Goal: Task Accomplishment & Management: Use online tool/utility

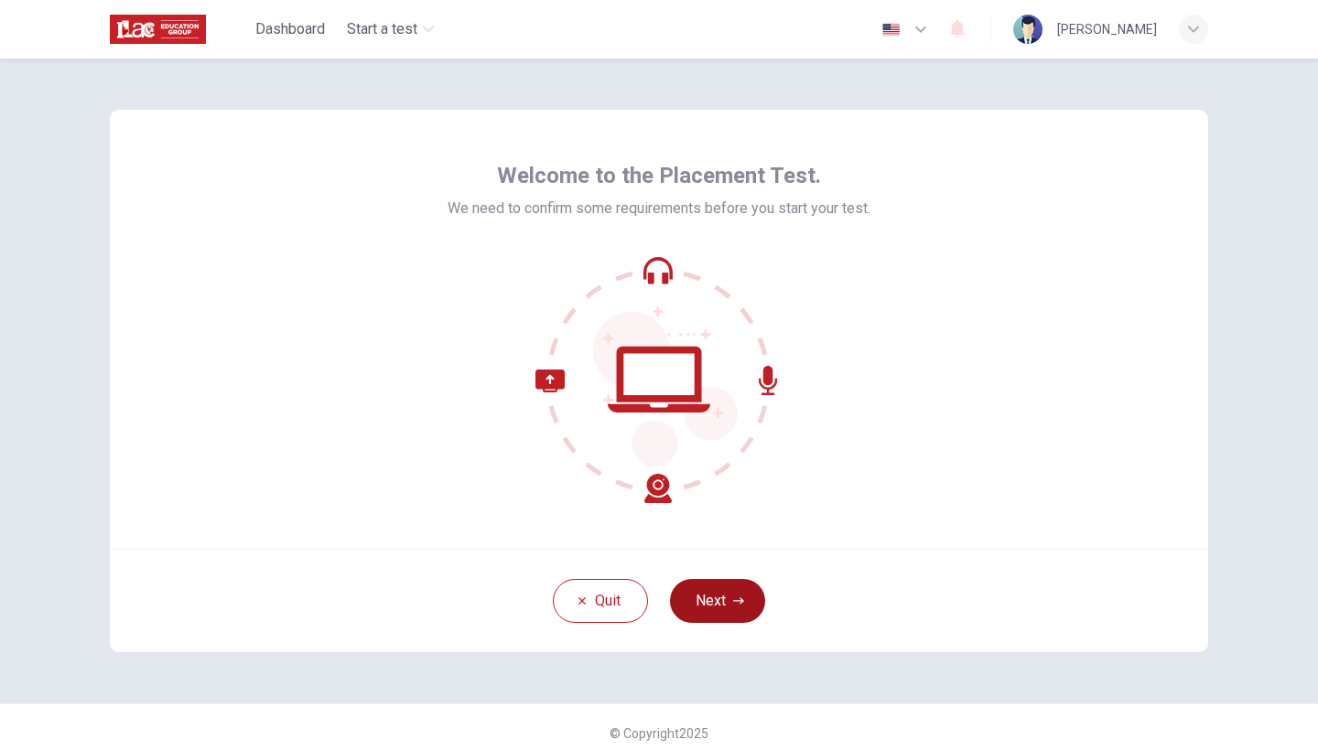
click at [707, 599] on button "Next" at bounding box center [717, 601] width 95 height 44
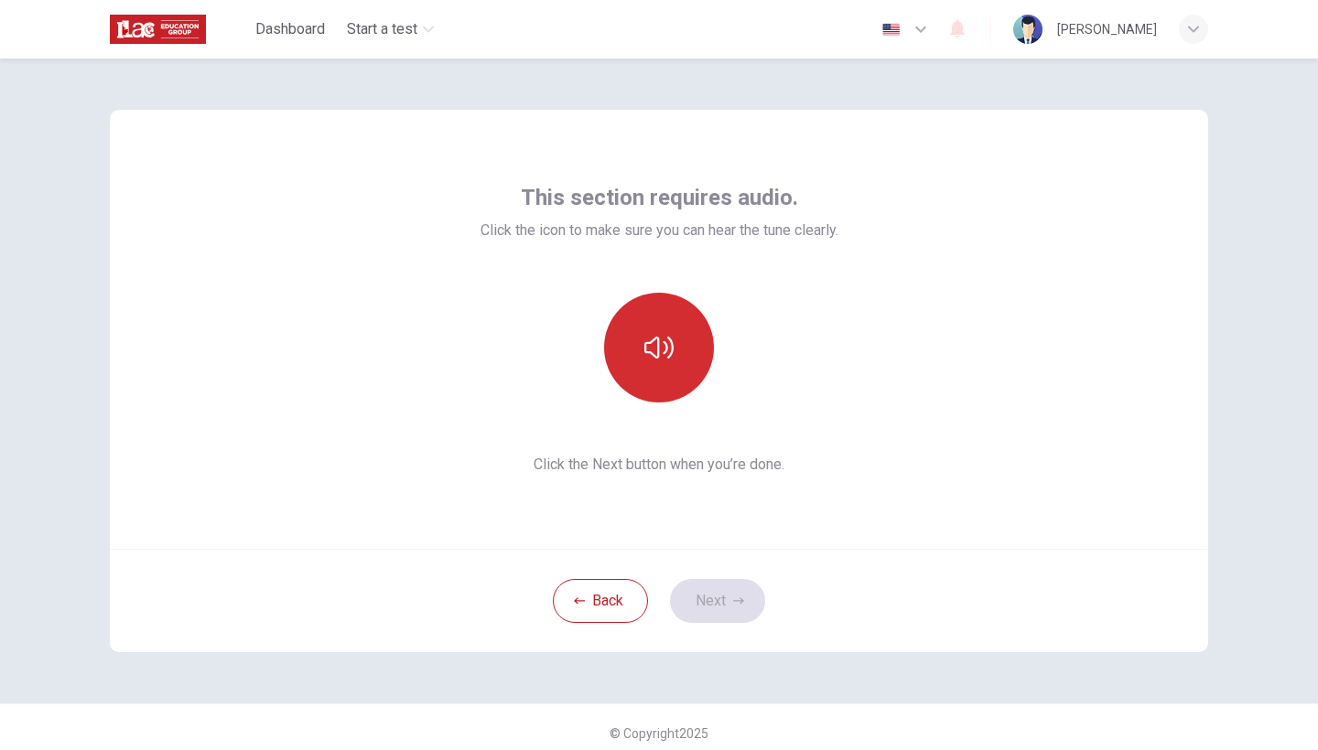
click at [656, 343] on icon "button" at bounding box center [658, 348] width 29 height 22
click at [710, 588] on button "Next" at bounding box center [717, 601] width 95 height 44
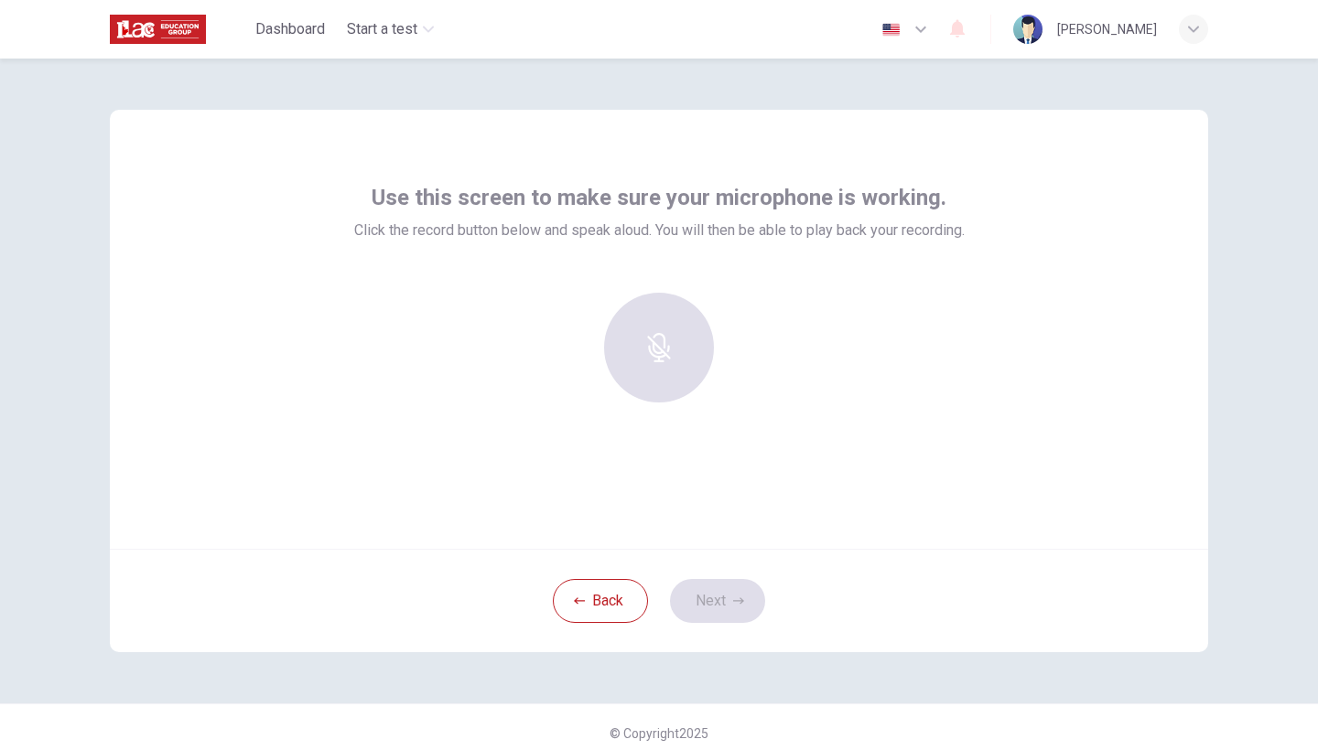
click at [668, 351] on div "button" at bounding box center [659, 348] width 110 height 110
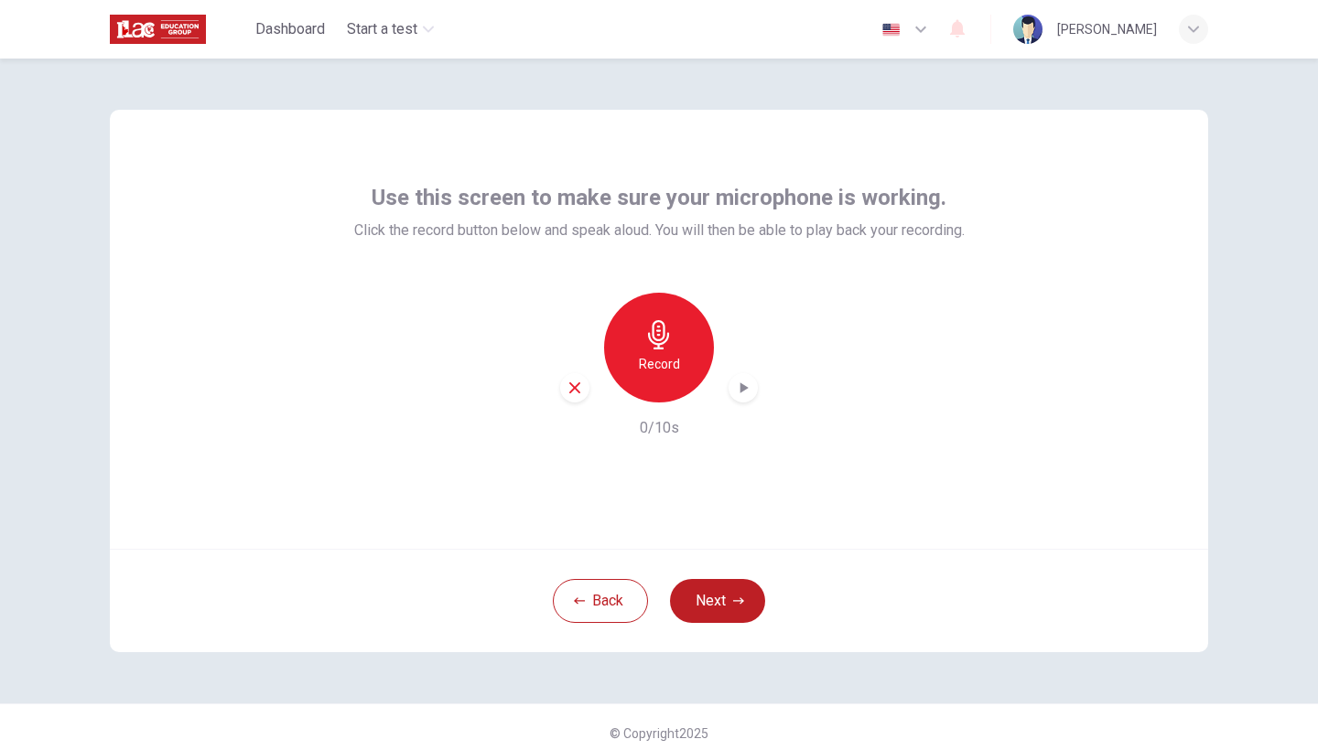
click at [665, 353] on h6 "Record" at bounding box center [659, 364] width 41 height 22
click at [674, 367] on div "Stop" at bounding box center [659, 348] width 110 height 110
click at [735, 397] on div "button" at bounding box center [742, 387] width 29 height 29
click at [744, 389] on icon "button" at bounding box center [744, 388] width 8 height 11
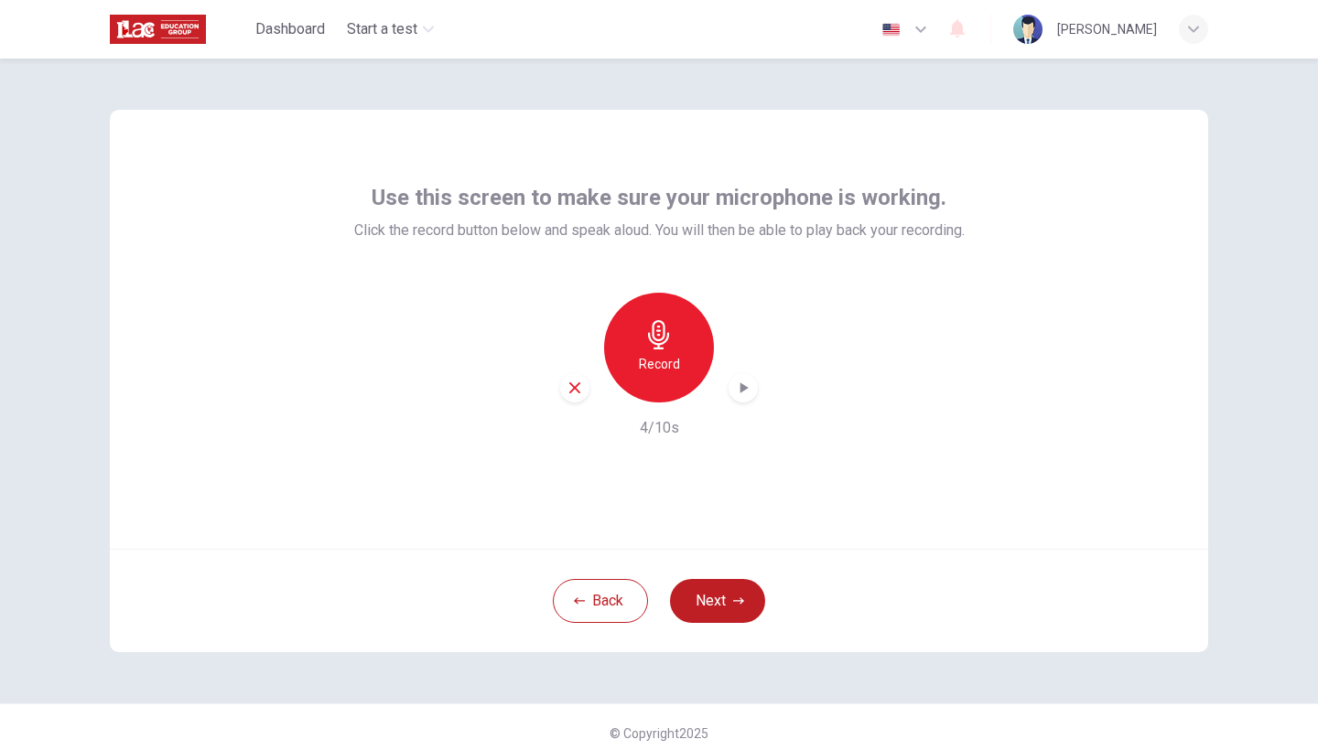
click at [744, 389] on icon "button" at bounding box center [744, 388] width 8 height 11
click at [669, 357] on h6 "Record" at bounding box center [659, 364] width 41 height 22
click at [750, 398] on div "button" at bounding box center [742, 387] width 29 height 29
click at [740, 390] on icon "button" at bounding box center [744, 388] width 8 height 11
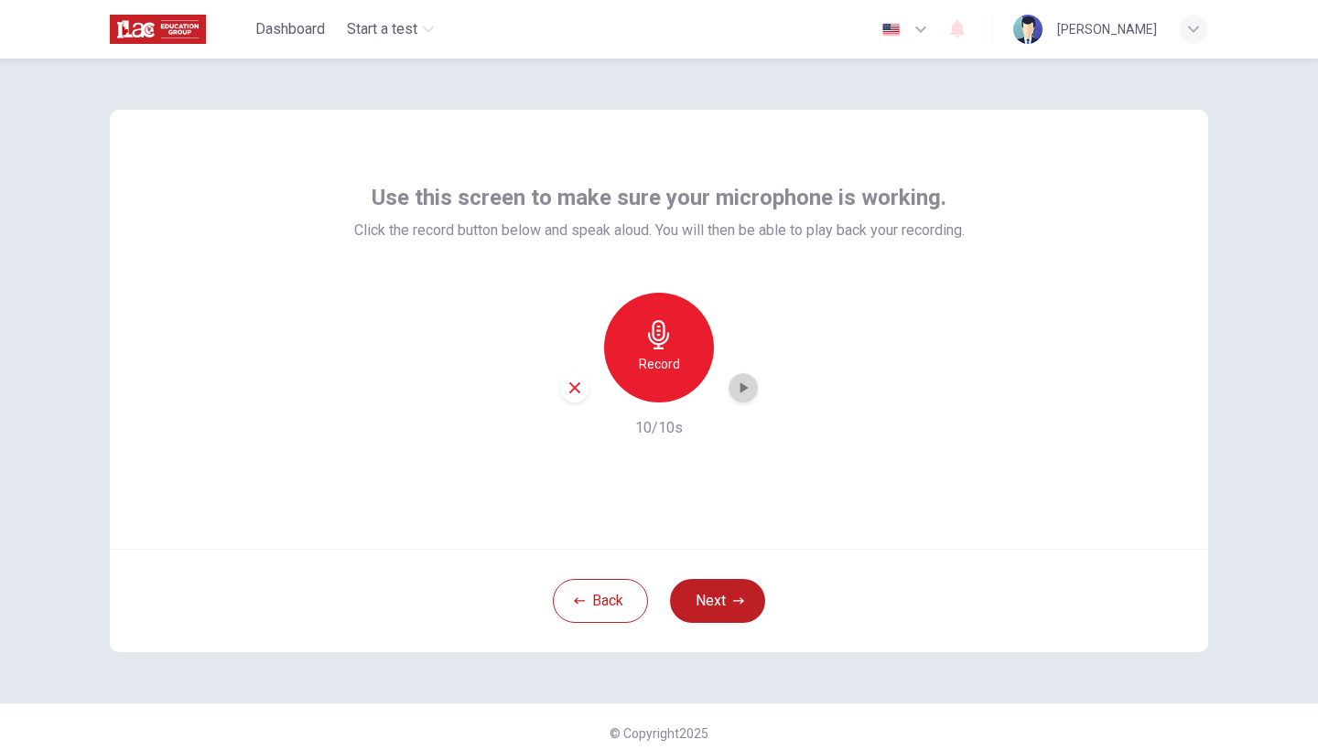
click at [740, 391] on icon "button" at bounding box center [744, 388] width 8 height 11
click at [718, 602] on button "Next" at bounding box center [717, 601] width 95 height 44
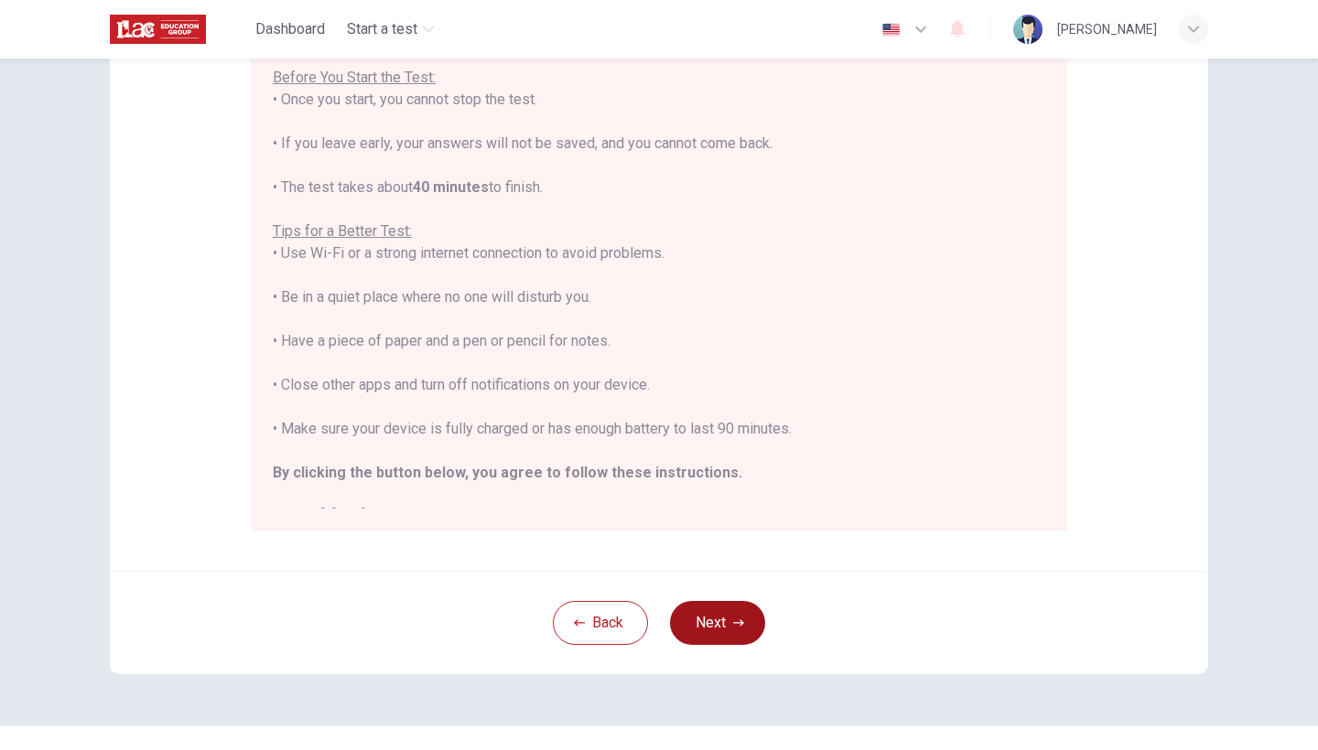
click at [742, 625] on button "Next" at bounding box center [717, 623] width 95 height 44
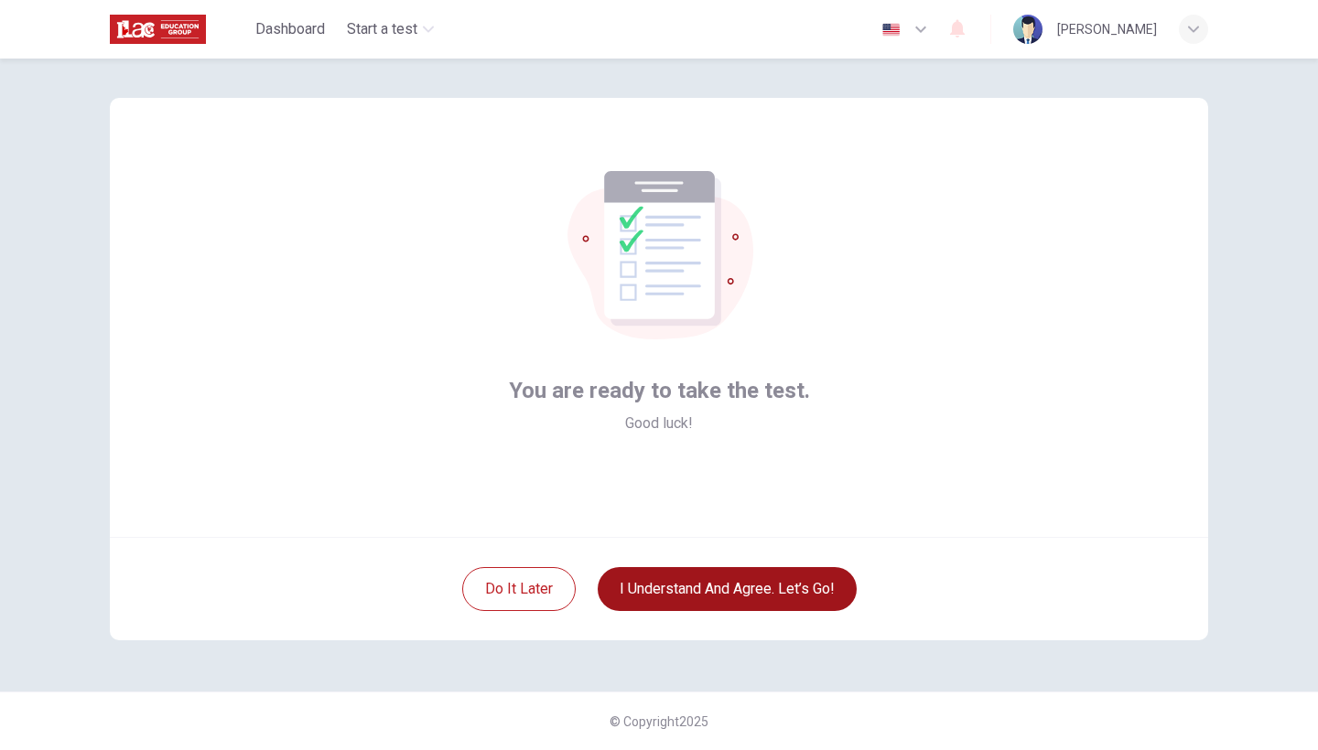
click at [702, 597] on button "I understand and agree. Let’s go!" at bounding box center [727, 589] width 259 height 44
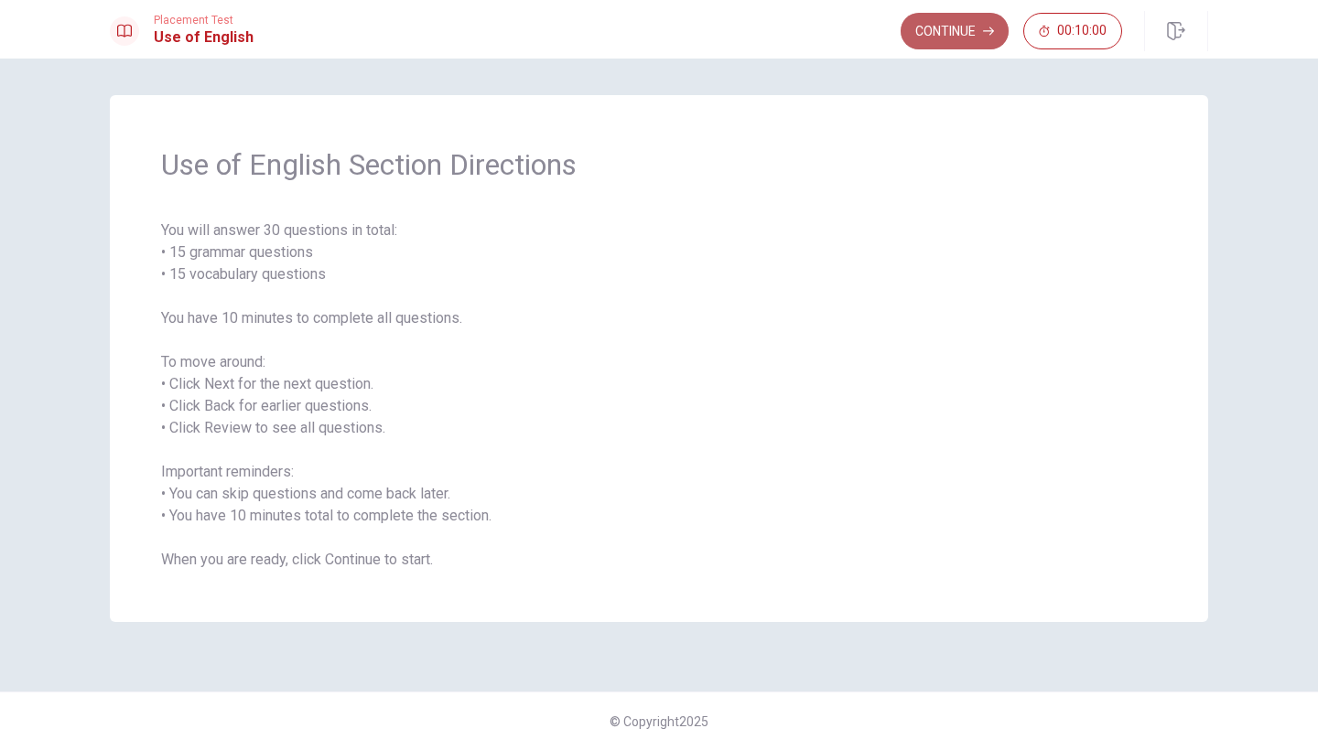
click at [950, 33] on button "Continue" at bounding box center [955, 31] width 108 height 37
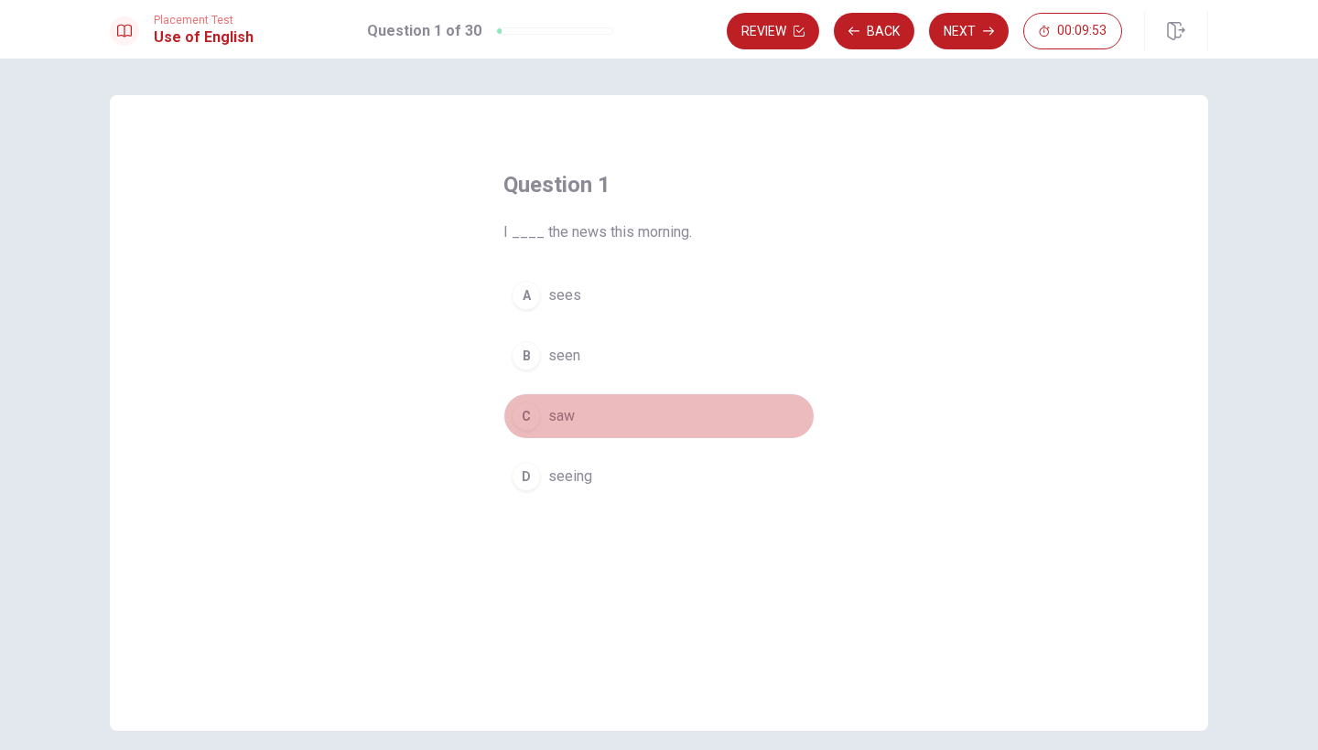
click at [529, 412] on div "C" at bounding box center [526, 416] width 29 height 29
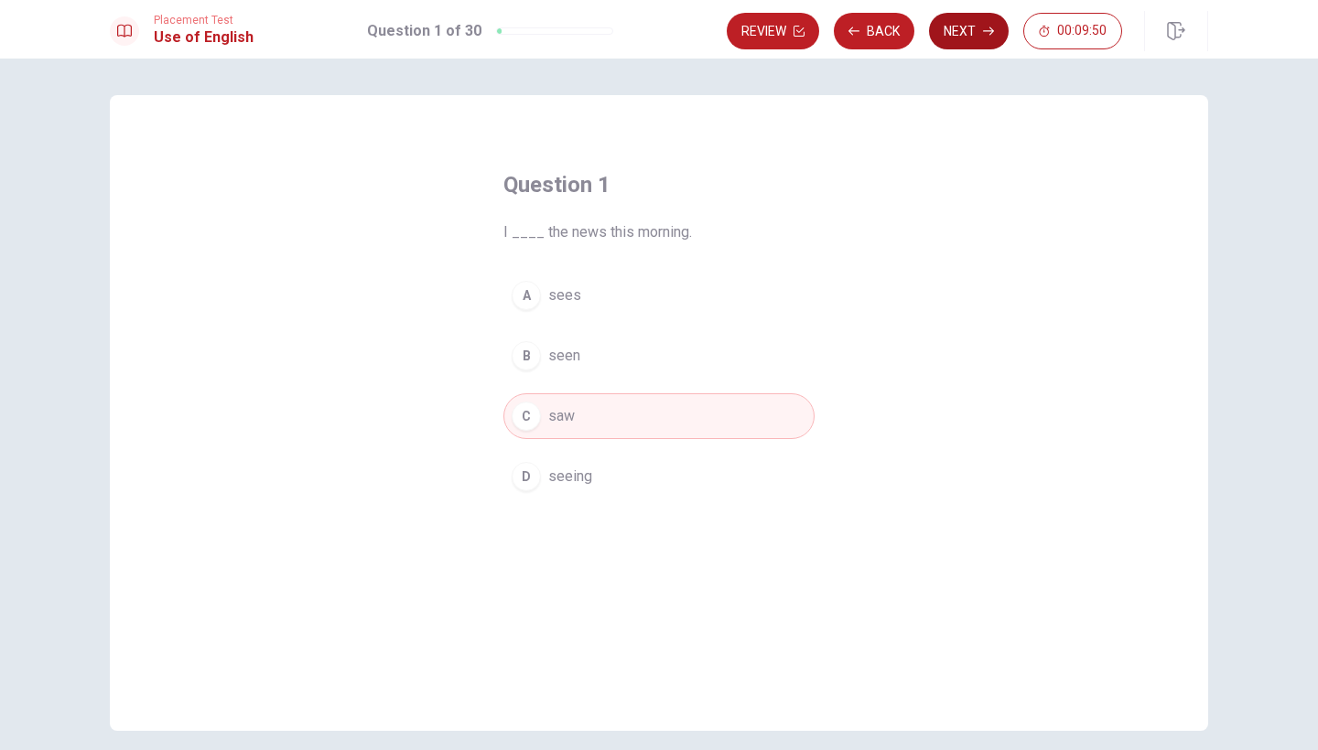
click at [969, 36] on button "Next" at bounding box center [969, 31] width 80 height 37
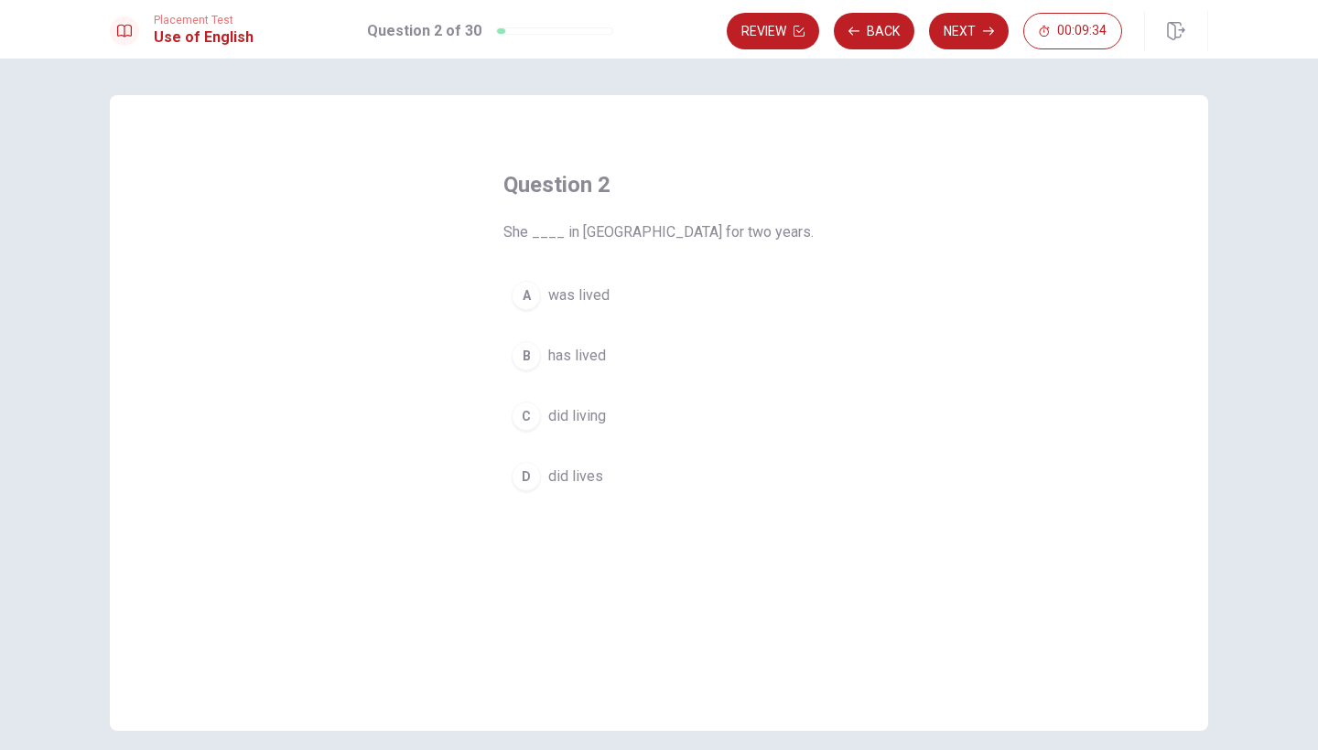
click at [516, 362] on div "B" at bounding box center [526, 355] width 29 height 29
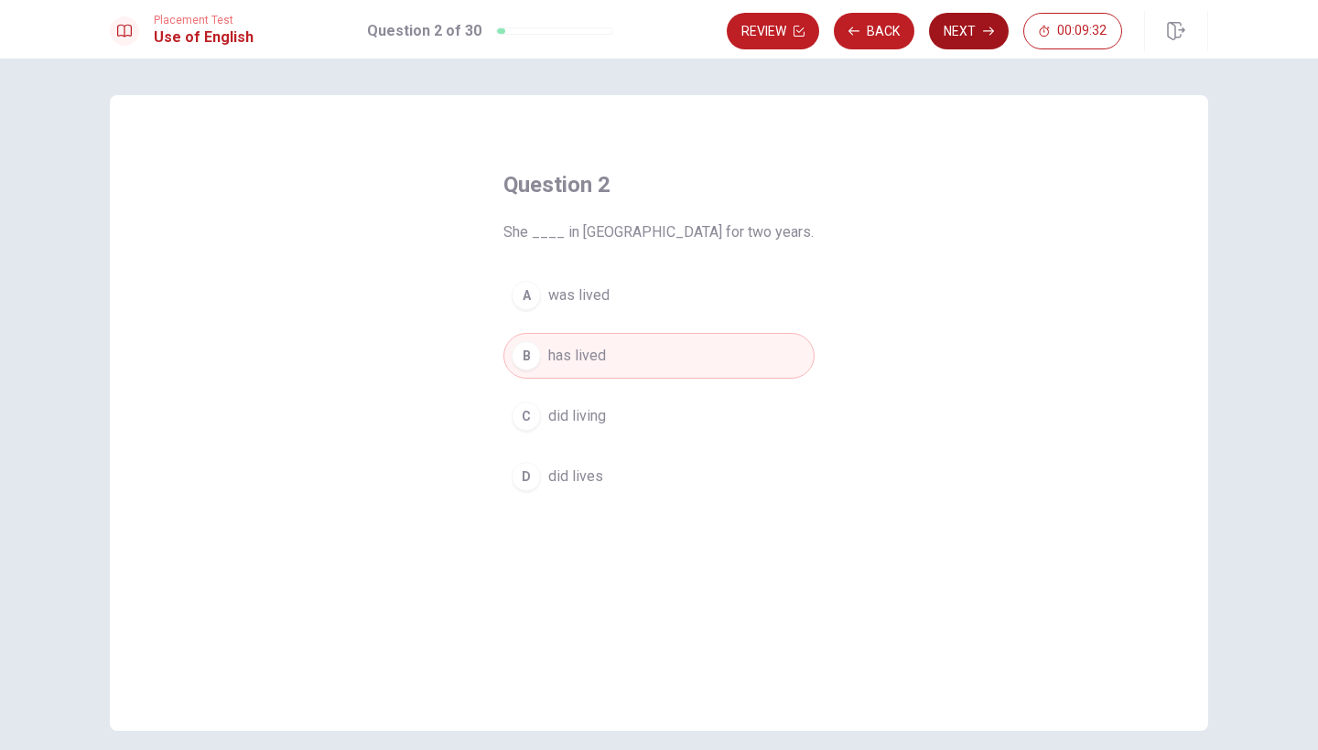
click at [962, 39] on button "Next" at bounding box center [969, 31] width 80 height 37
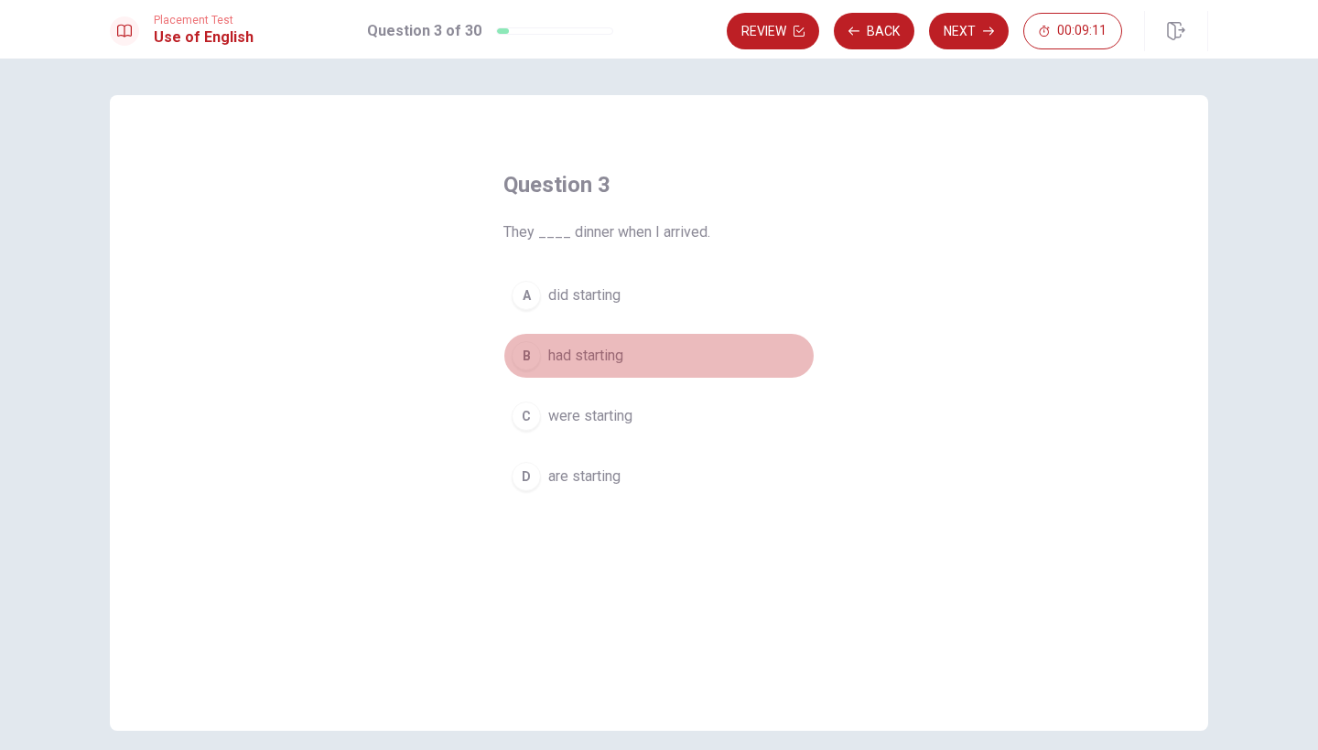
click at [592, 347] on span "had starting" at bounding box center [585, 356] width 75 height 22
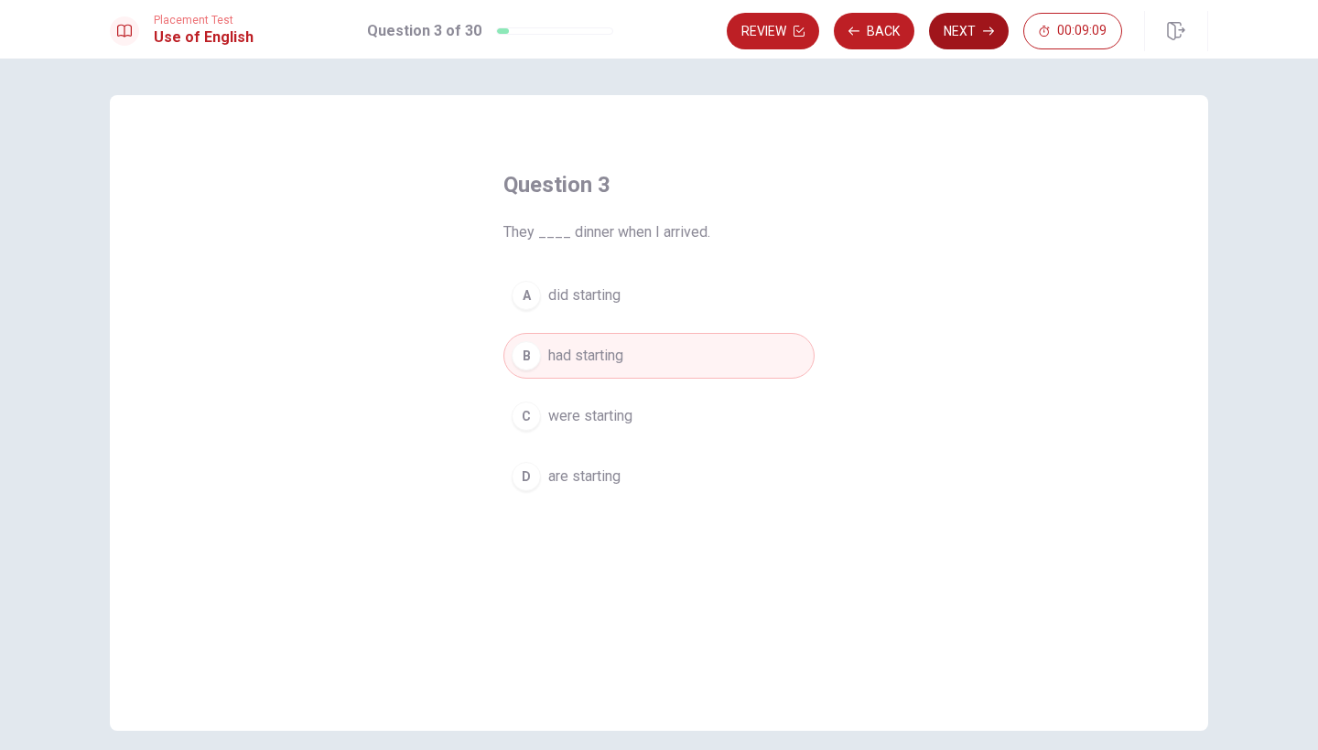
click at [966, 42] on button "Next" at bounding box center [969, 31] width 80 height 37
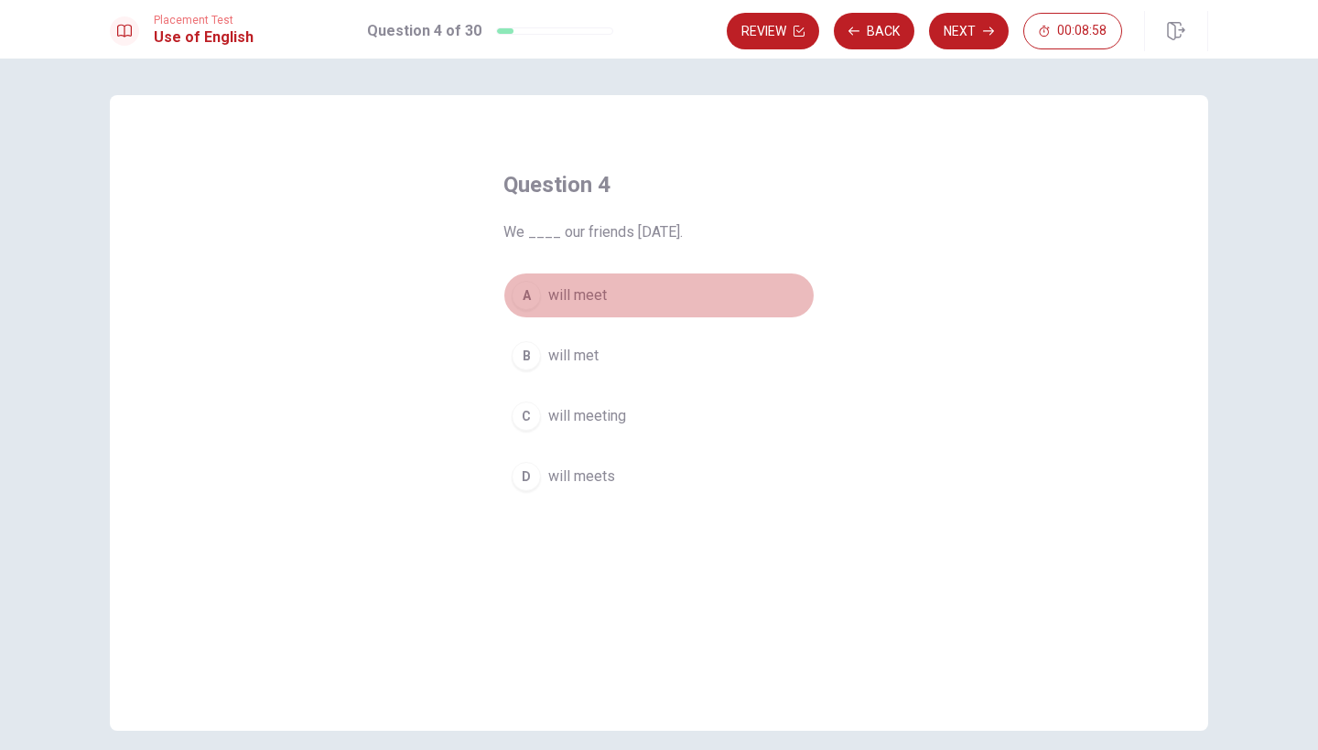
click at [600, 317] on button "A will meet" at bounding box center [658, 296] width 311 height 46
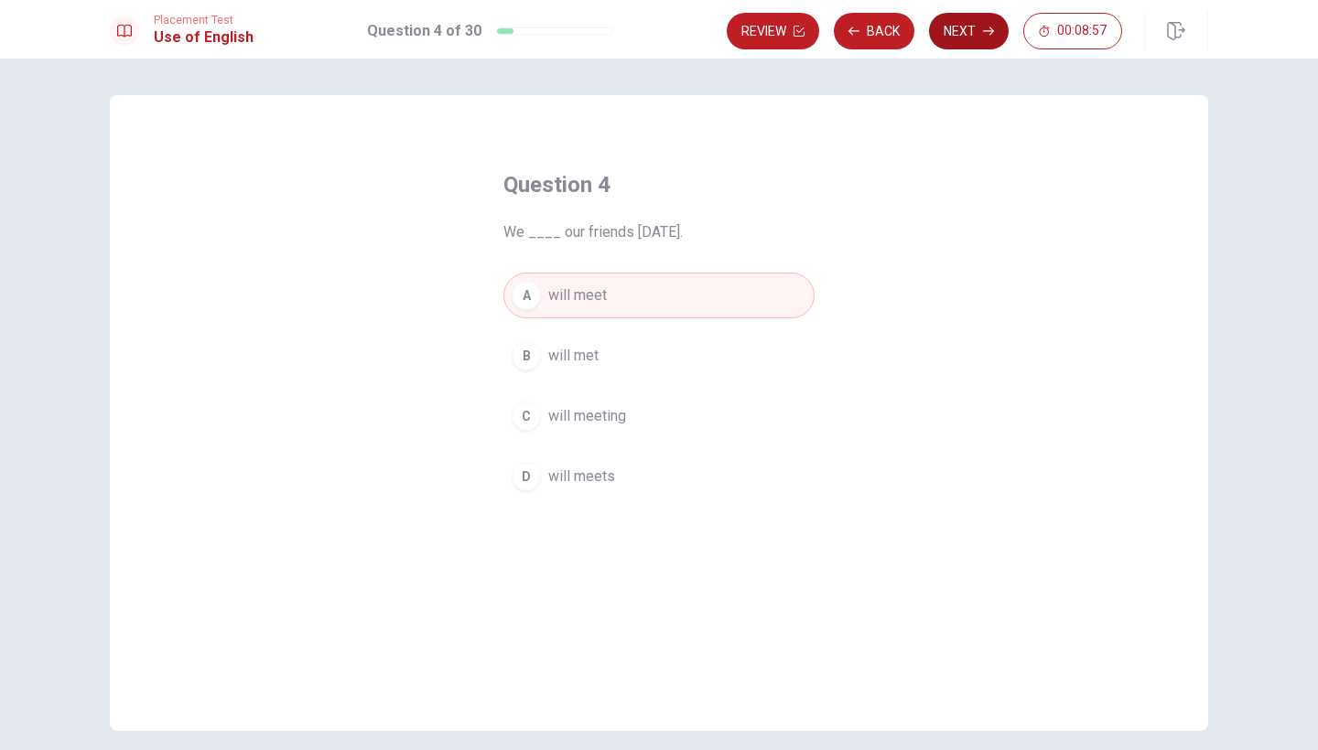
click at [977, 28] on button "Next" at bounding box center [969, 31] width 80 height 37
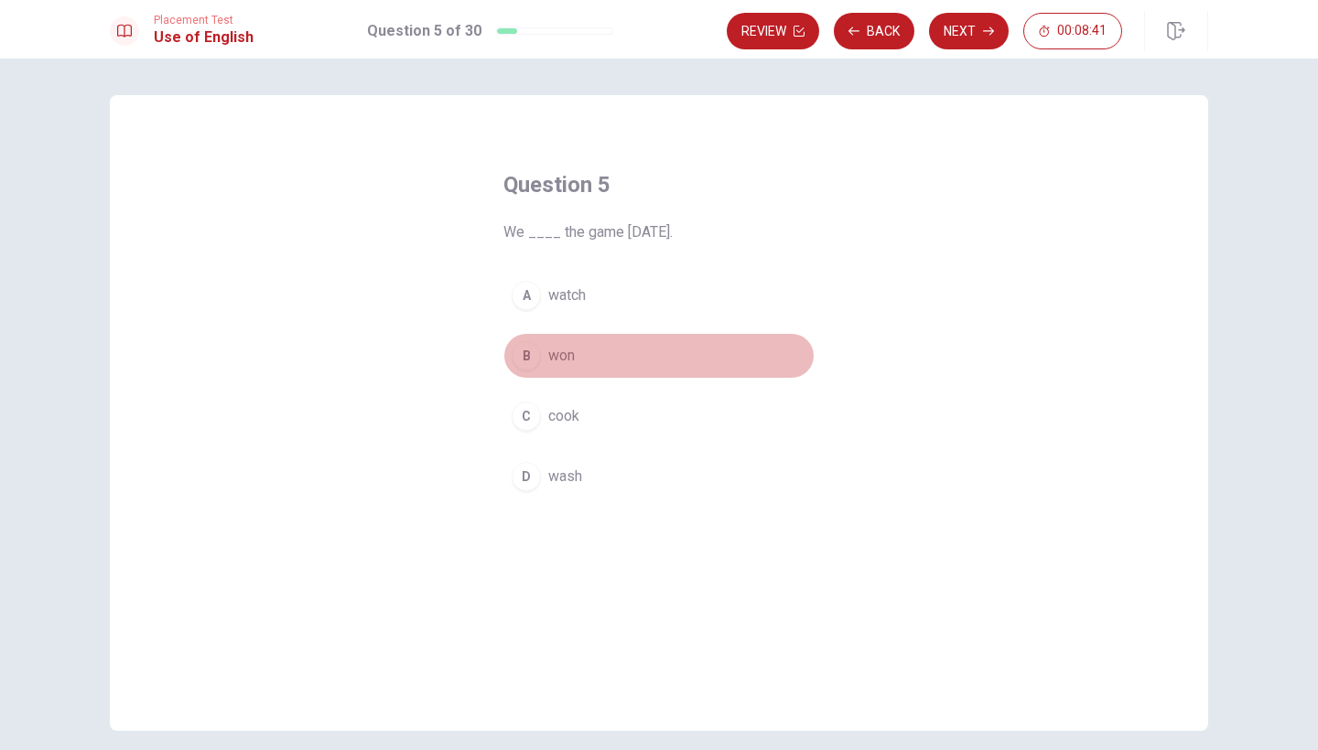
click at [593, 367] on button "B won" at bounding box center [658, 356] width 311 height 46
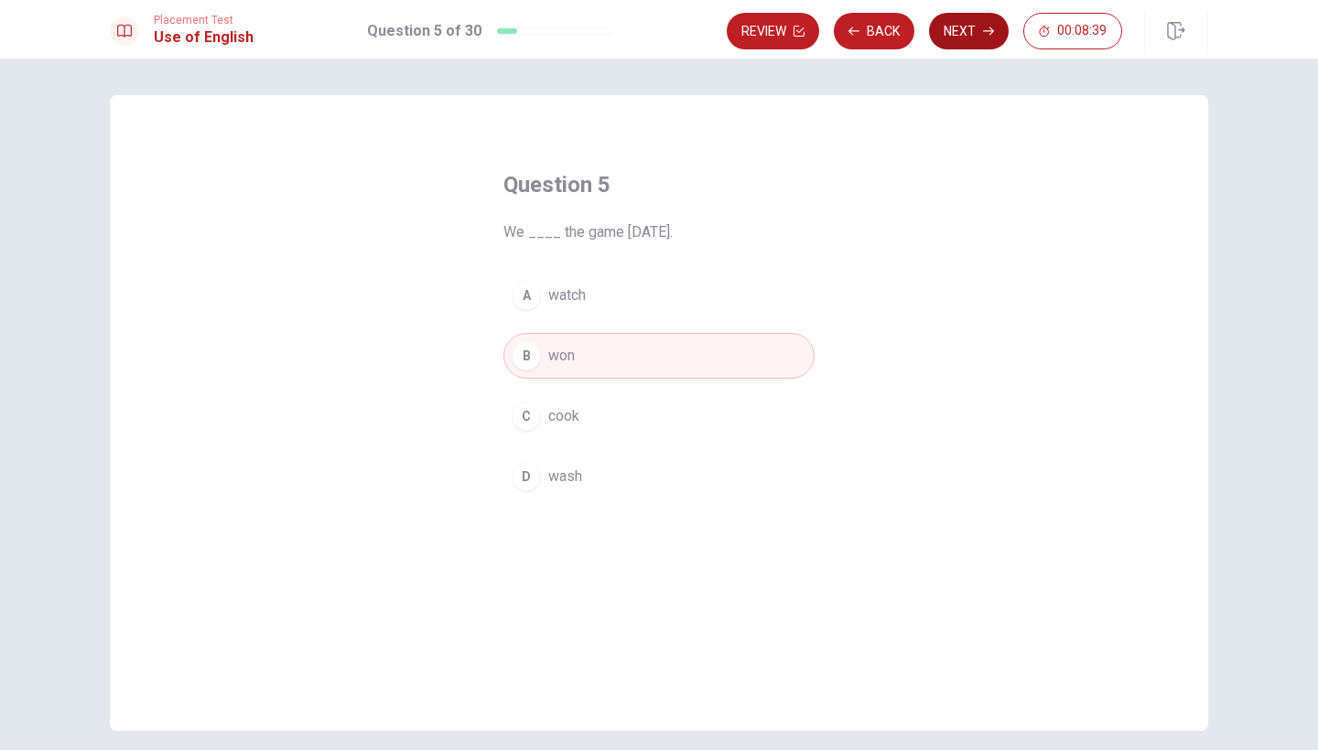
click at [972, 31] on button "Next" at bounding box center [969, 31] width 80 height 37
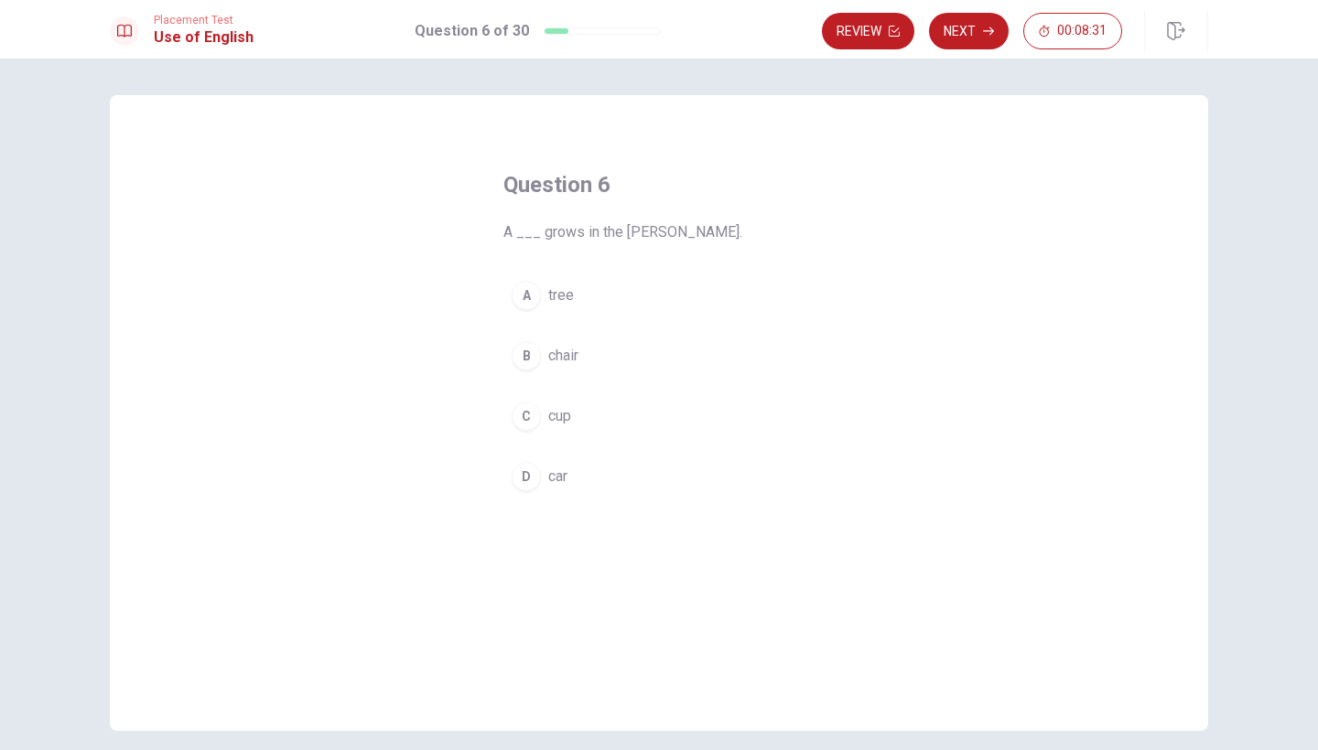
click at [557, 287] on span "tree" at bounding box center [561, 296] width 26 height 22
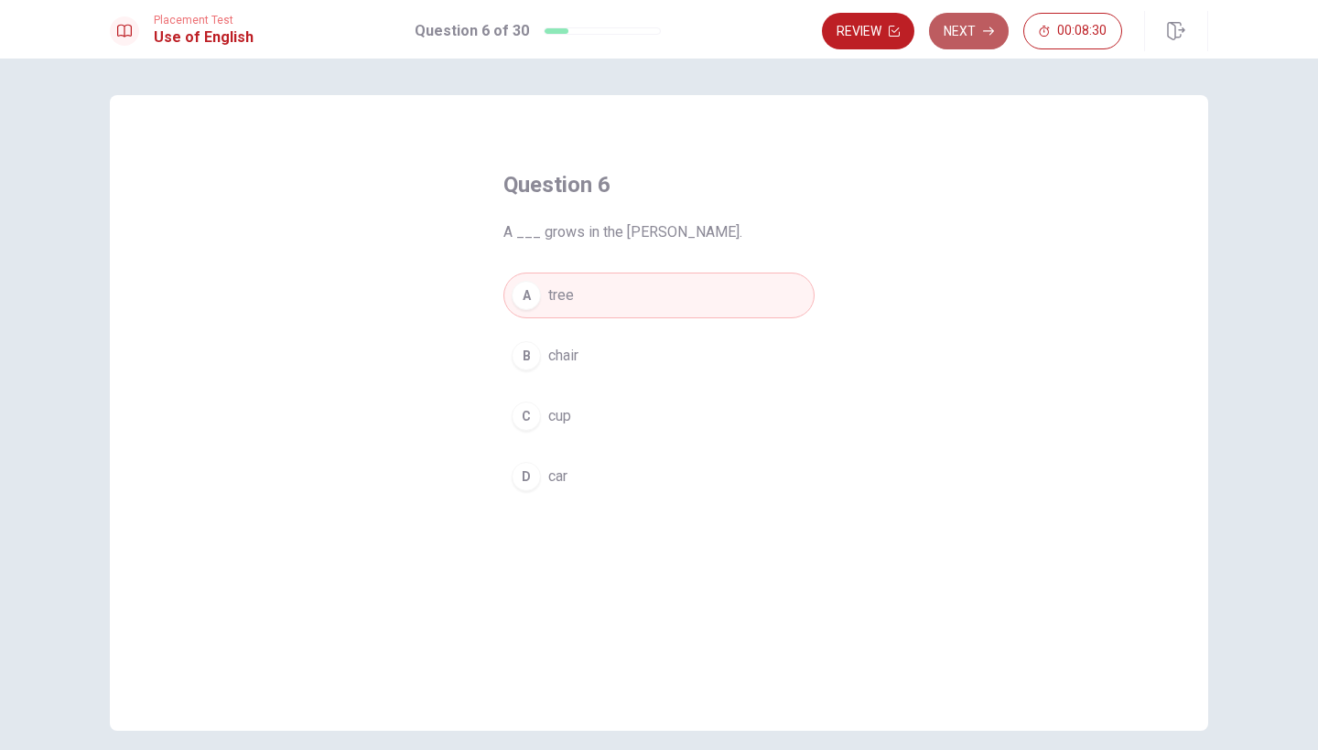
click at [966, 31] on button "Next" at bounding box center [969, 31] width 80 height 37
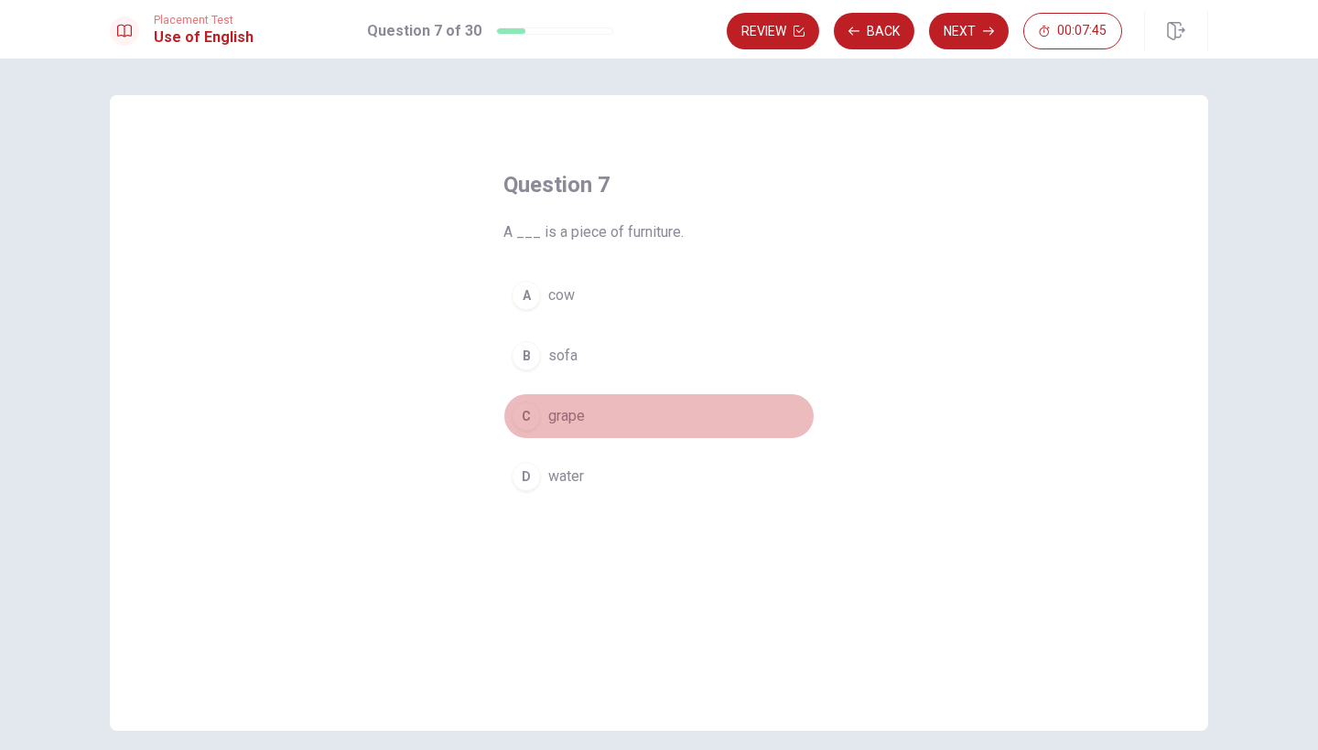
click at [525, 416] on div "C" at bounding box center [526, 416] width 29 height 29
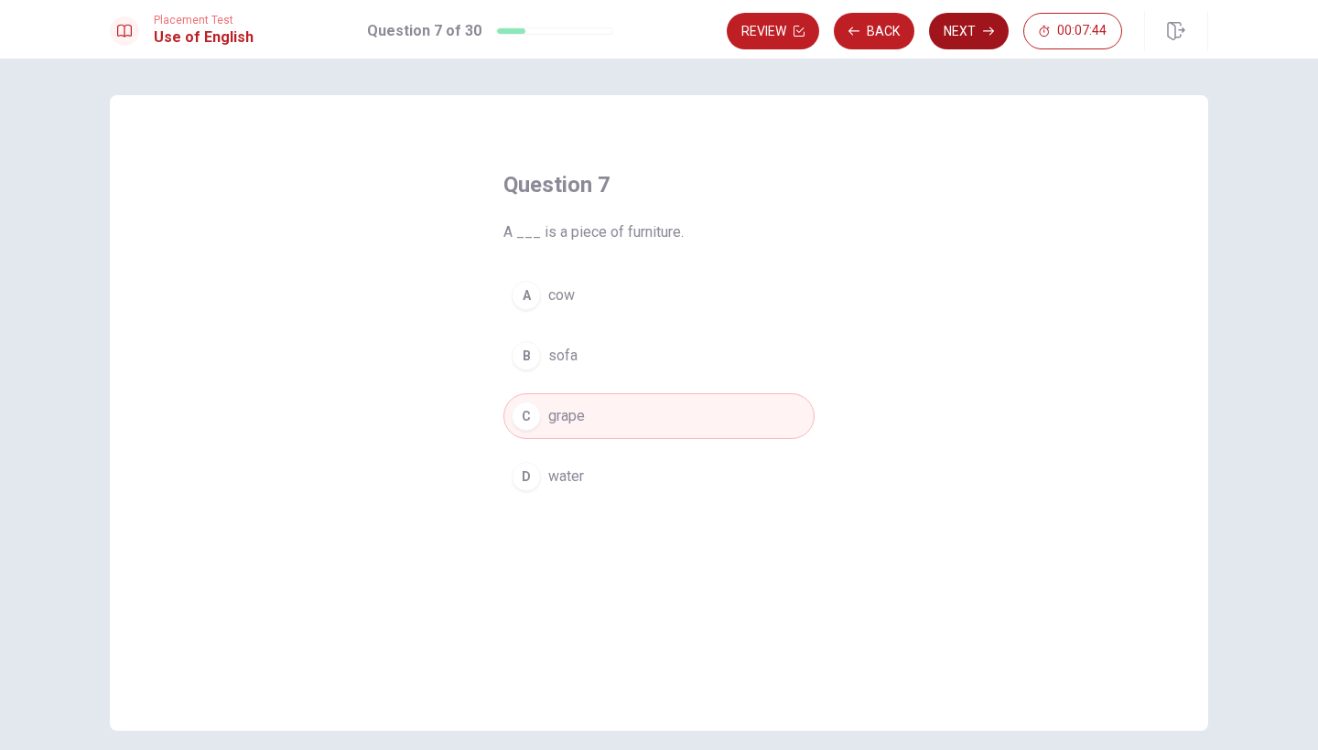
click at [969, 35] on button "Next" at bounding box center [969, 31] width 80 height 37
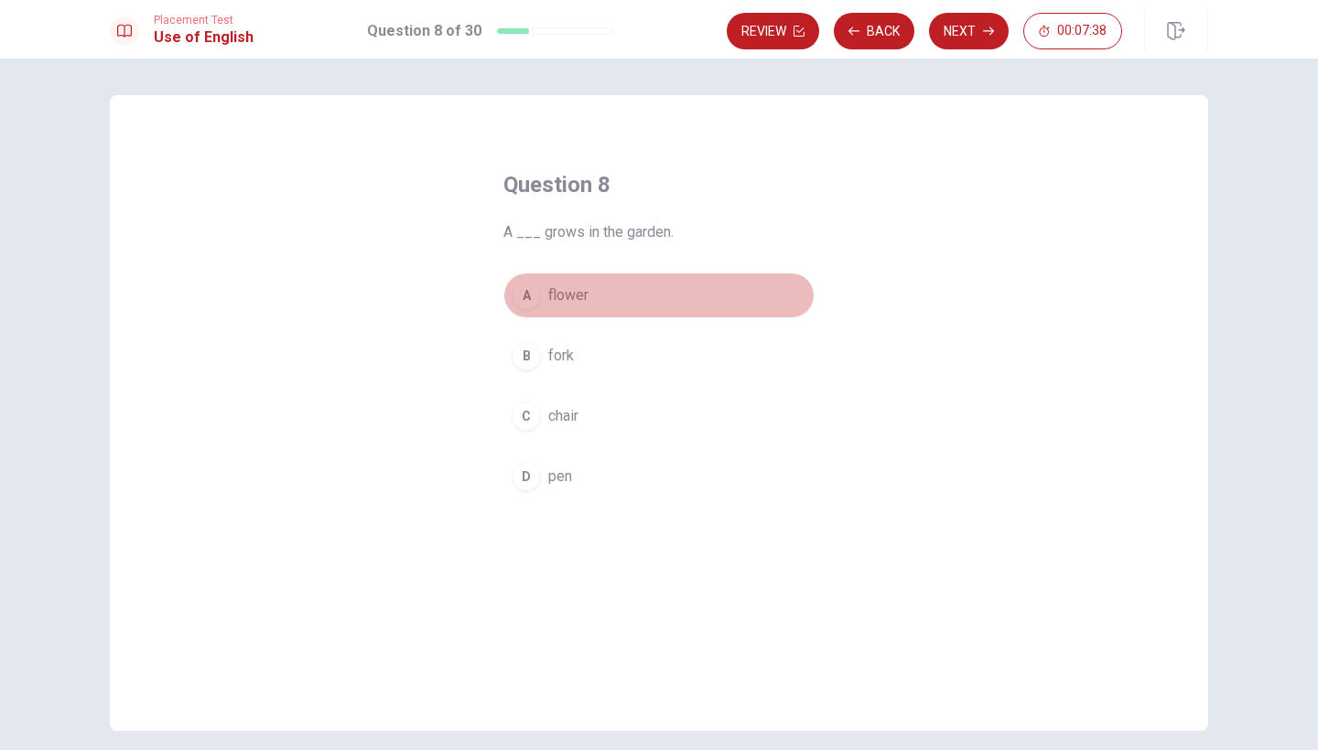
click at [556, 297] on span "flower" at bounding box center [568, 296] width 40 height 22
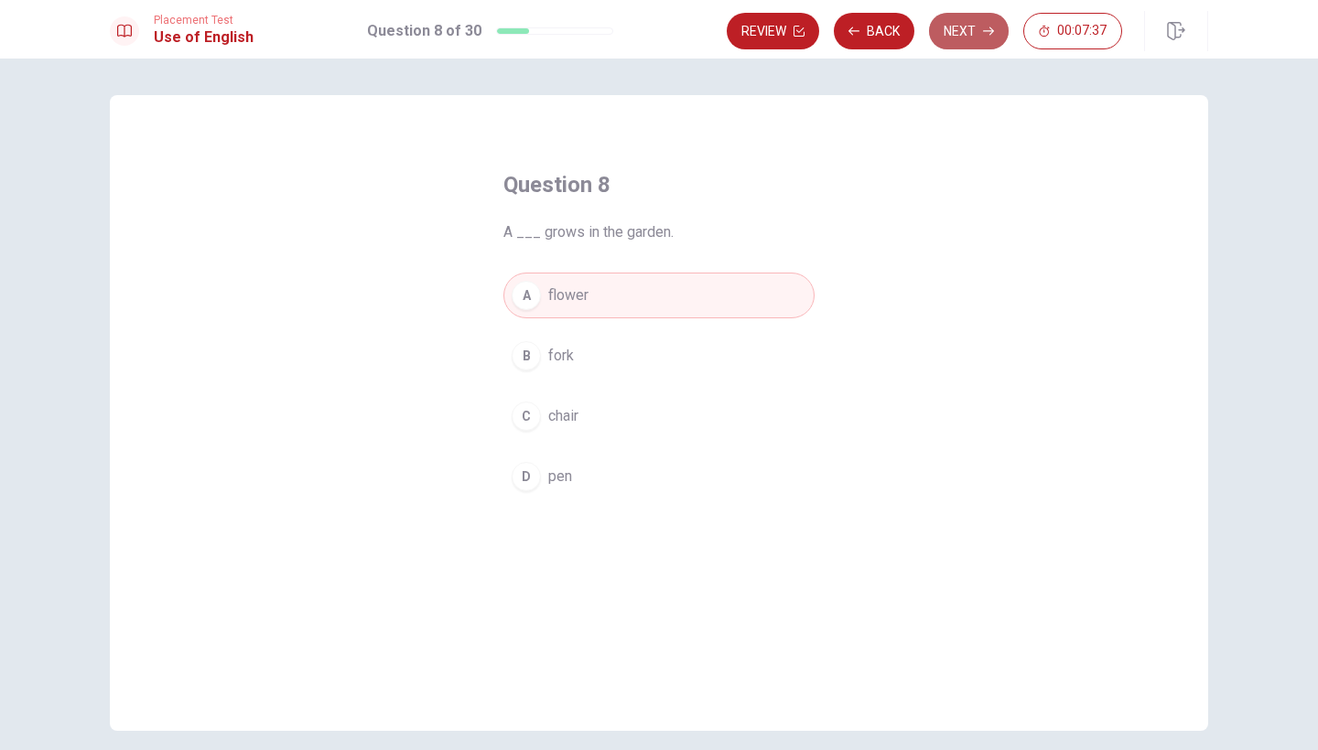
click at [970, 21] on button "Next" at bounding box center [969, 31] width 80 height 37
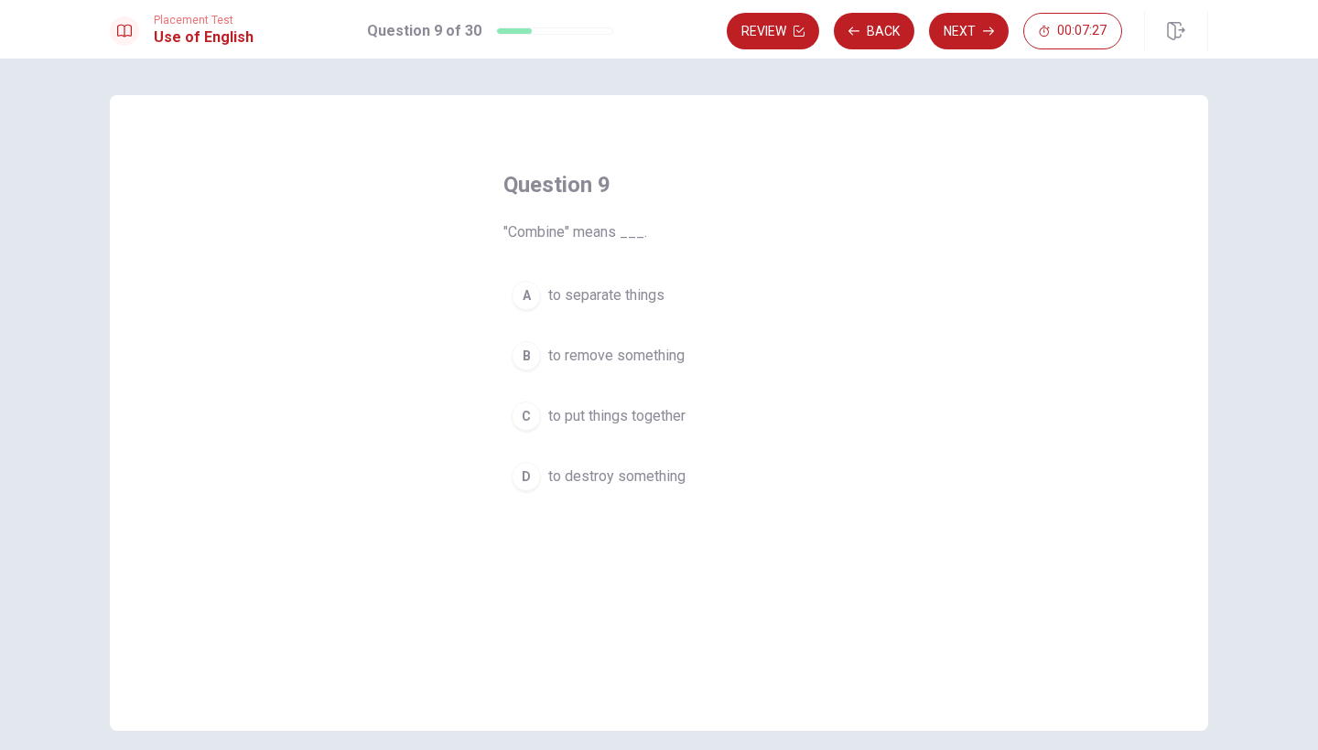
click at [654, 424] on span "to put things together" at bounding box center [616, 416] width 137 height 22
click at [972, 33] on button "Next" at bounding box center [969, 31] width 80 height 37
click at [628, 283] on button "A washed" at bounding box center [658, 296] width 311 height 46
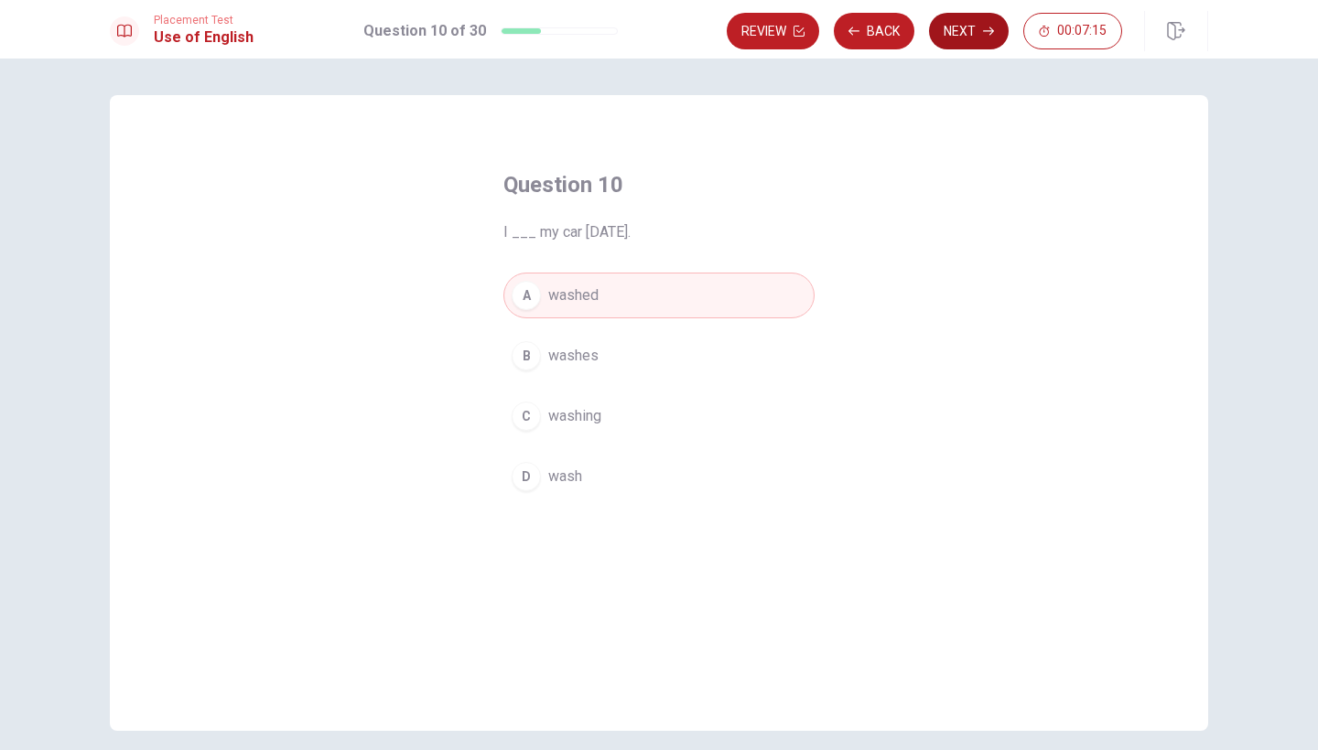
click at [972, 32] on button "Next" at bounding box center [969, 31] width 80 height 37
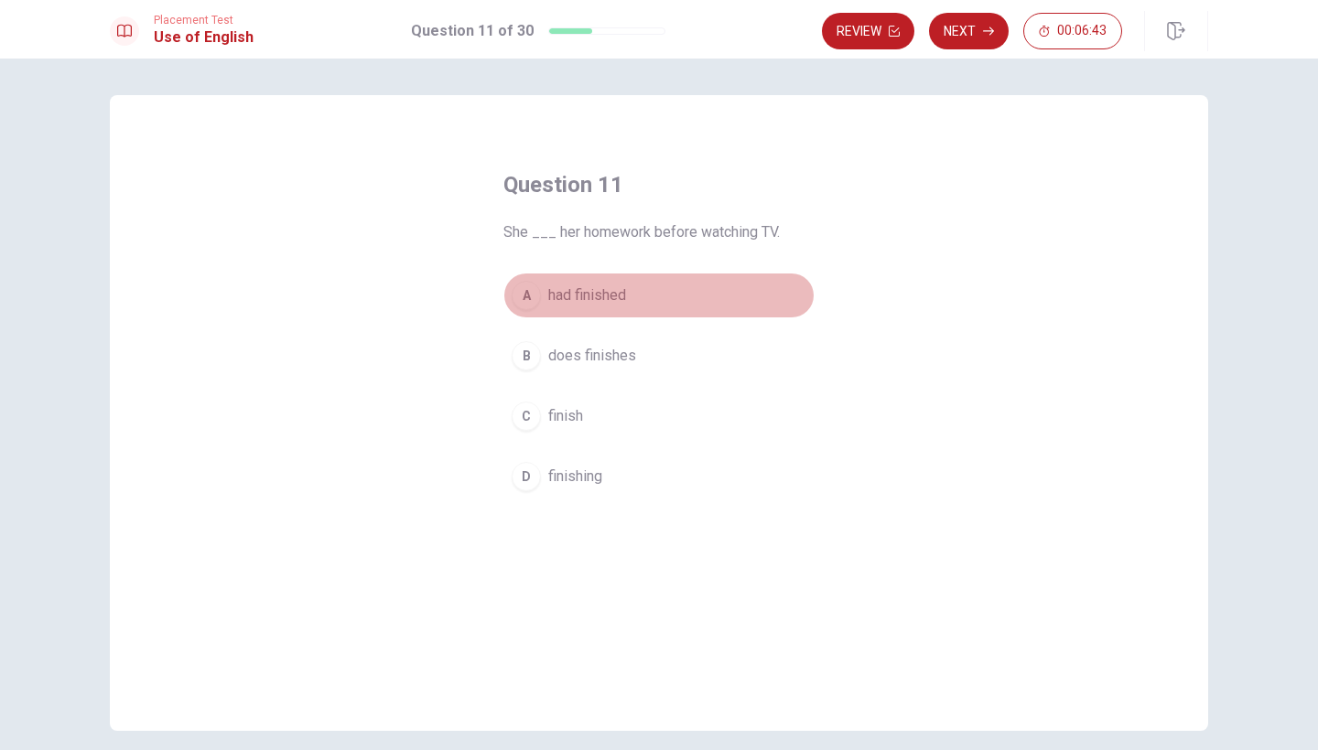
click at [637, 288] on button "A had finished" at bounding box center [658, 296] width 311 height 46
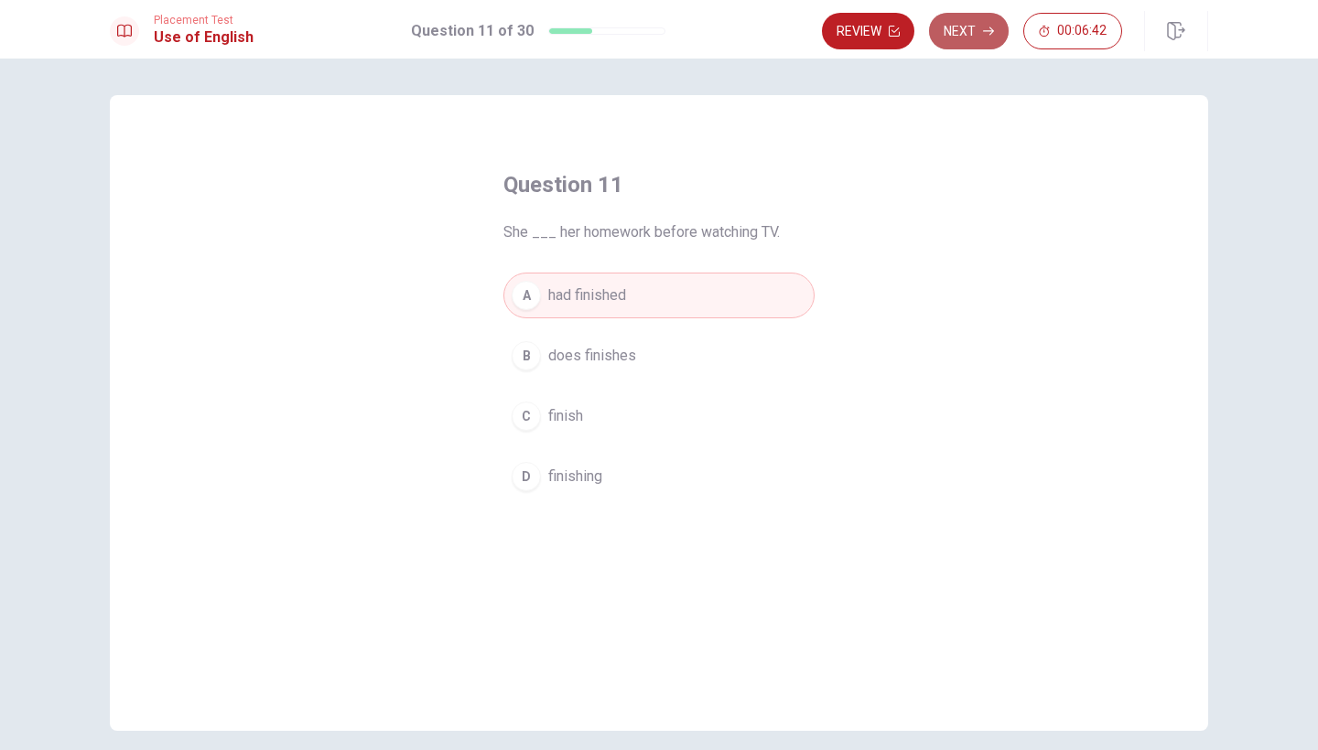
click at [976, 25] on button "Next" at bounding box center [969, 31] width 80 height 37
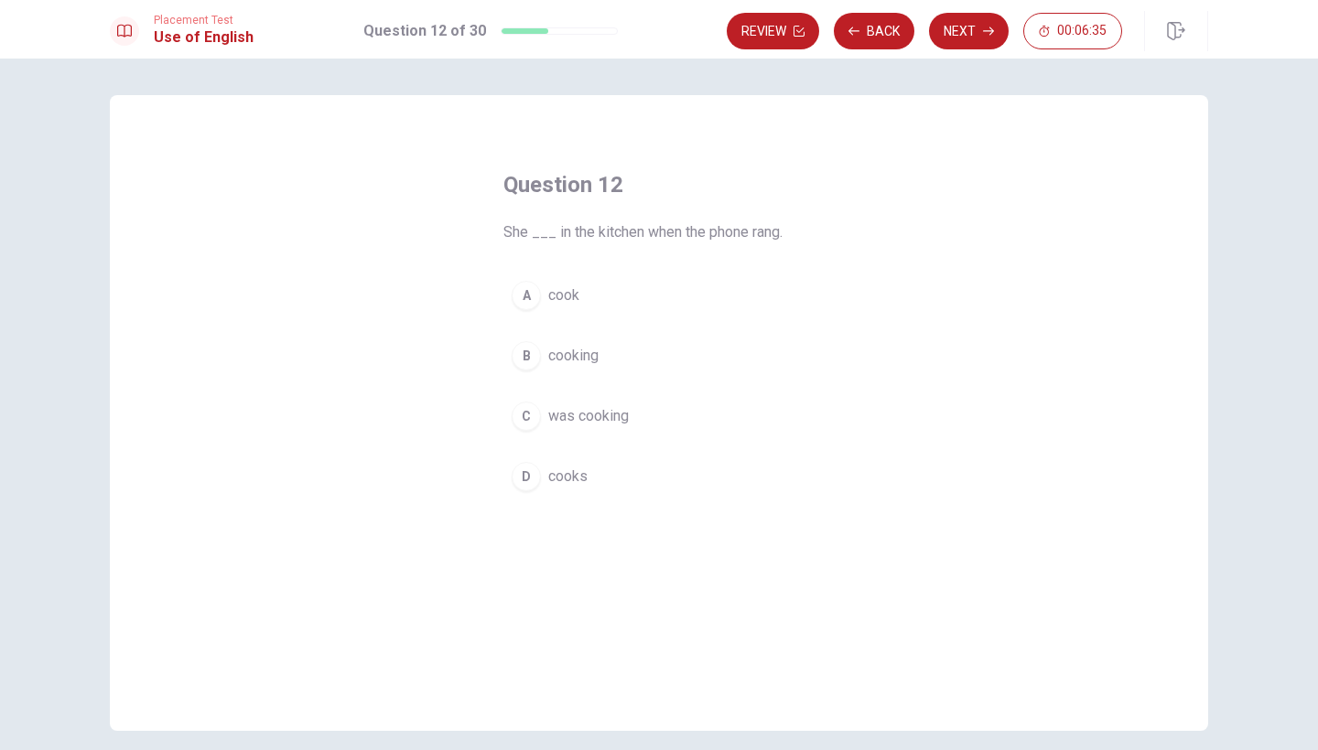
click at [621, 413] on span "was cooking" at bounding box center [588, 416] width 81 height 22
click at [961, 42] on button "Next" at bounding box center [969, 31] width 80 height 37
click at [545, 421] on button "C will be" at bounding box center [658, 417] width 311 height 46
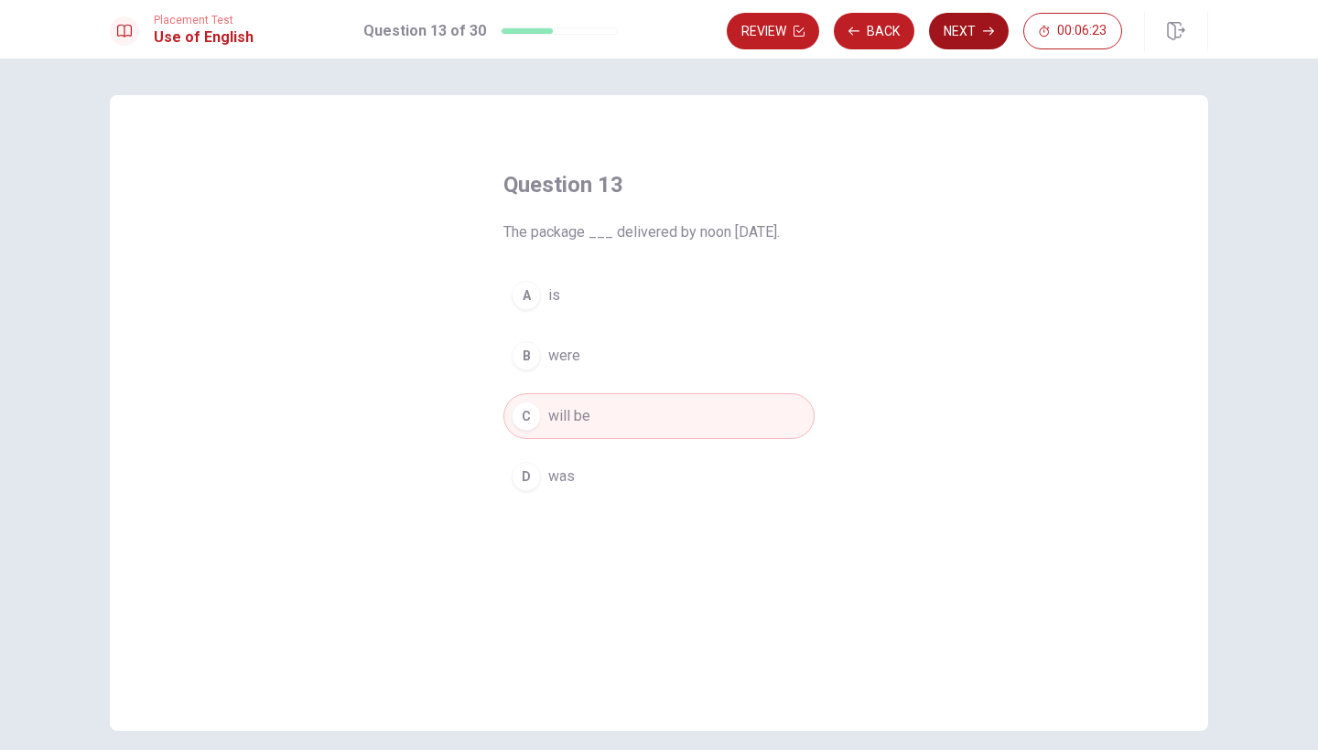
click at [987, 32] on icon "button" at bounding box center [988, 31] width 11 height 11
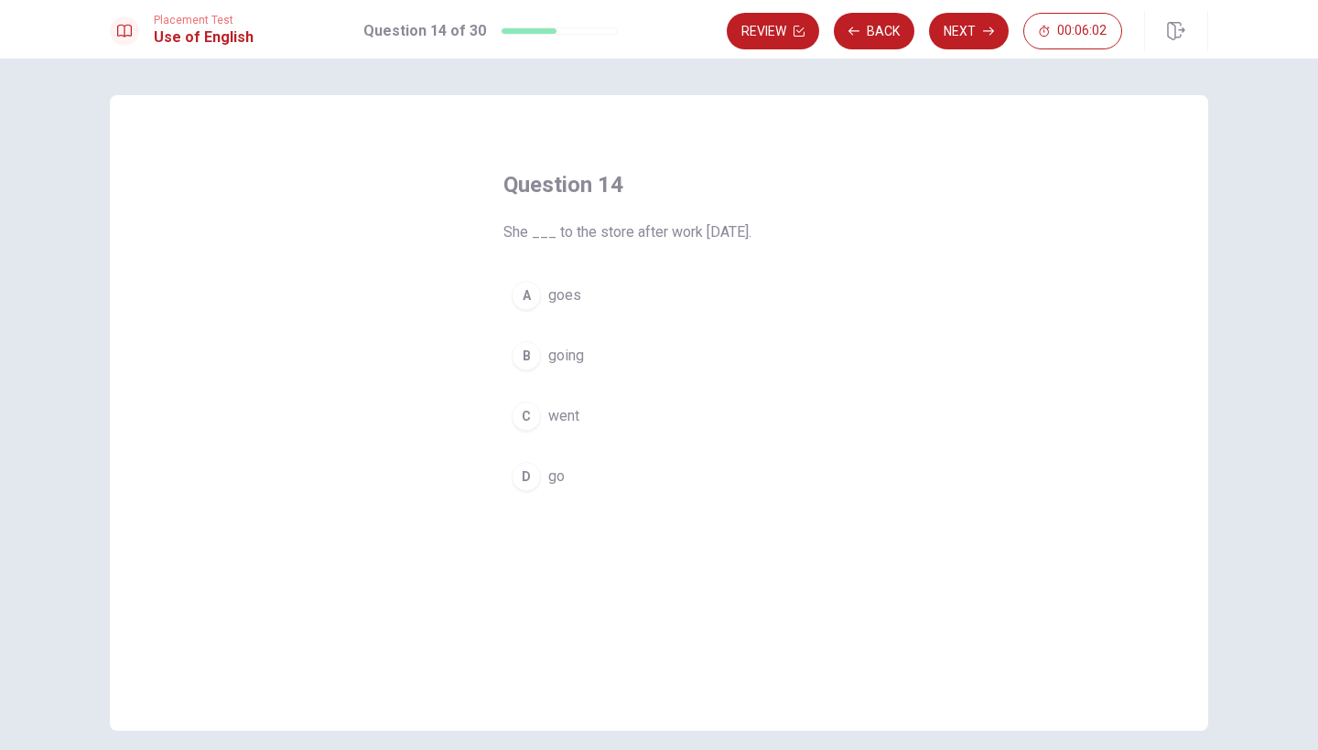
click at [582, 415] on button "C went" at bounding box center [658, 417] width 311 height 46
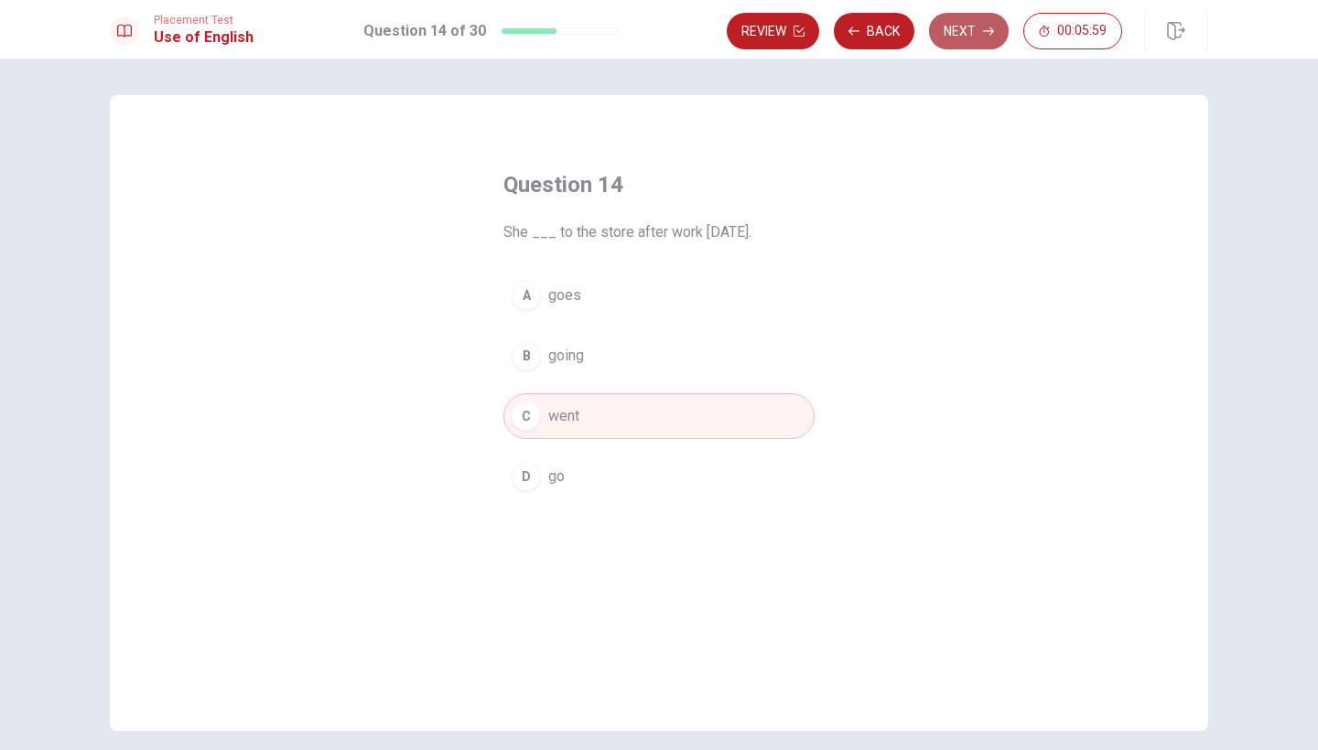
click at [957, 32] on button "Next" at bounding box center [969, 31] width 80 height 37
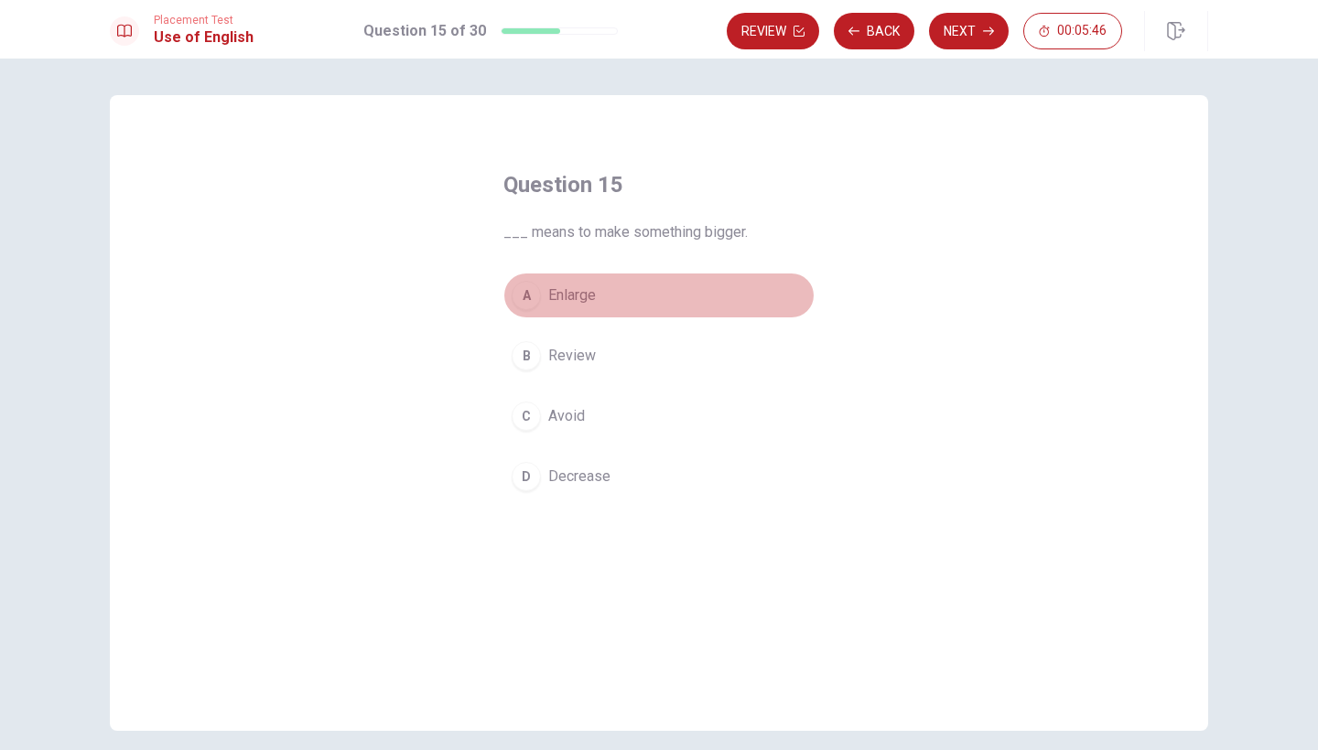
click at [558, 297] on span "Enlarge" at bounding box center [572, 296] width 48 height 22
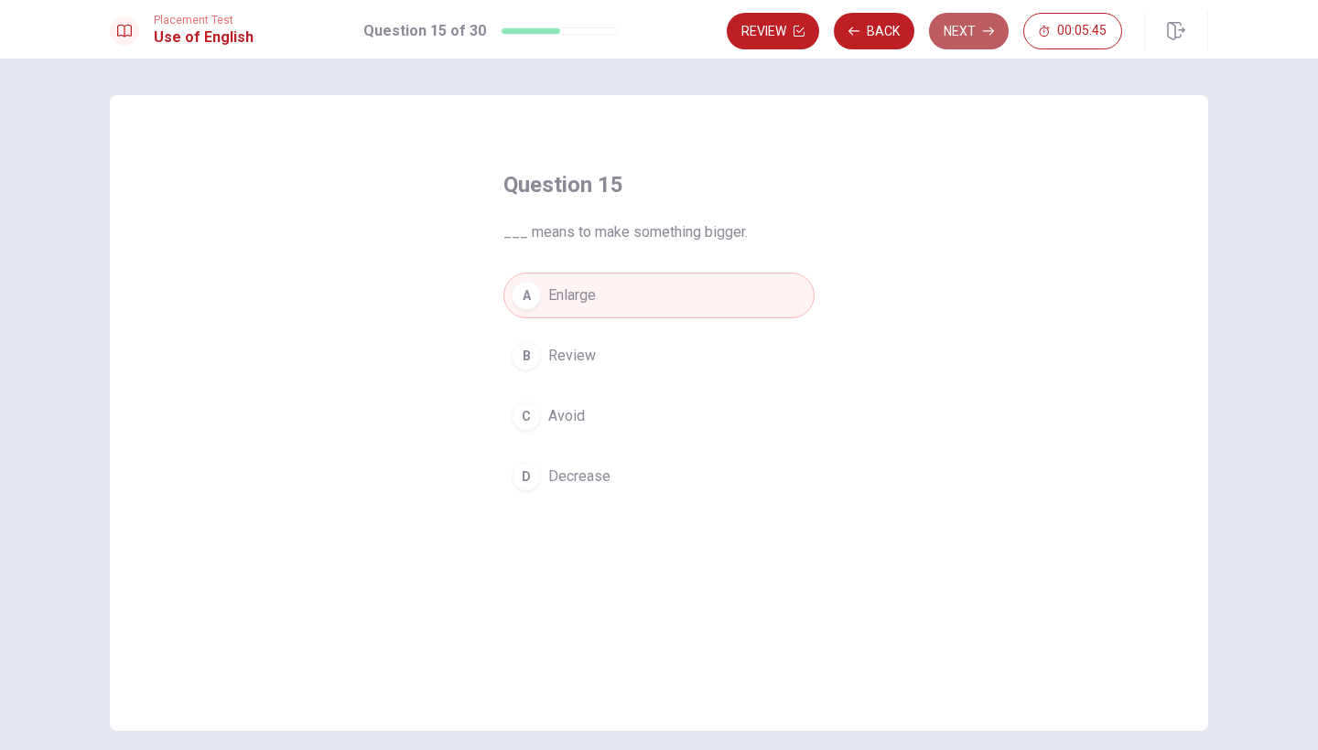
click at [987, 28] on icon "button" at bounding box center [988, 31] width 11 height 11
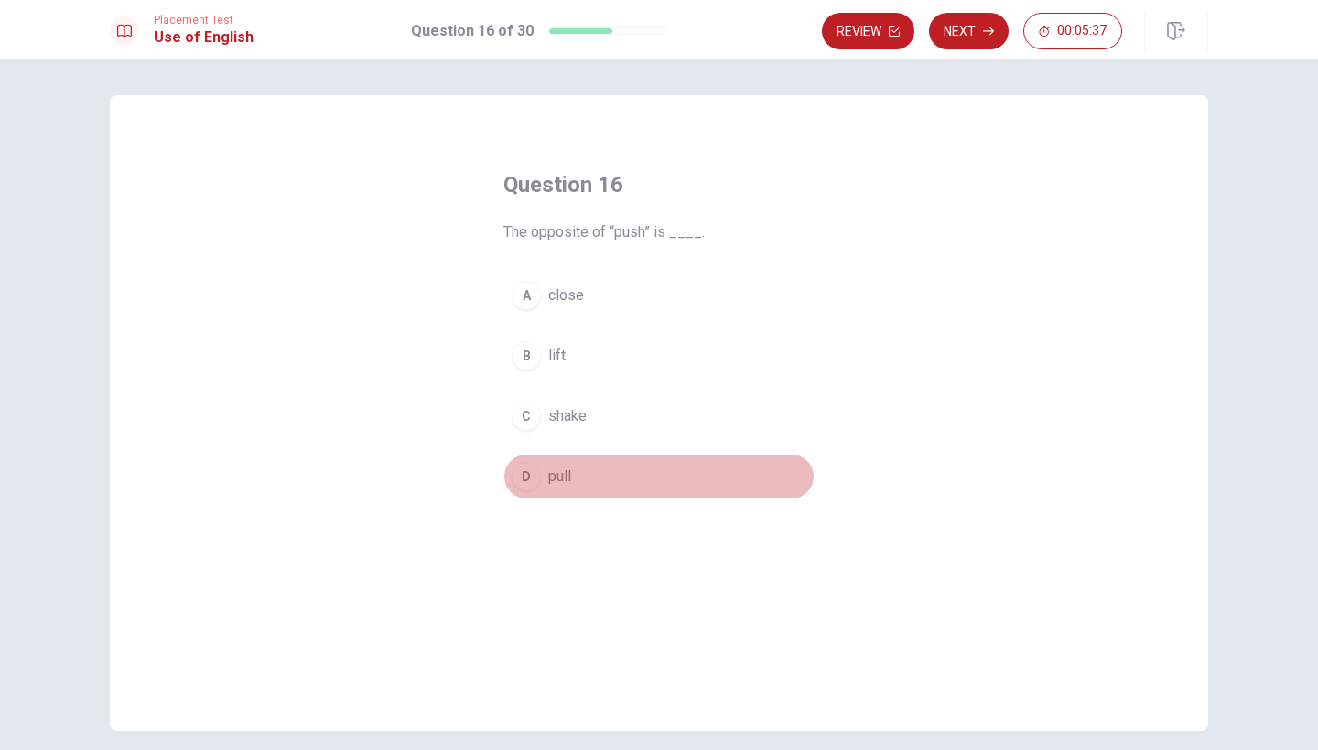
click at [594, 491] on button "D pull" at bounding box center [658, 477] width 311 height 46
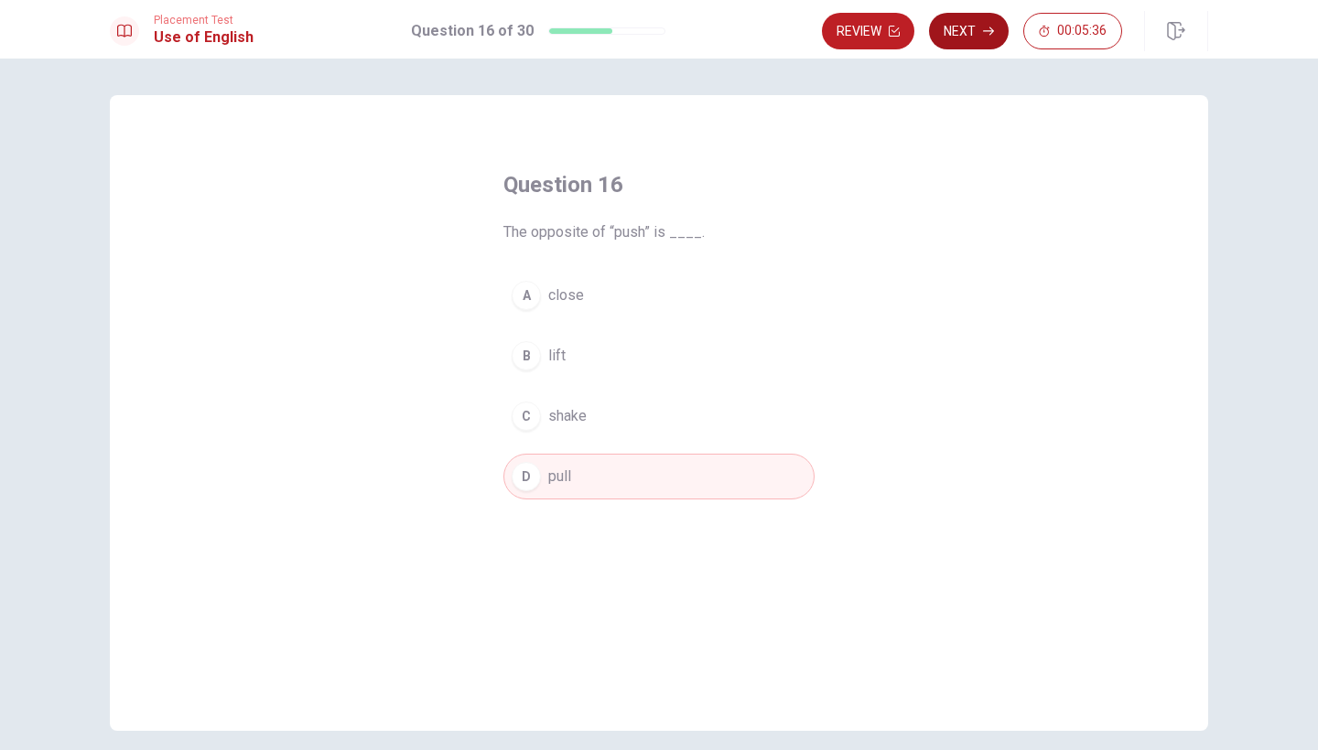
click at [946, 42] on button "Next" at bounding box center [969, 31] width 80 height 37
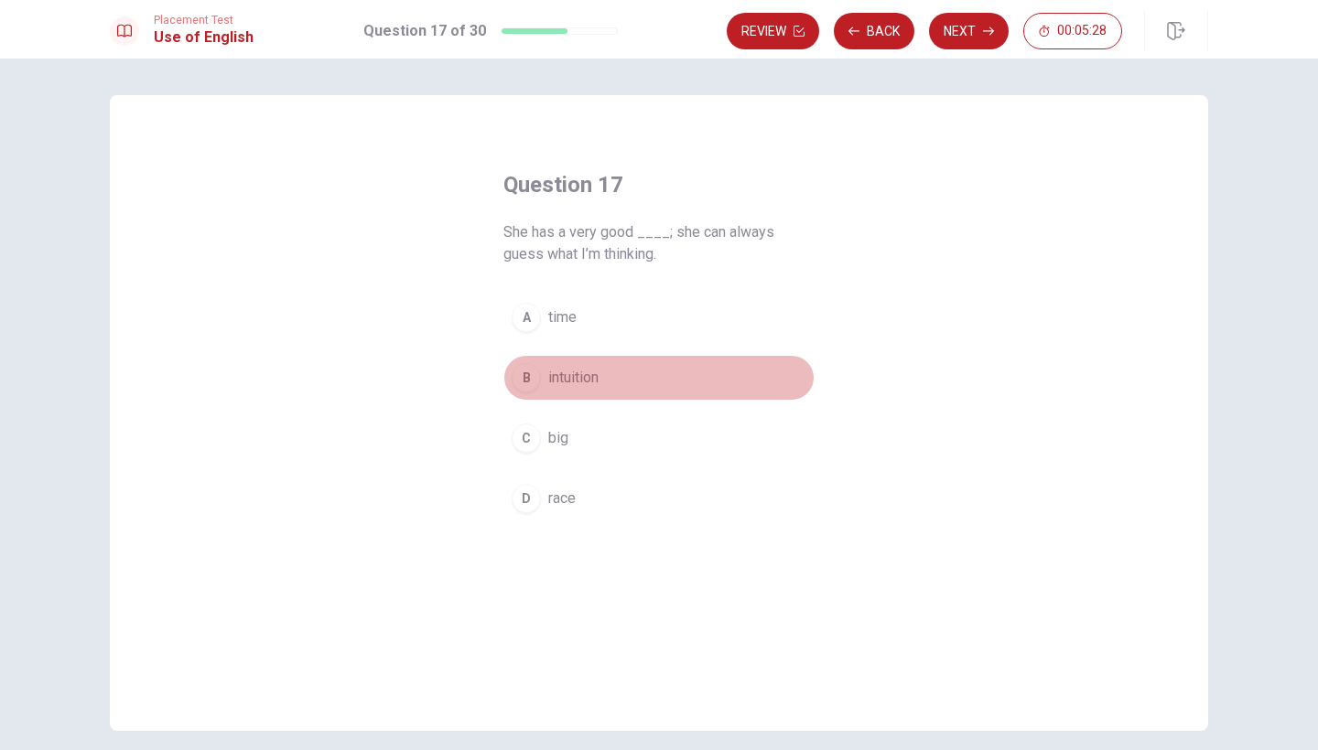
click at [586, 383] on span "intuition" at bounding box center [573, 378] width 50 height 22
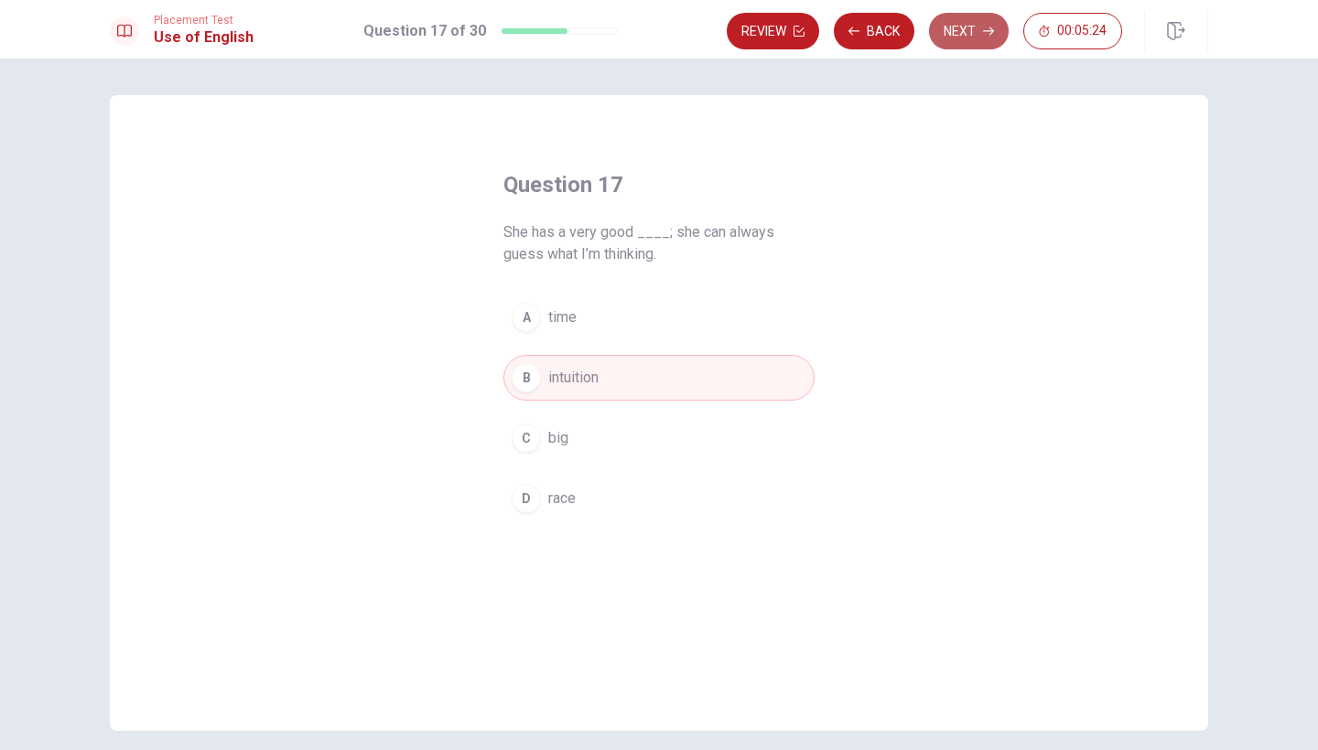
click at [972, 22] on button "Next" at bounding box center [969, 31] width 80 height 37
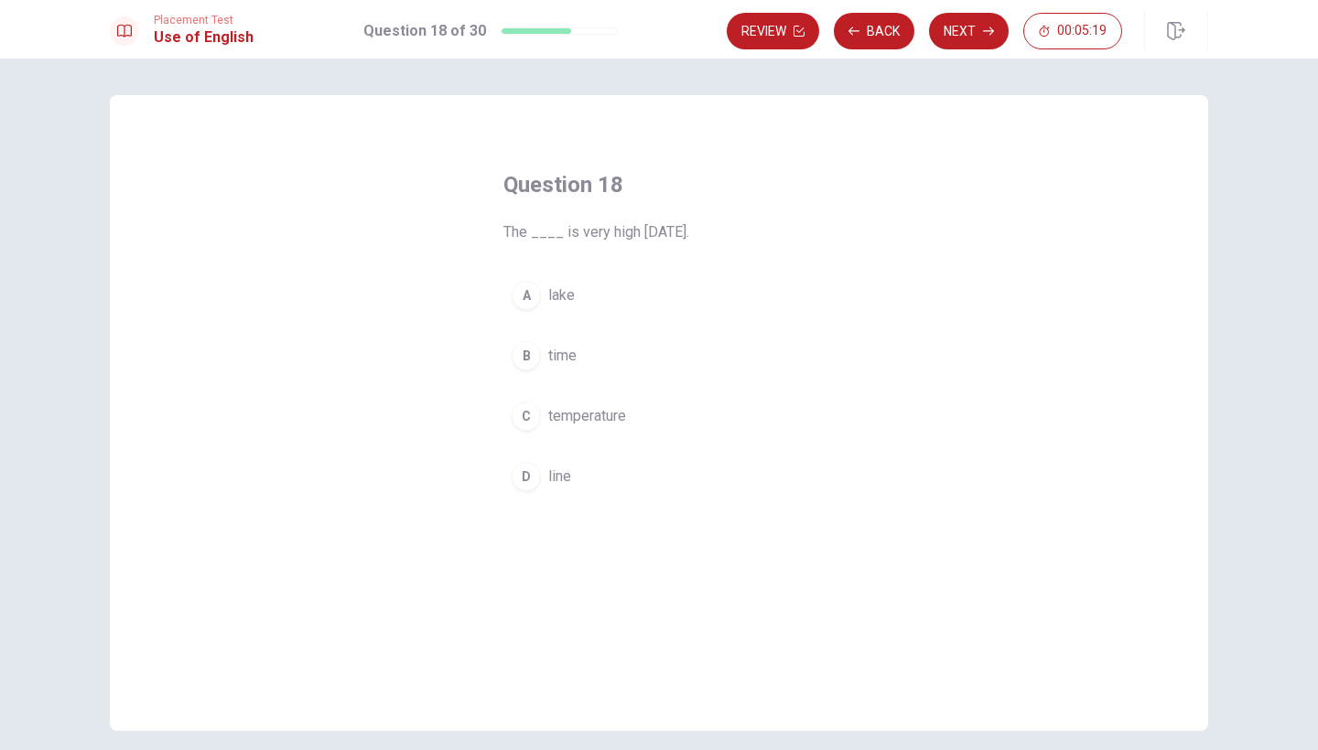
click at [577, 407] on span "temperature" at bounding box center [587, 416] width 78 height 22
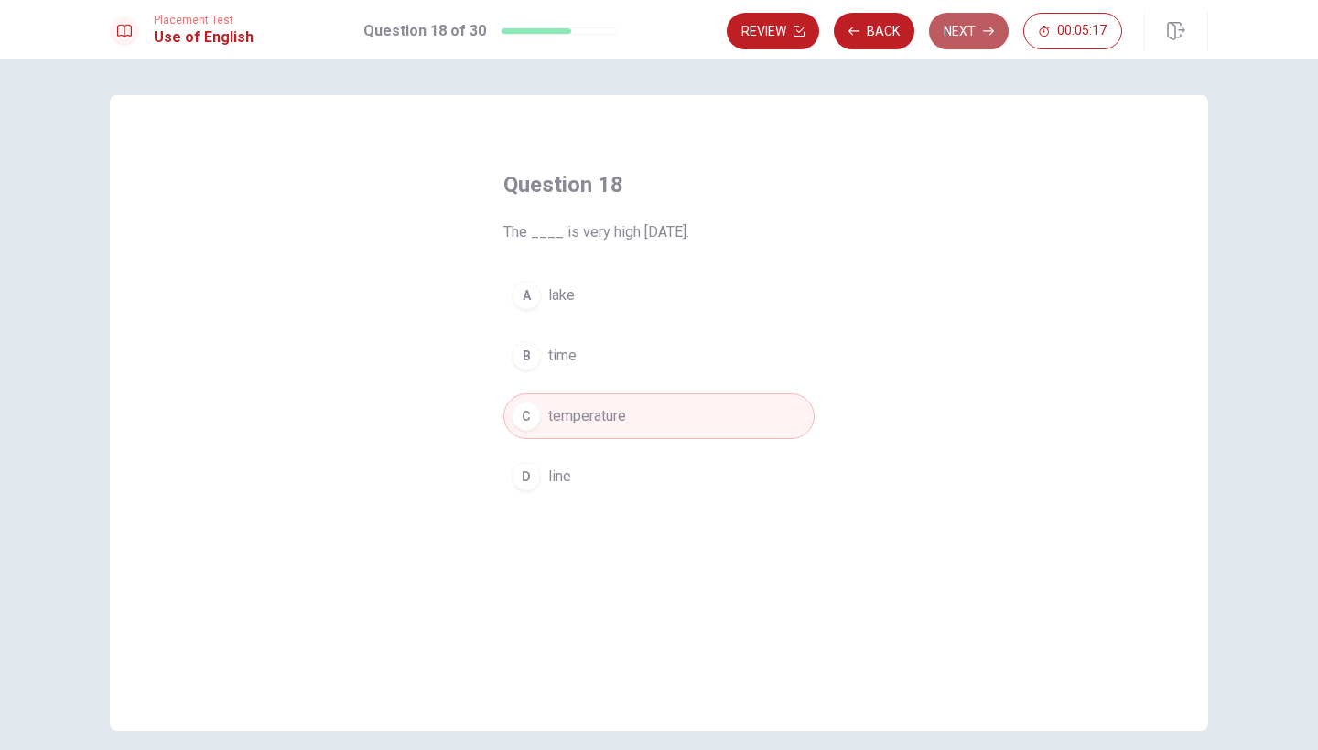
click at [952, 28] on button "Next" at bounding box center [969, 31] width 80 height 37
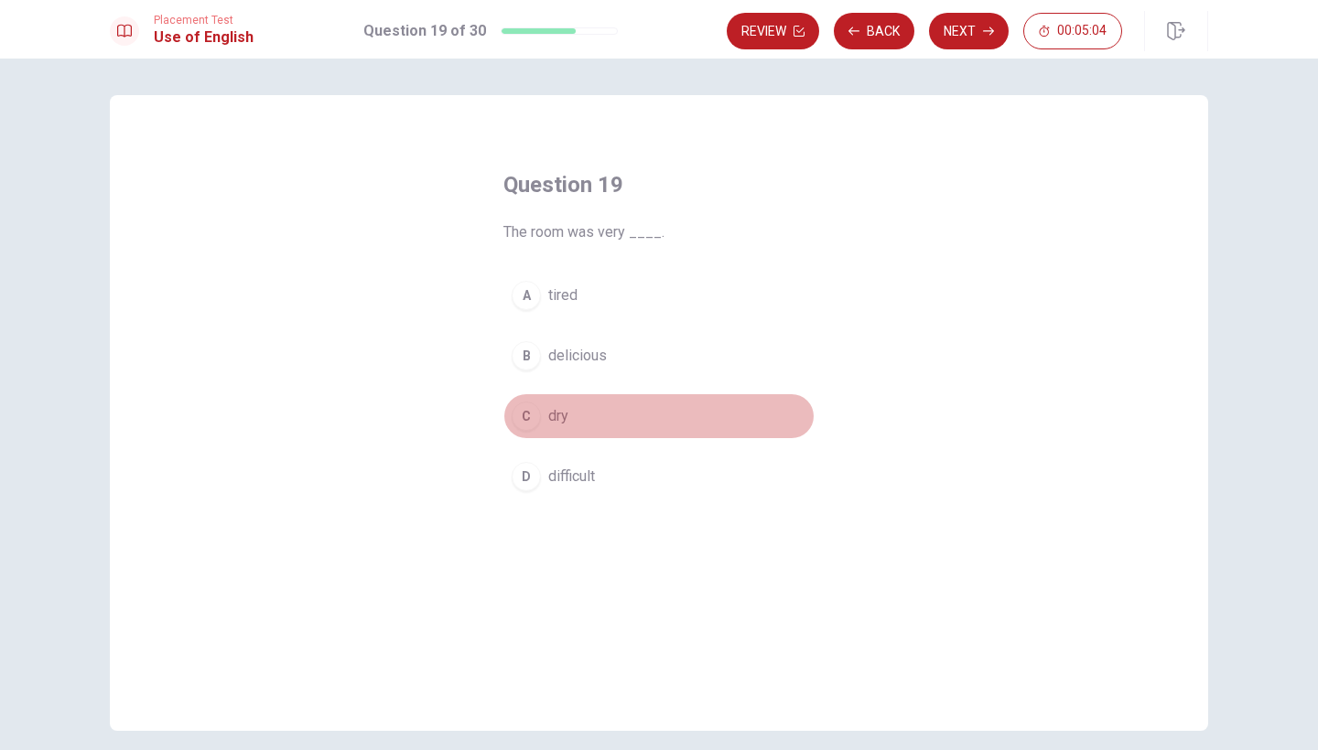
click at [600, 406] on button "C dry" at bounding box center [658, 417] width 311 height 46
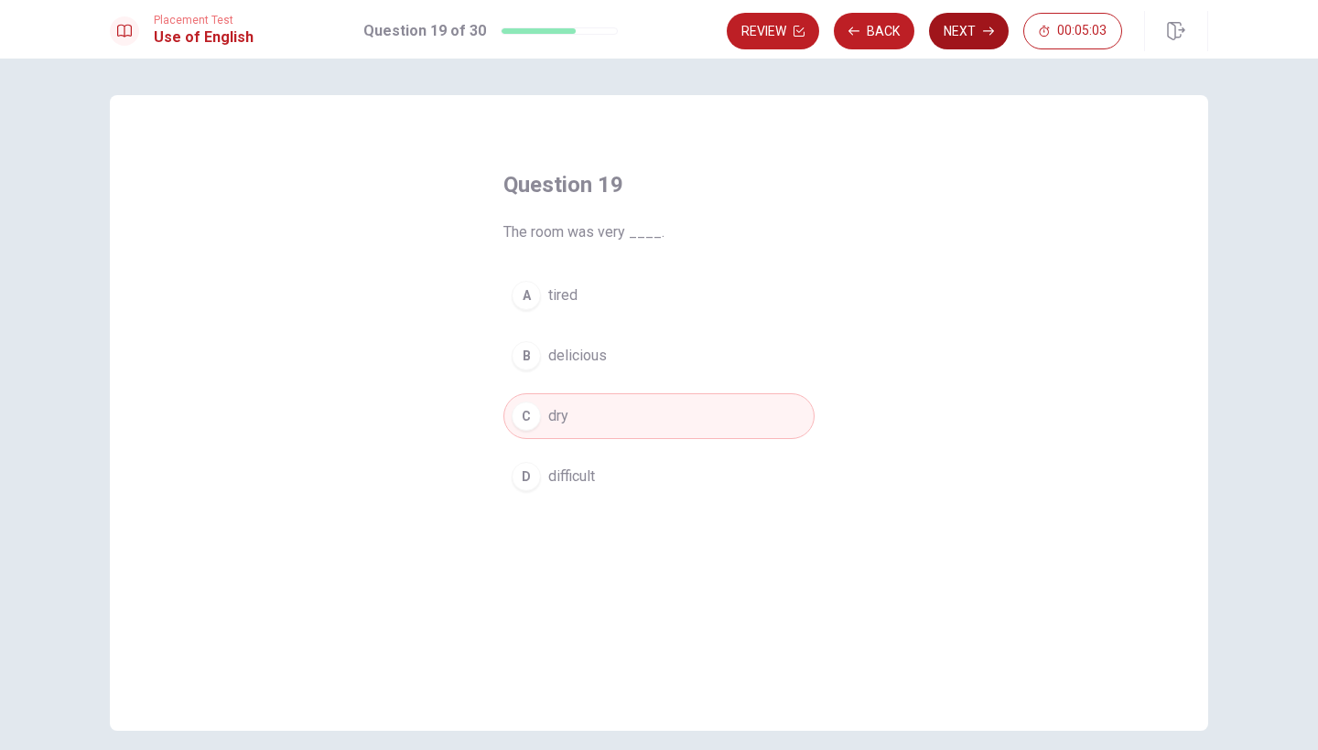
click at [975, 34] on button "Next" at bounding box center [969, 31] width 80 height 37
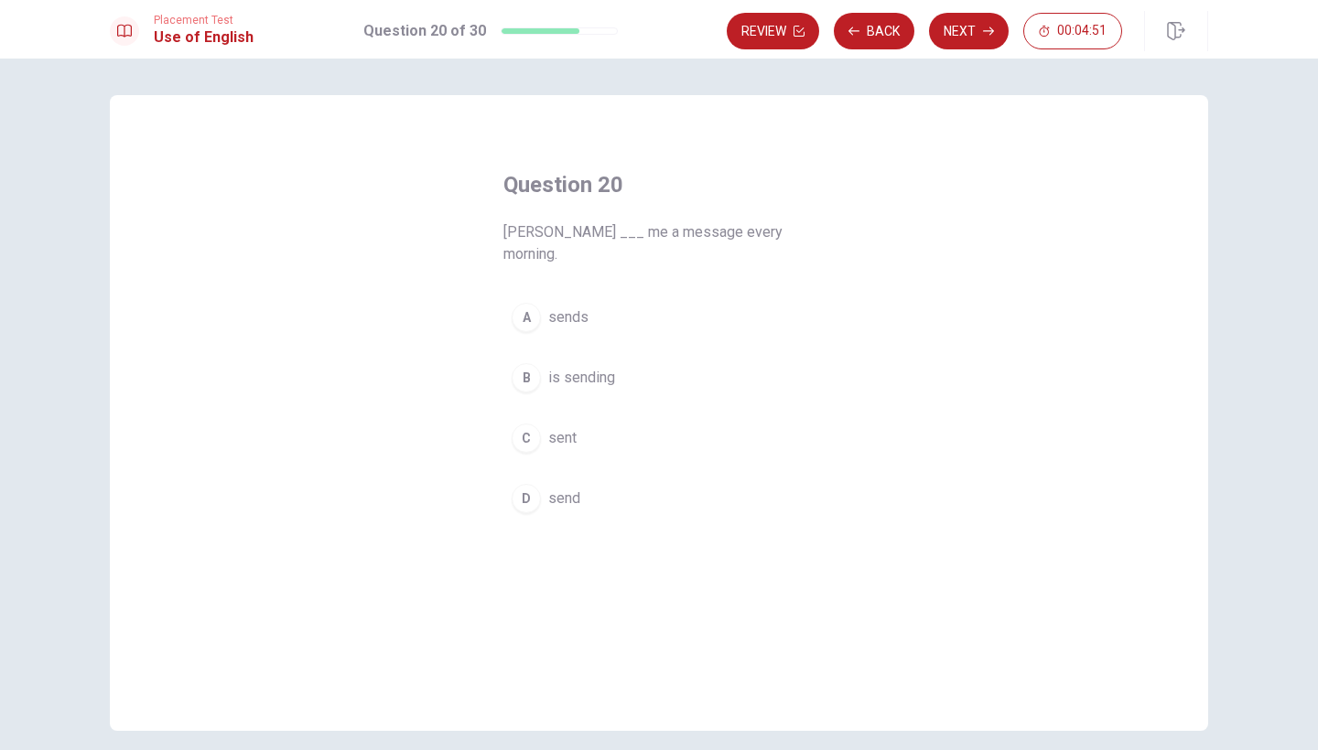
click at [611, 295] on button "A sends" at bounding box center [658, 318] width 311 height 46
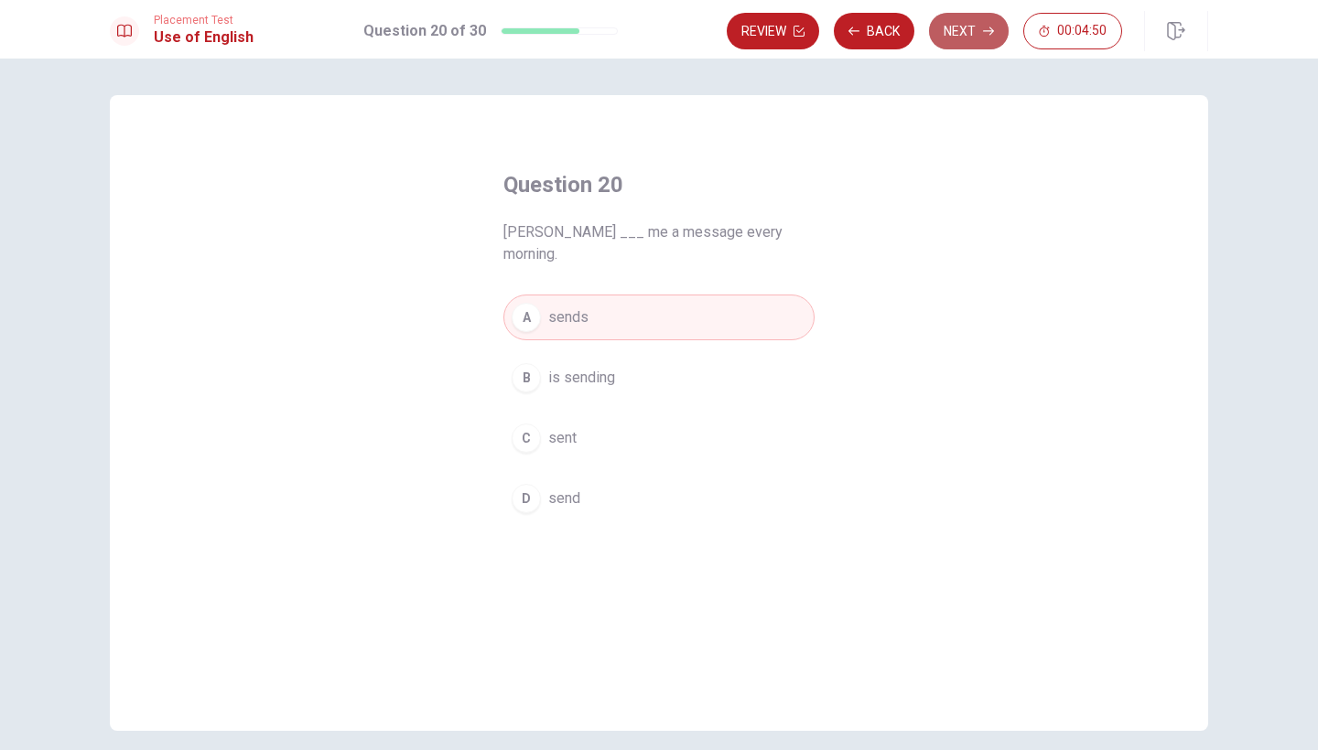
click at [963, 37] on button "Next" at bounding box center [969, 31] width 80 height 37
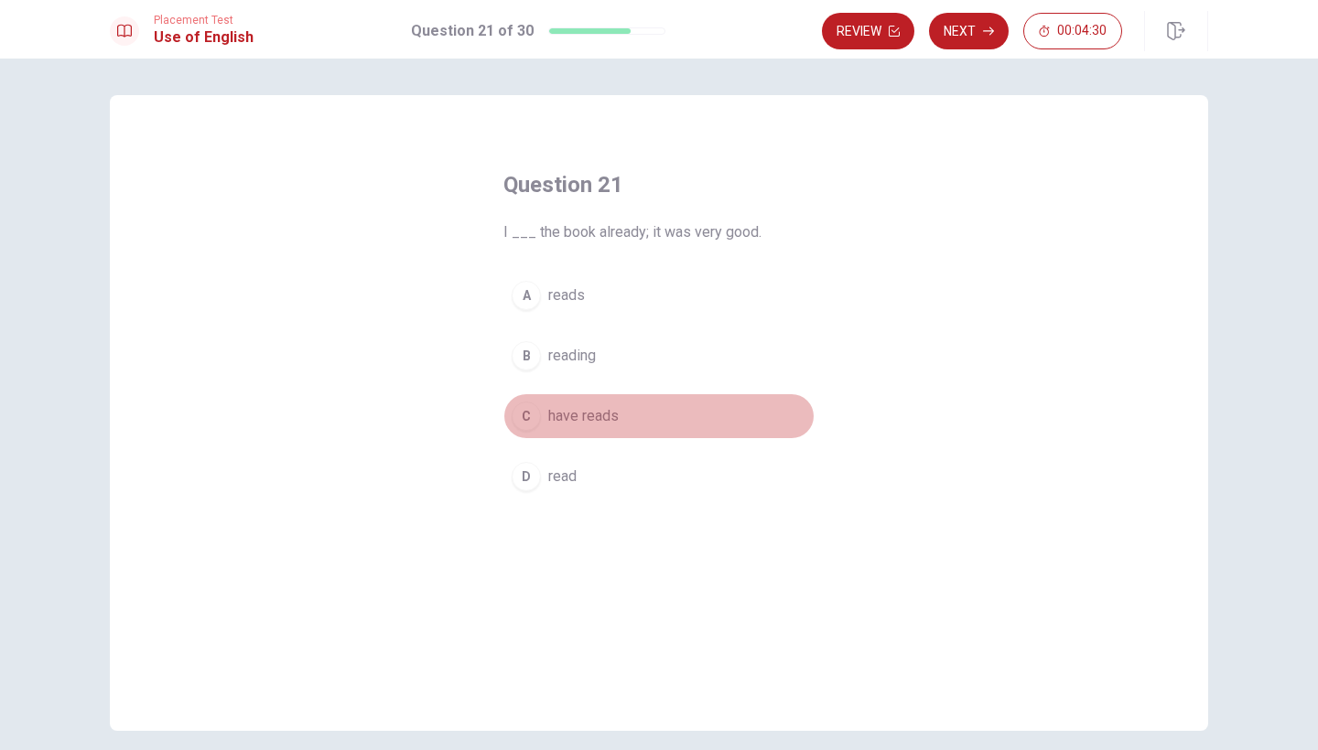
click at [688, 427] on button "C have reads" at bounding box center [658, 417] width 311 height 46
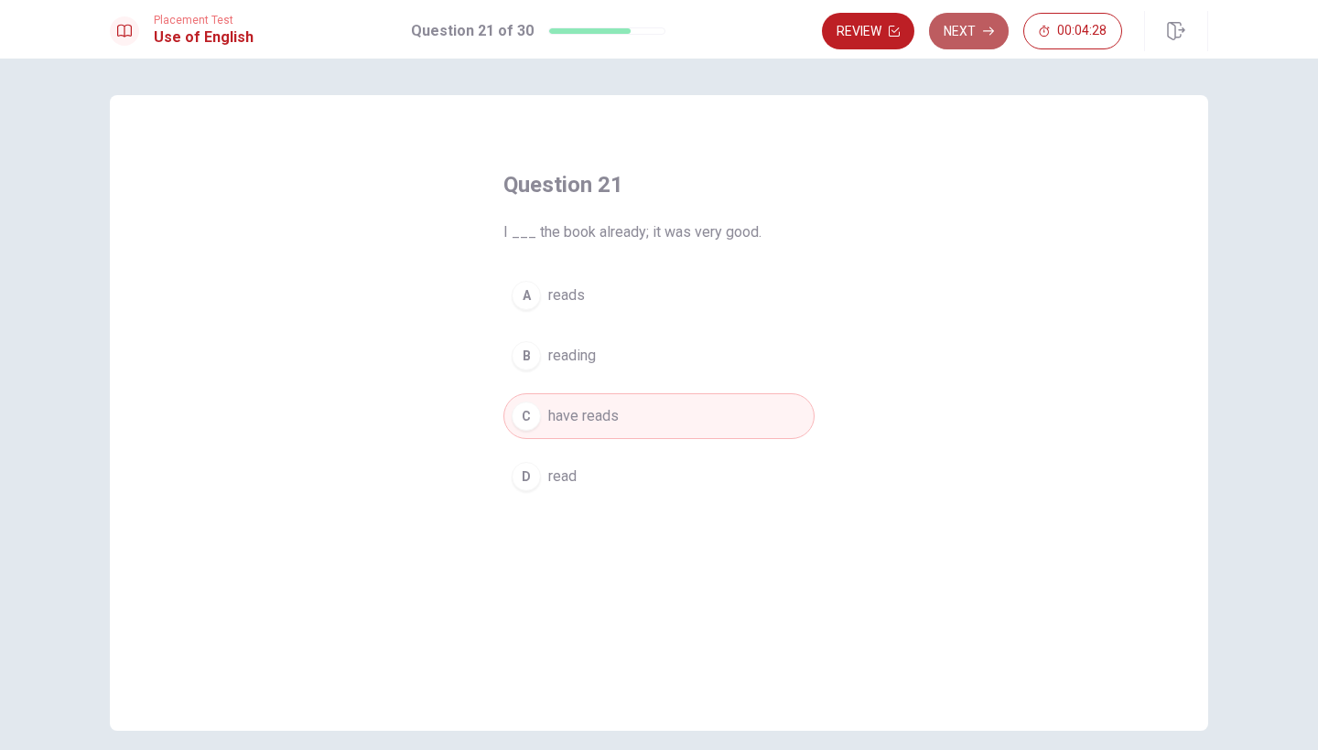
click at [956, 41] on button "Next" at bounding box center [969, 31] width 80 height 37
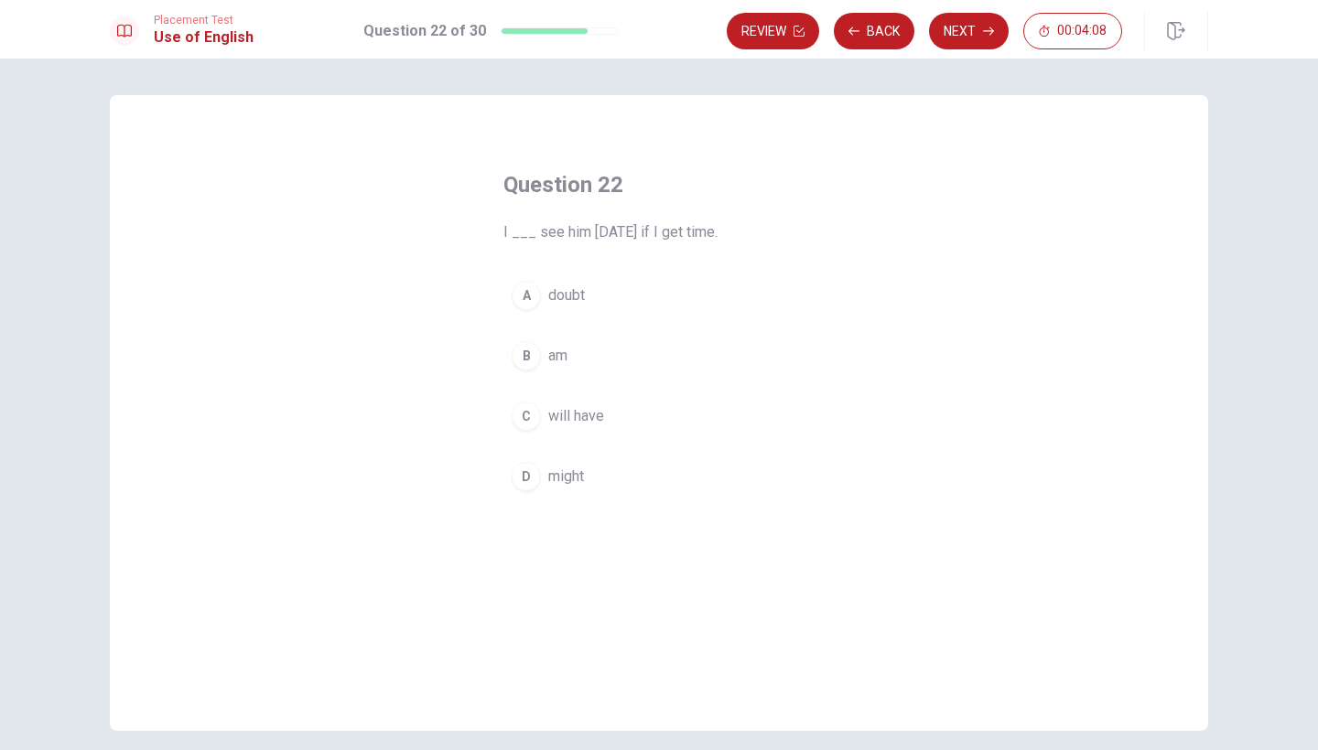
click at [554, 471] on span "might" at bounding box center [566, 477] width 36 height 22
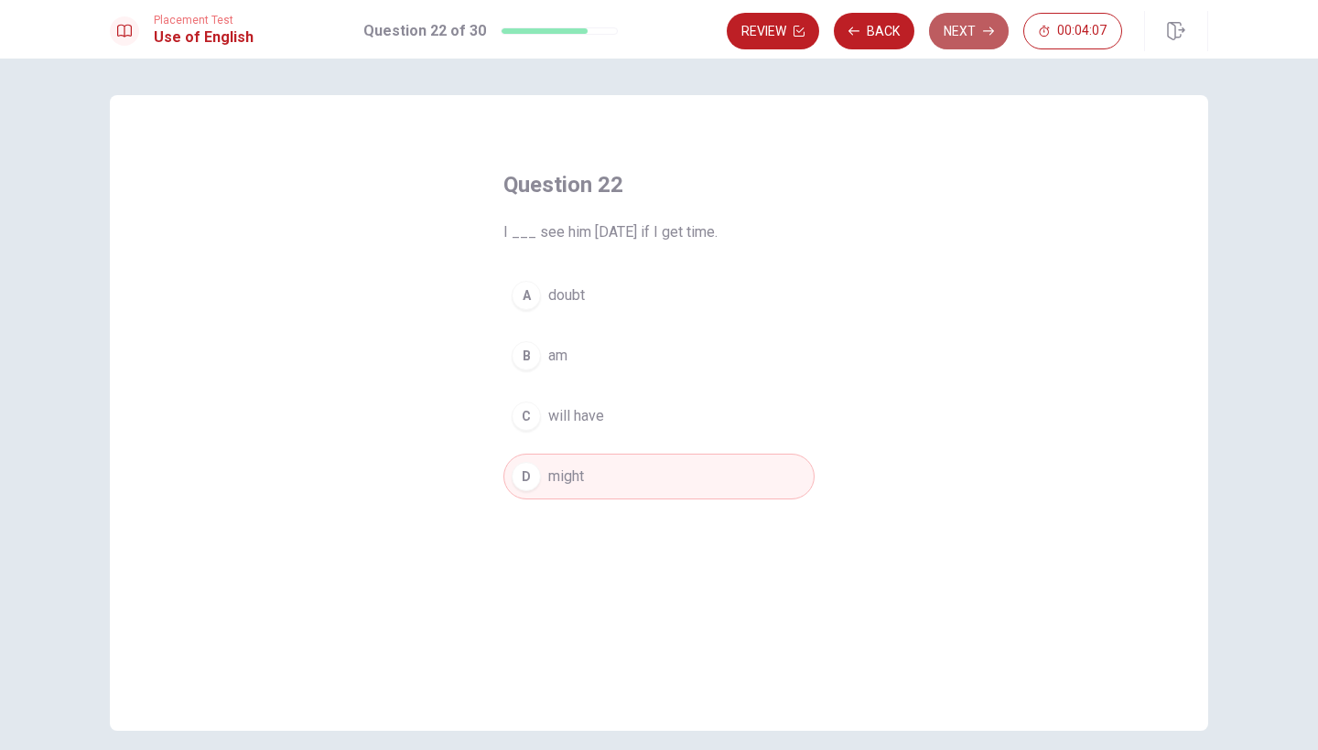
click at [948, 34] on button "Next" at bounding box center [969, 31] width 80 height 37
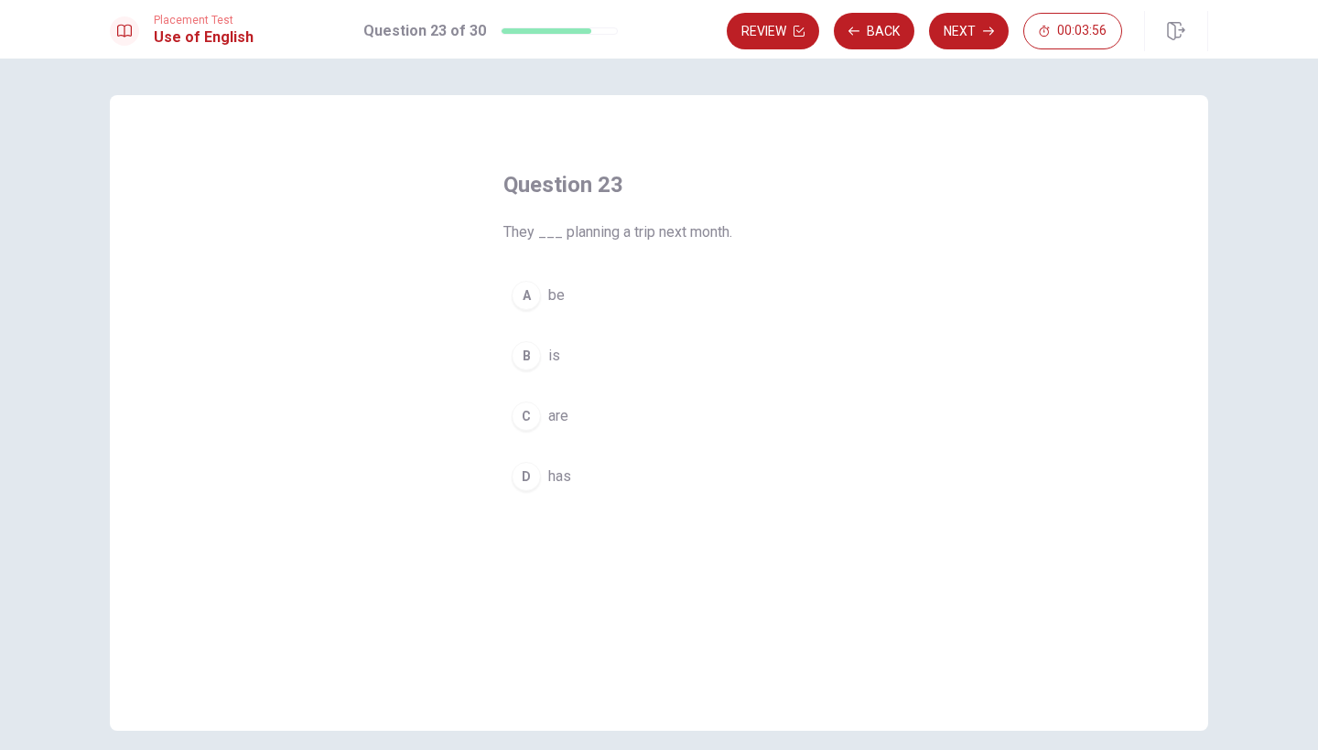
click at [560, 419] on span "are" at bounding box center [558, 416] width 20 height 22
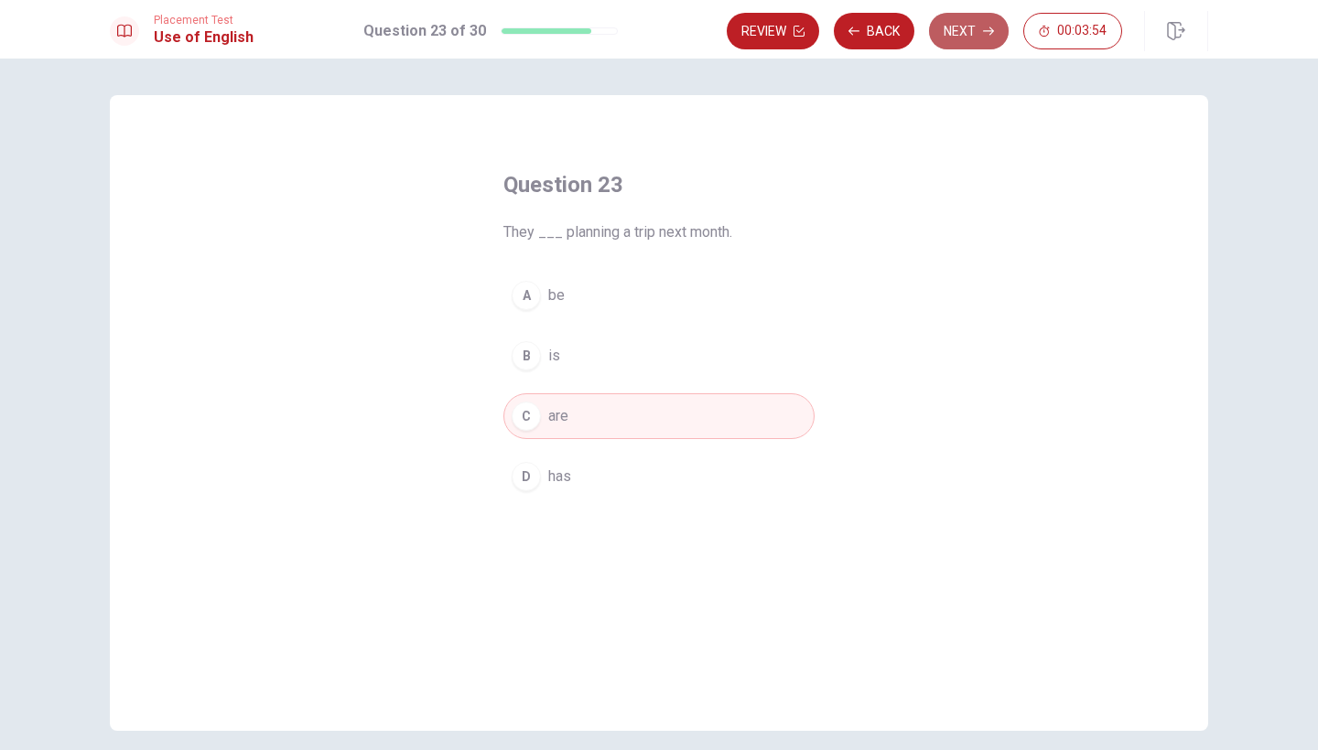
click at [976, 36] on button "Next" at bounding box center [969, 31] width 80 height 37
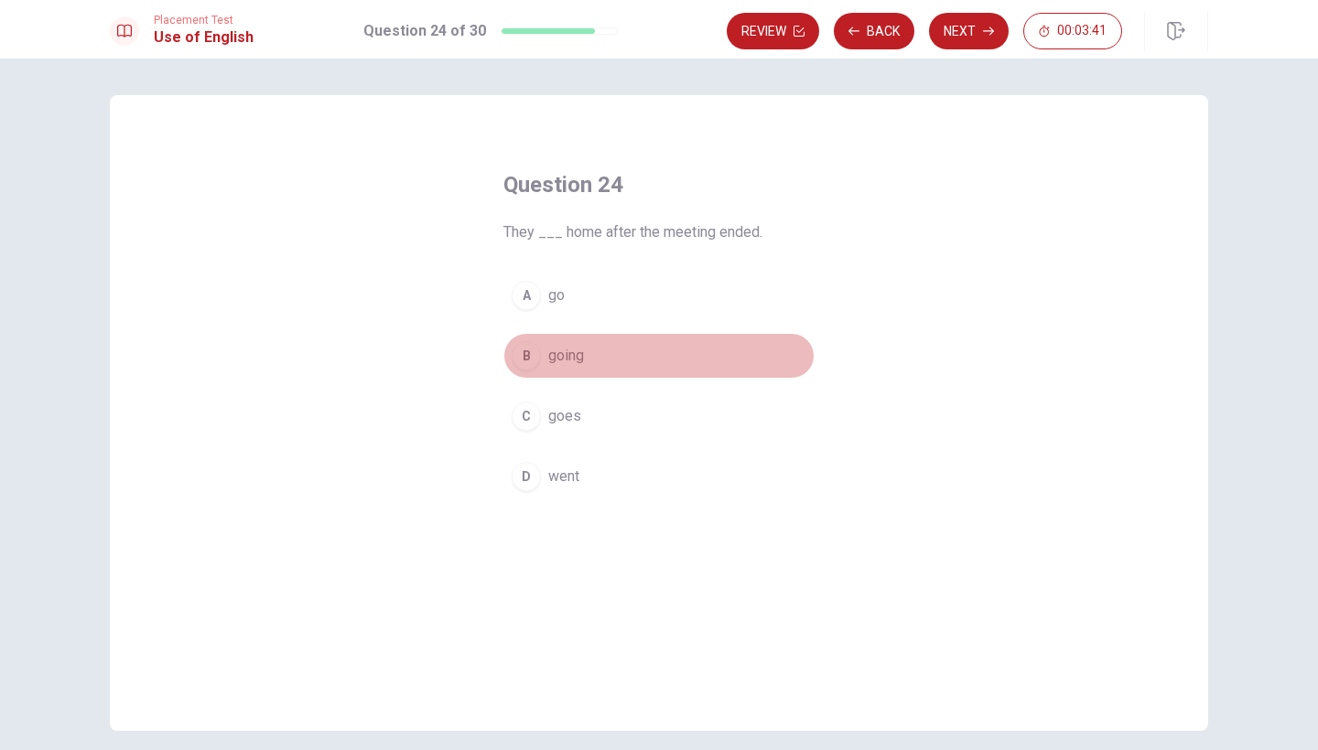
click at [614, 350] on button "B going" at bounding box center [658, 356] width 311 height 46
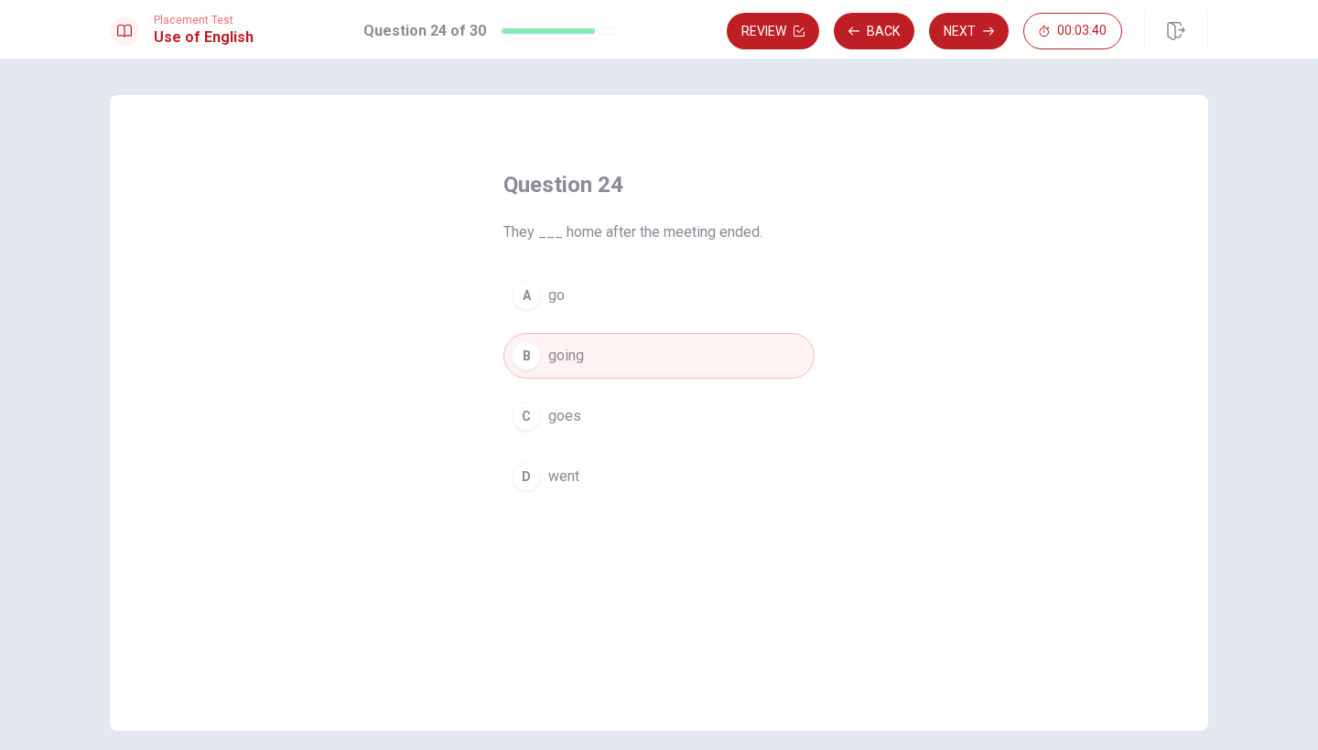
click at [964, 53] on div "Placement Test Use of English Question 24 of 30 Review Back Next 00:03:40" at bounding box center [659, 29] width 1318 height 59
click at [959, 40] on button "Next" at bounding box center [969, 31] width 80 height 37
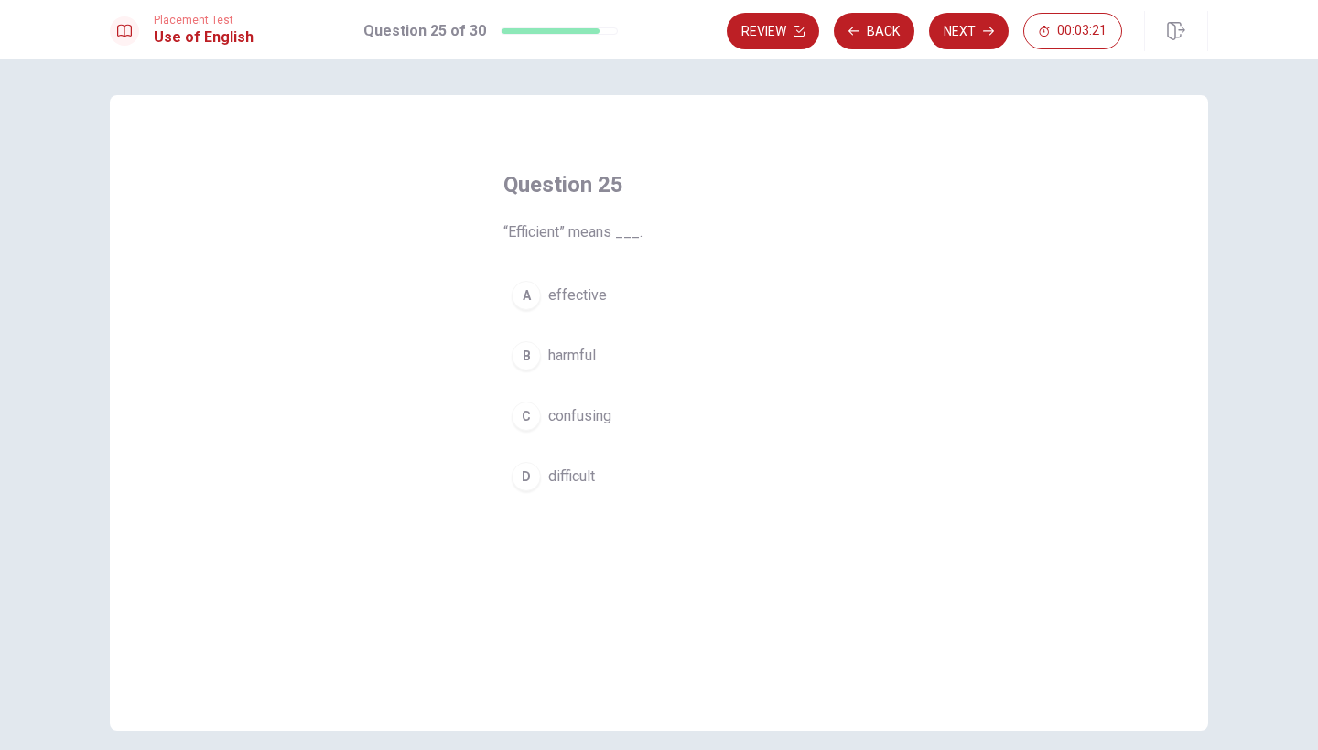
click at [567, 422] on span "confusing" at bounding box center [579, 416] width 63 height 22
click at [944, 38] on button "Next" at bounding box center [969, 31] width 80 height 37
click at [607, 420] on button "C reduce" at bounding box center [658, 417] width 311 height 46
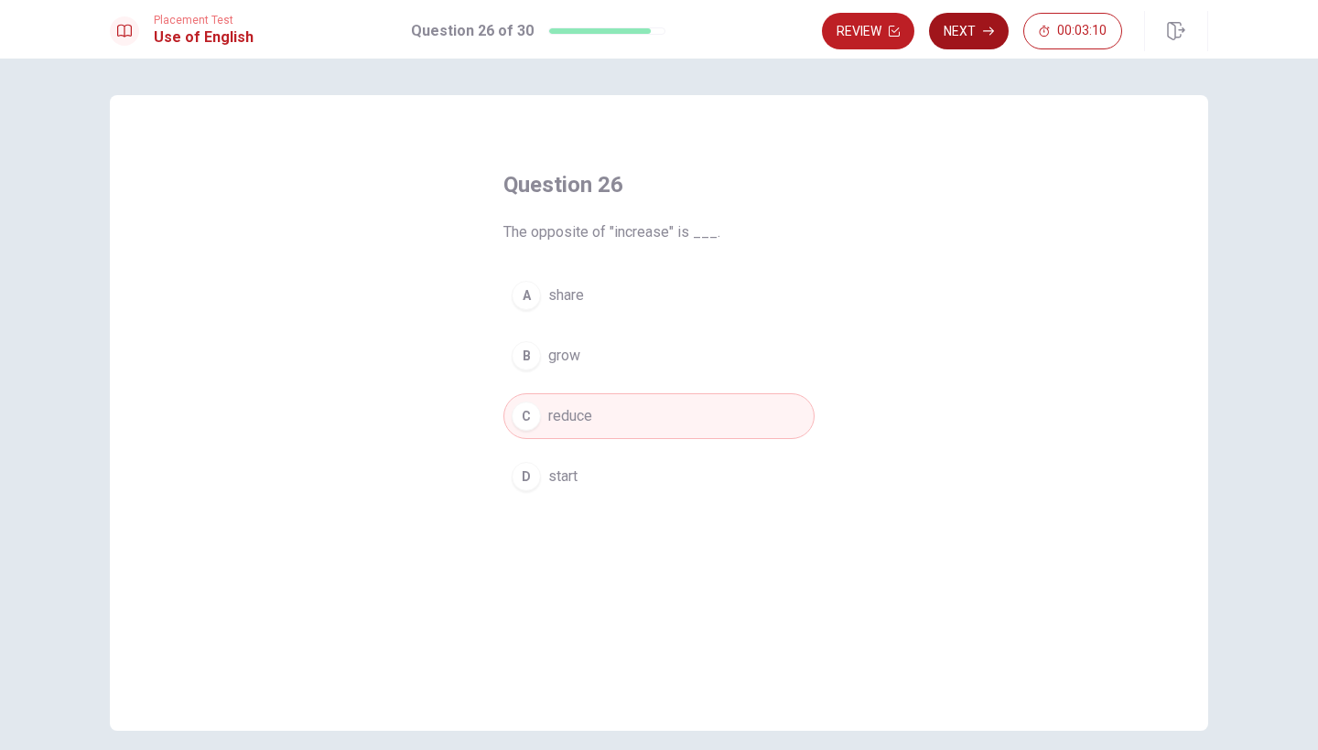
click at [985, 42] on button "Next" at bounding box center [969, 31] width 80 height 37
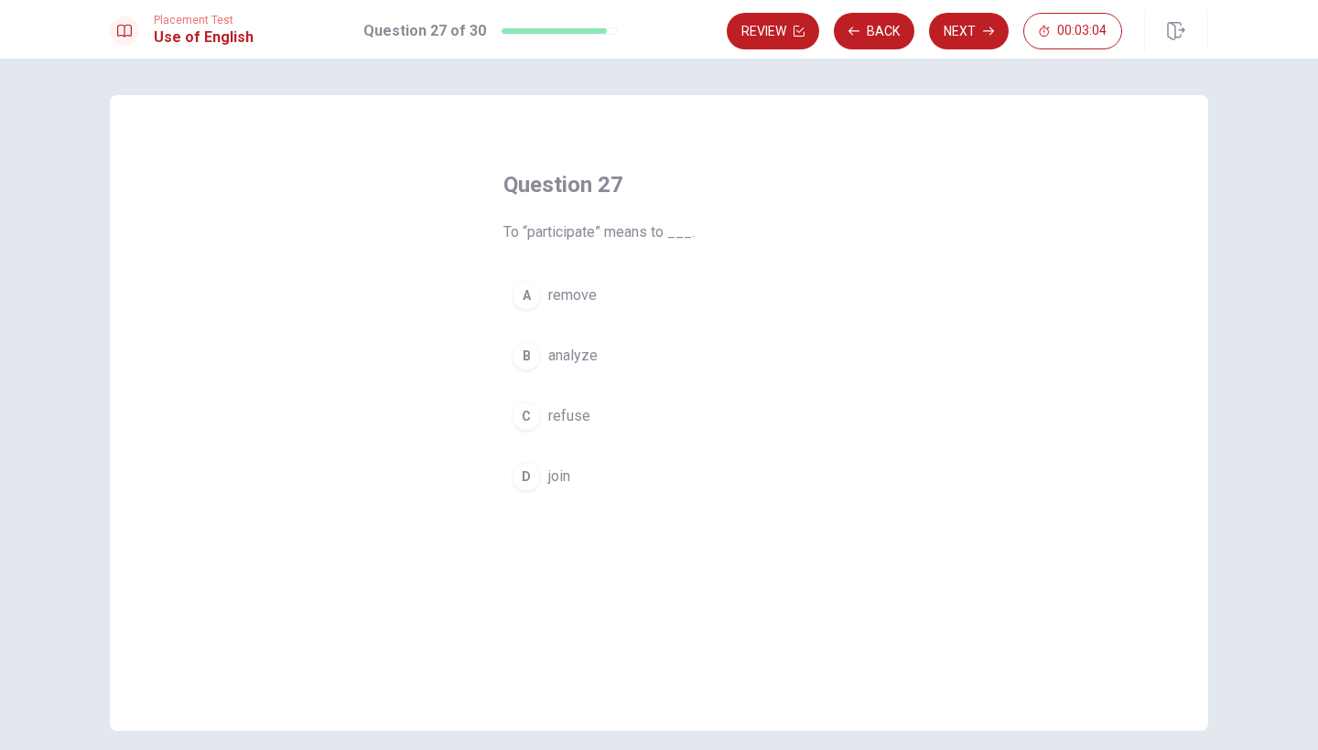
click at [575, 476] on button "D join" at bounding box center [658, 477] width 311 height 46
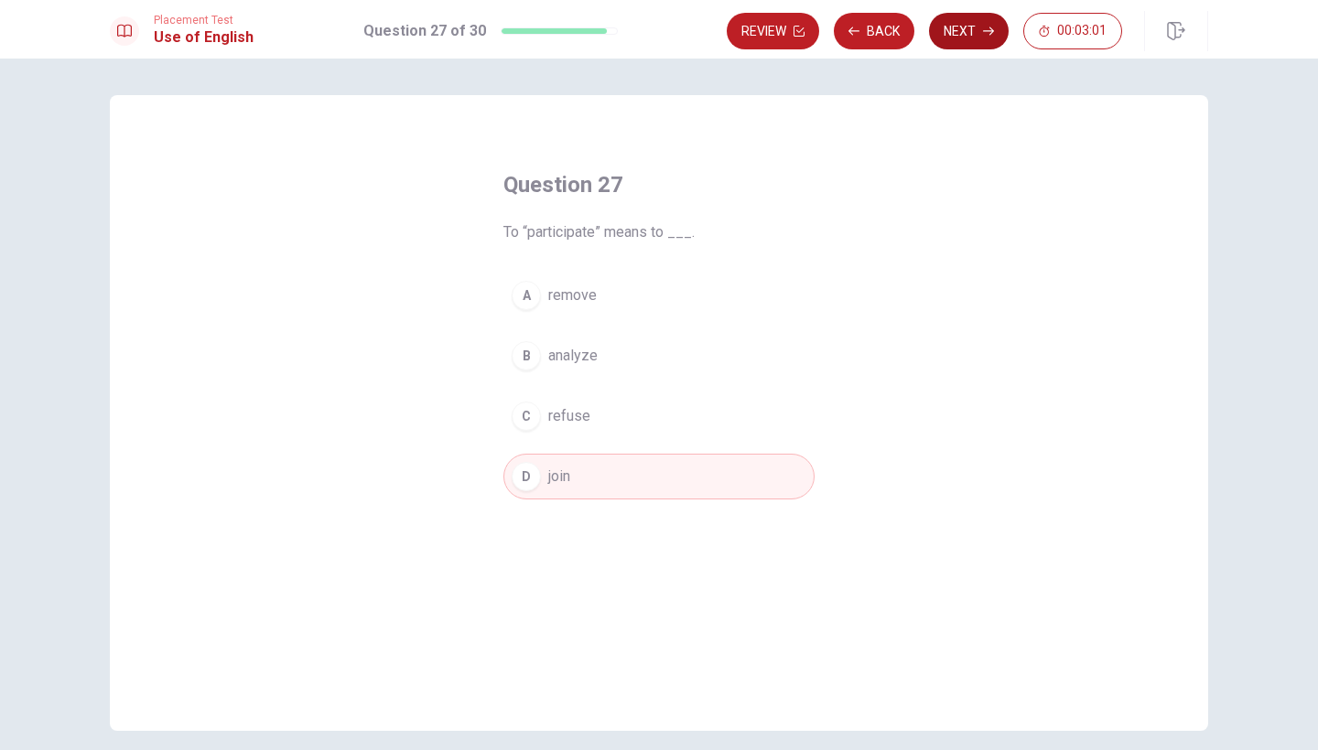
click at [958, 38] on button "Next" at bounding box center [969, 31] width 80 height 37
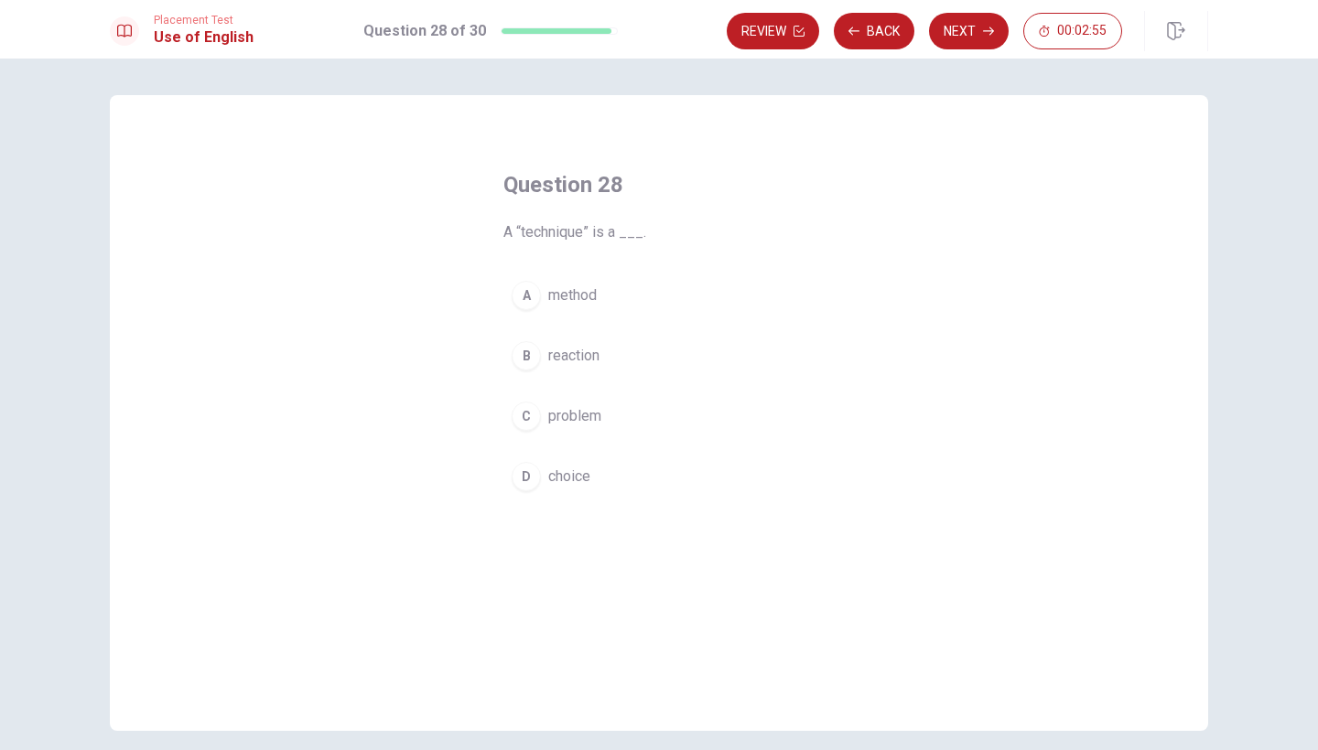
click at [561, 306] on span "method" at bounding box center [572, 296] width 49 height 22
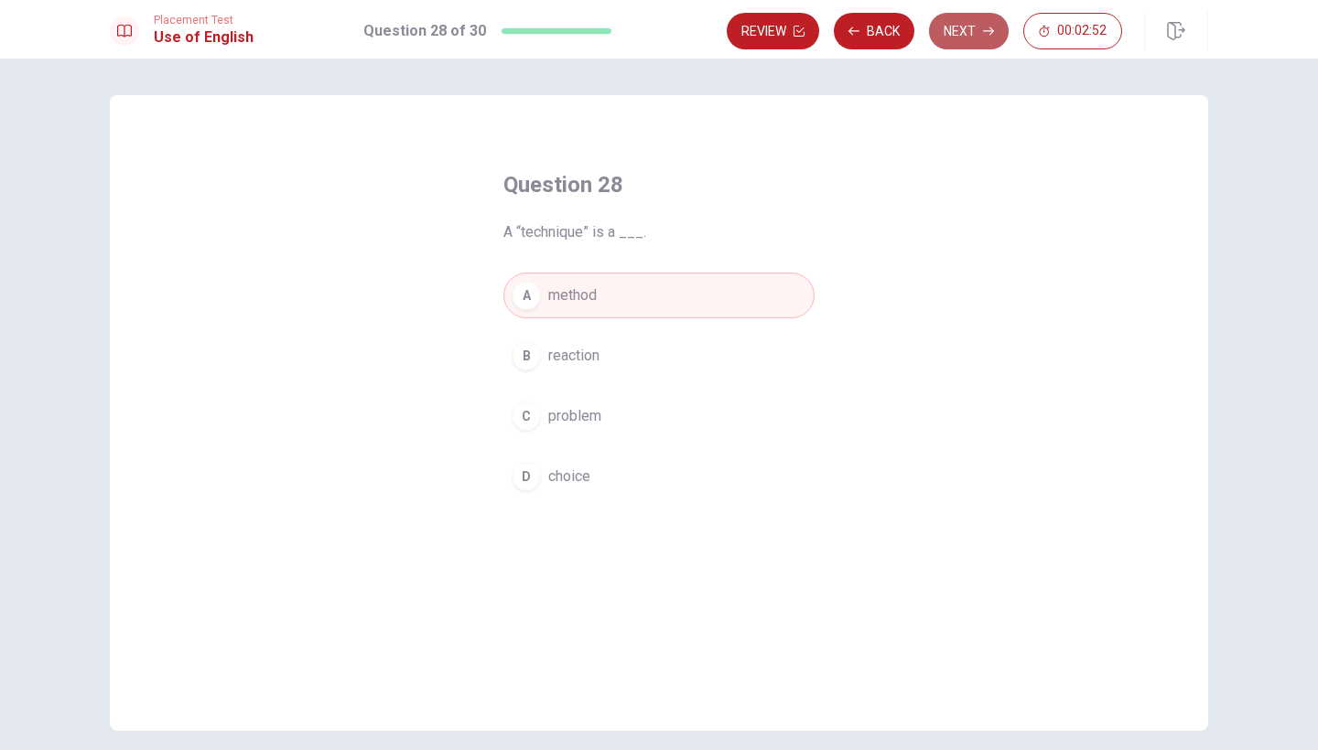
click at [977, 39] on button "Next" at bounding box center [969, 31] width 80 height 37
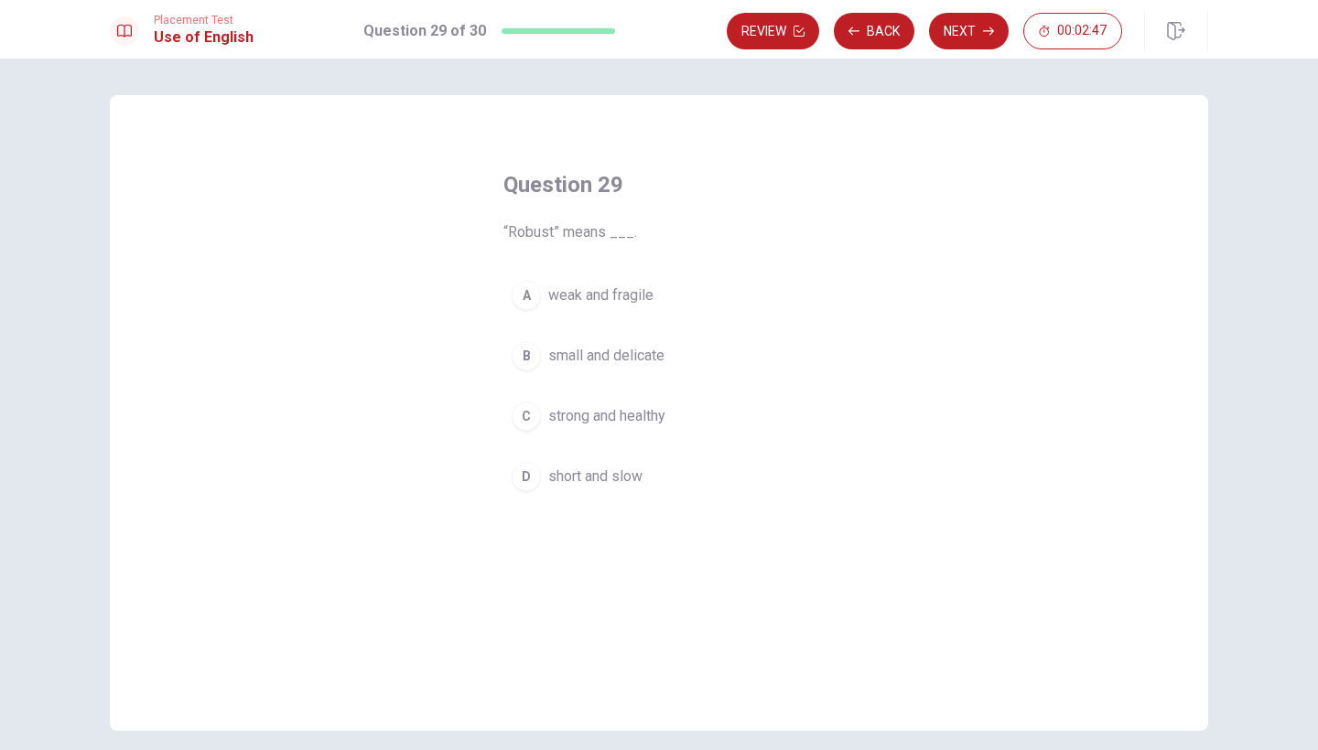
click at [663, 419] on span "strong and healthy" at bounding box center [606, 416] width 117 height 22
click at [972, 43] on button "Next" at bounding box center [969, 31] width 80 height 37
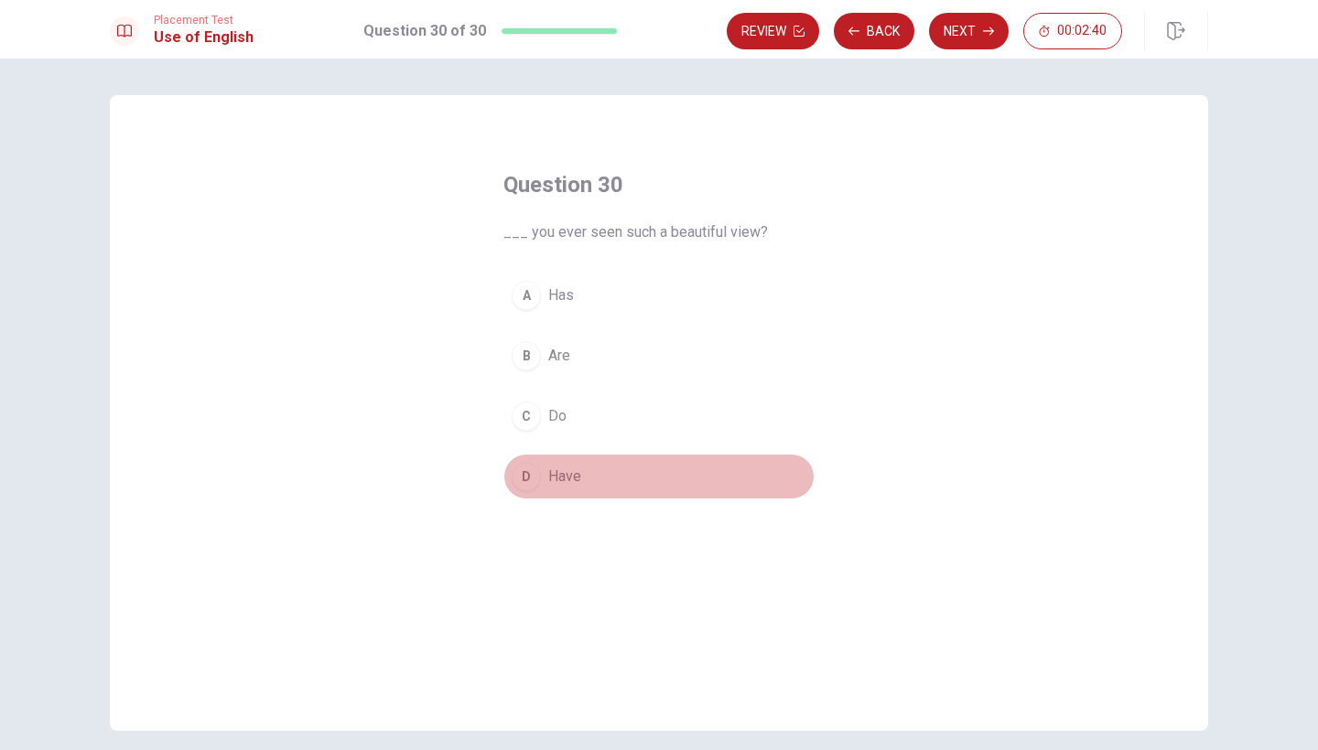
click at [549, 483] on span "Have" at bounding box center [564, 477] width 33 height 22
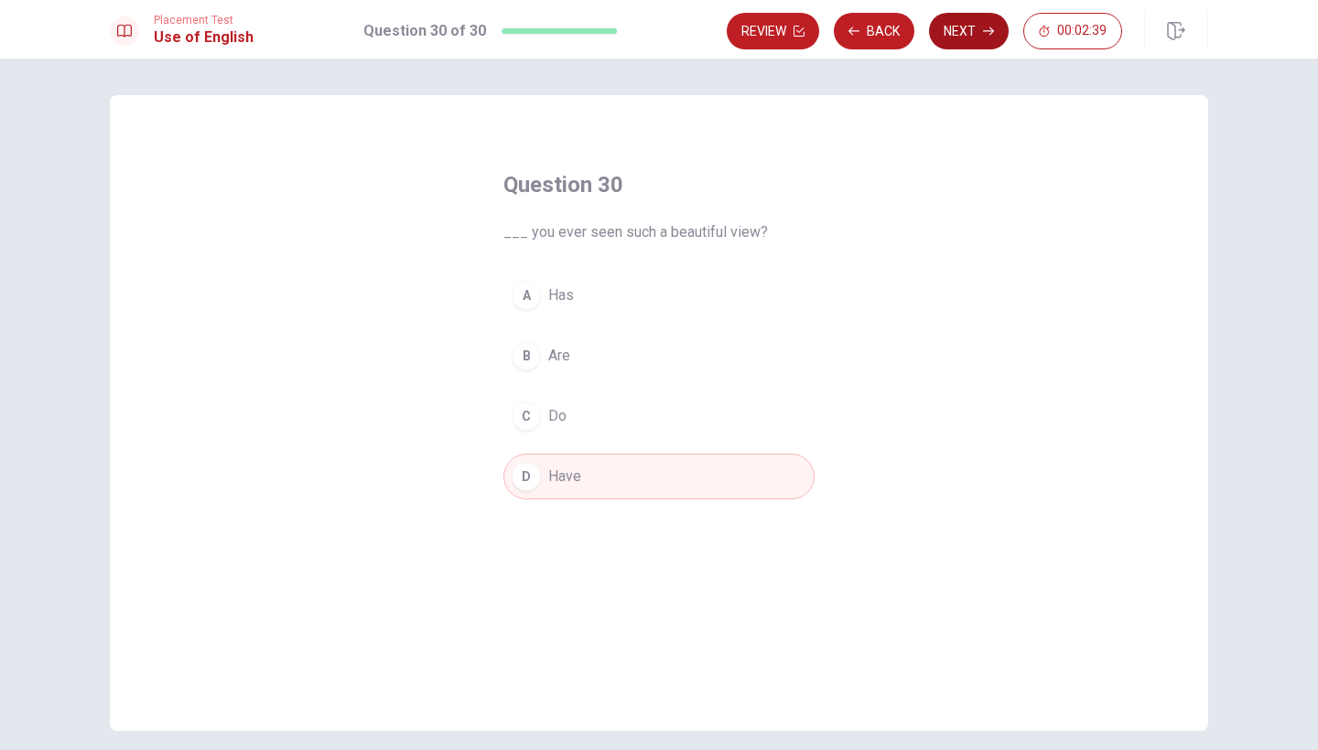
click at [982, 40] on button "Next" at bounding box center [969, 31] width 80 height 37
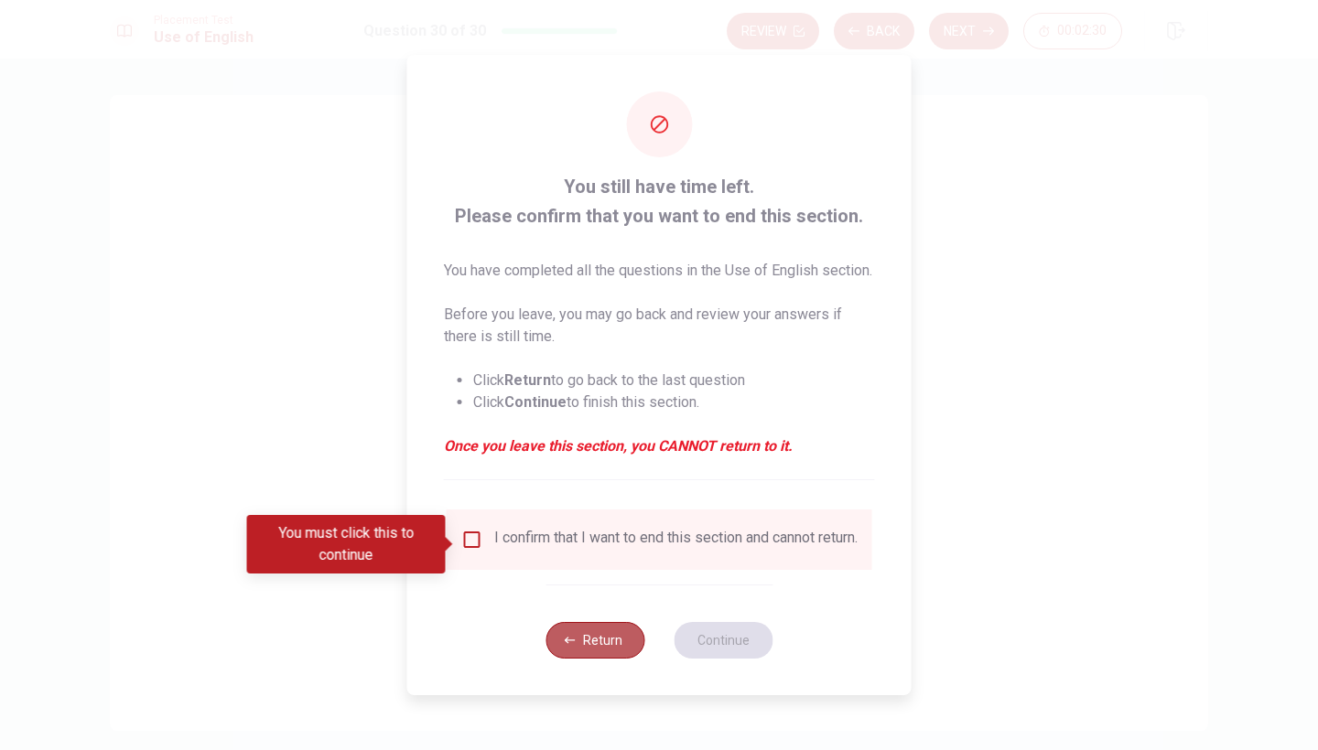
click at [586, 645] on button "Return" at bounding box center [594, 640] width 99 height 37
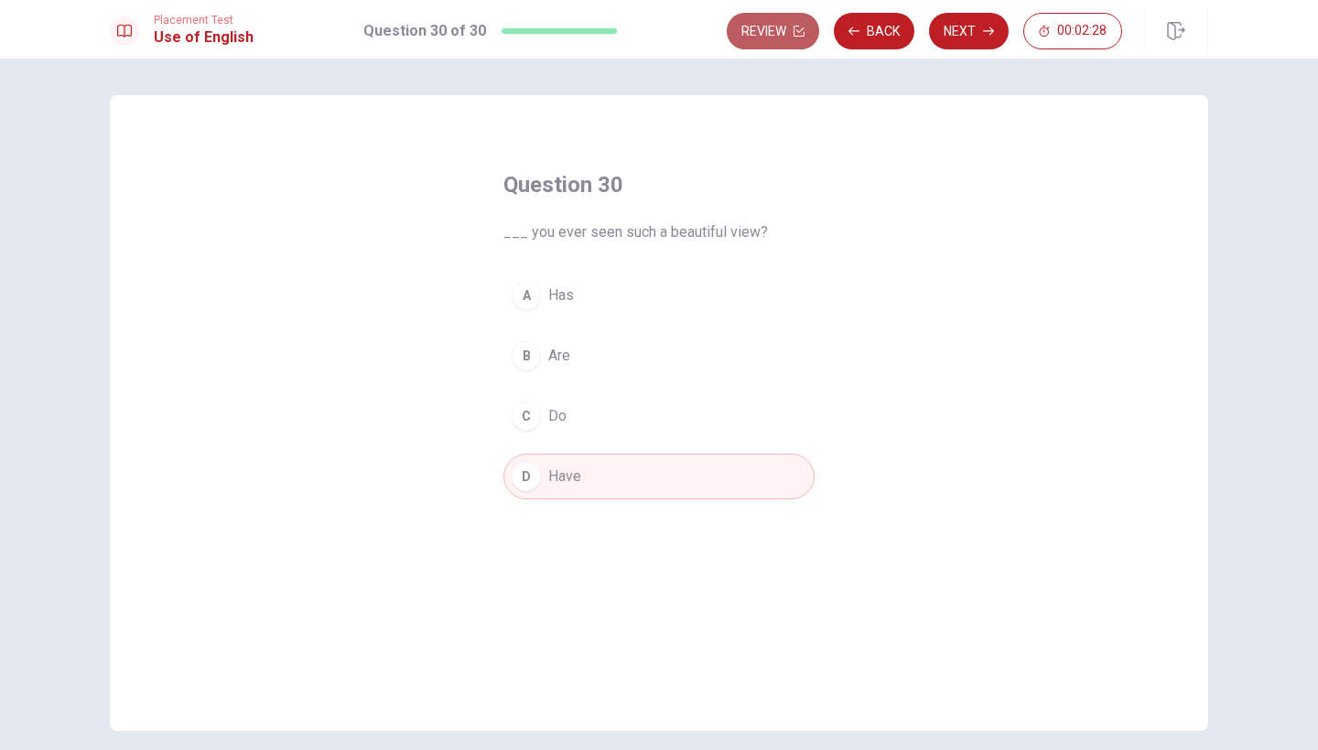
click at [787, 37] on button "Review" at bounding box center [773, 31] width 92 height 37
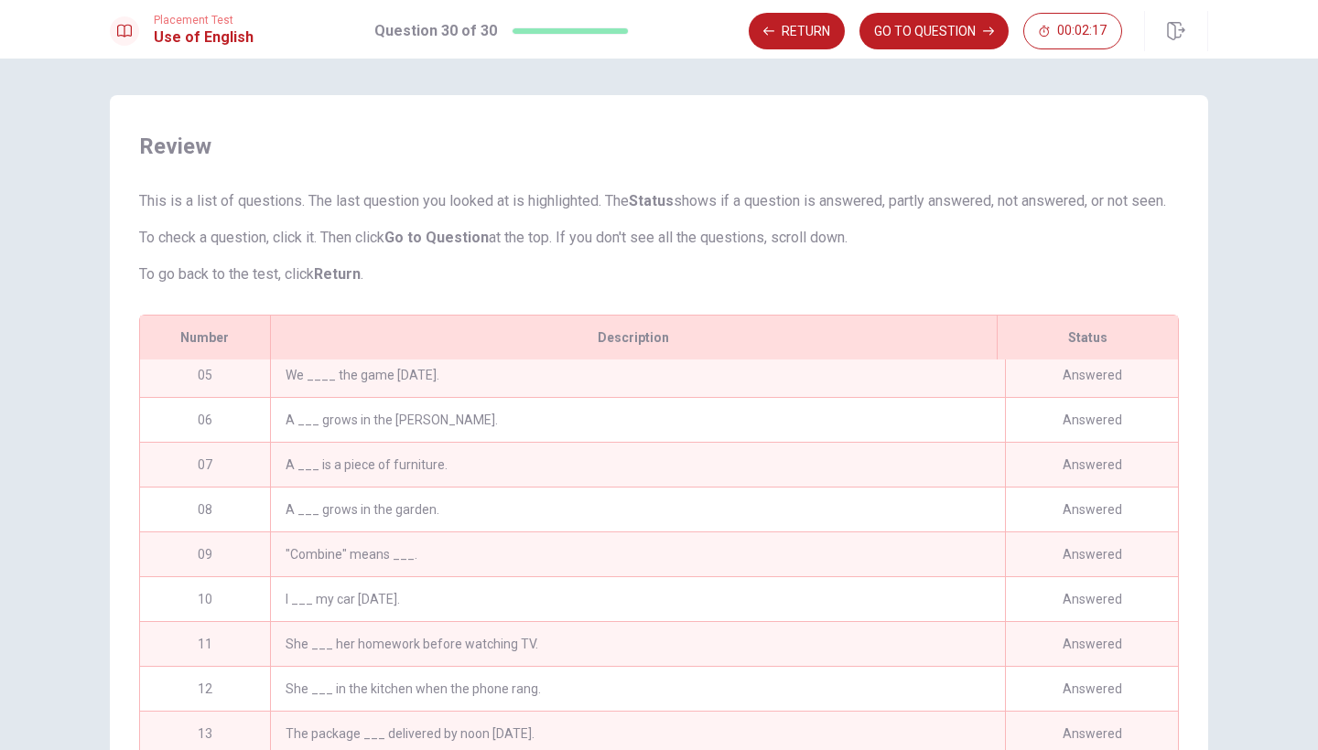
scroll to position [188, 0]
click at [631, 475] on div "A ___ is a piece of furniture." at bounding box center [637, 463] width 735 height 44
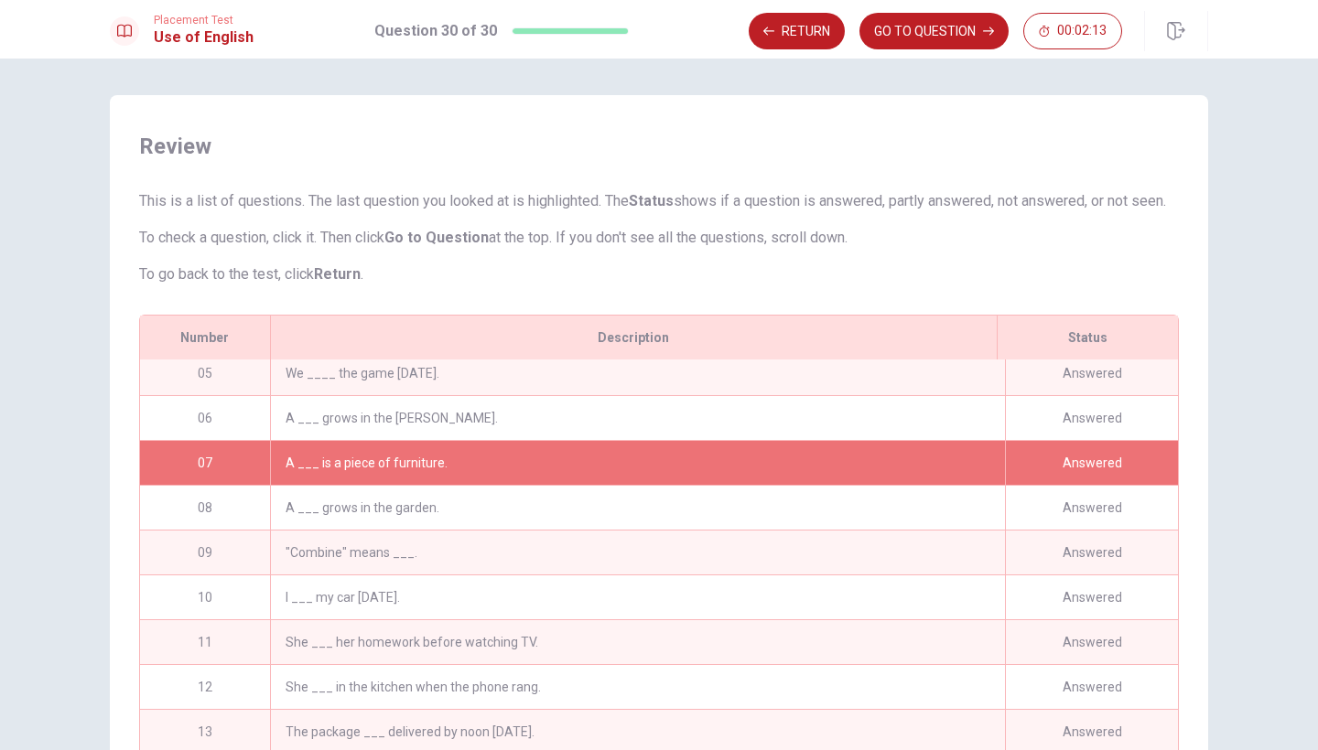
click at [631, 475] on div "A ___ is a piece of furniture." at bounding box center [637, 463] width 735 height 44
click at [1074, 473] on div "Answered" at bounding box center [1091, 463] width 173 height 44
click at [1074, 485] on div "Answered" at bounding box center [1091, 463] width 173 height 44
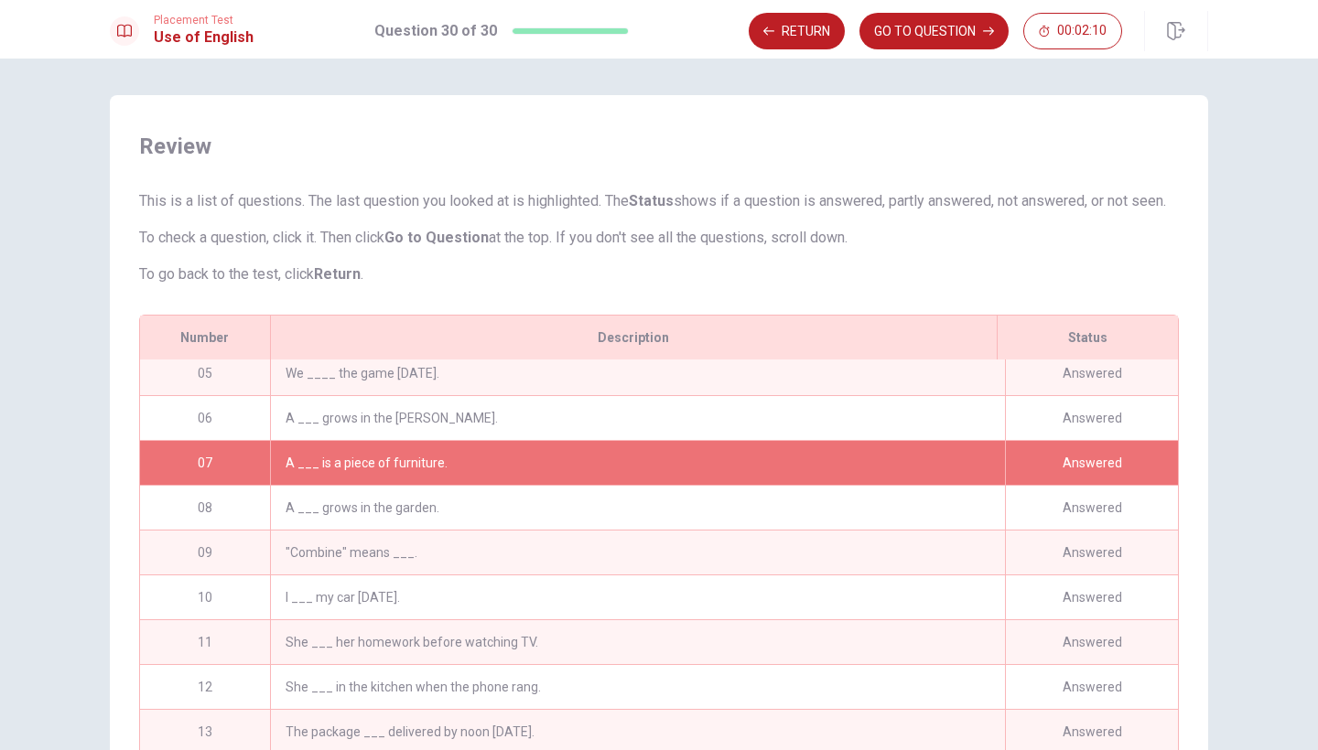
click at [571, 440] on div "A ___ grows in the [PERSON_NAME]." at bounding box center [637, 418] width 735 height 44
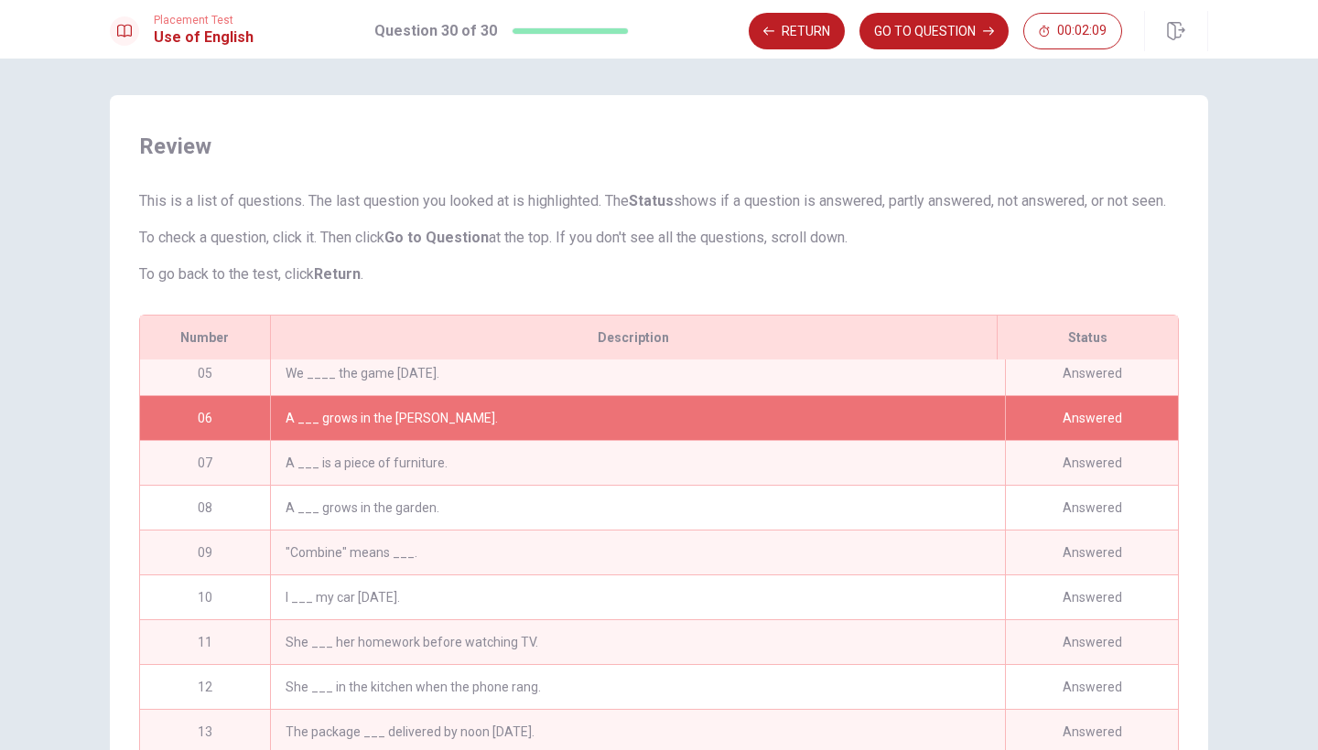
click at [560, 485] on div "A ___ is a piece of furniture." at bounding box center [637, 463] width 735 height 44
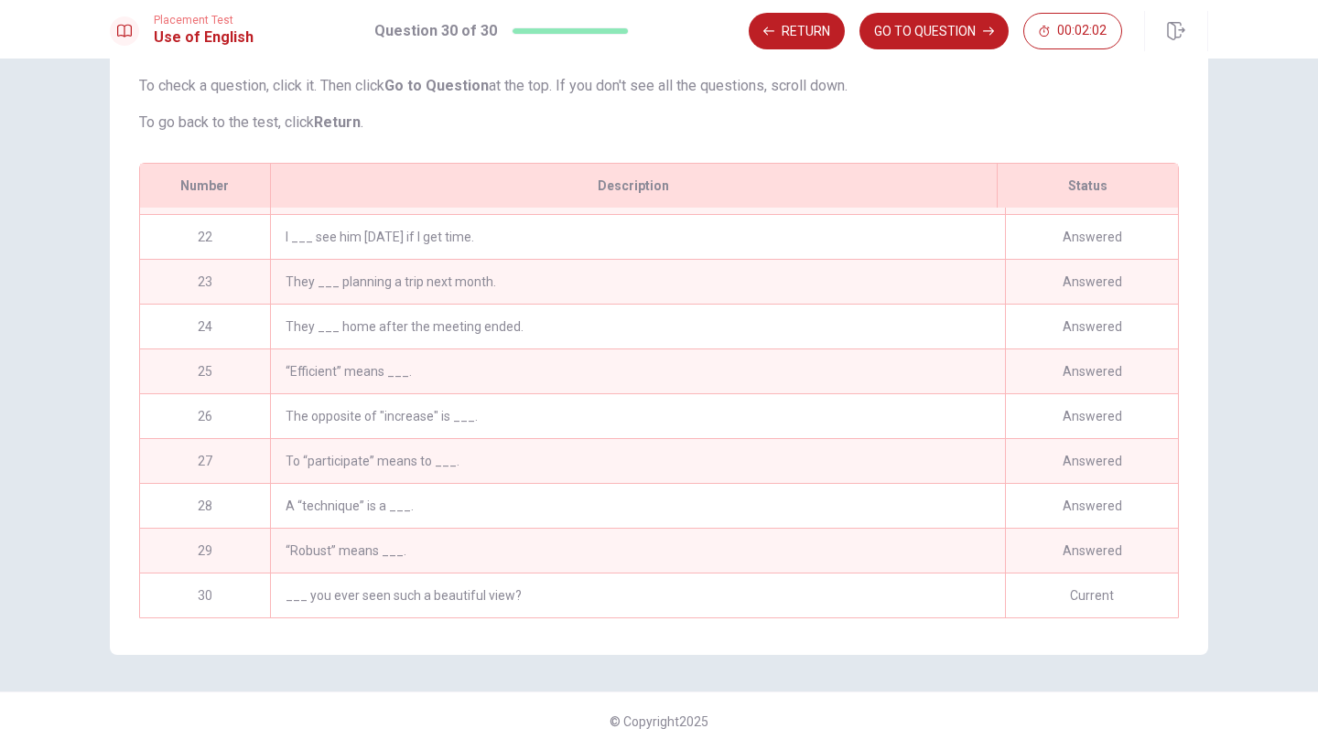
scroll to position [0, 0]
click at [923, 40] on button "GO TO QUESTION" at bounding box center [933, 31] width 149 height 37
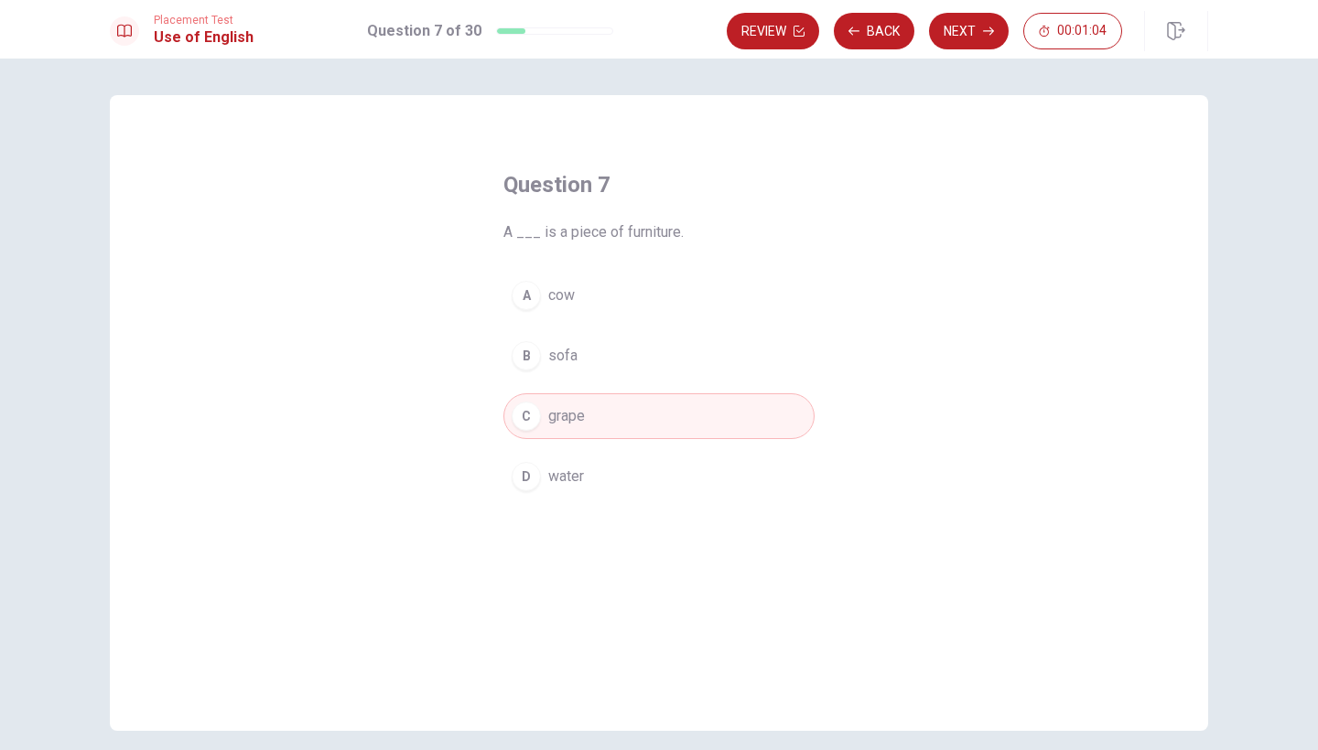
click at [662, 473] on button "D water" at bounding box center [658, 477] width 311 height 46
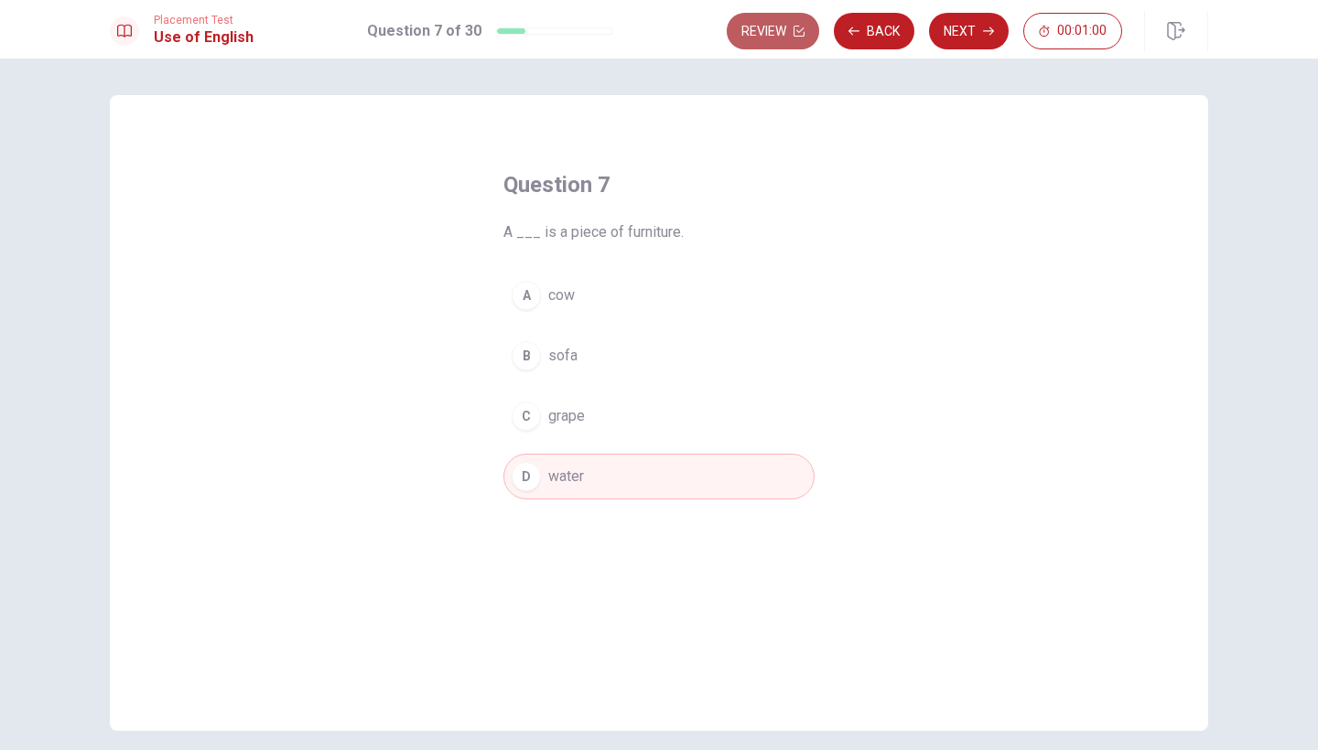
click at [791, 26] on button "Review" at bounding box center [773, 31] width 92 height 37
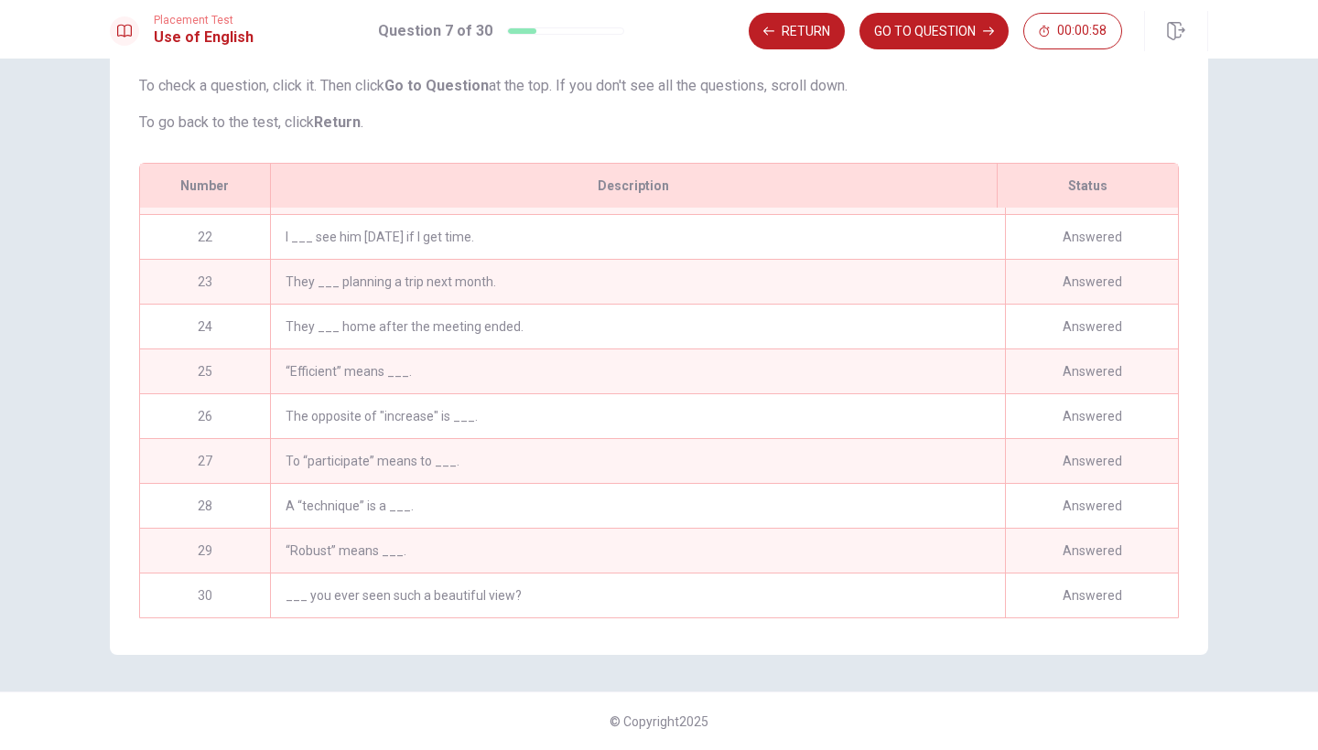
scroll to position [939, 0]
click at [526, 593] on div "___ you ever seen such a beautiful view?" at bounding box center [637, 596] width 735 height 44
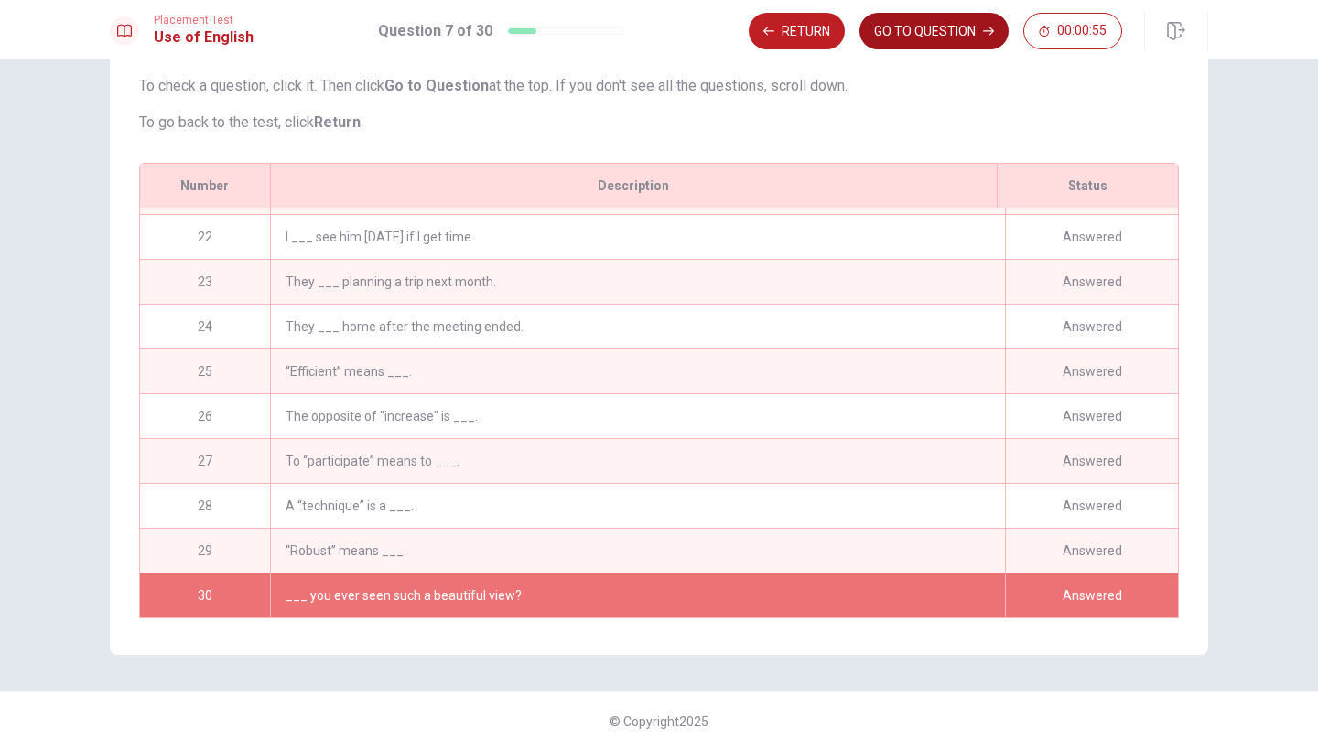
click at [898, 23] on button "GO TO QUESTION" at bounding box center [933, 31] width 149 height 37
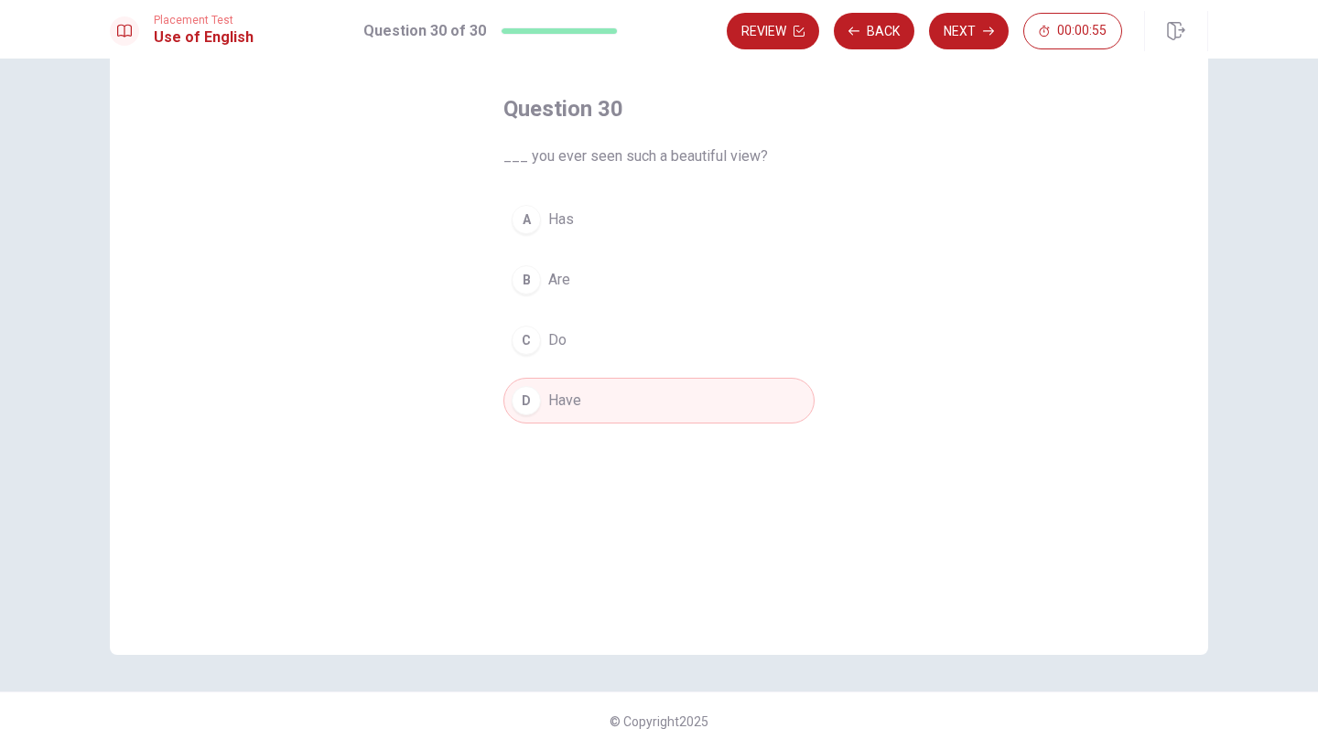
scroll to position [76, 0]
click at [973, 33] on button "Next" at bounding box center [969, 31] width 80 height 37
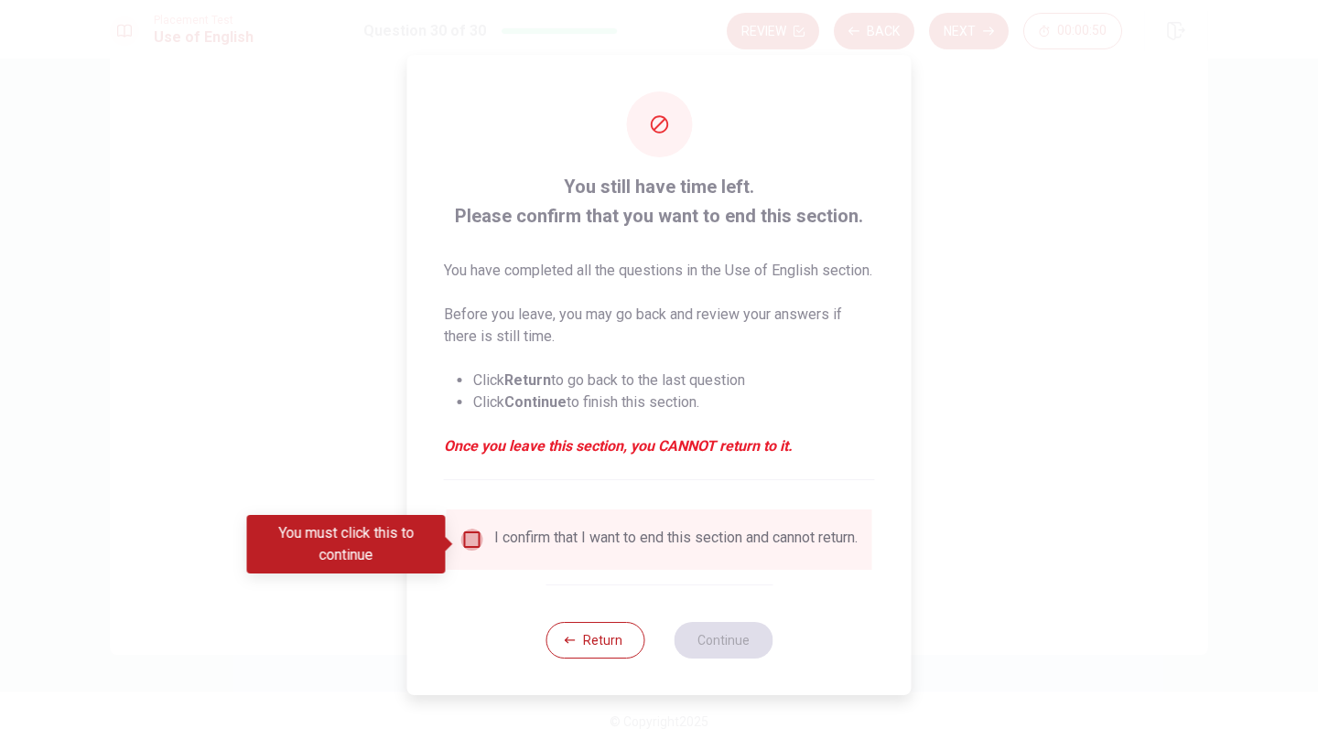
click at [472, 543] on input "You must click this to continue" at bounding box center [472, 540] width 22 height 22
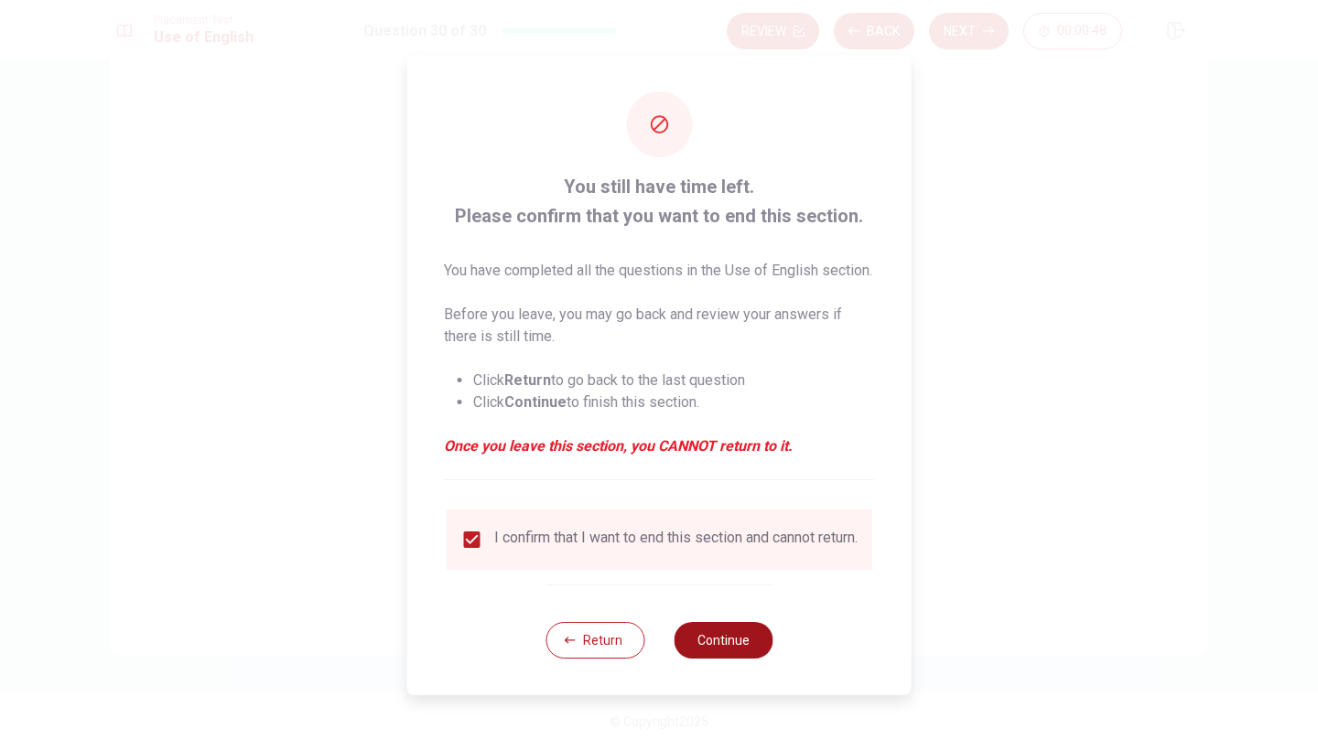
click at [720, 653] on button "Continue" at bounding box center [723, 640] width 99 height 37
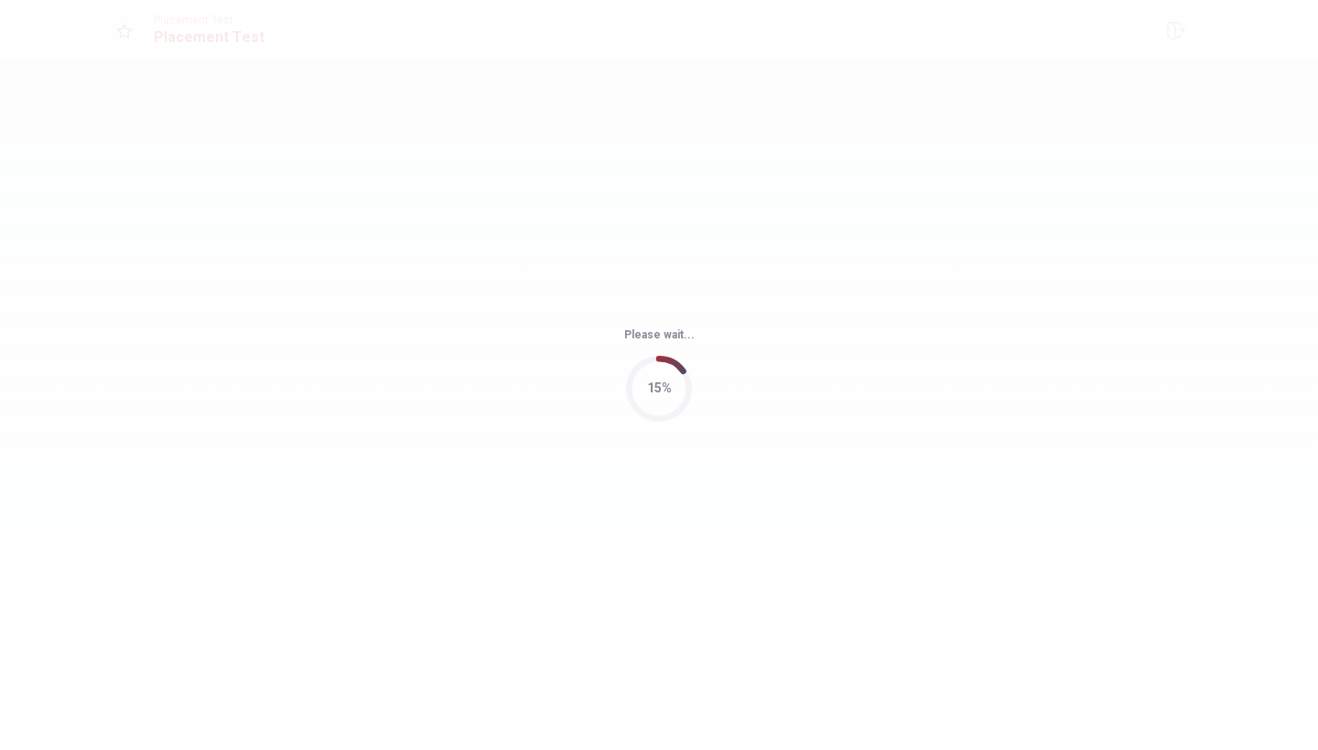
scroll to position [0, 0]
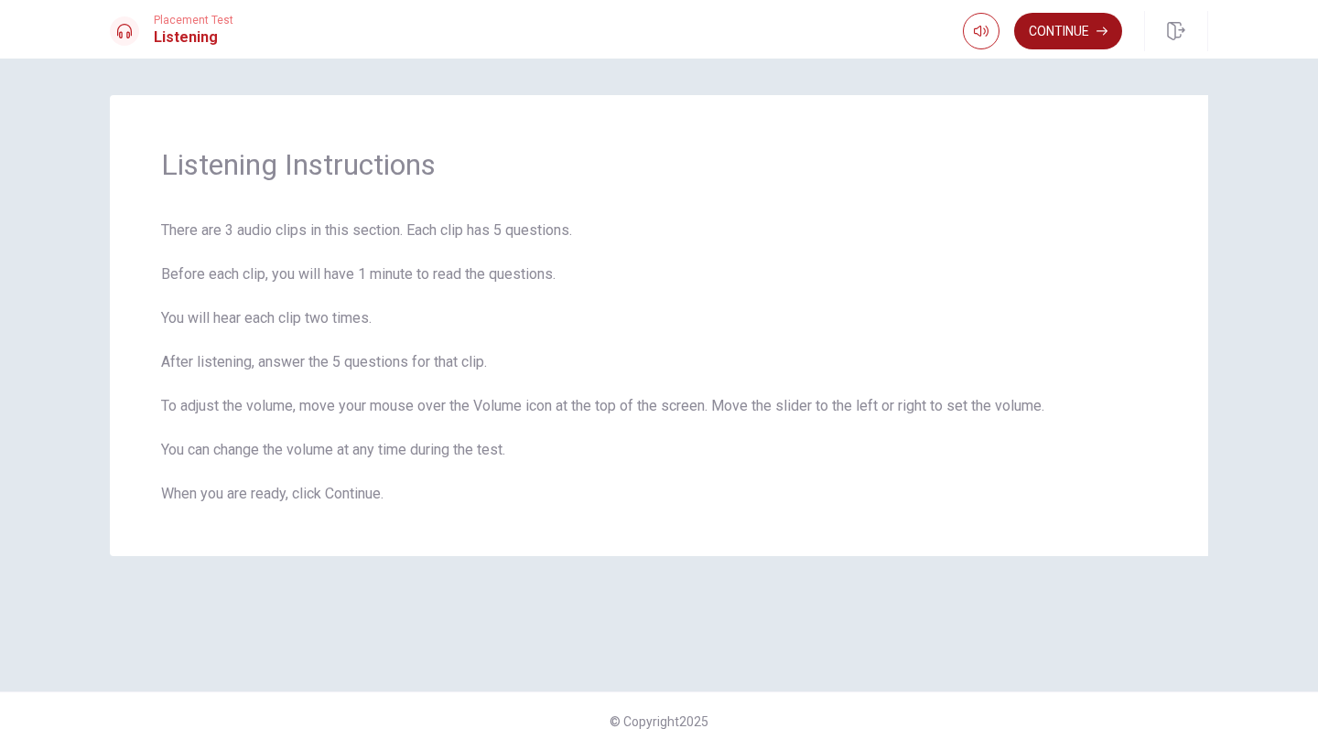
click at [1089, 40] on button "Continue" at bounding box center [1068, 31] width 108 height 37
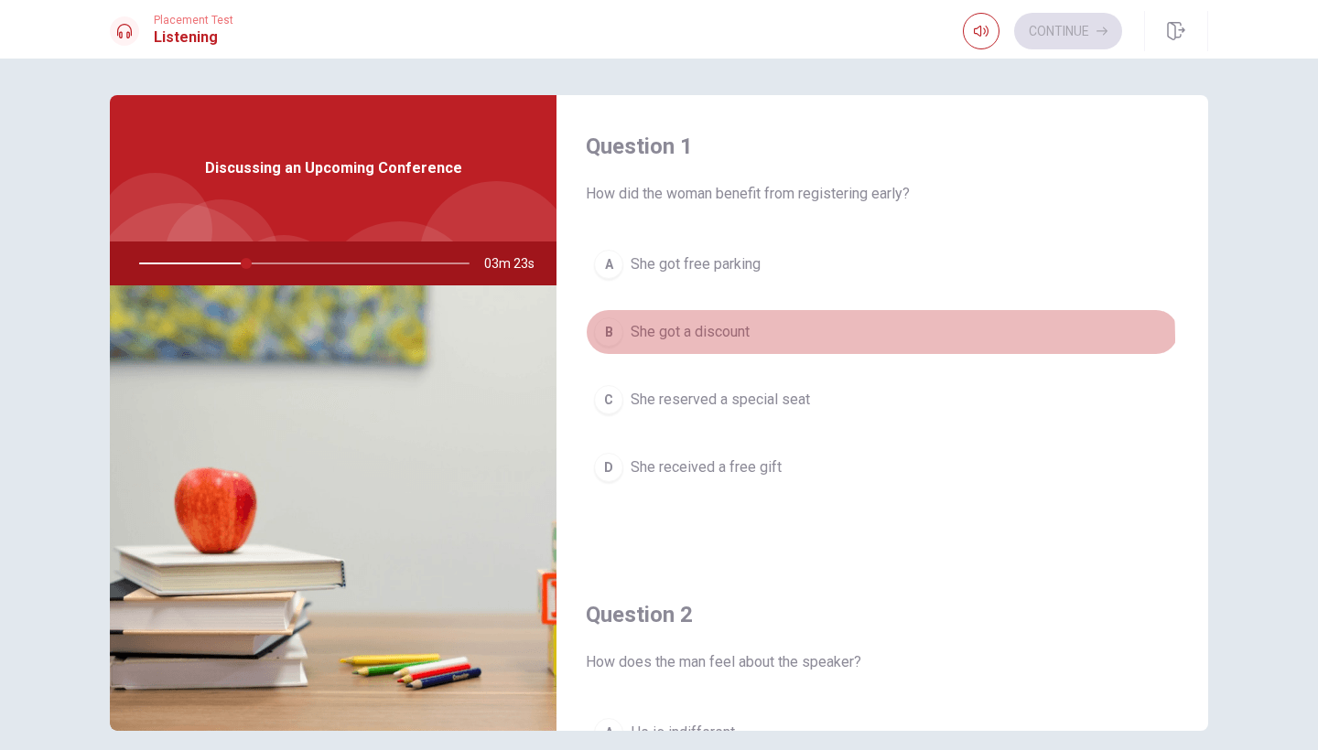
click at [833, 339] on button "B She got a discount" at bounding box center [882, 332] width 593 height 46
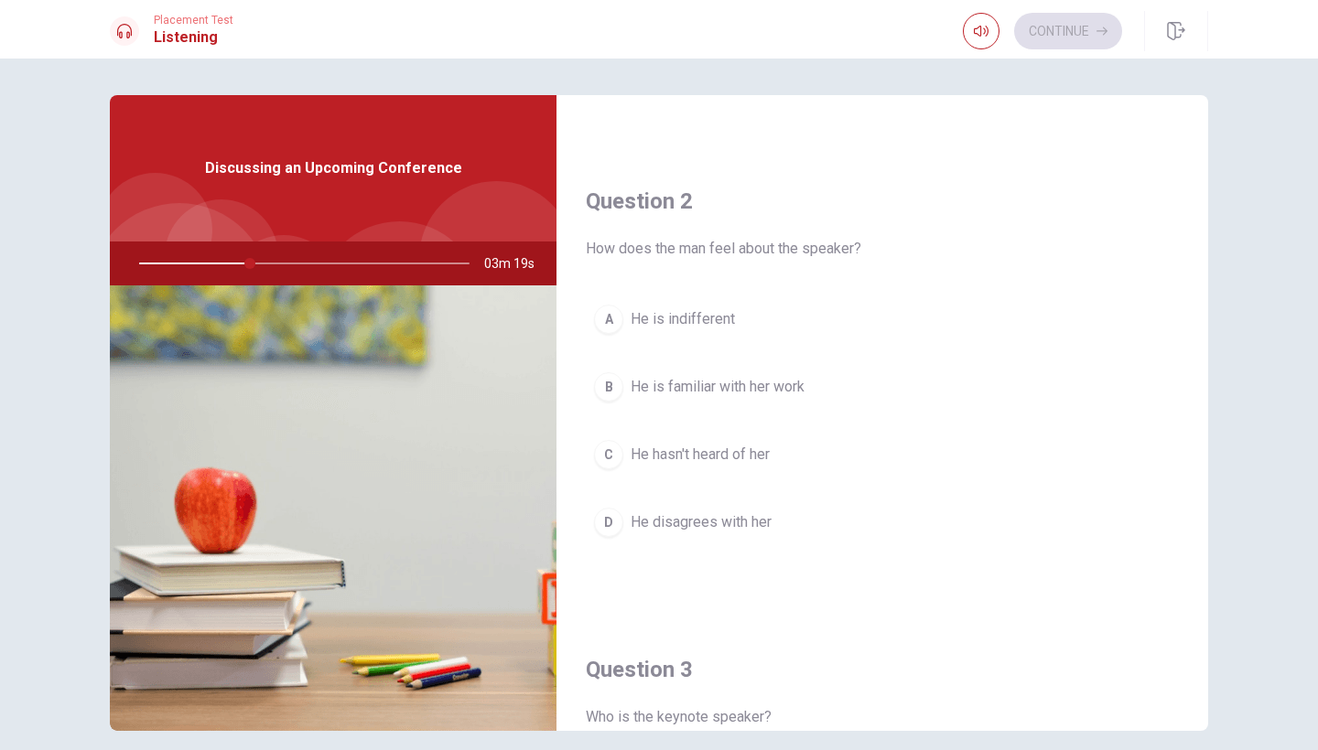
scroll to position [415, 0]
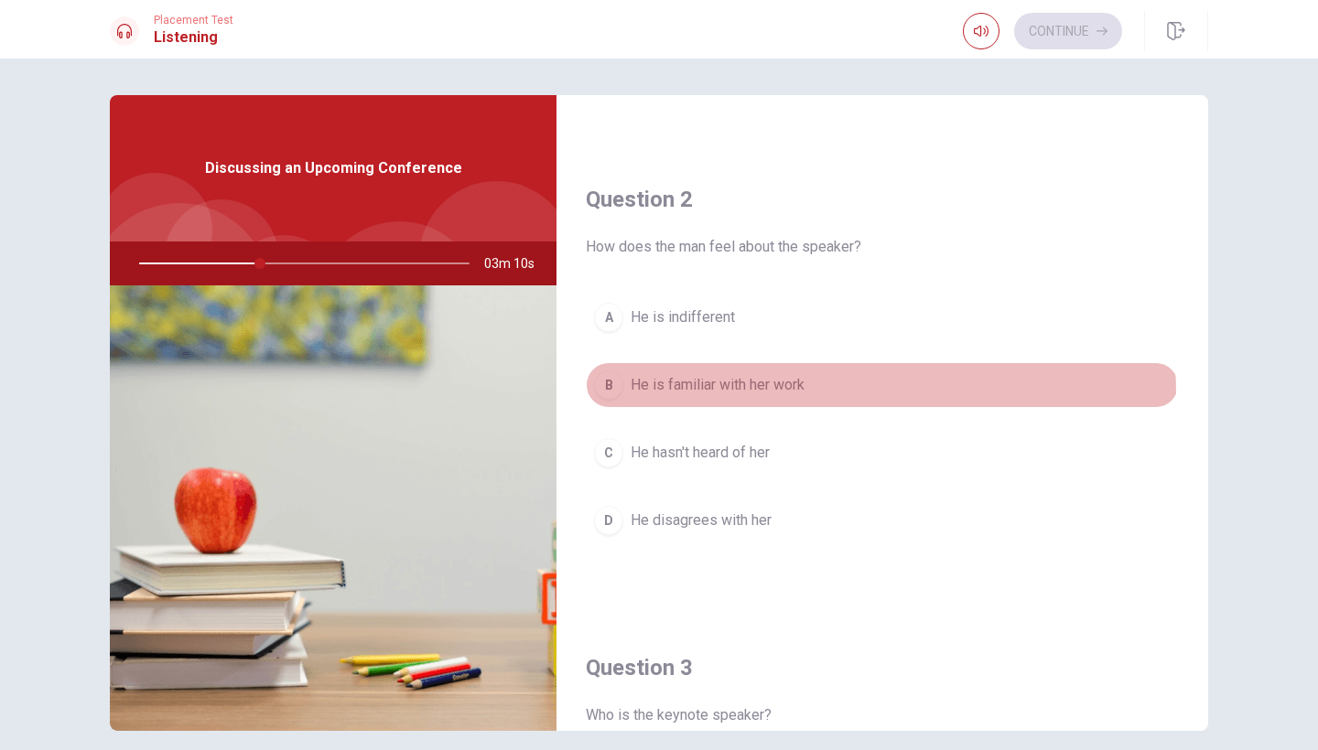
click at [799, 395] on span "He is familiar with her work" at bounding box center [718, 385] width 174 height 22
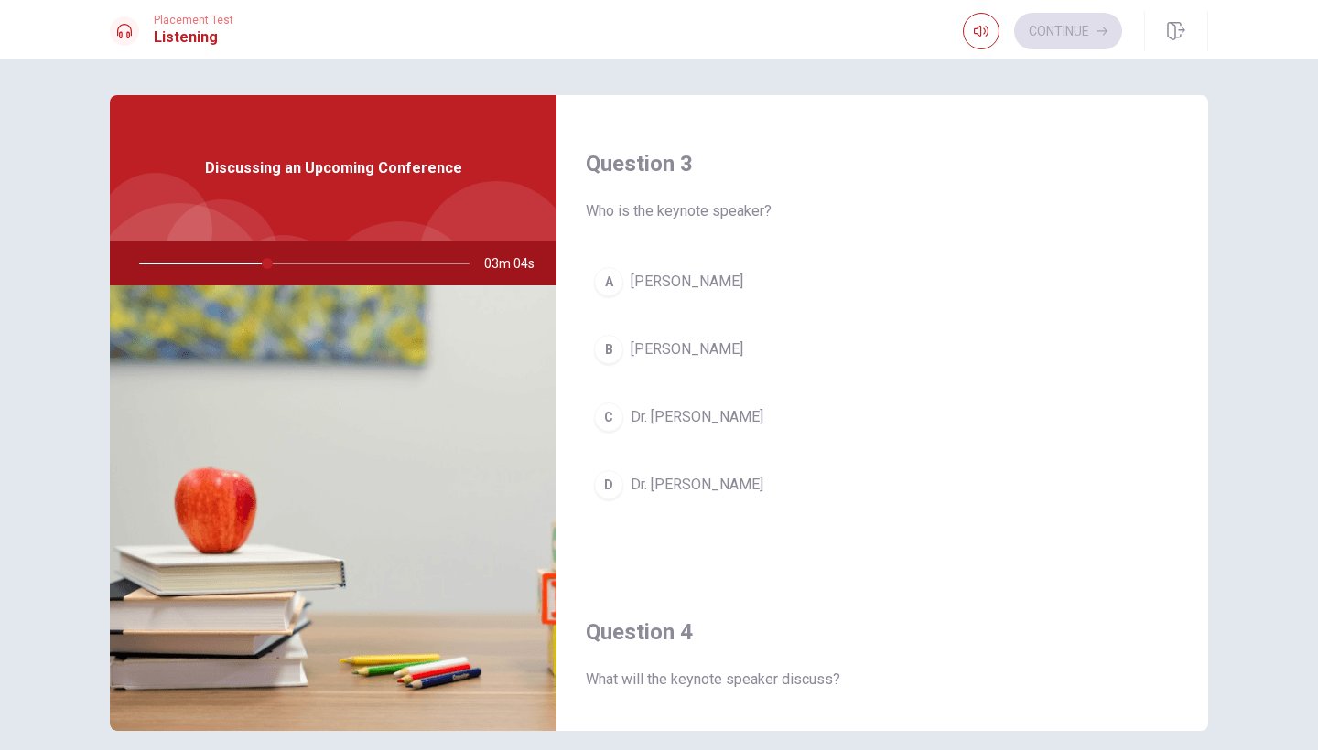
scroll to position [916, 0]
click at [762, 289] on button "A [PERSON_NAME]" at bounding box center [882, 286] width 593 height 46
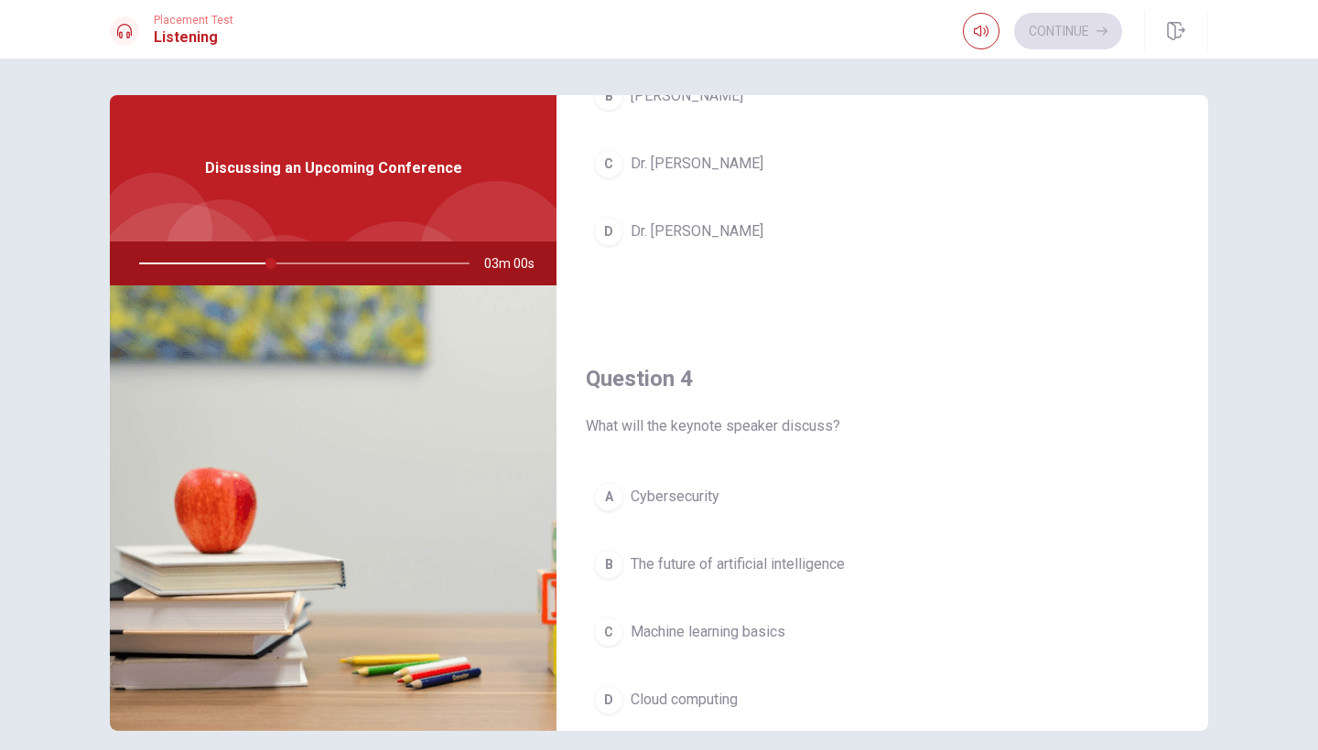
scroll to position [1186, 0]
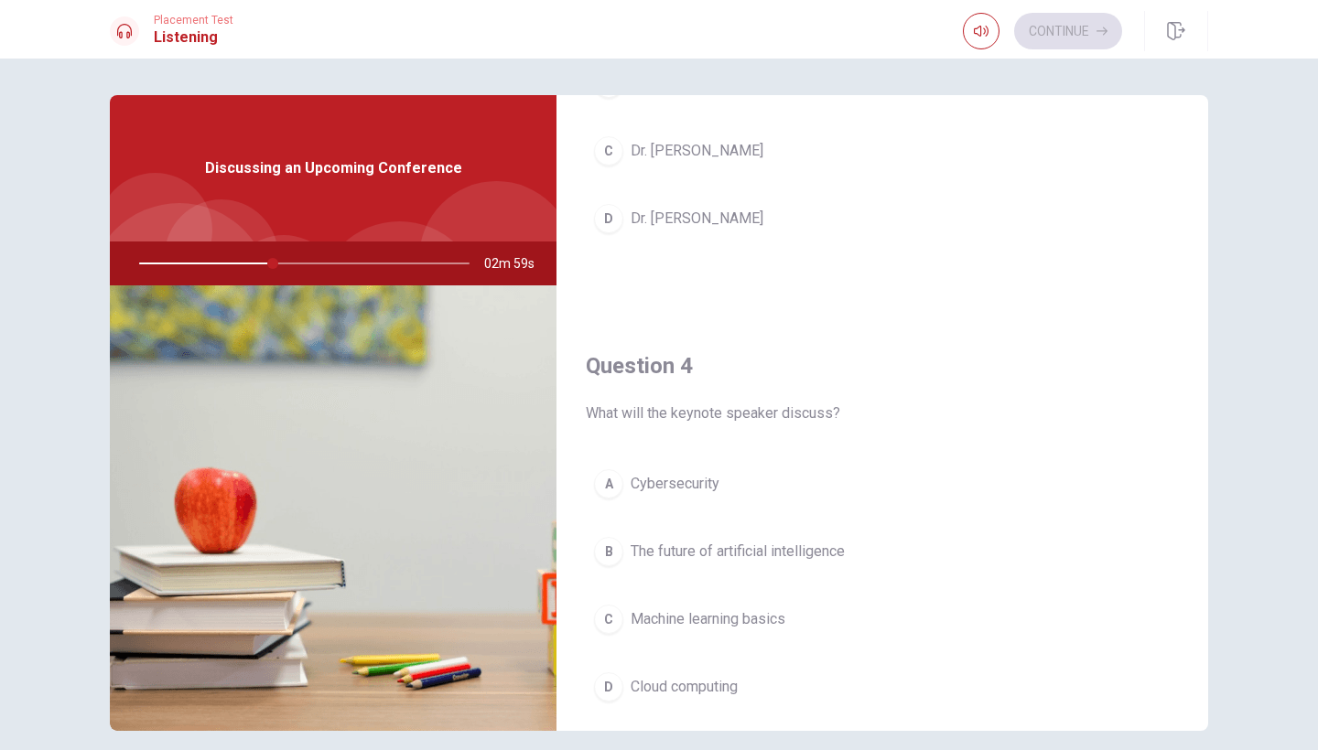
click at [682, 559] on span "The future of artificial intelligence" at bounding box center [738, 552] width 214 height 22
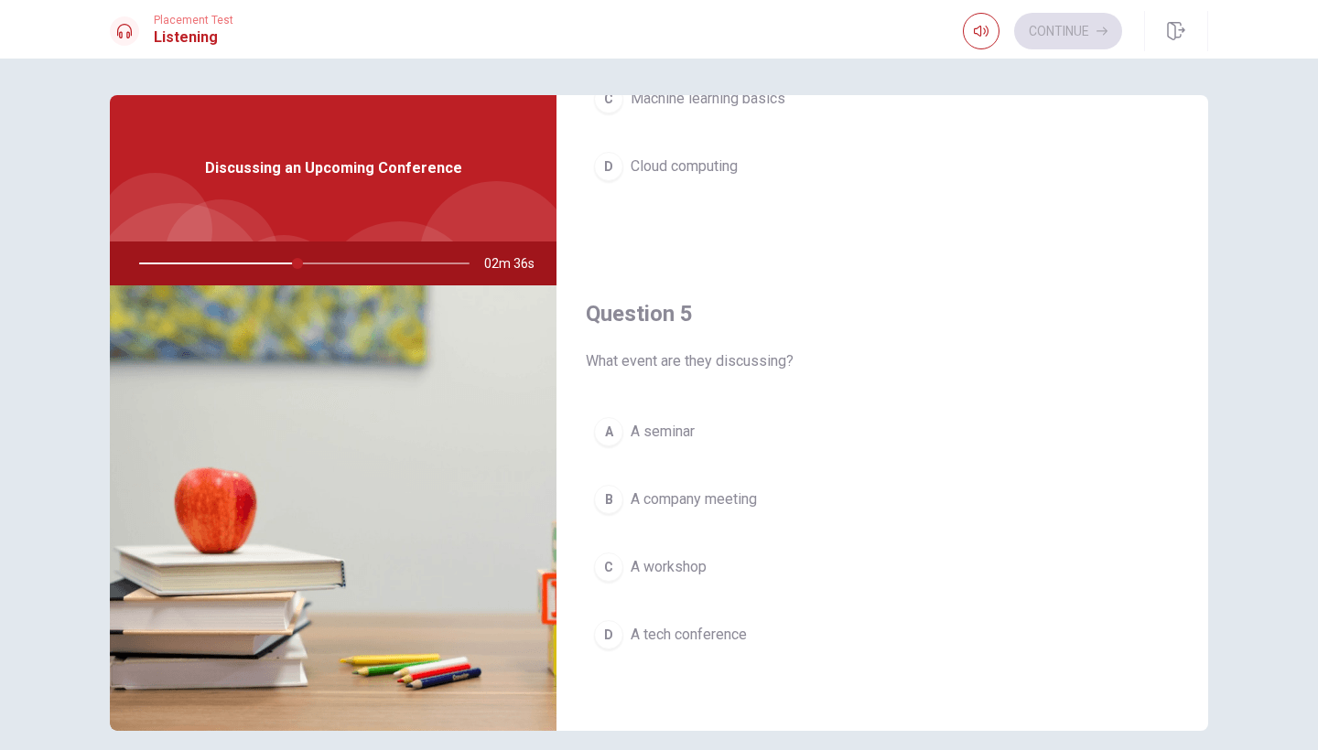
scroll to position [1707, 0]
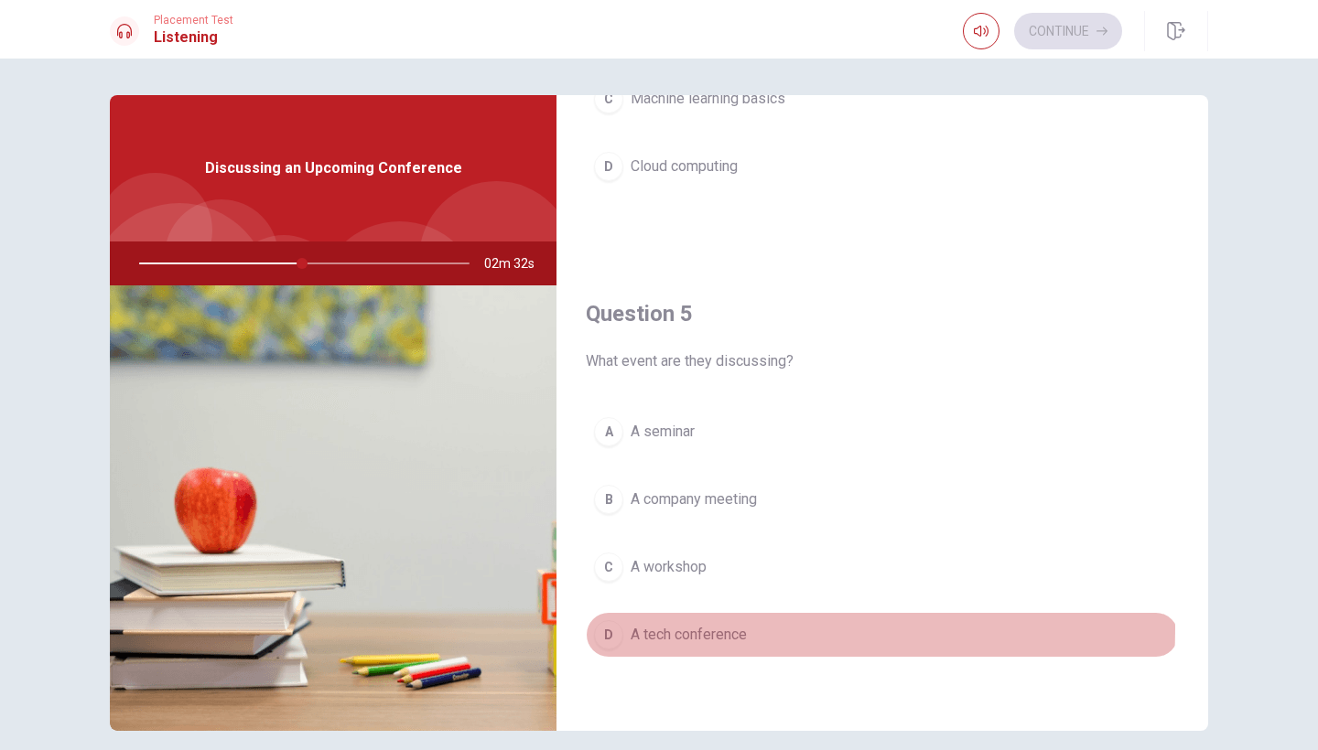
click at [674, 629] on span "A tech conference" at bounding box center [689, 635] width 116 height 22
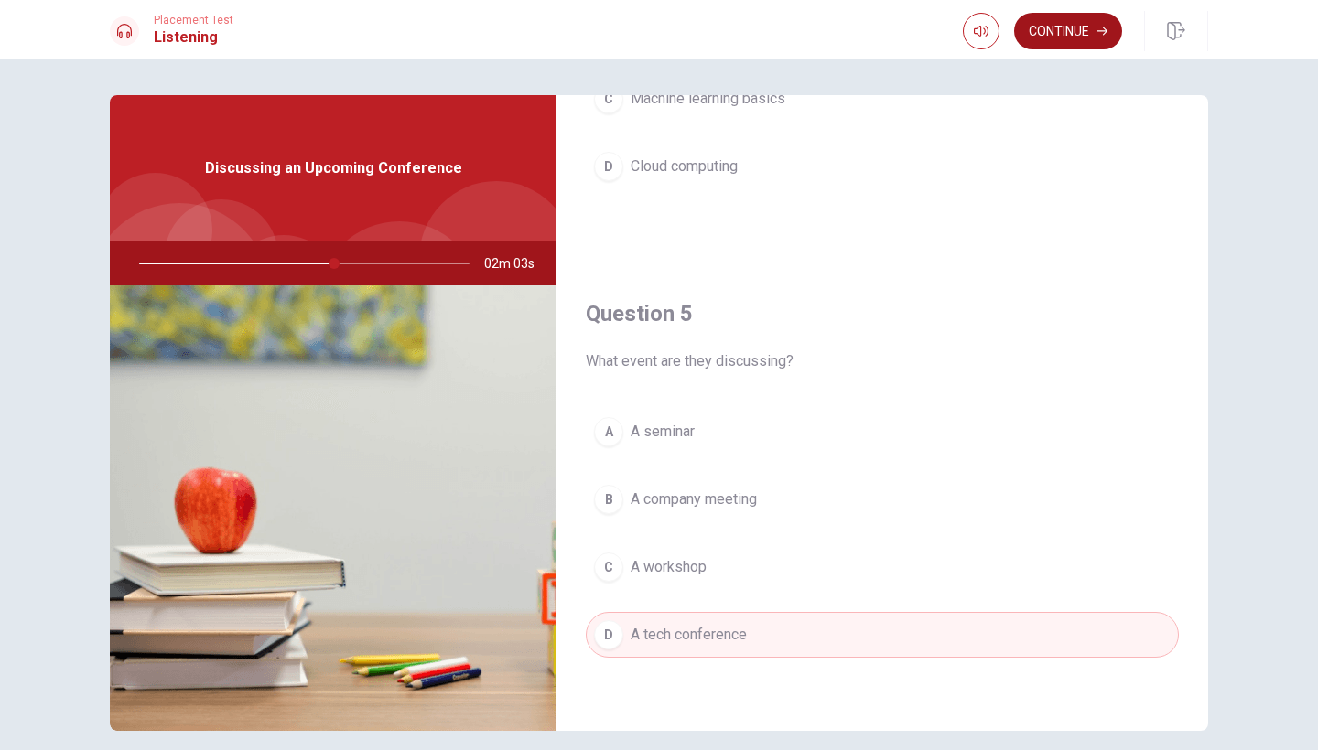
click at [1052, 36] on button "Continue" at bounding box center [1068, 31] width 108 height 37
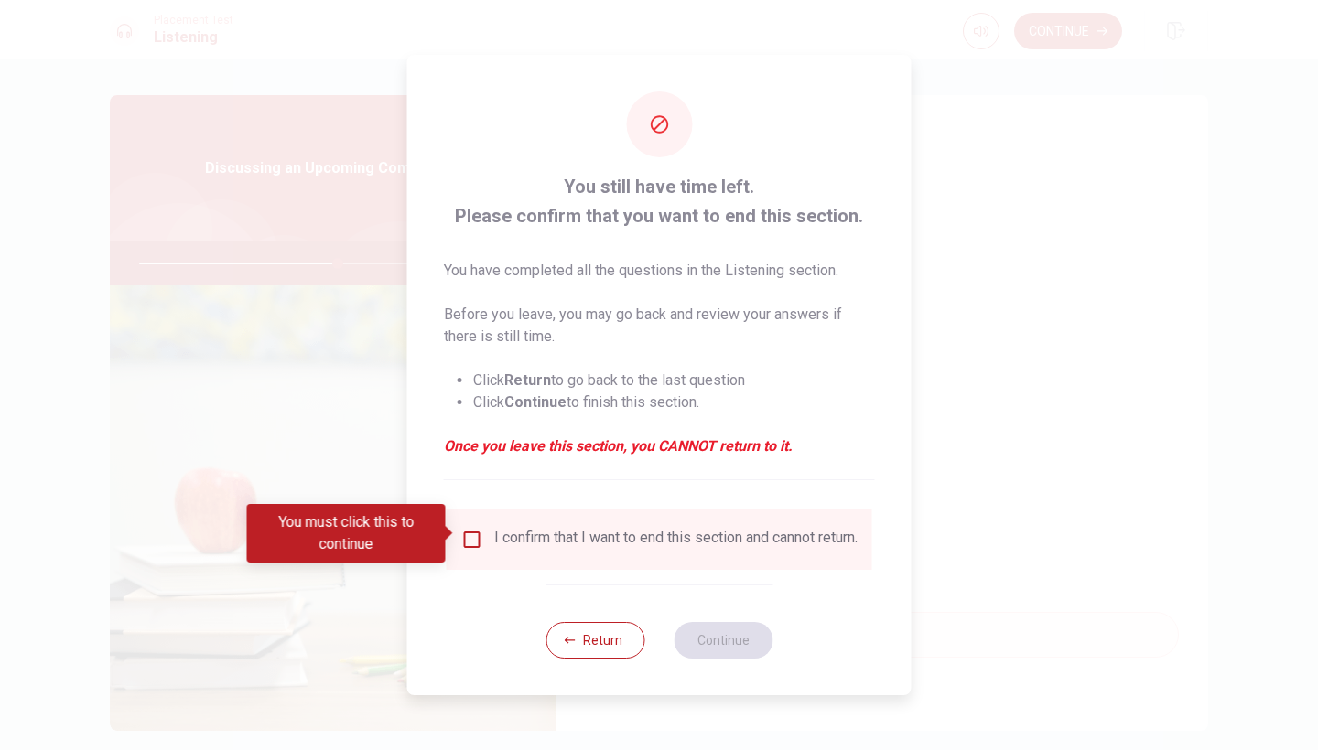
click at [476, 529] on input "You must click this to continue" at bounding box center [472, 540] width 22 height 22
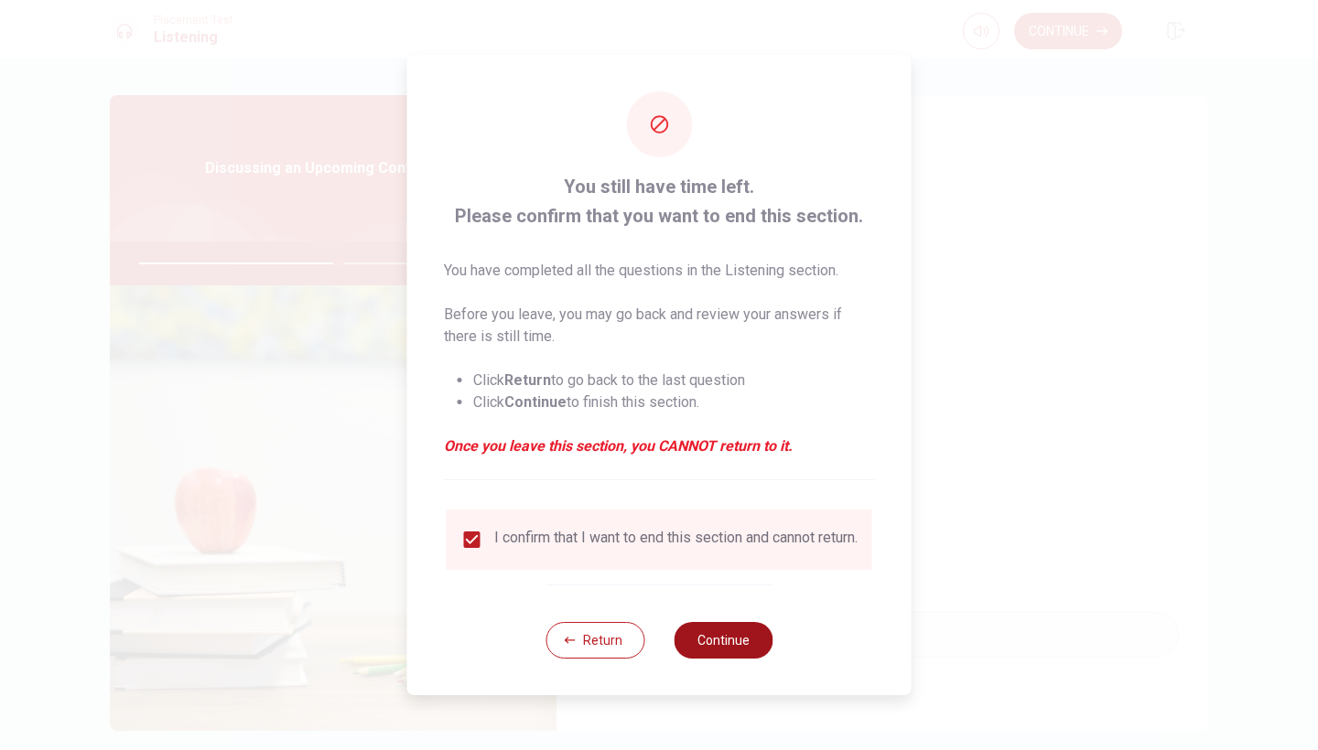
click at [706, 637] on button "Continue" at bounding box center [723, 640] width 99 height 37
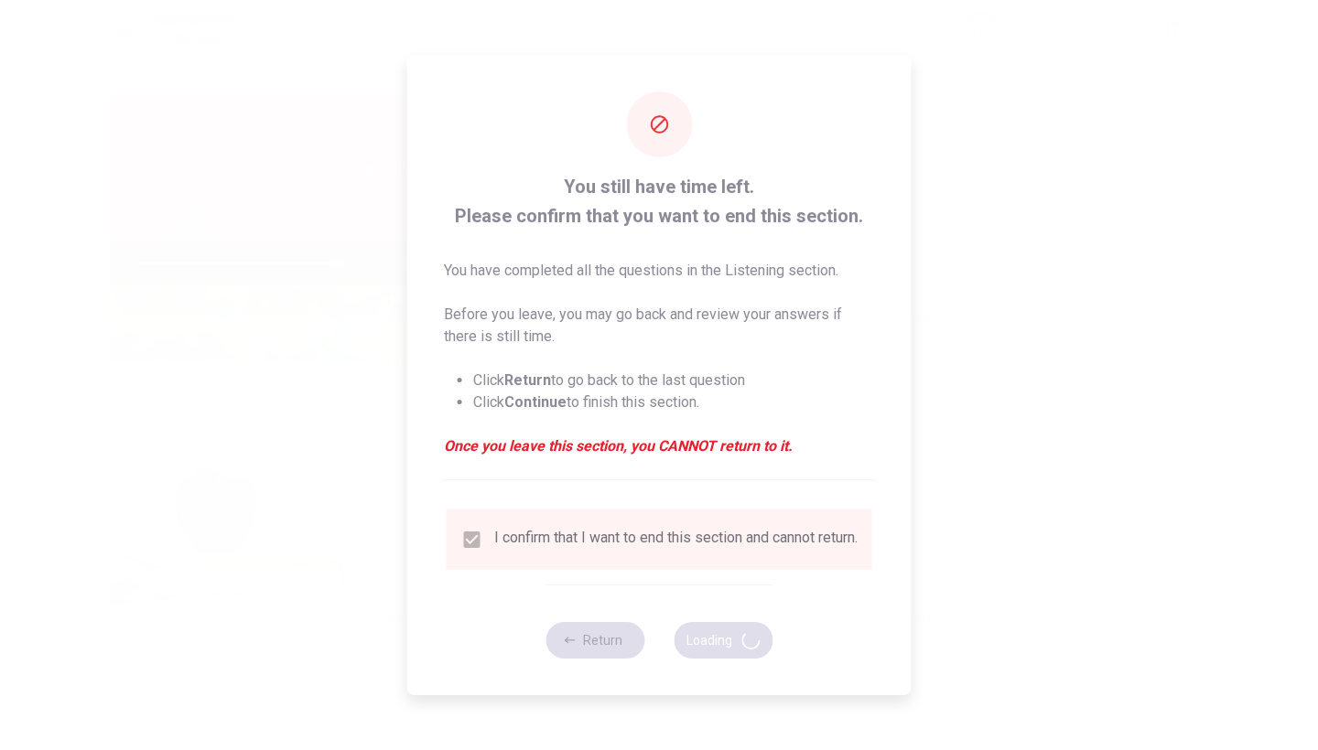
type input "61"
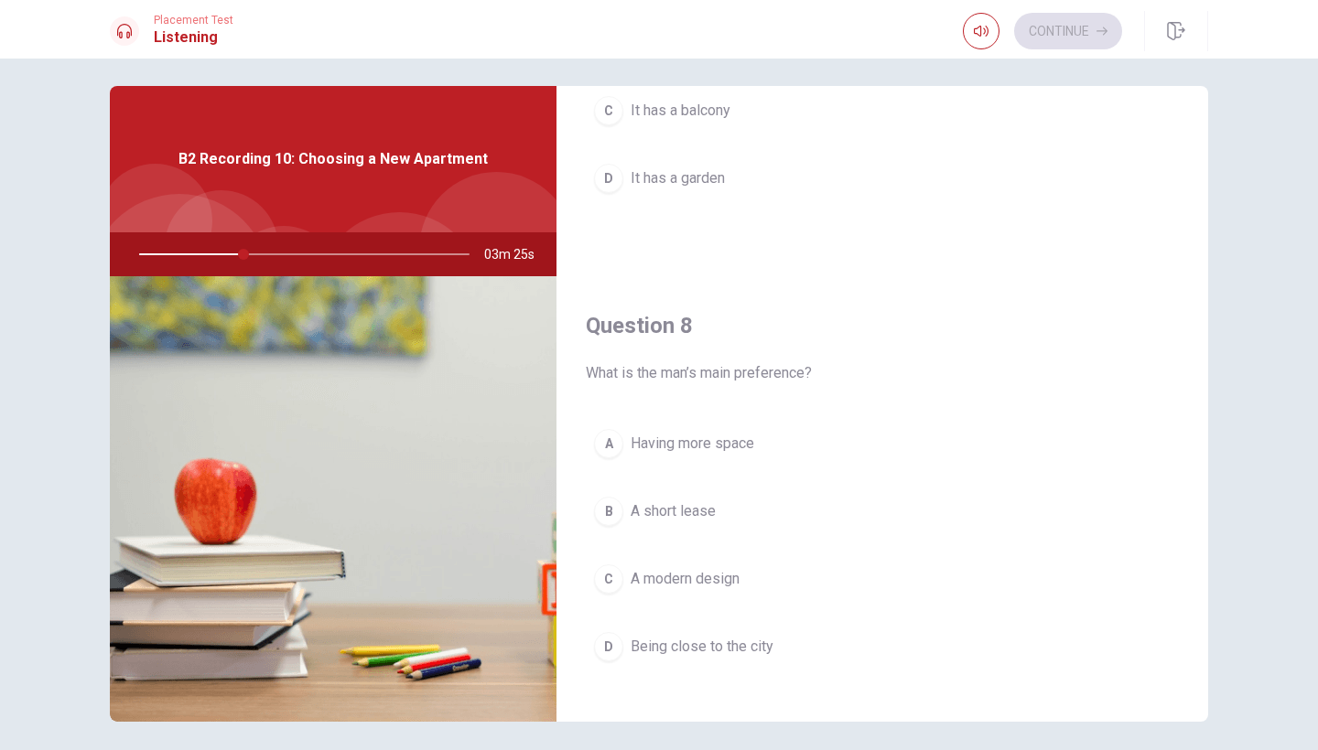
scroll to position [754, 0]
click at [712, 445] on span "Having more space" at bounding box center [693, 438] width 124 height 22
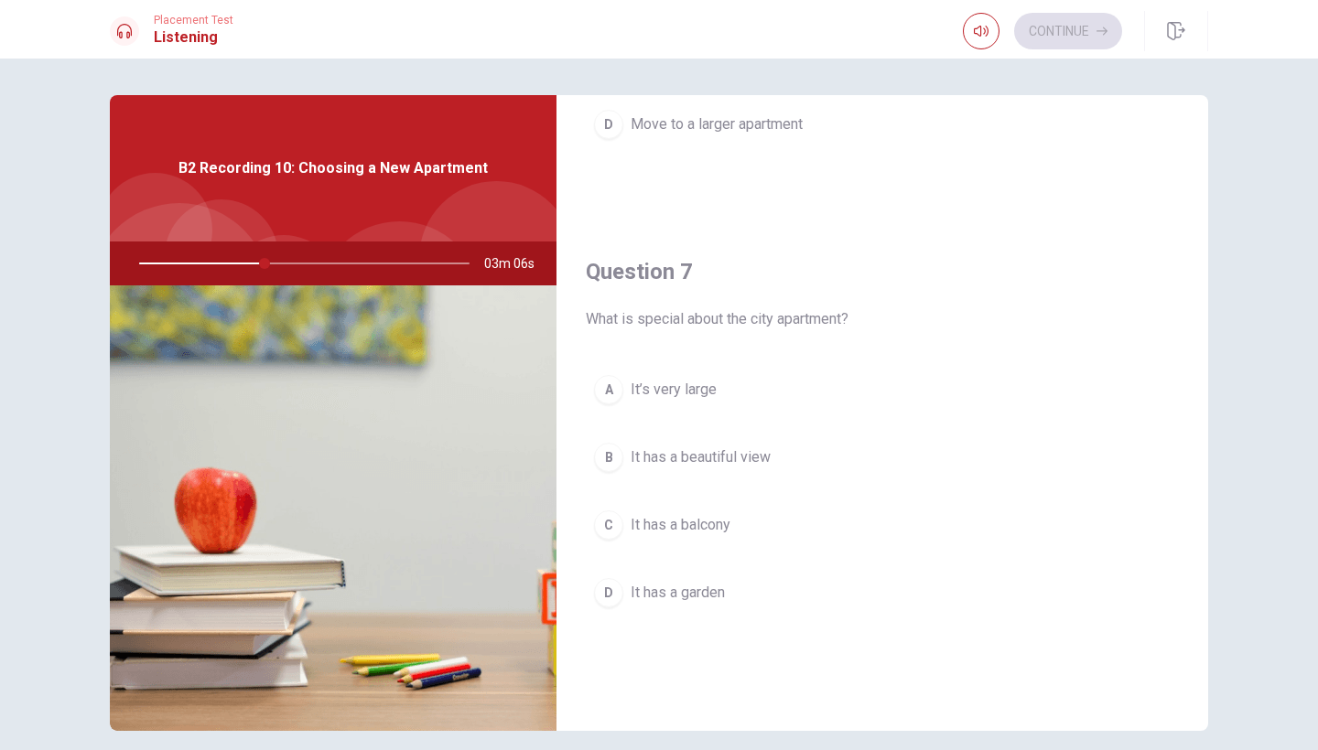
scroll to position [356, 0]
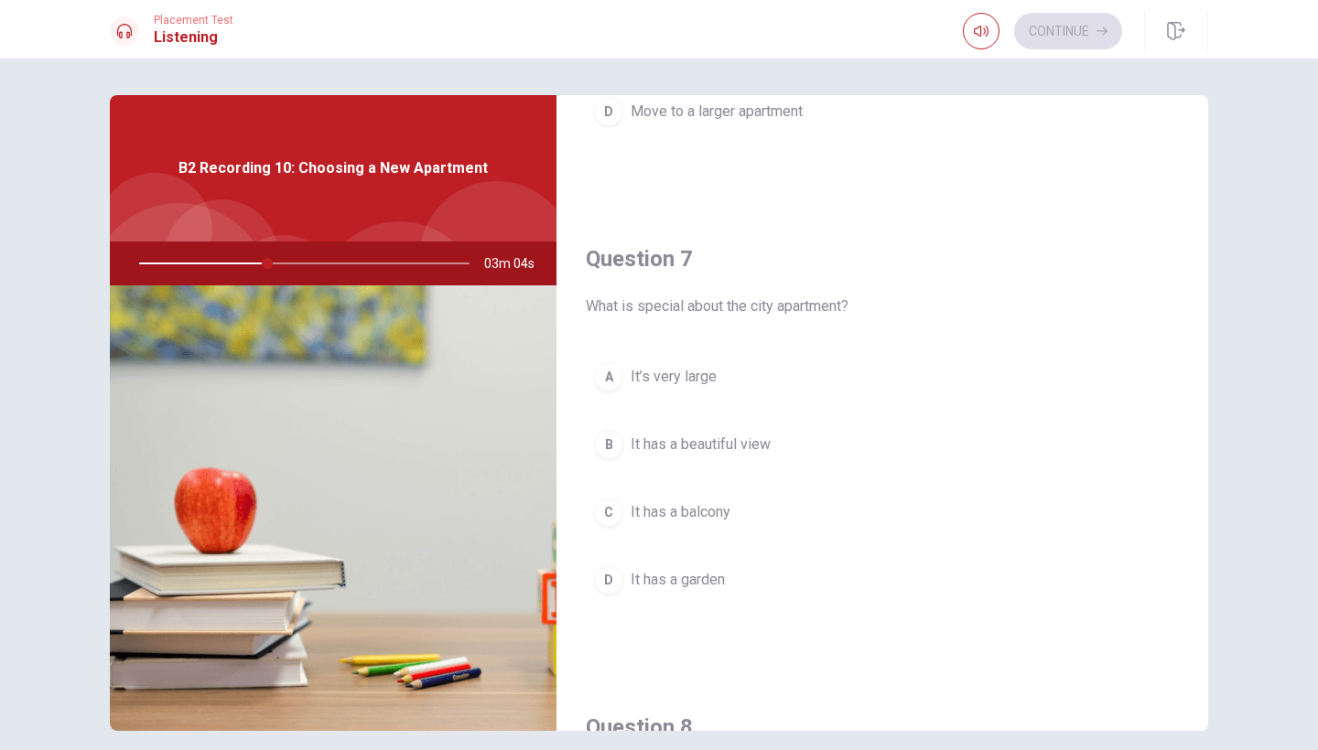
click at [699, 448] on span "It has a beautiful view" at bounding box center [701, 445] width 140 height 22
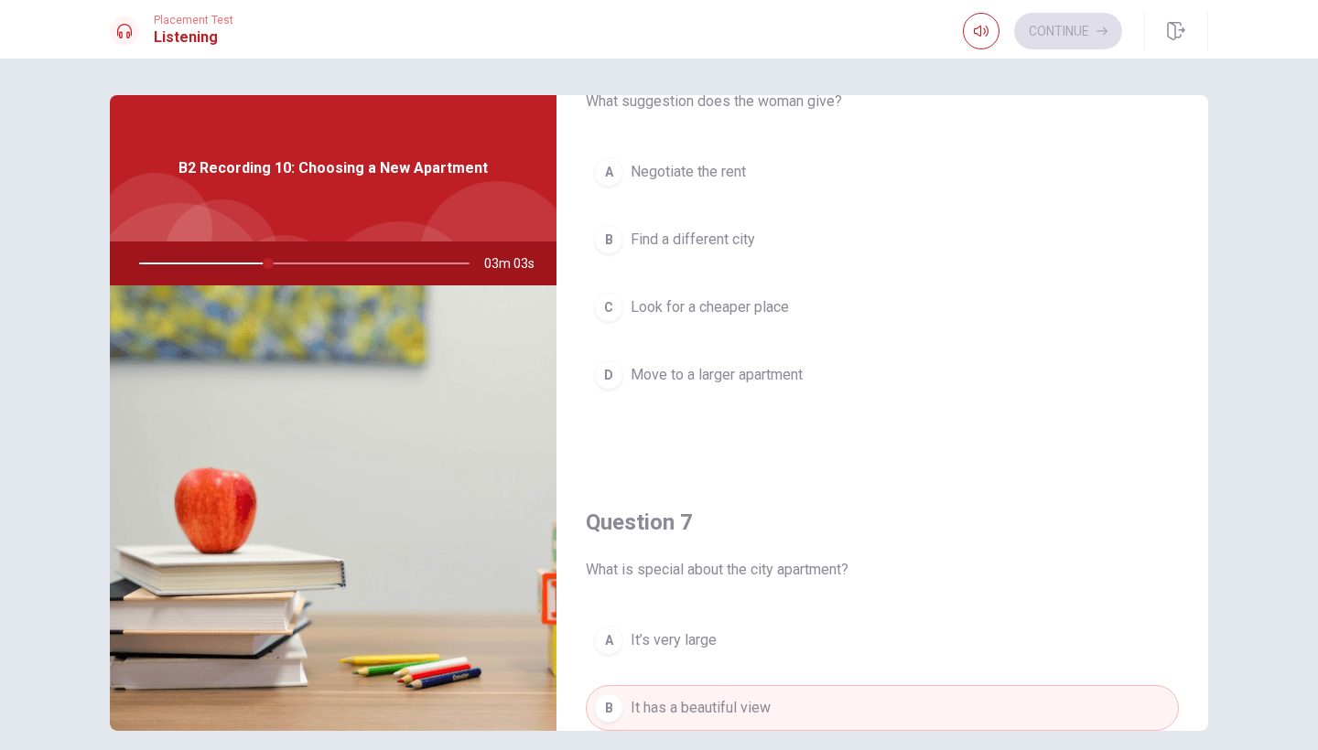
scroll to position [84, 0]
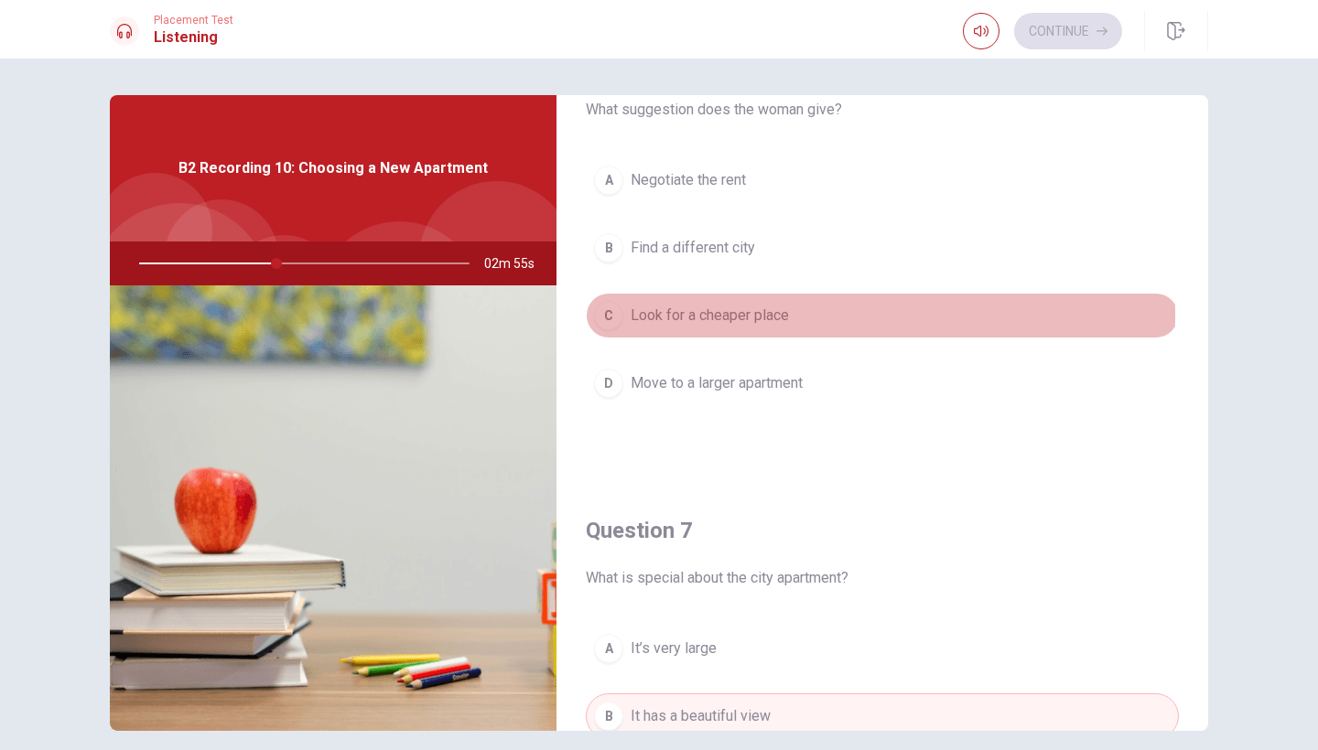
click at [669, 315] on span "Look for a cheaper place" at bounding box center [710, 316] width 158 height 22
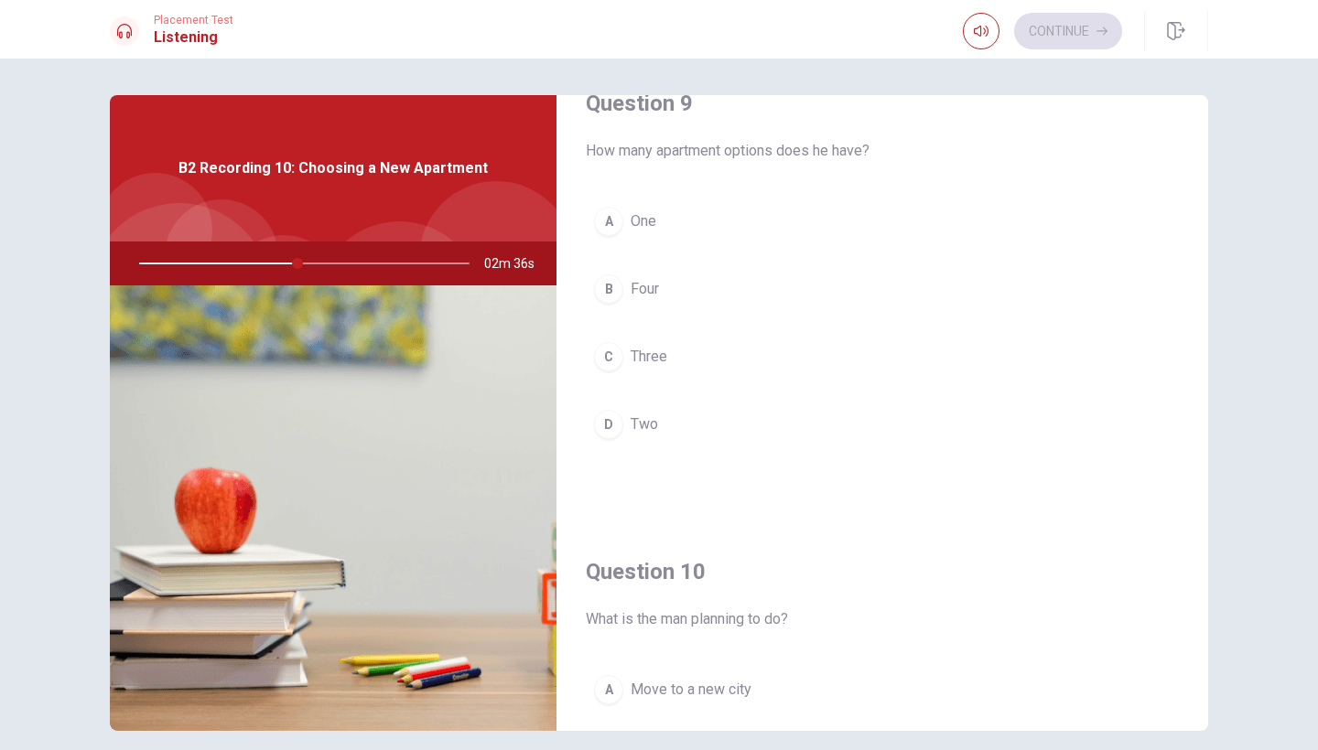
scroll to position [1448, 0]
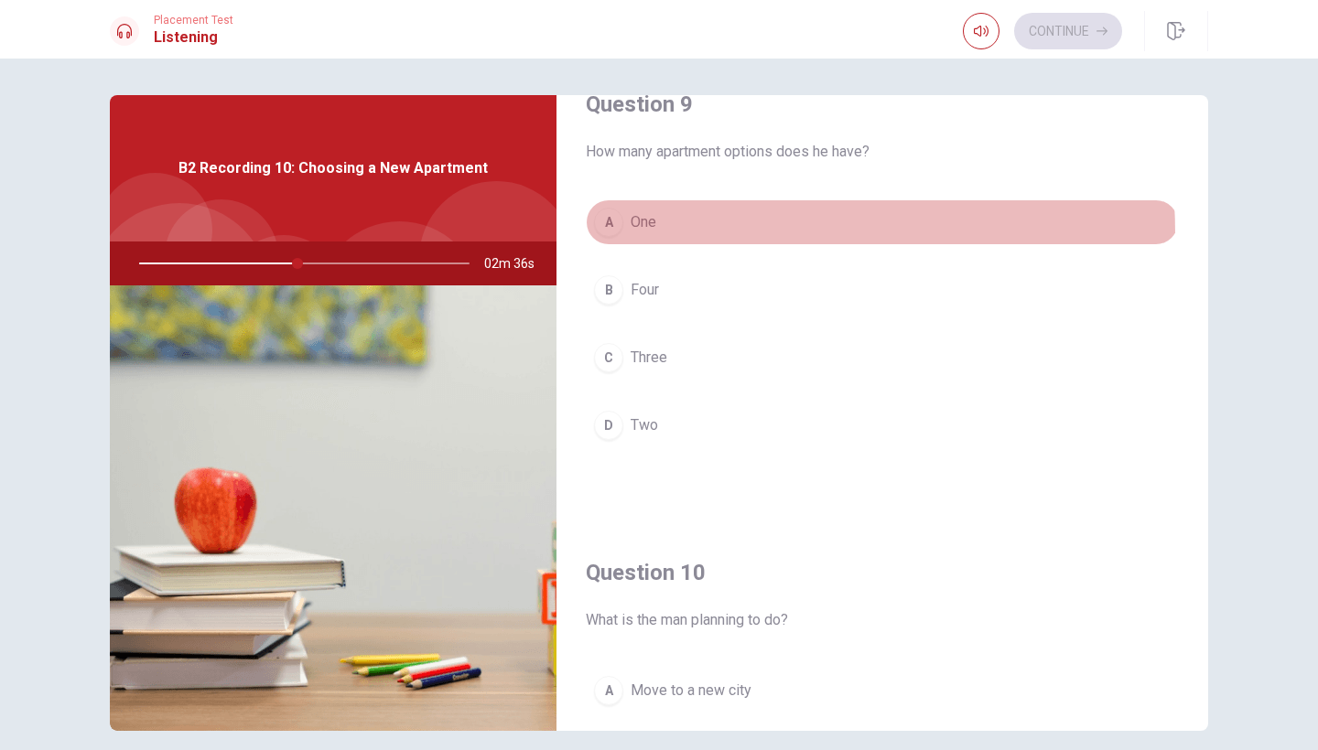
click at [667, 234] on button "A One" at bounding box center [882, 223] width 593 height 46
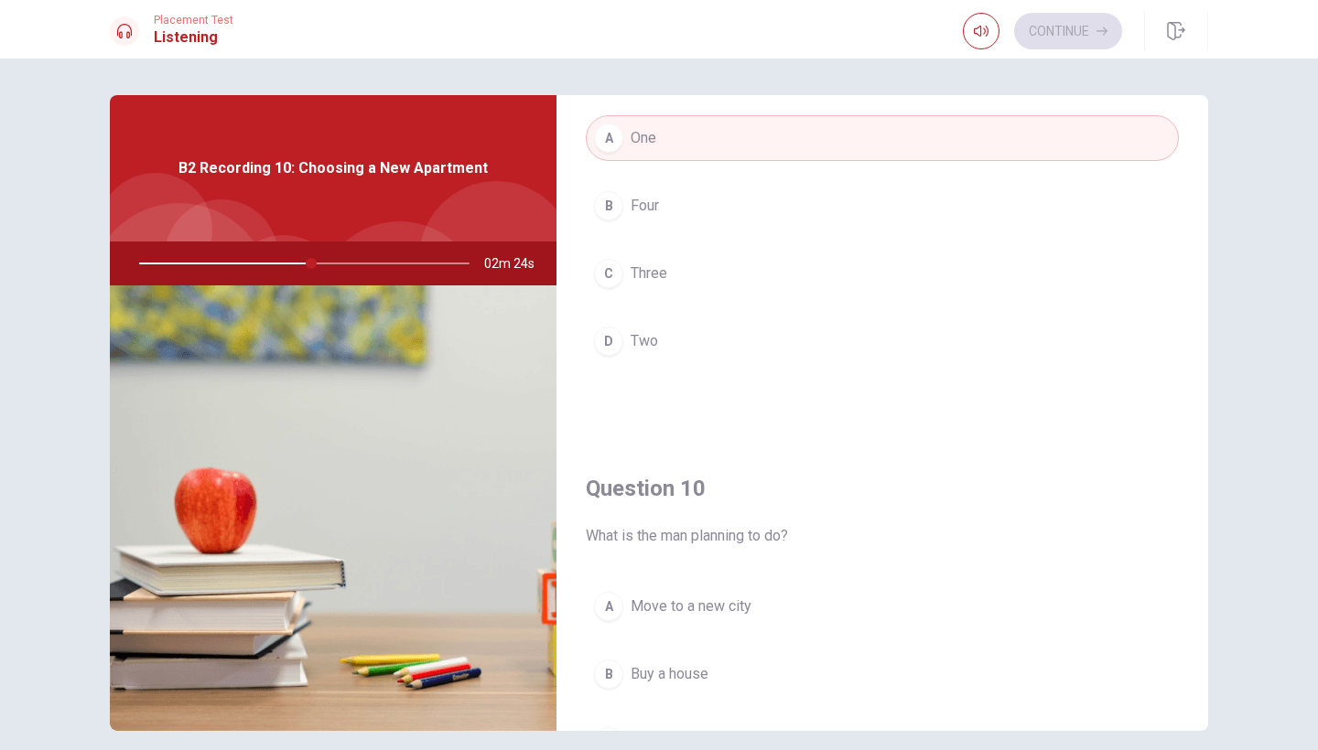
scroll to position [1528, 0]
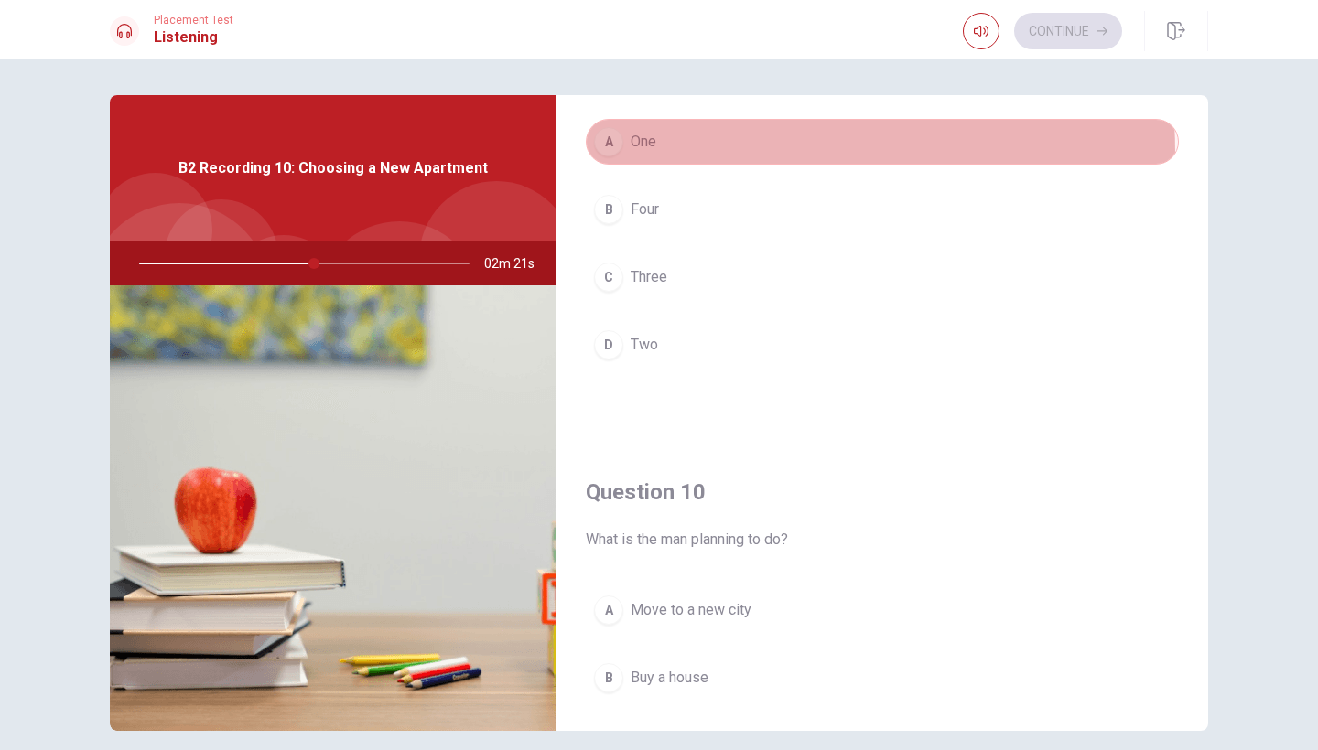
click at [662, 154] on button "A One" at bounding box center [882, 142] width 593 height 46
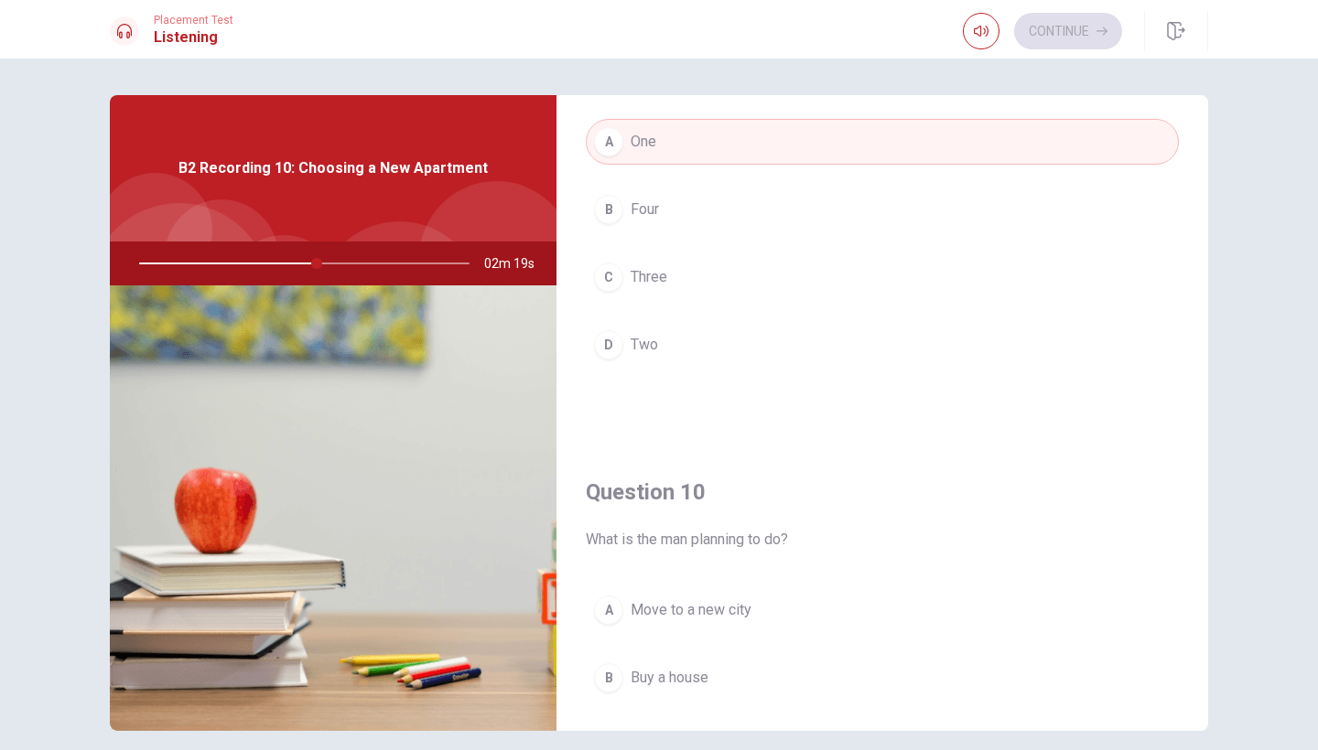
click at [655, 338] on span "Two" at bounding box center [644, 345] width 27 height 22
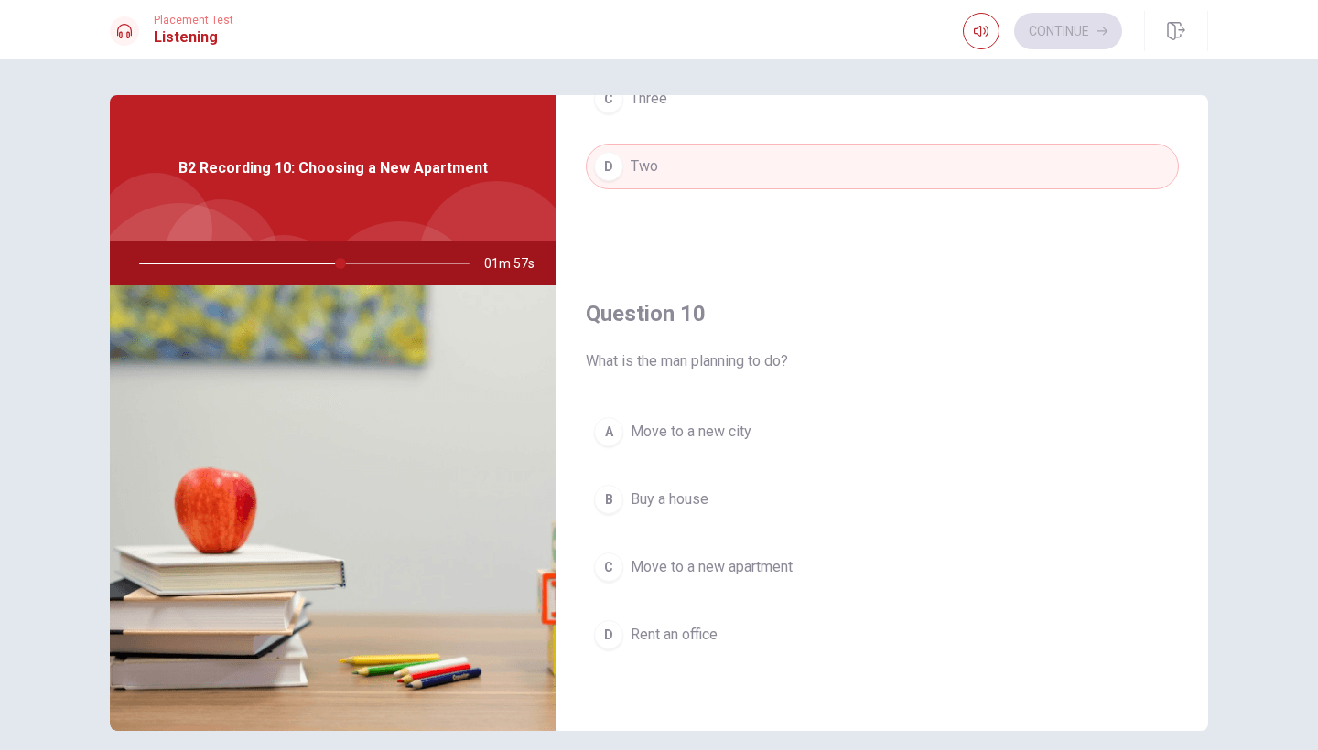
scroll to position [1707, 0]
click at [732, 563] on span "Move to a new apartment" at bounding box center [712, 567] width 162 height 22
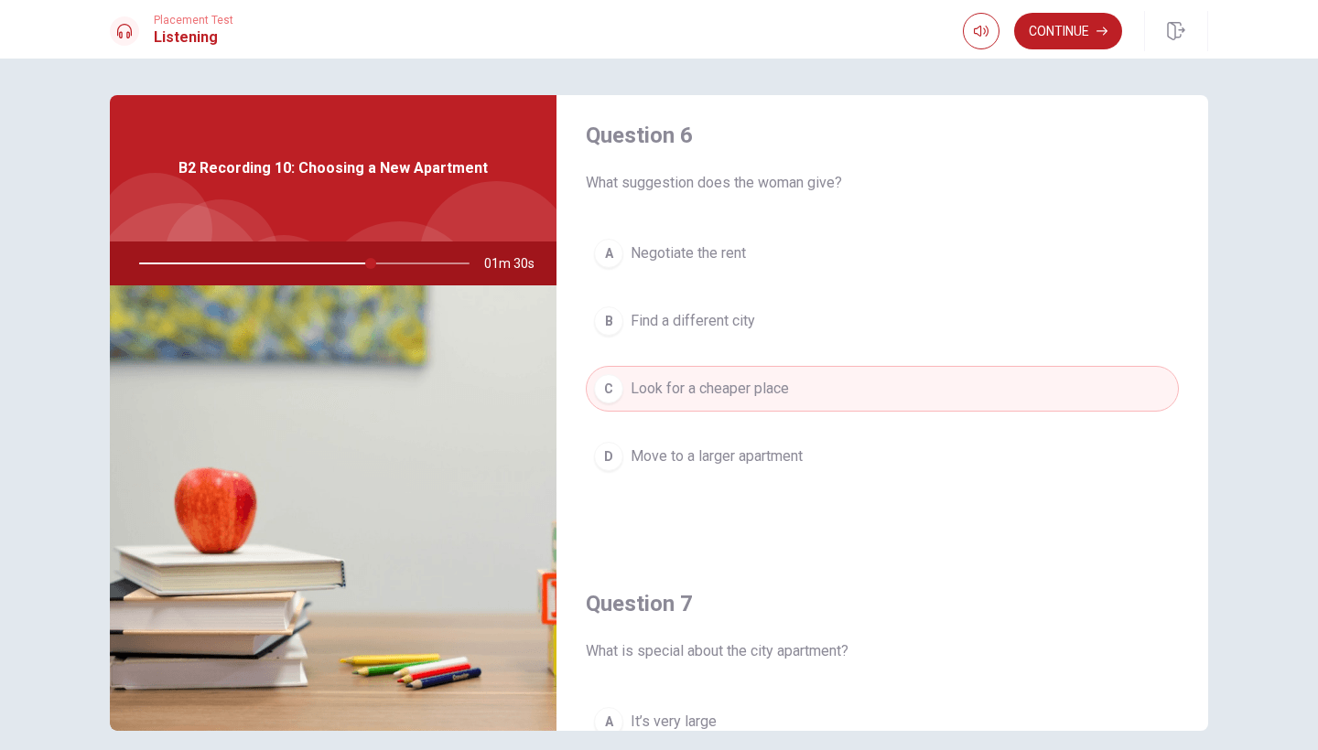
scroll to position [6, 0]
click at [715, 262] on span "Negotiate the rent" at bounding box center [688, 258] width 115 height 22
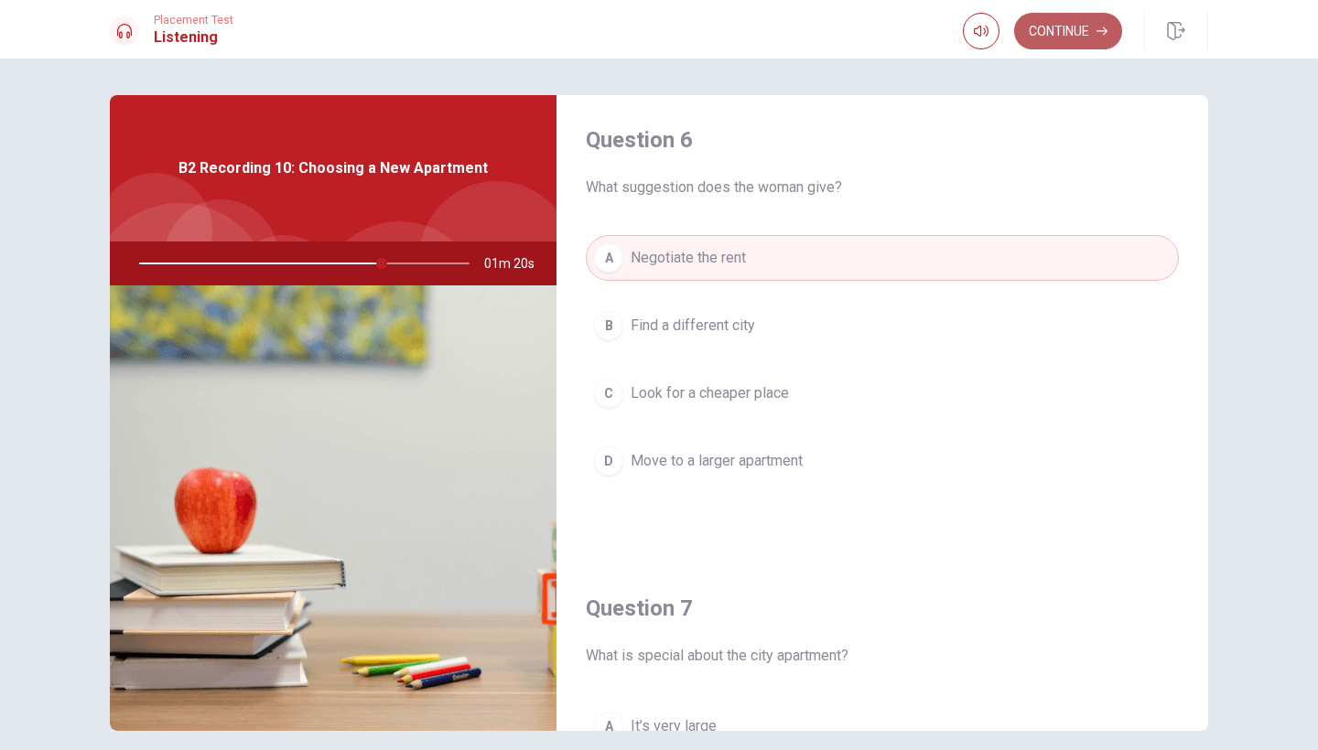
click at [1079, 47] on button "Continue" at bounding box center [1068, 31] width 108 height 37
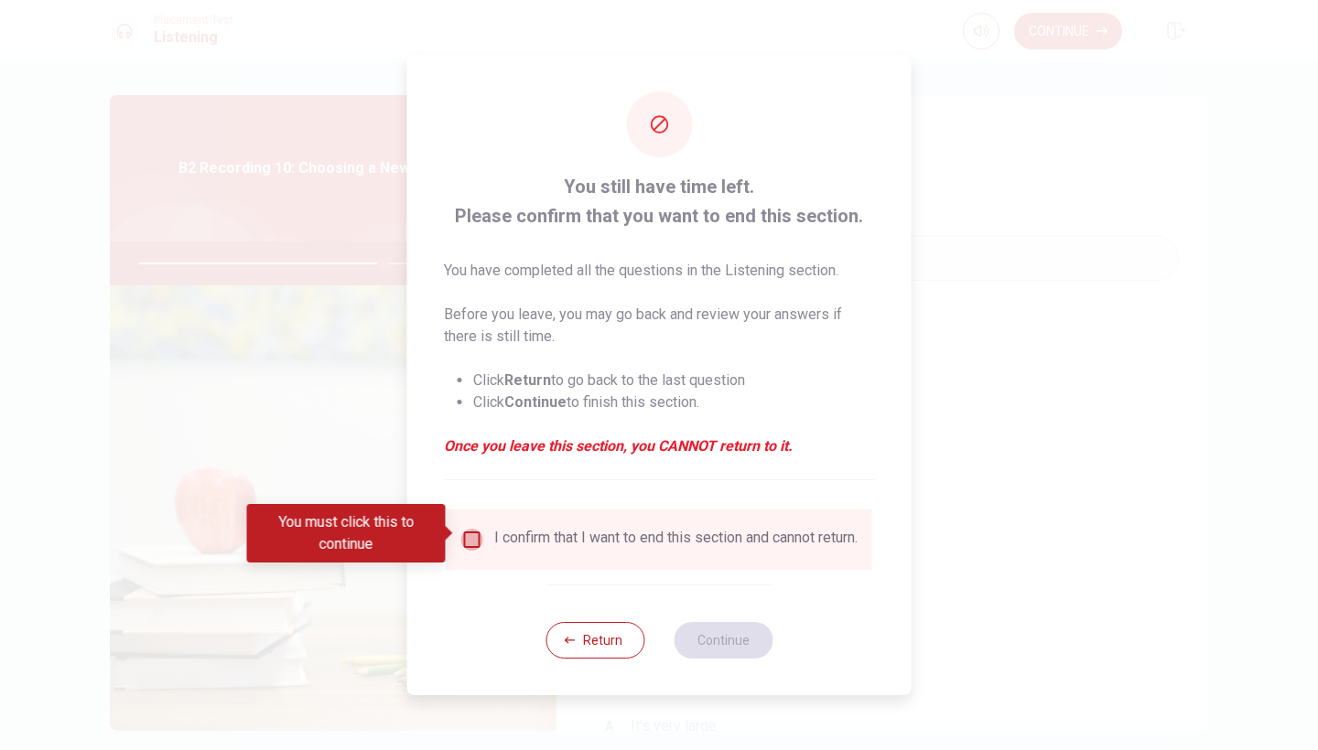
click at [480, 529] on input "You must click this to continue" at bounding box center [472, 540] width 22 height 22
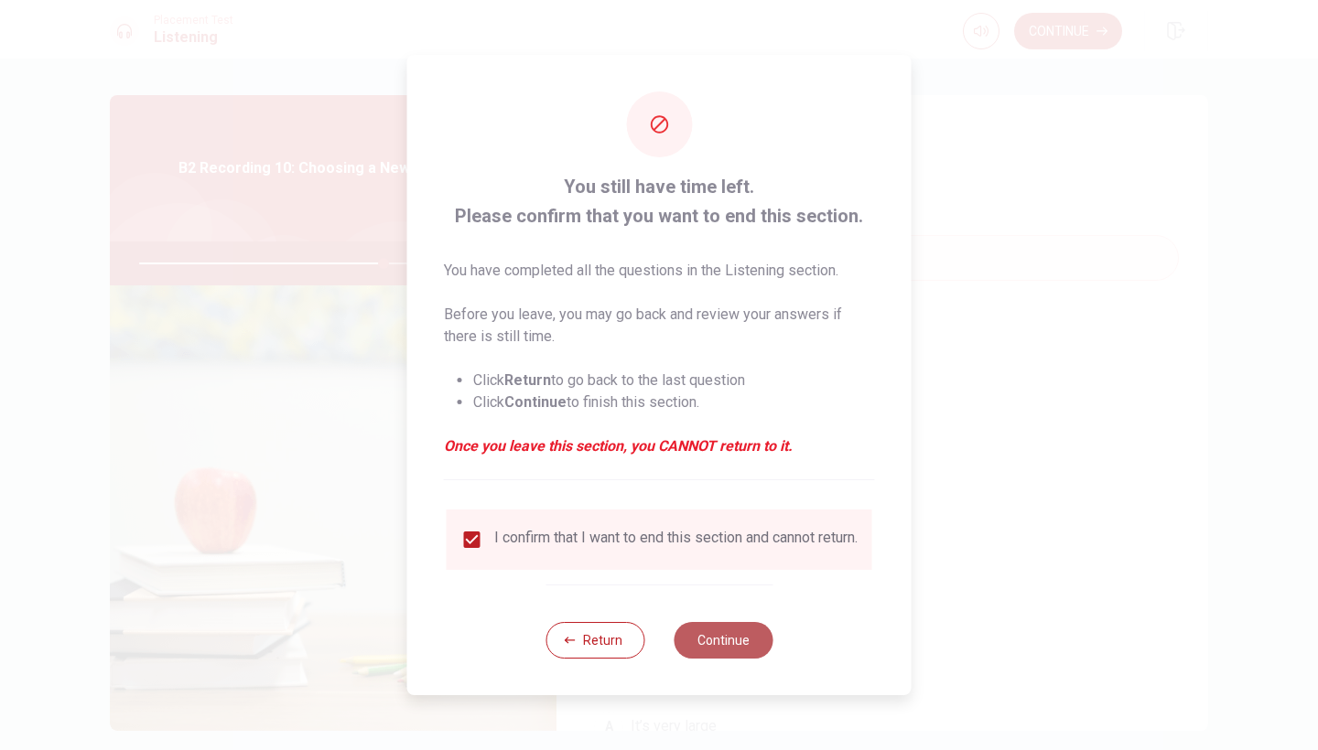
click at [747, 655] on button "Continue" at bounding box center [723, 640] width 99 height 37
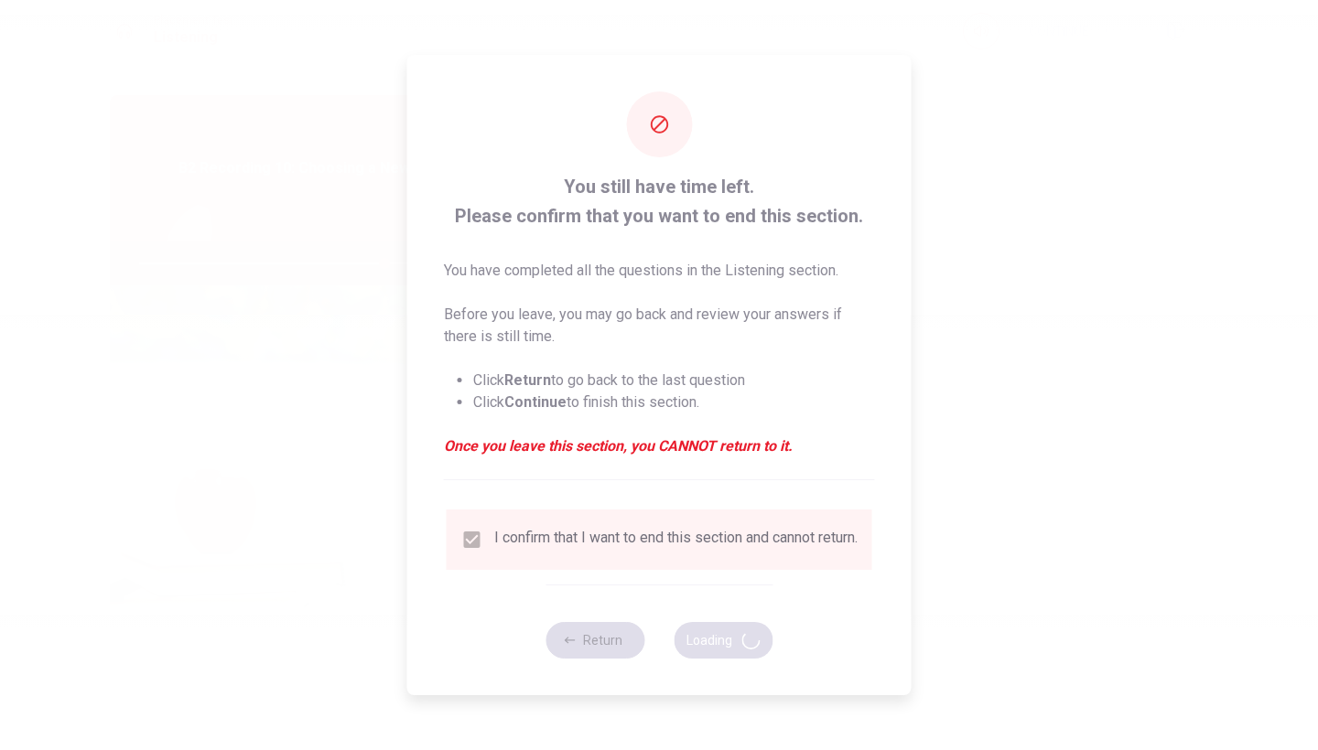
type input "75"
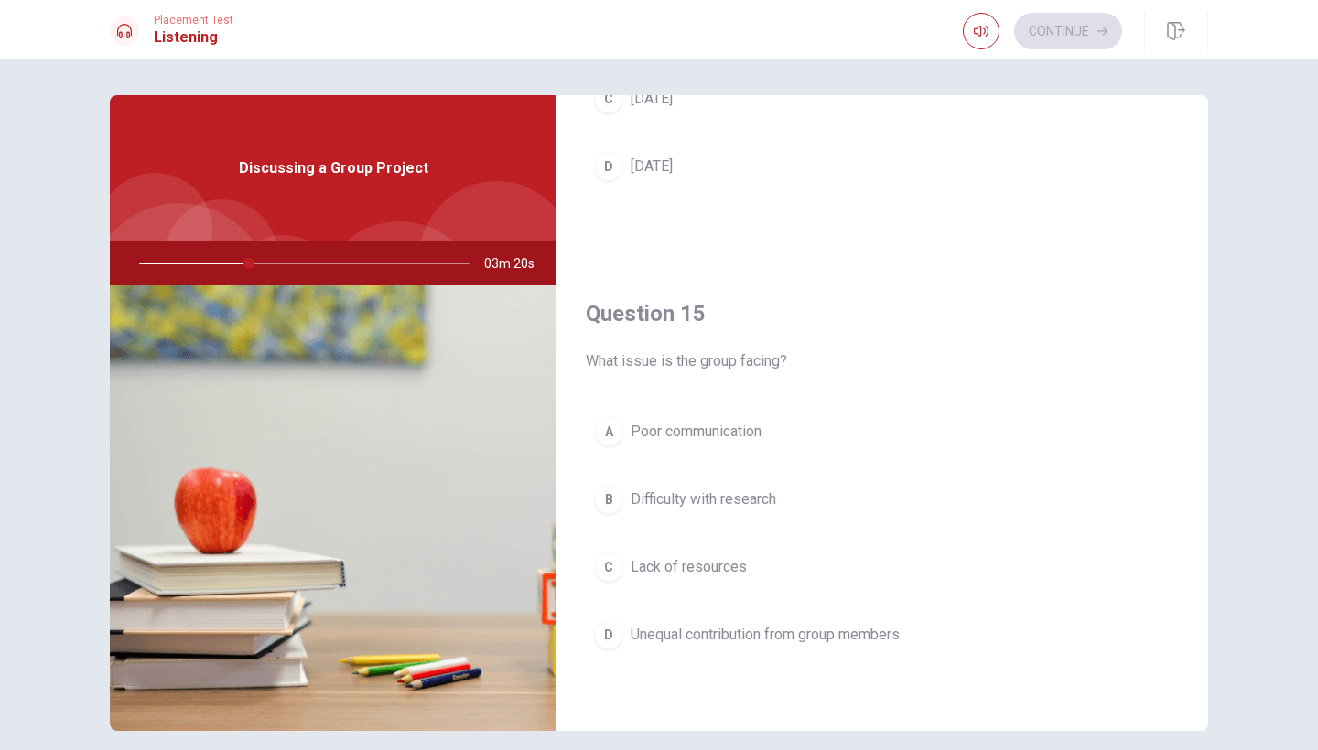
scroll to position [1707, 0]
click at [744, 630] on span "Unequal contribution from group members" at bounding box center [765, 635] width 269 height 22
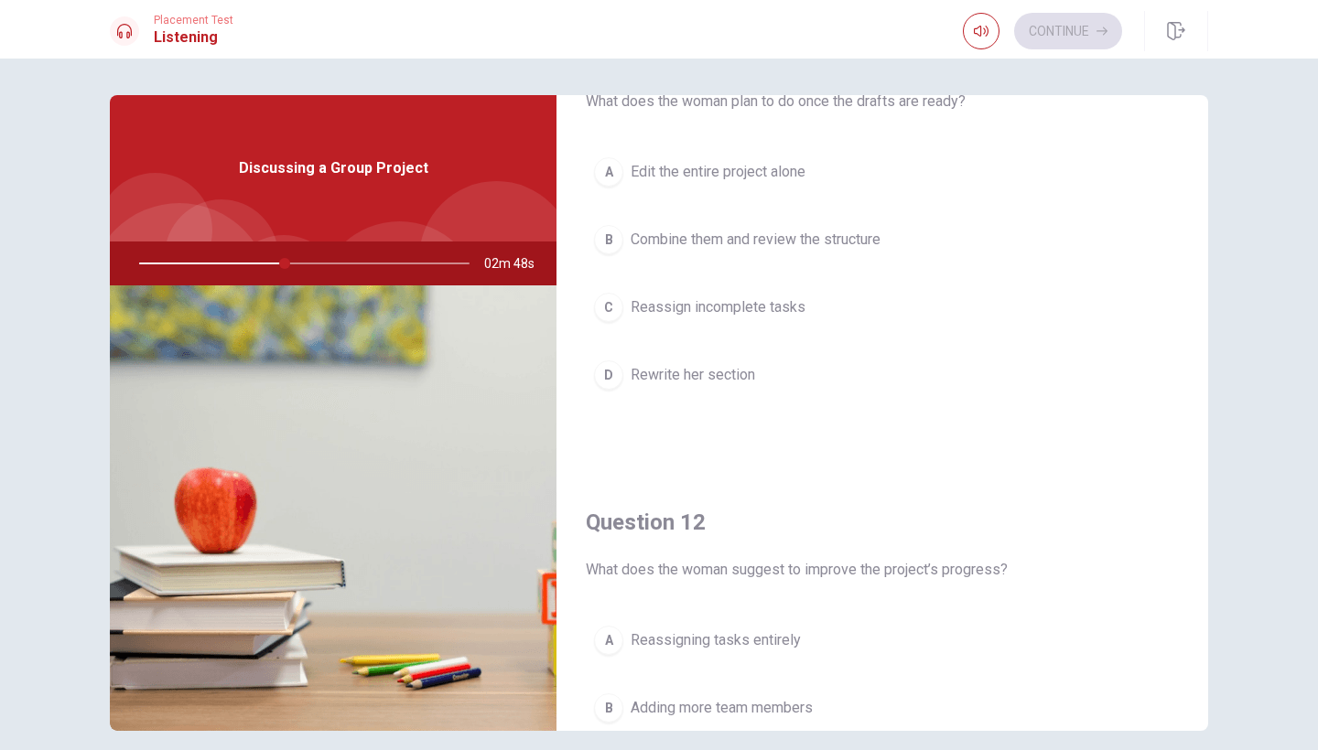
scroll to position [95, 0]
click at [728, 237] on span "Combine them and review the structure" at bounding box center [756, 237] width 250 height 22
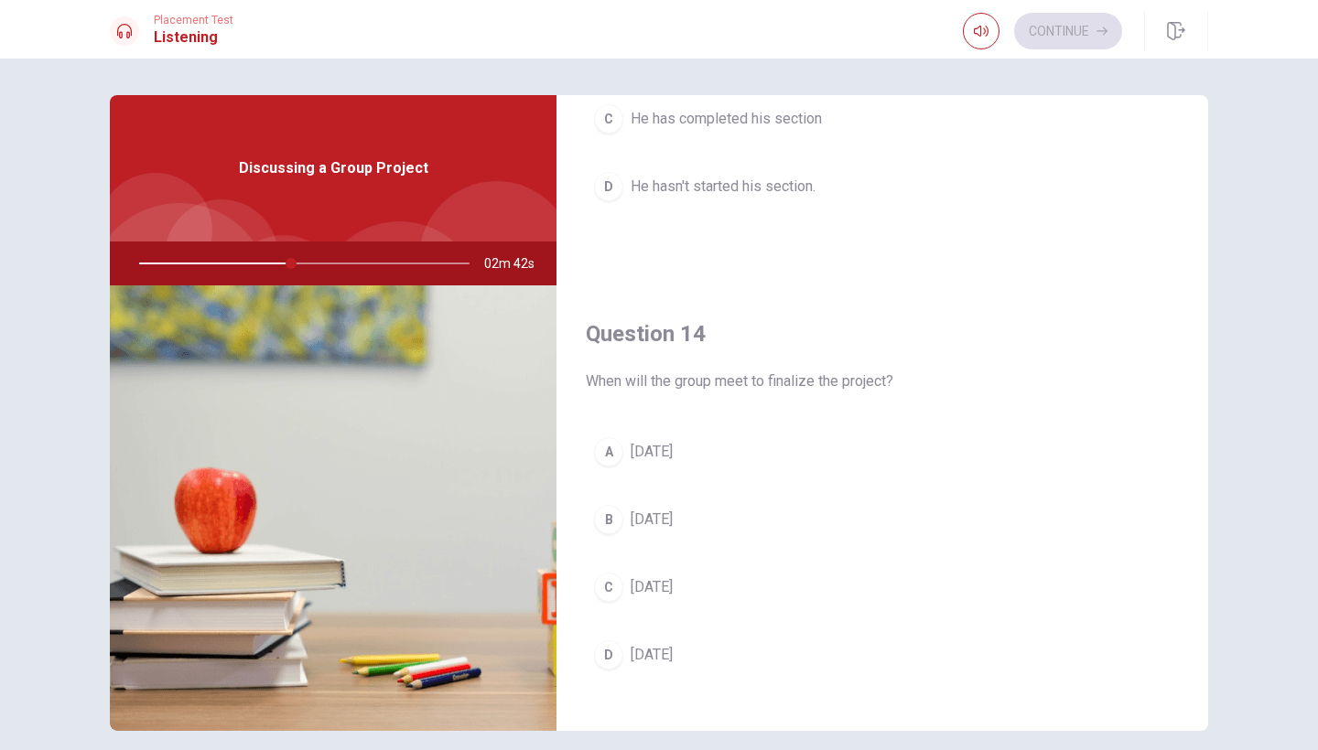
scroll to position [1285, 0]
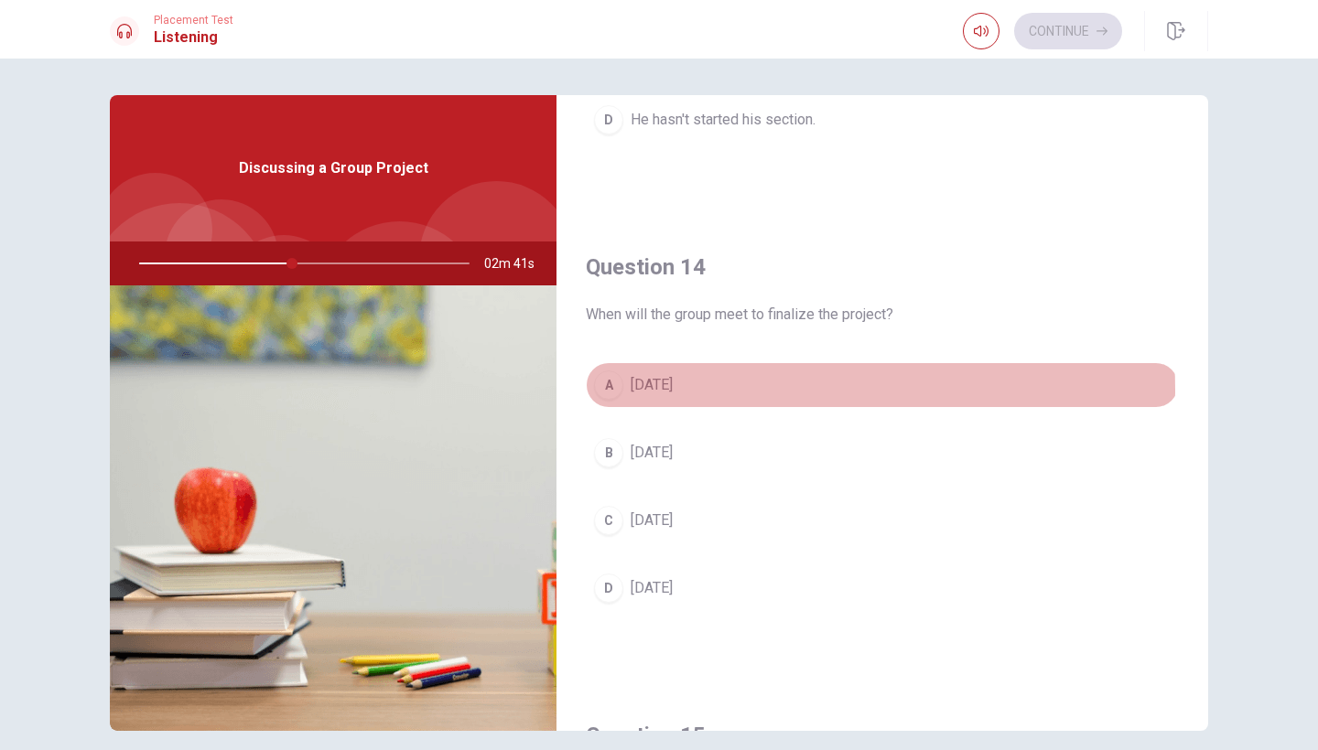
click at [665, 391] on span "[DATE]" at bounding box center [652, 385] width 42 height 22
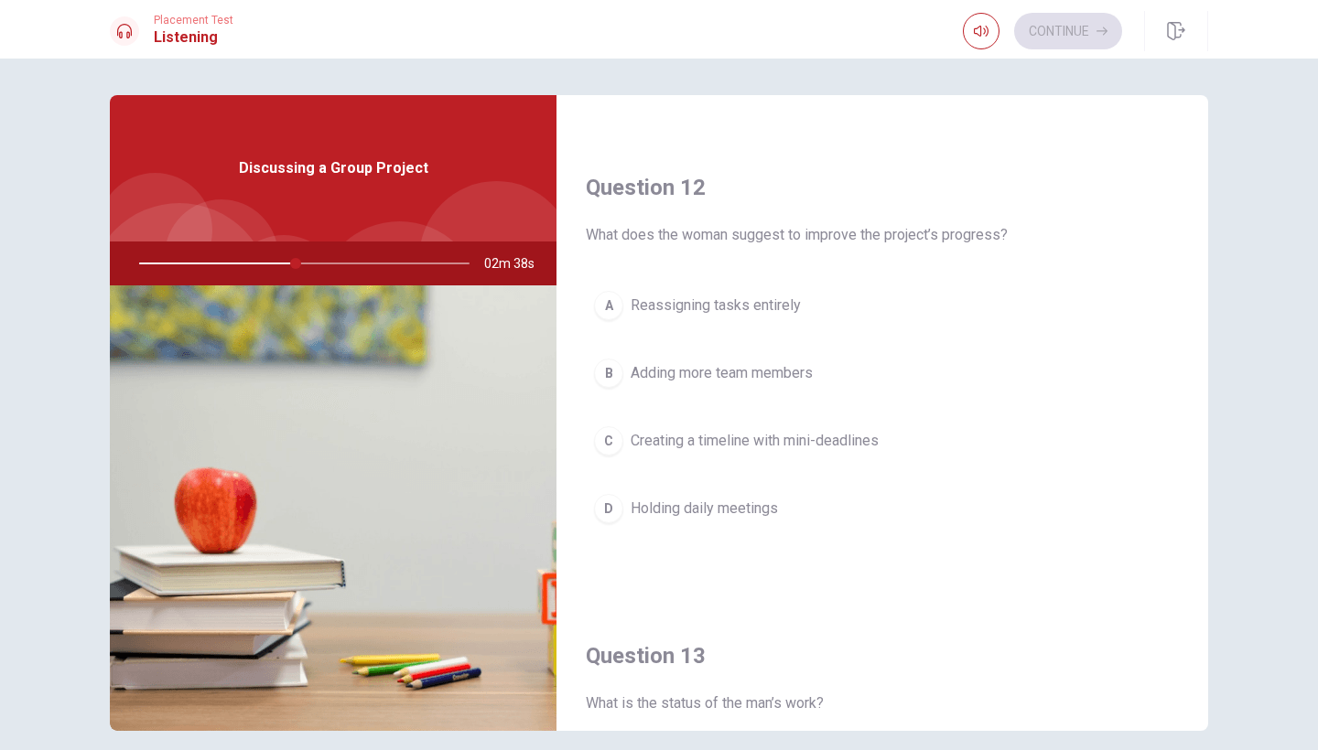
scroll to position [425, 0]
click at [688, 441] on span "Creating a timeline with mini-deadlines" at bounding box center [755, 444] width 248 height 22
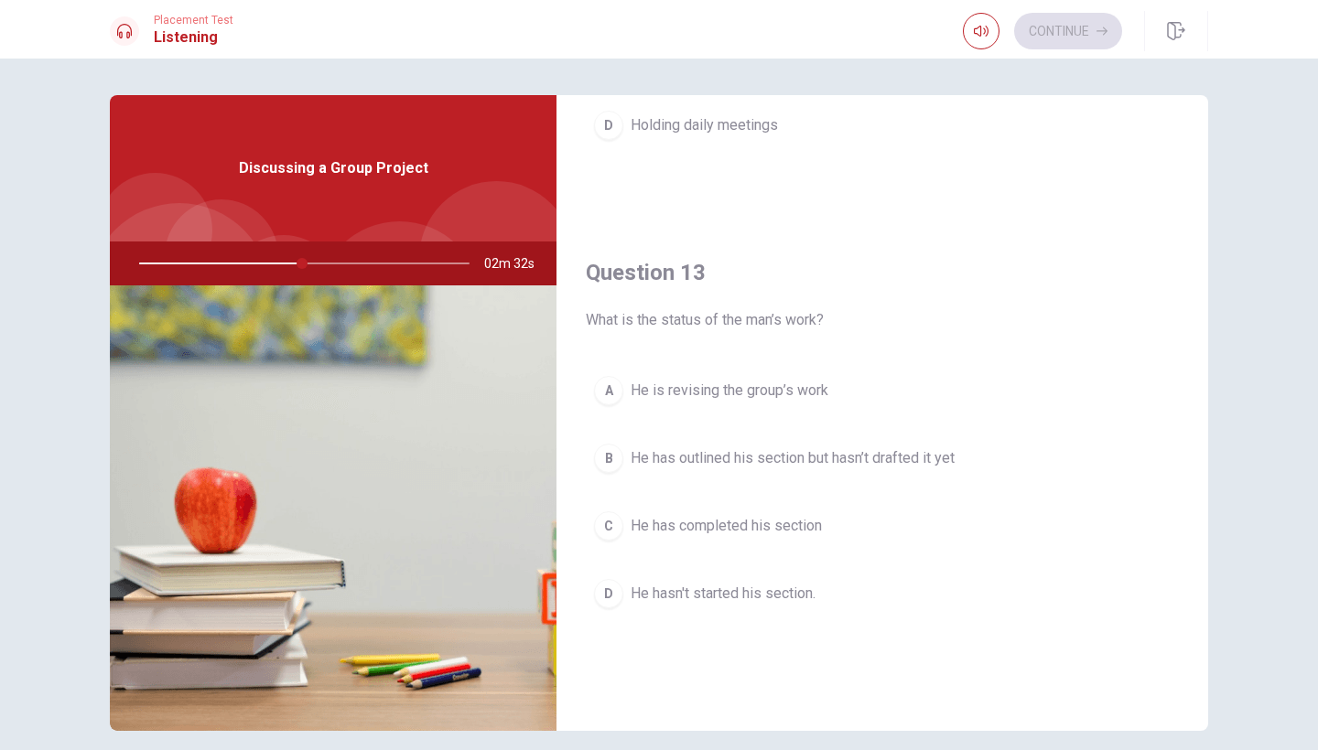
scroll to position [854, 0]
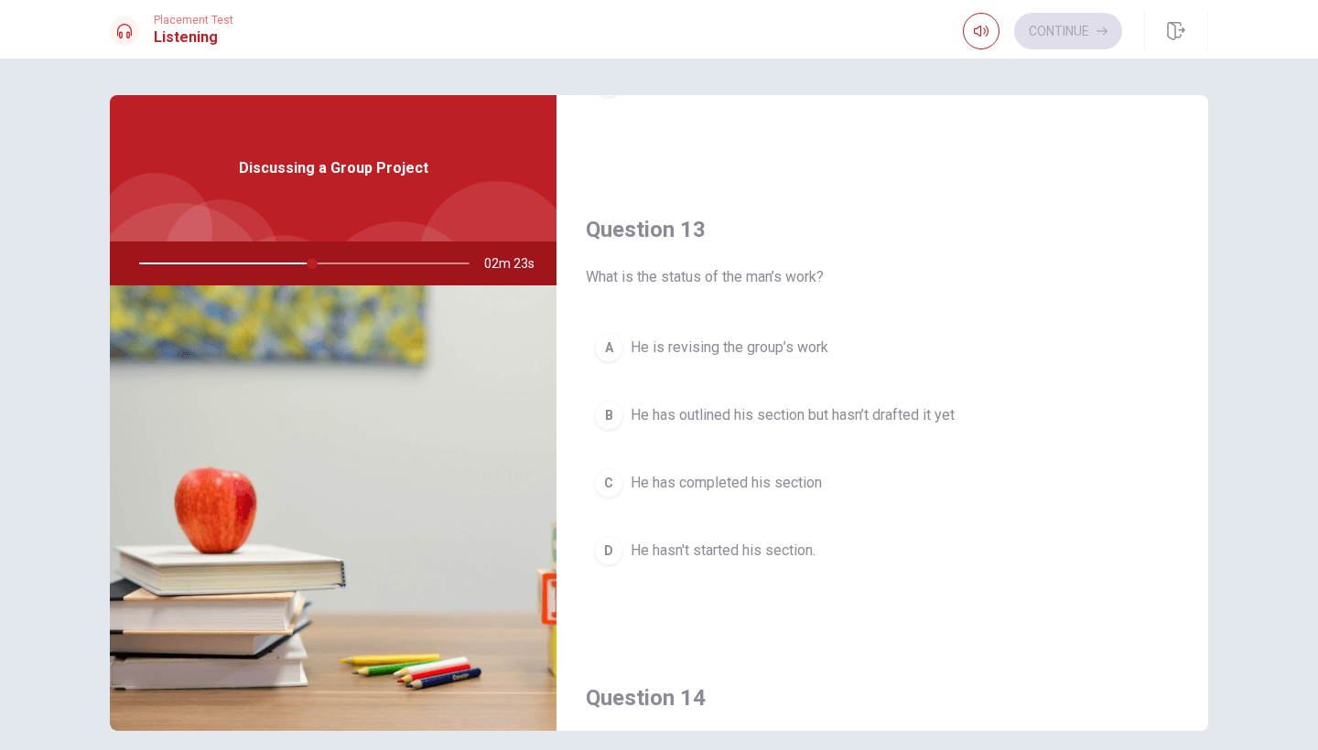
click at [671, 425] on span "He has outlined his section but hasn’t drafted it yet" at bounding box center [793, 416] width 324 height 22
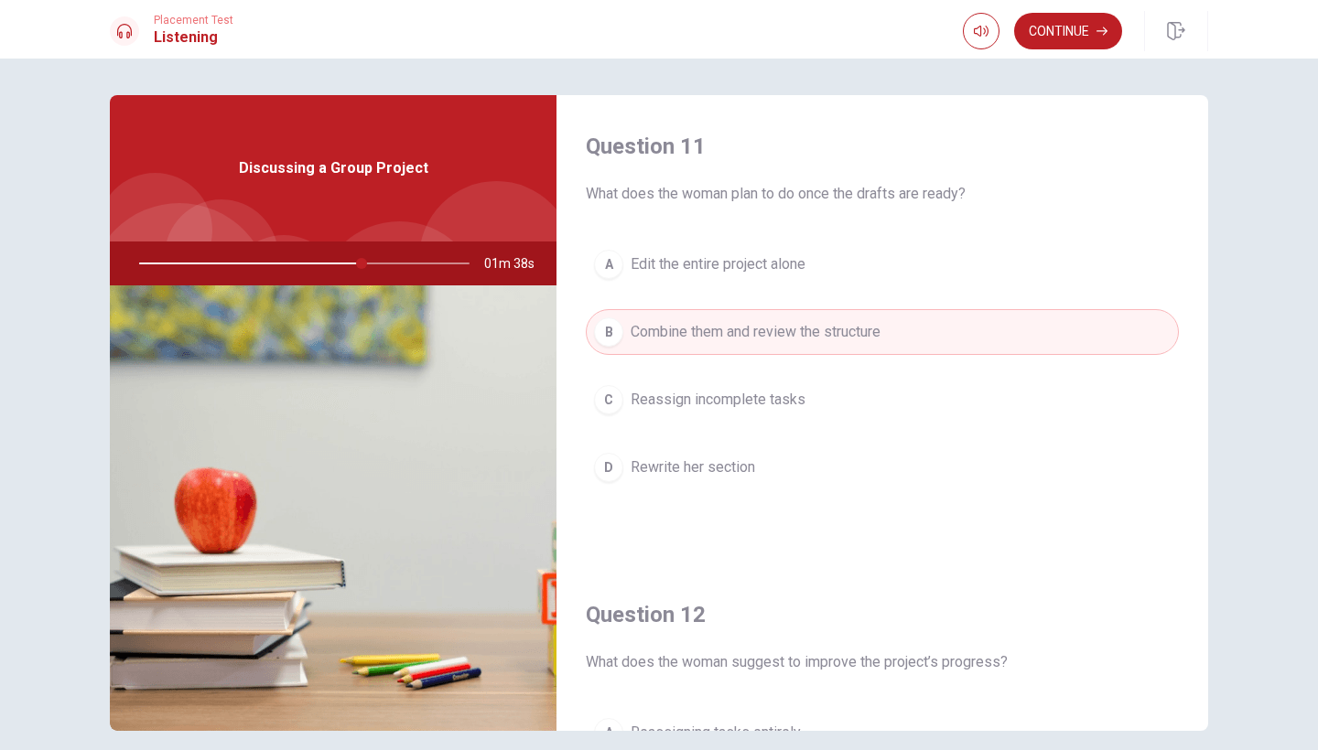
scroll to position [0, 0]
click at [1044, 34] on button "Continue" at bounding box center [1068, 31] width 108 height 37
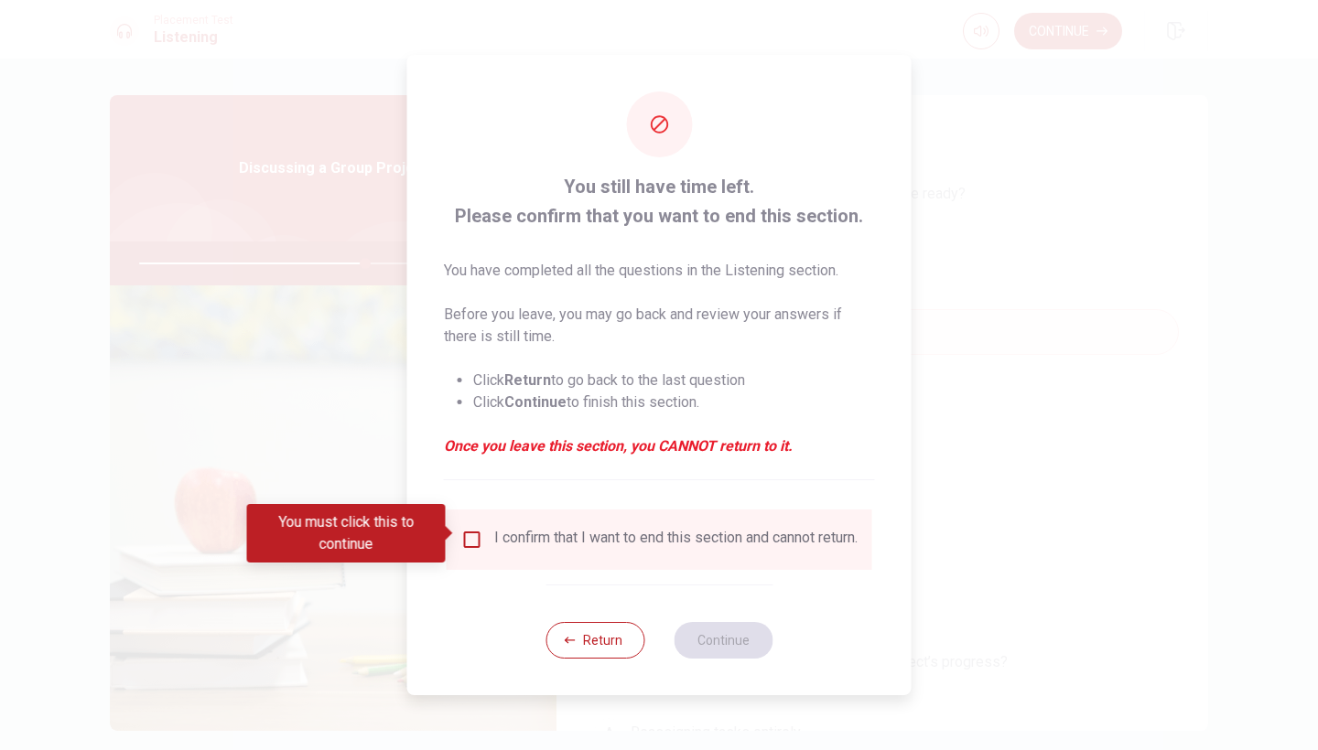
click at [474, 532] on input "You must click this to continue" at bounding box center [472, 540] width 22 height 22
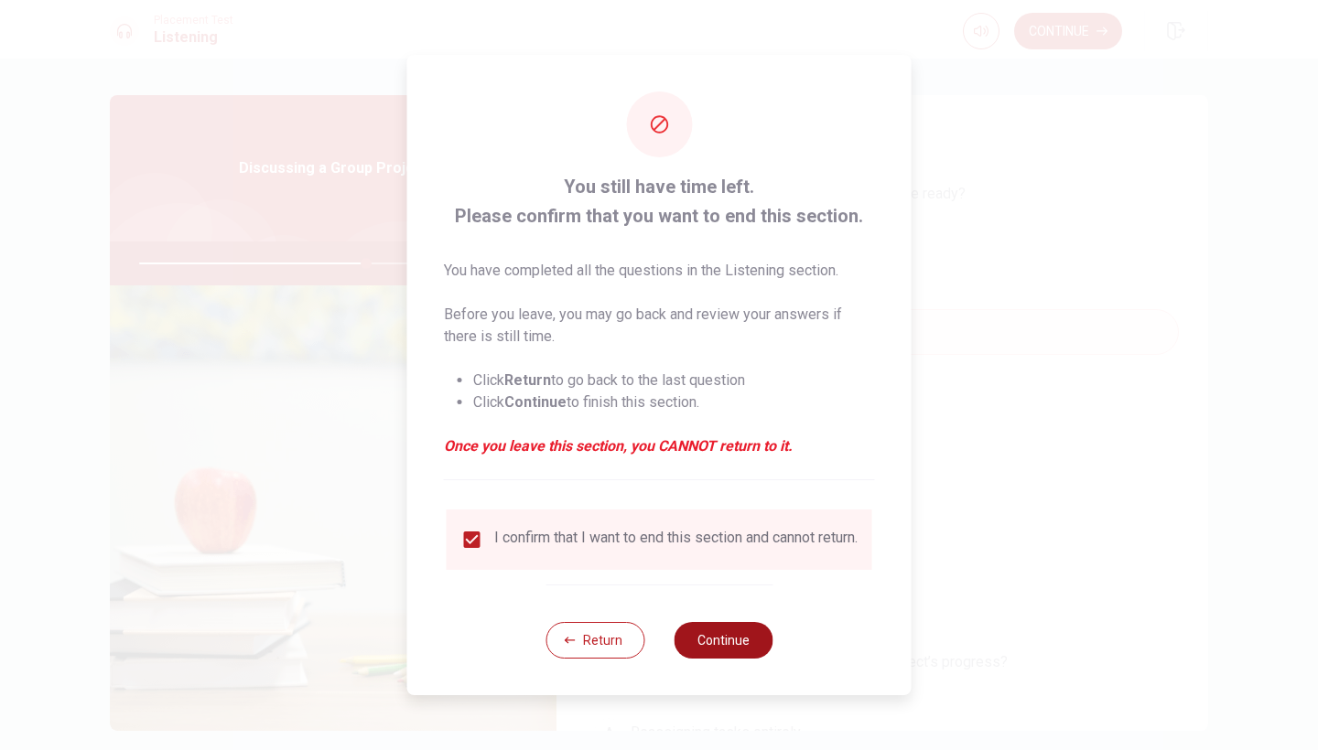
click at [721, 647] on button "Continue" at bounding box center [723, 640] width 99 height 37
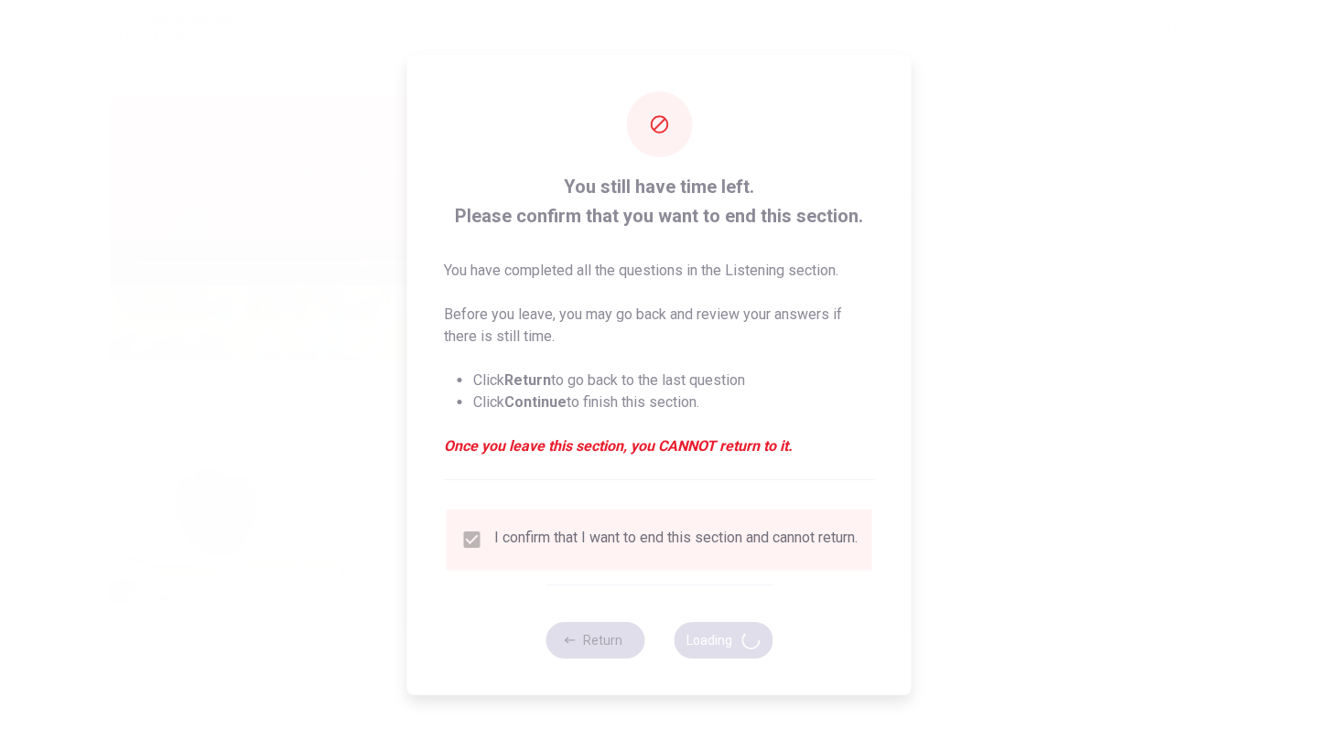
type input "69"
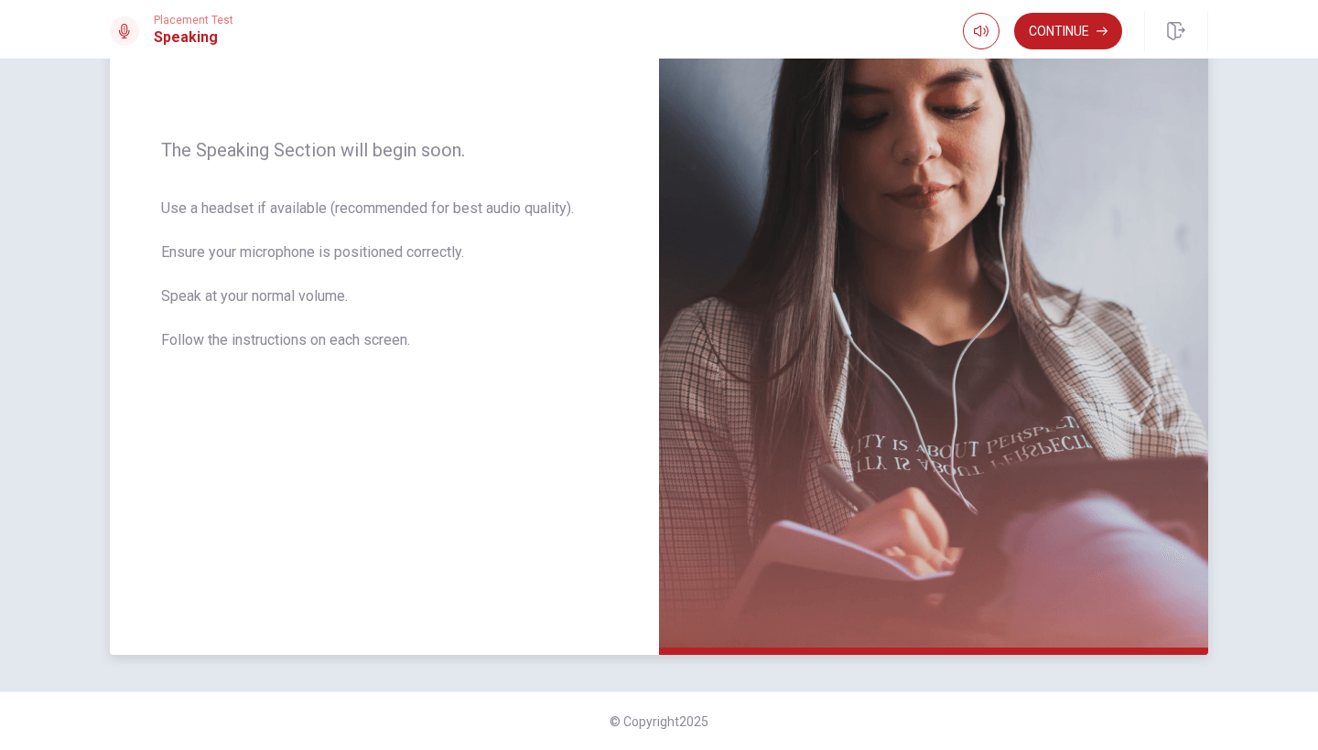
scroll to position [238, 0]
click at [1041, 32] on button "Continue" at bounding box center [1068, 31] width 108 height 37
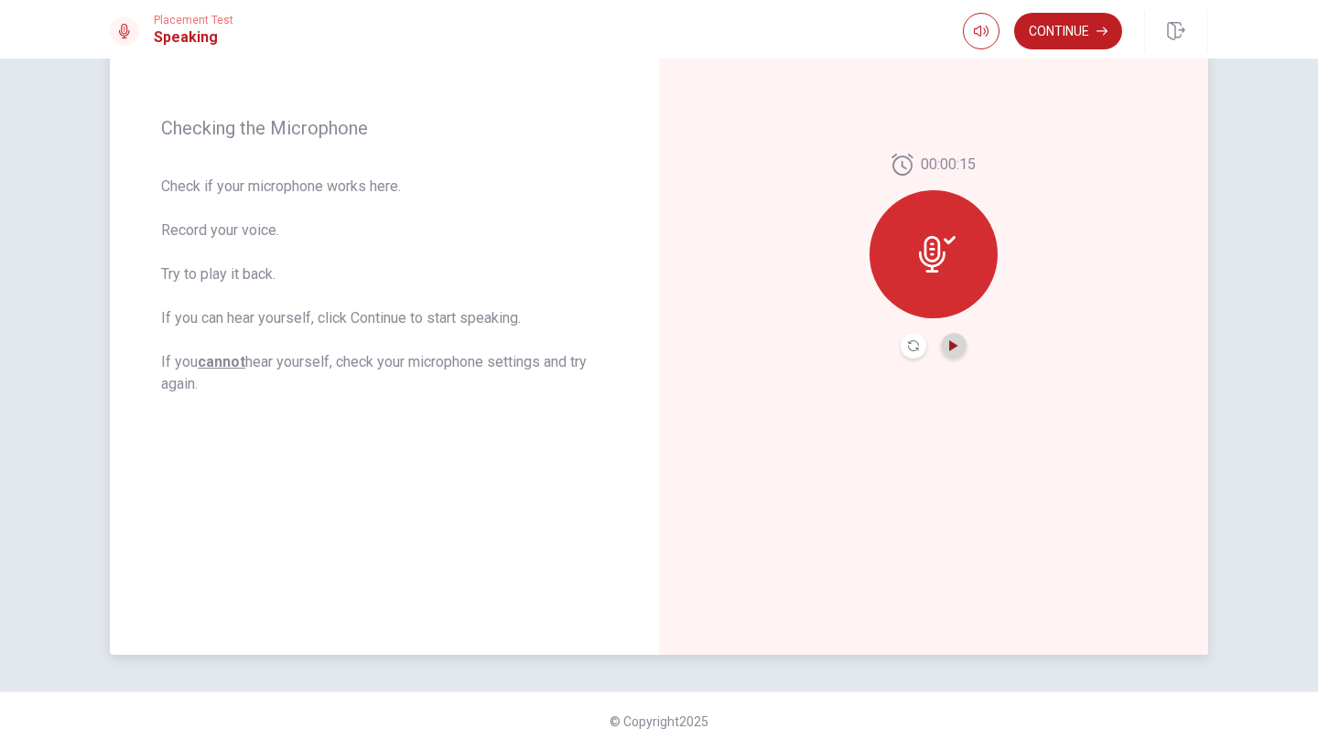
click at [948, 340] on icon "Play Audio" at bounding box center [953, 345] width 11 height 11
click at [908, 341] on icon "Record Again" at bounding box center [913, 345] width 11 height 11
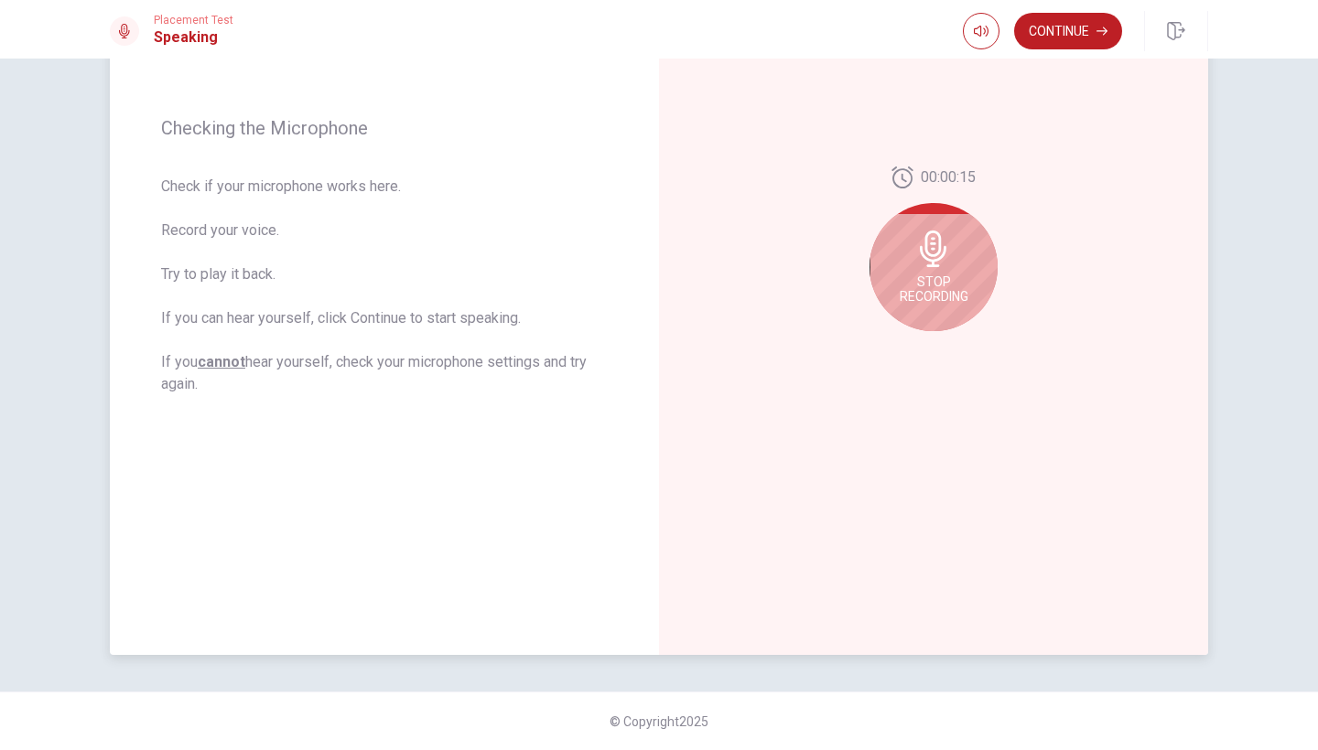
click at [941, 288] on span "Stop Recording" at bounding box center [934, 289] width 69 height 29
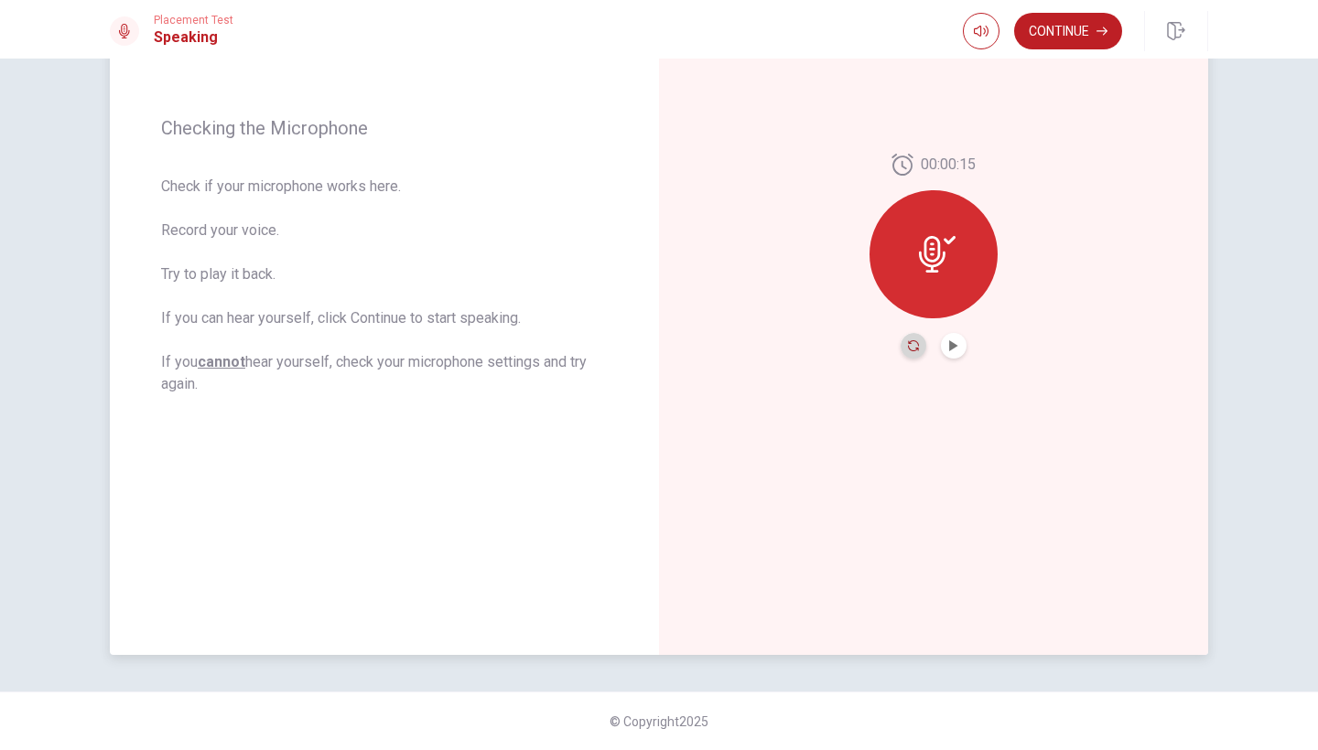
click at [912, 343] on icon "Record Again" at bounding box center [913, 345] width 11 height 11
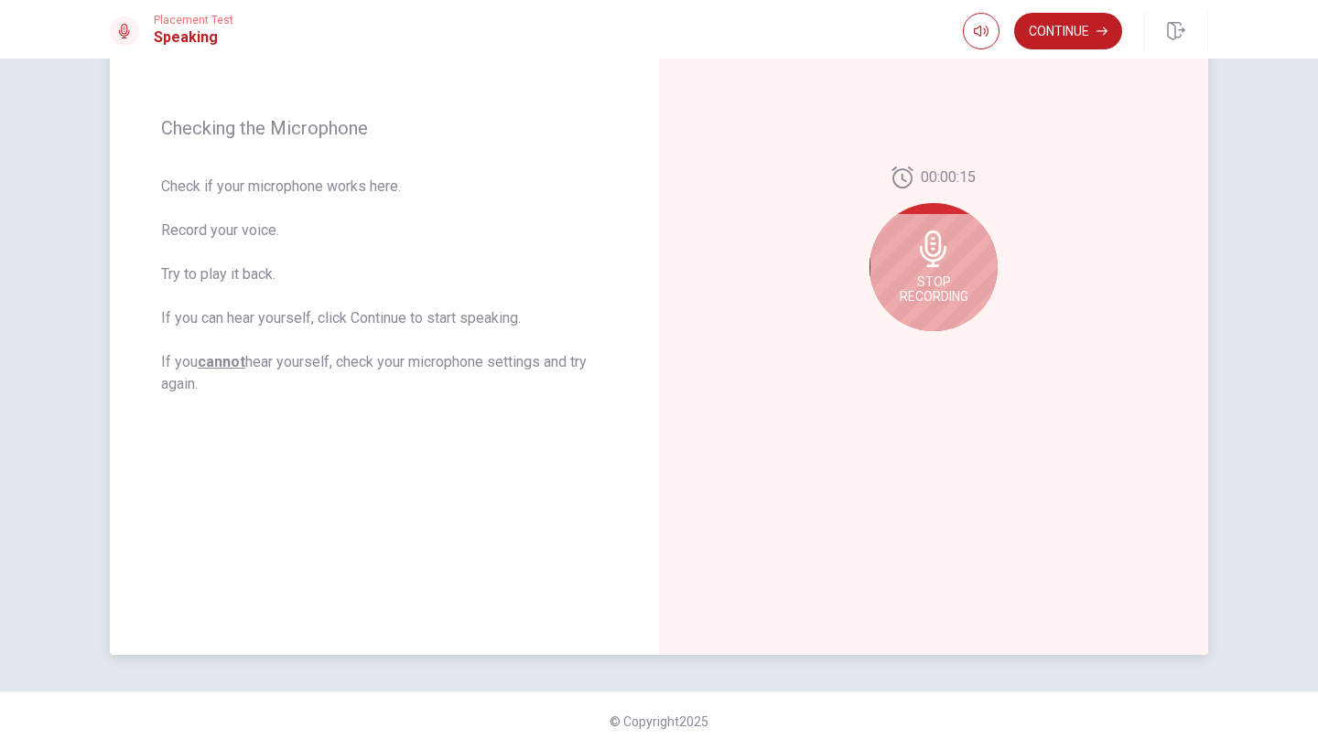
click at [944, 285] on span "Stop Recording" at bounding box center [934, 289] width 69 height 29
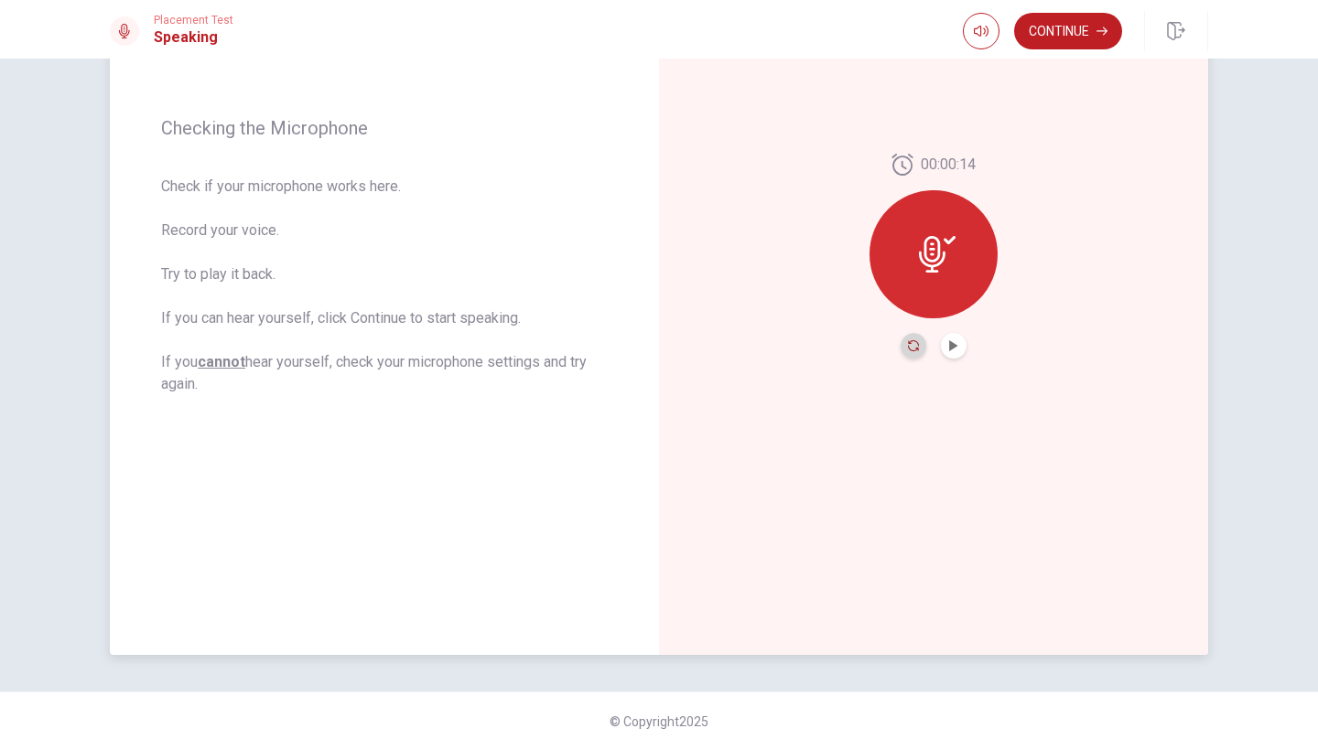
click at [911, 345] on icon "Record Again" at bounding box center [913, 345] width 11 height 11
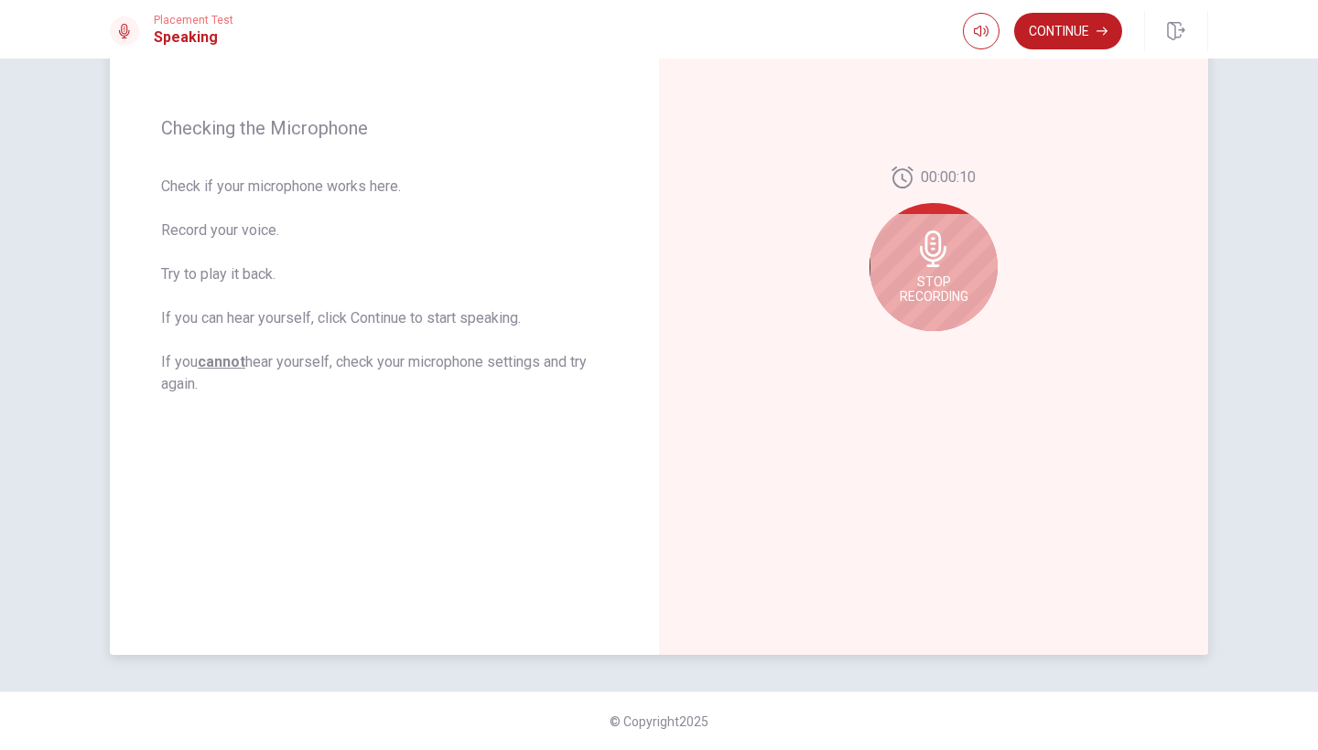
click at [958, 245] on div "Stop Recording" at bounding box center [933, 267] width 128 height 128
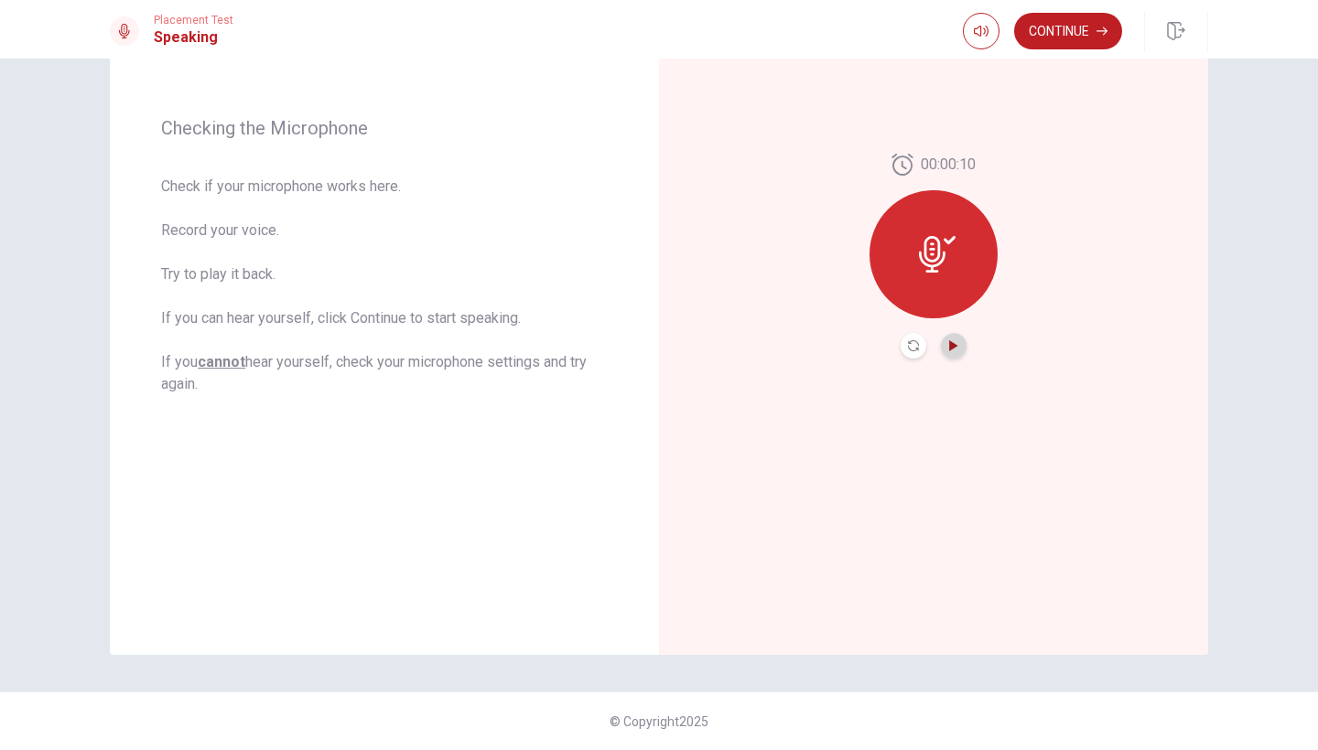
click at [955, 347] on icon "Play Audio" at bounding box center [953, 345] width 8 height 11
click at [914, 350] on icon "Record Again" at bounding box center [913, 345] width 11 height 11
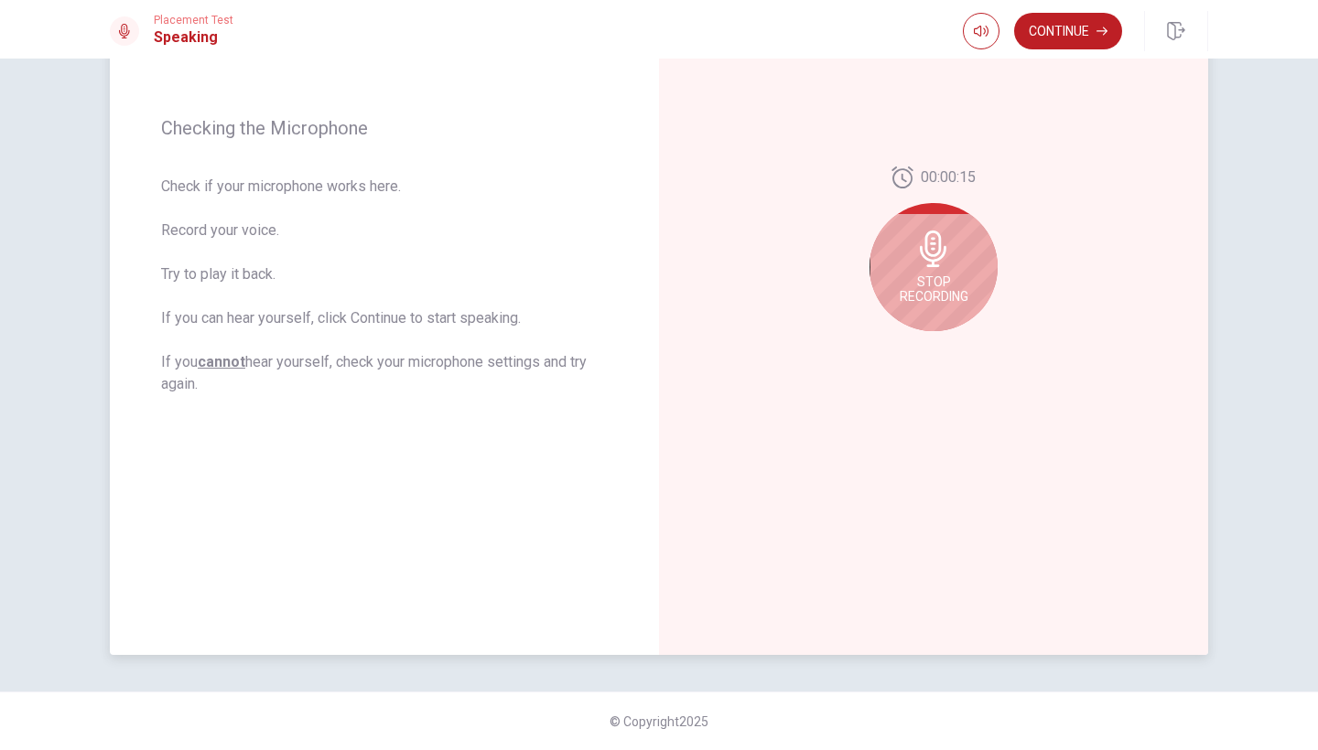
click at [928, 273] on div "Stop Recording" at bounding box center [933, 267] width 128 height 128
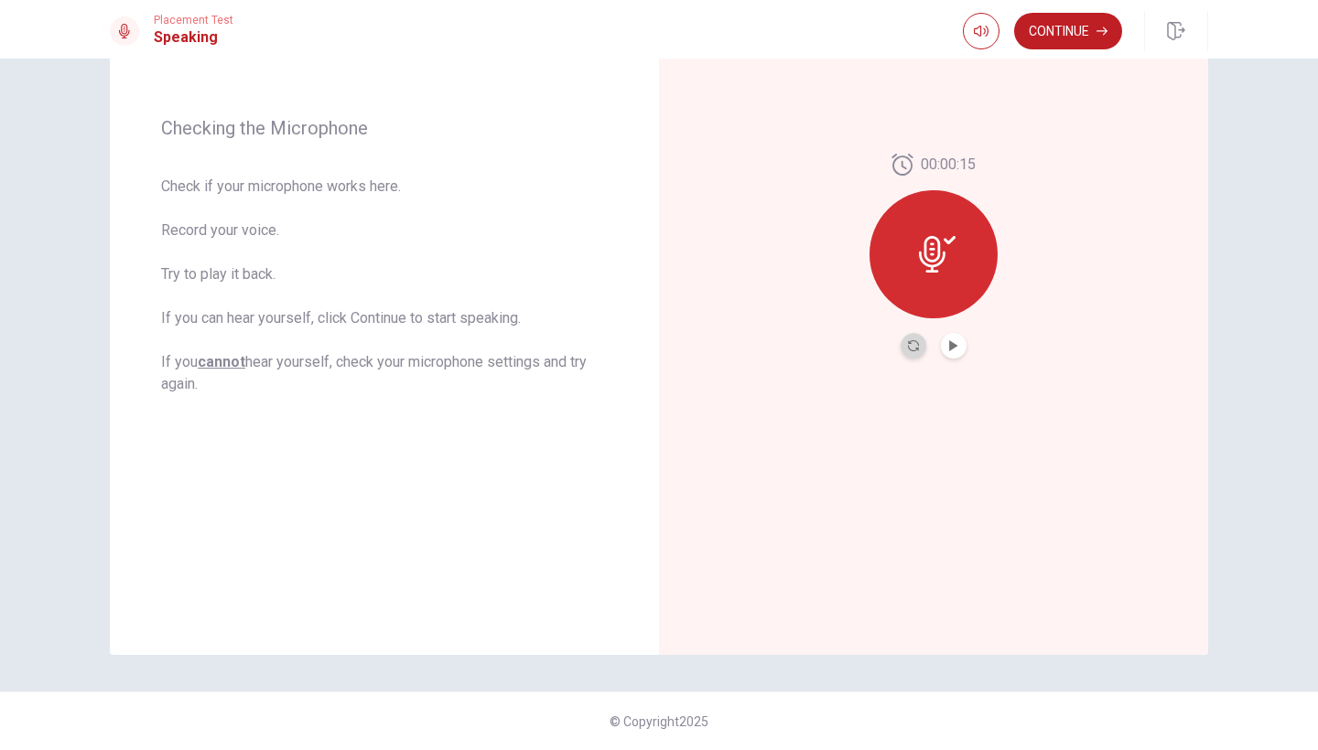
click at [901, 349] on button "Record Again" at bounding box center [914, 346] width 26 height 26
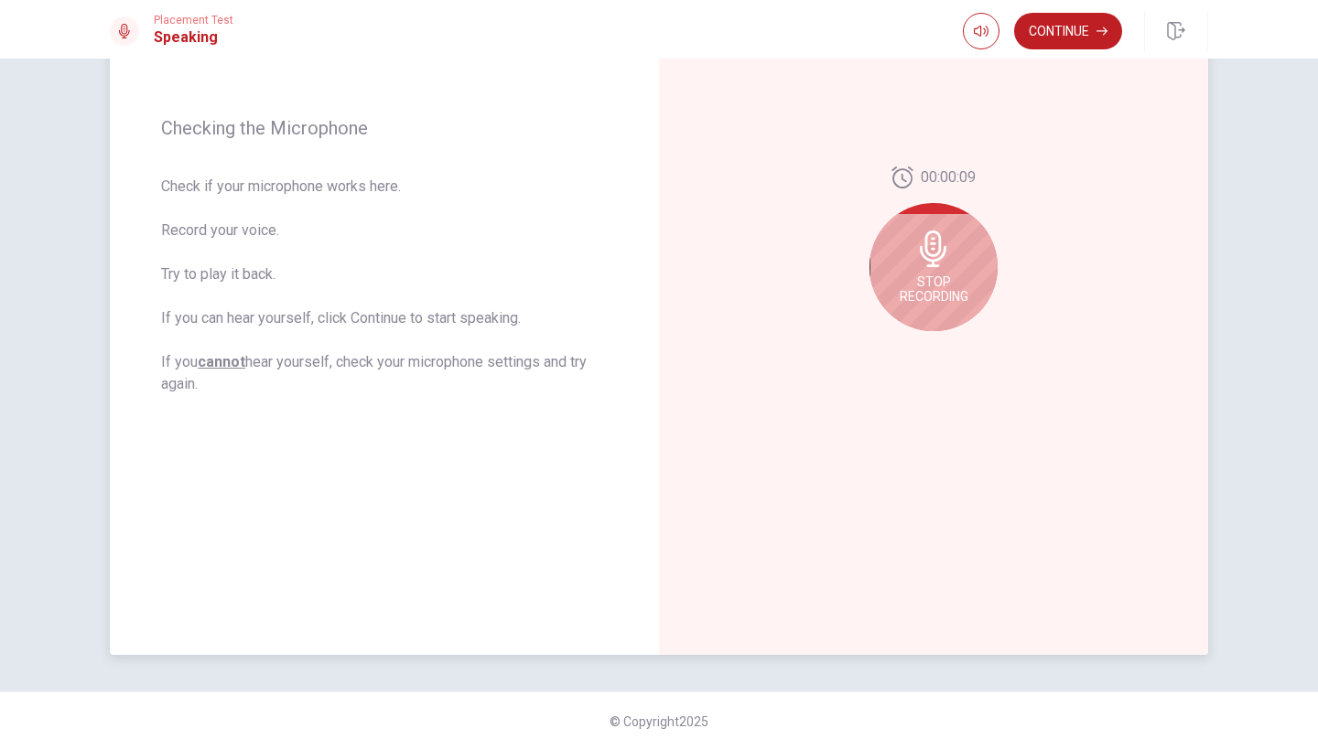
click at [950, 272] on div "Stop Recording" at bounding box center [933, 267] width 128 height 128
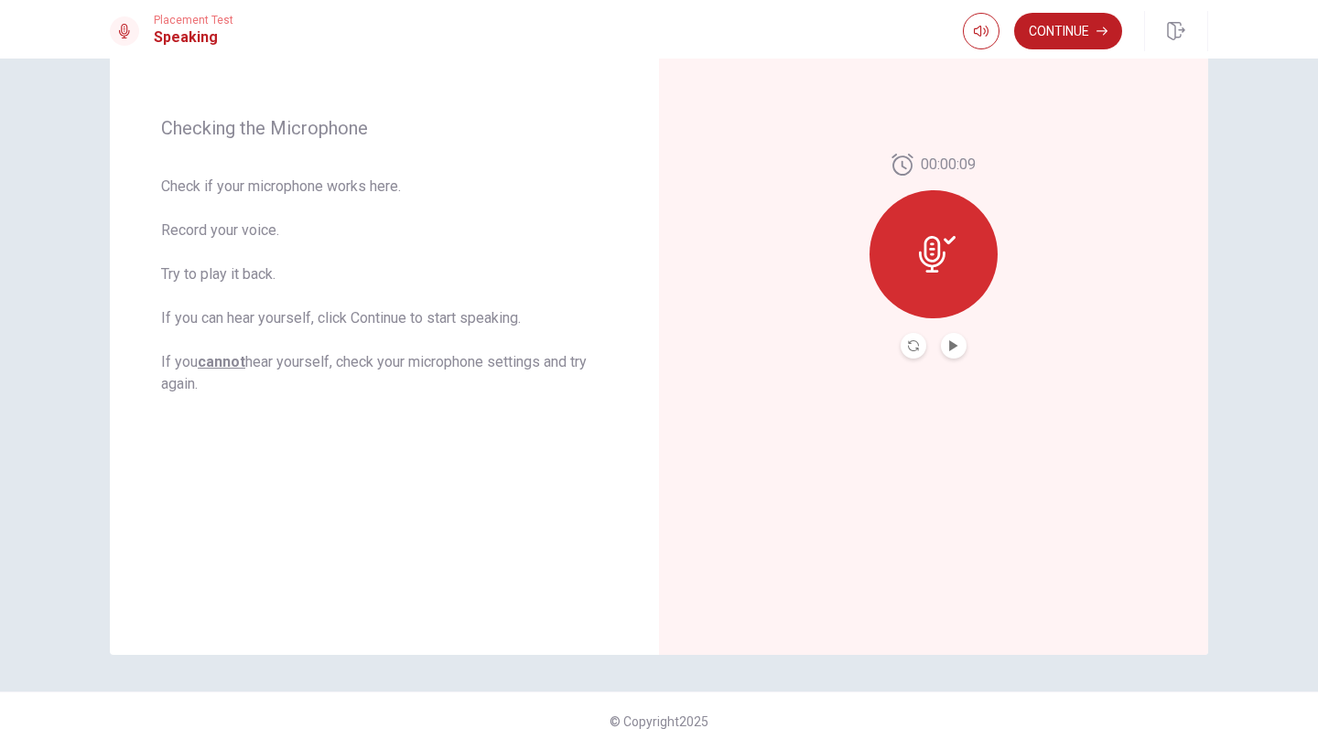
click at [960, 340] on button "Play Audio" at bounding box center [954, 346] width 26 height 26
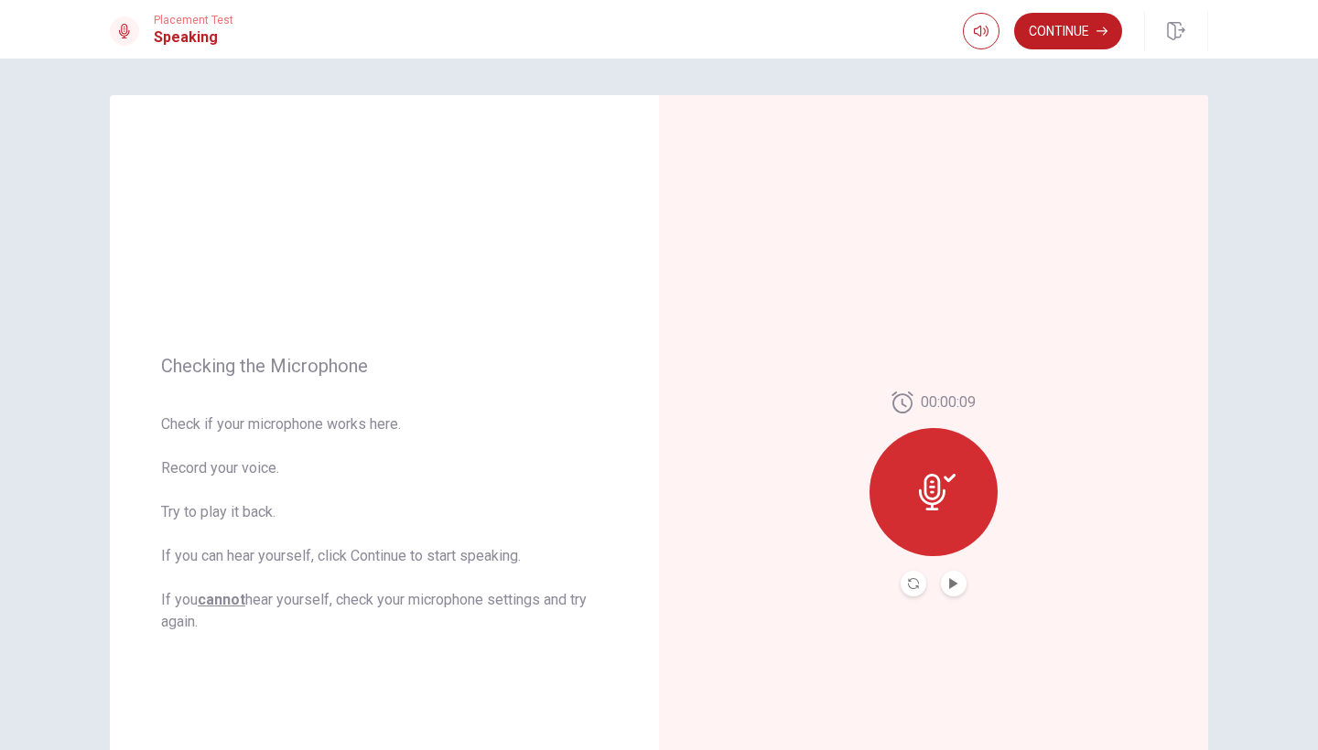
scroll to position [0, 0]
click at [1088, 39] on button "Continue" at bounding box center [1068, 31] width 108 height 37
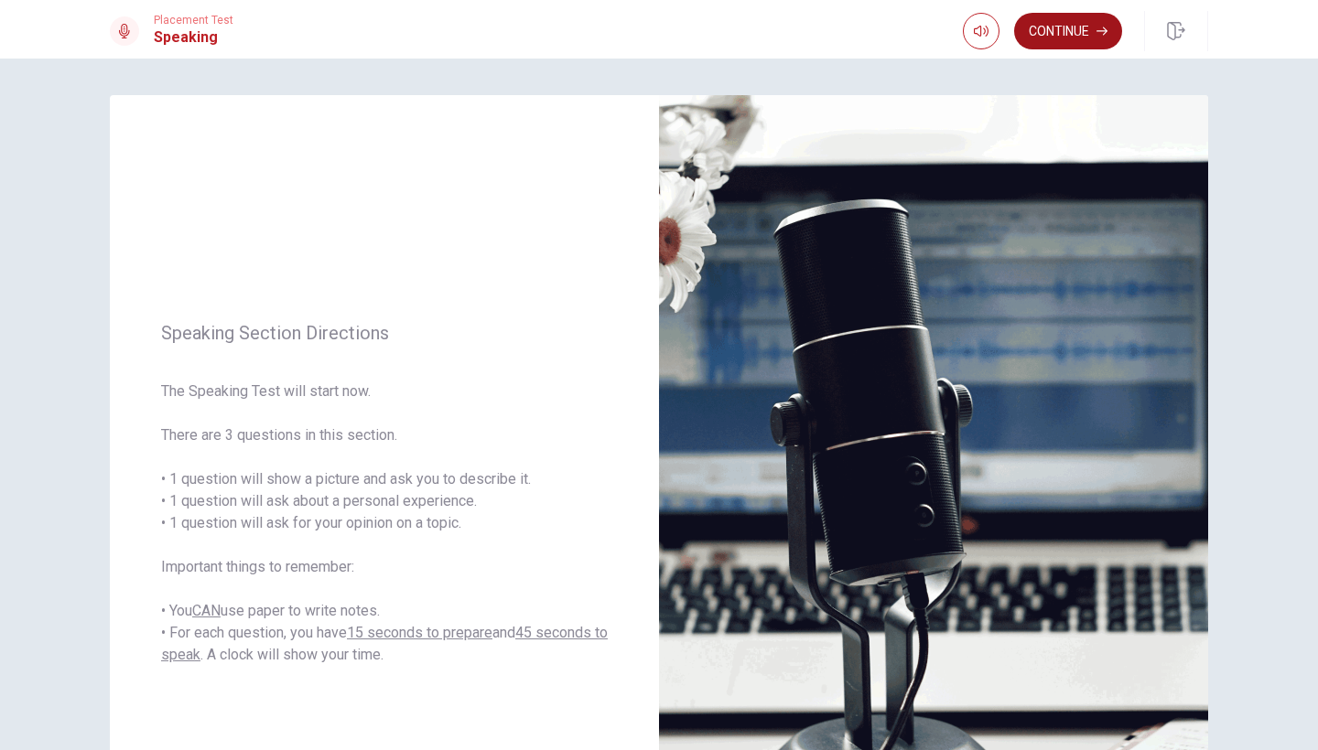
click at [1096, 17] on button "Continue" at bounding box center [1068, 31] width 108 height 37
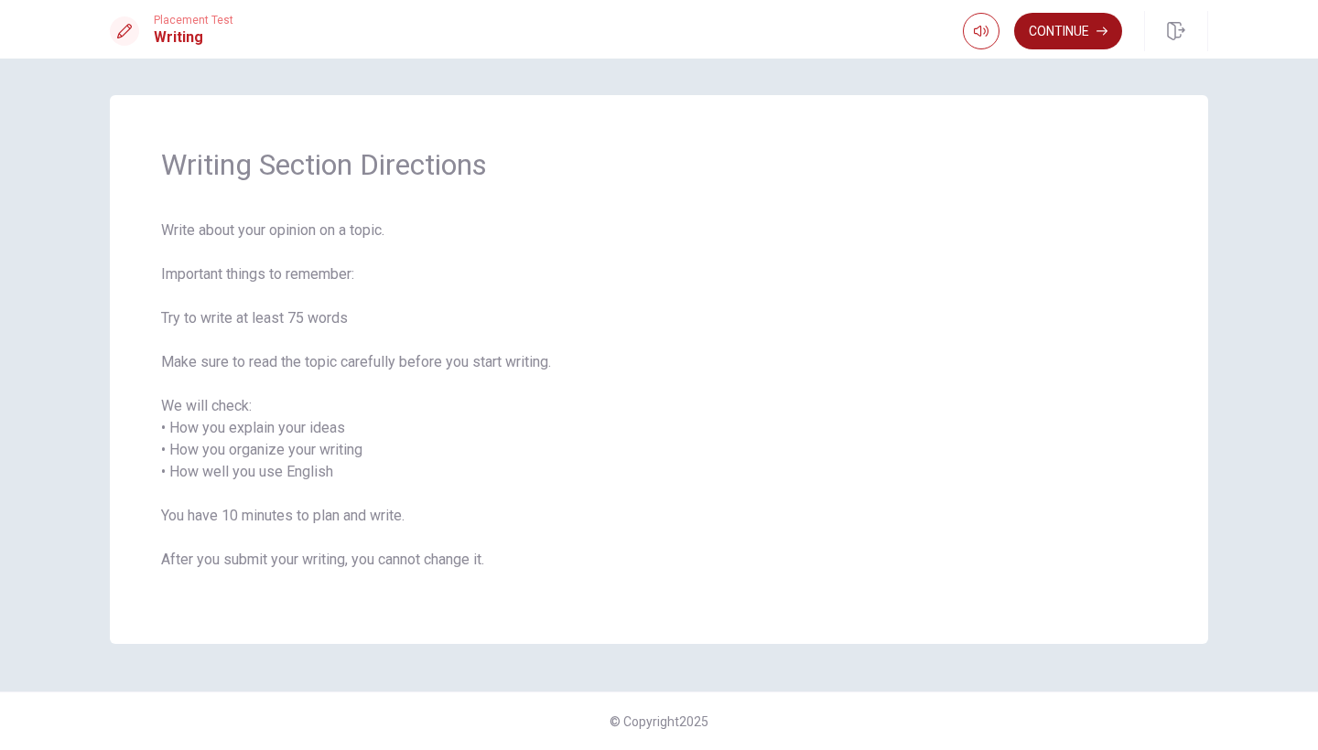
click at [1083, 39] on button "Continue" at bounding box center [1068, 31] width 108 height 37
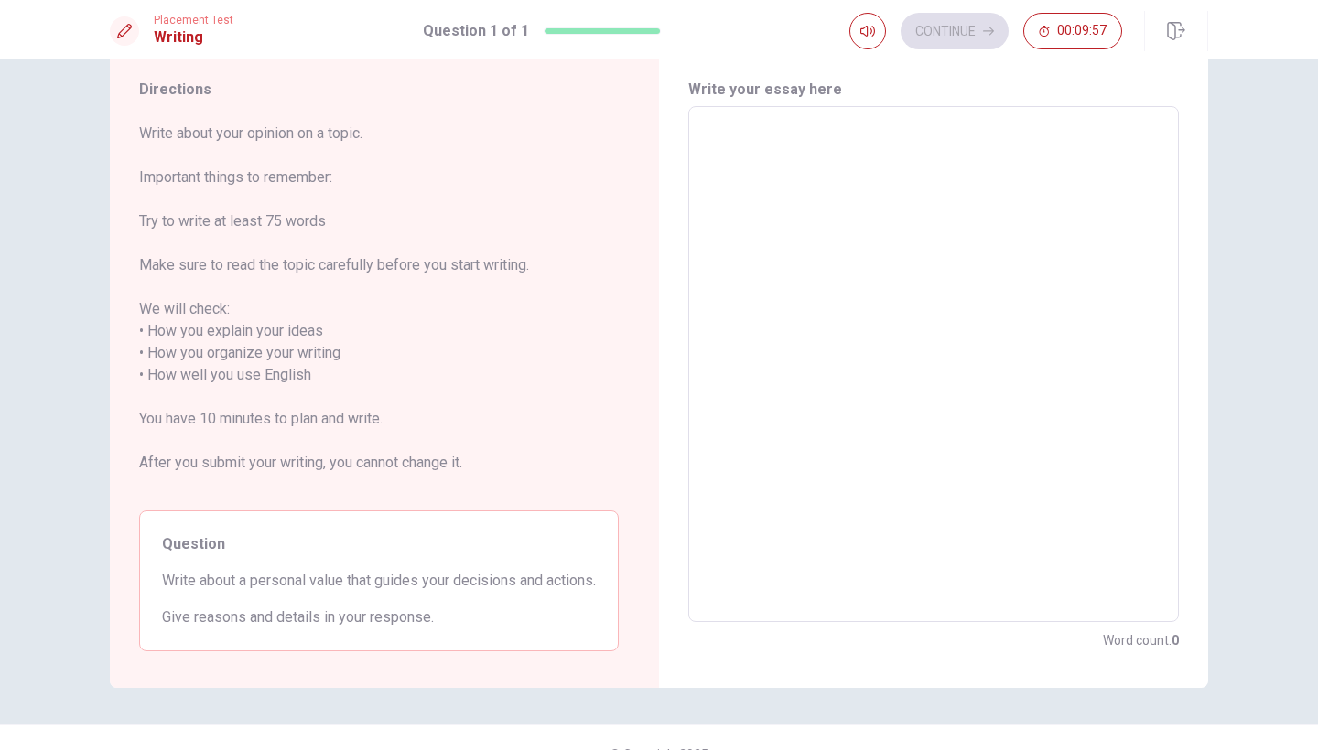
scroll to position [51, 0]
click at [747, 181] on textarea at bounding box center [933, 367] width 465 height 486
type textarea "t"
type textarea "x"
type textarea "th"
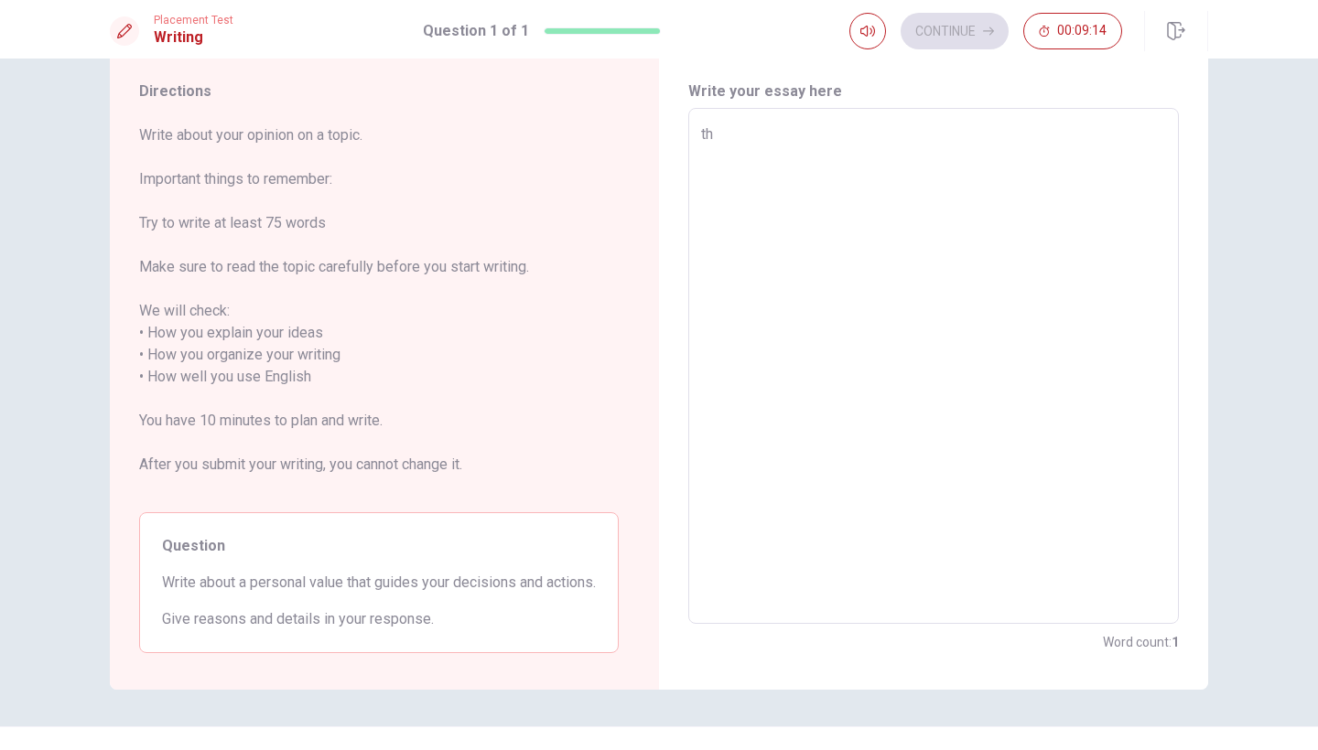
type textarea "x"
type textarea "the"
type textarea "x"
type textarea "the"
type textarea "x"
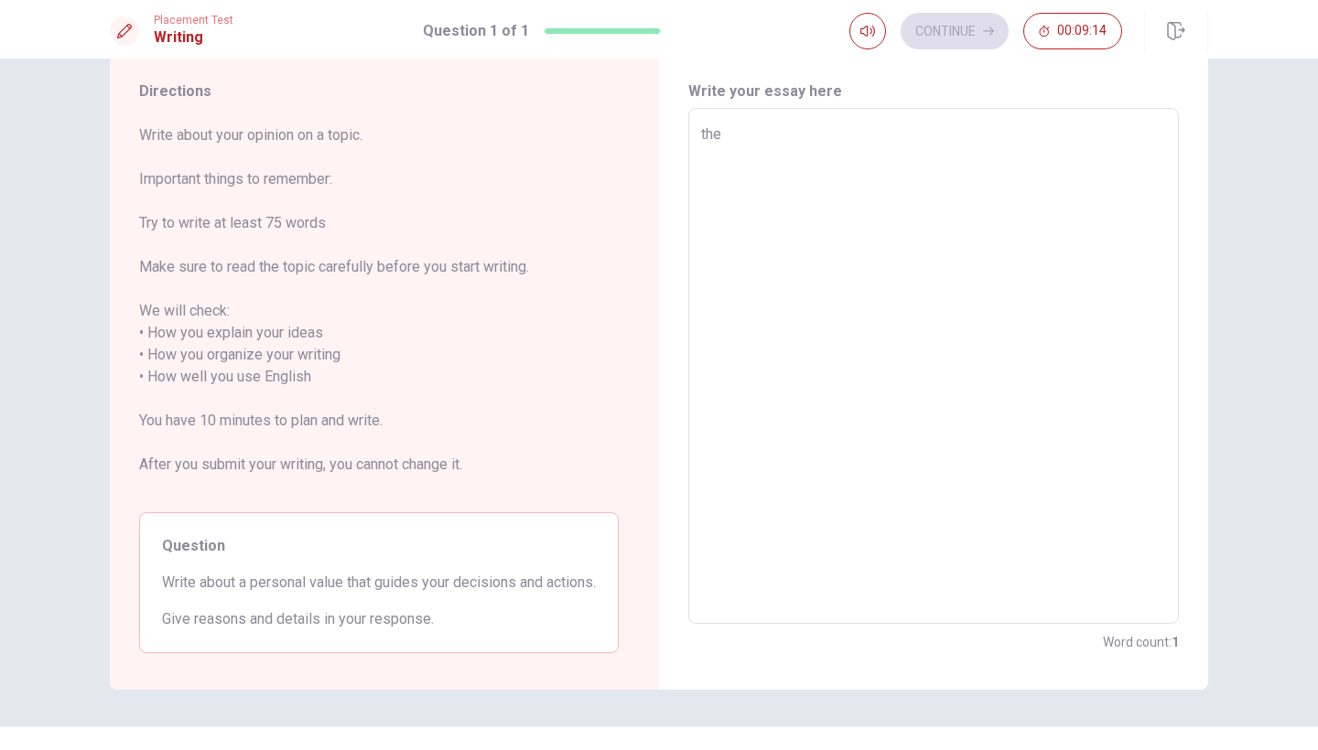
type textarea "the m"
type textarea "x"
type textarea "the mo"
type textarea "x"
type textarea "the mos"
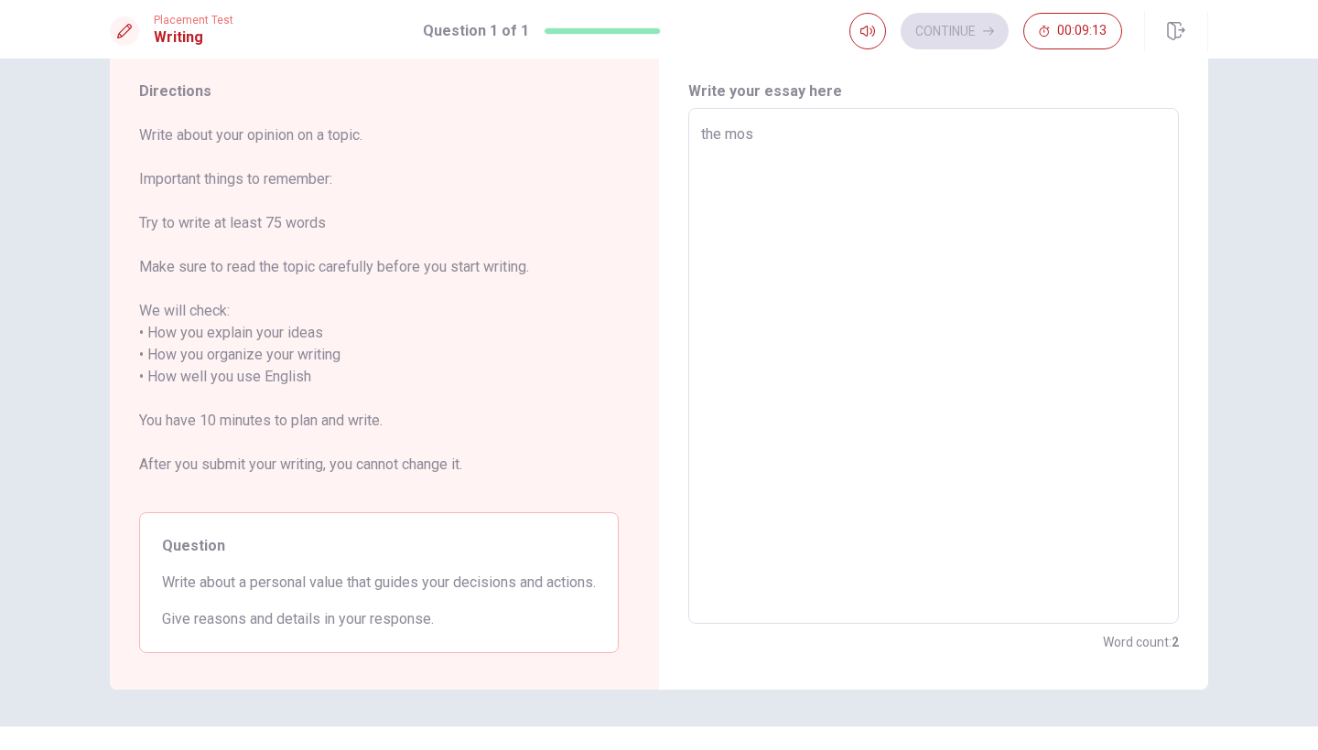
type textarea "x"
type textarea "the most"
type textarea "x"
type textarea "the most"
type textarea "x"
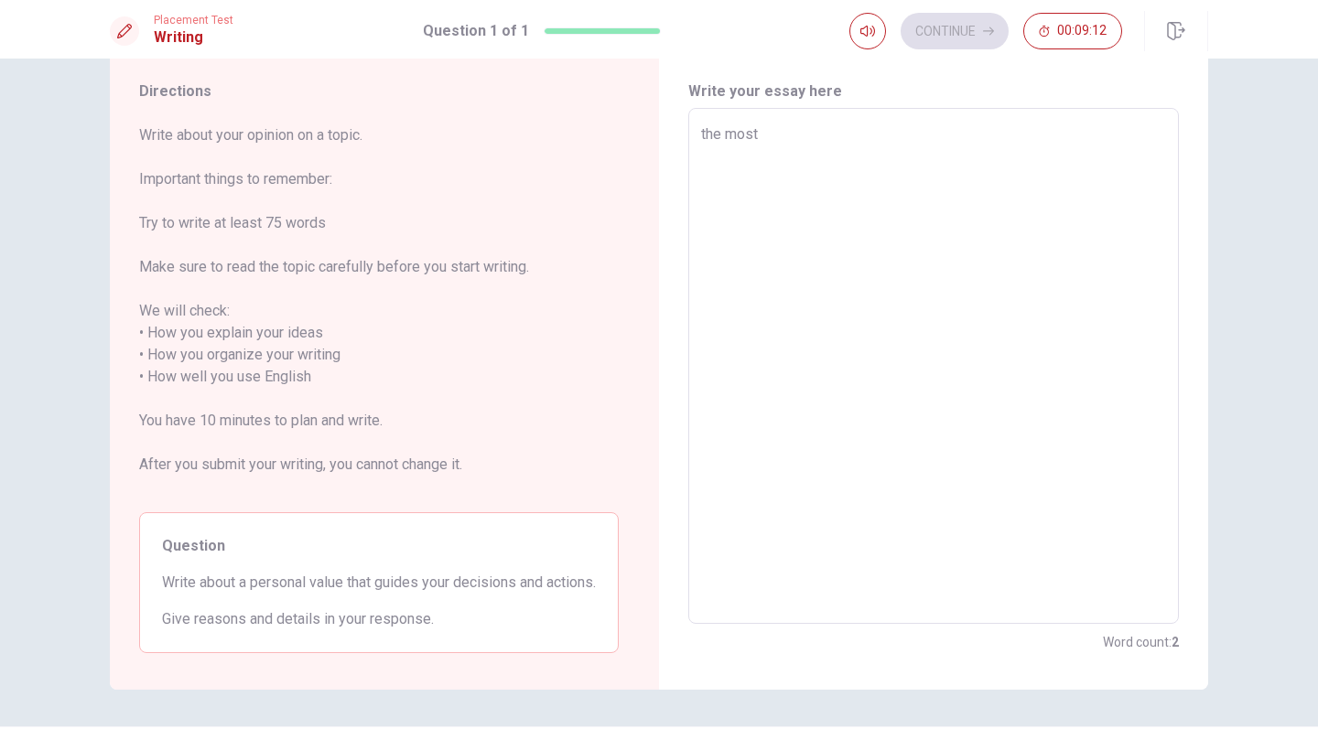
type textarea "the most i"
type textarea "x"
type textarea "the most im"
type textarea "x"
type textarea "the most imp"
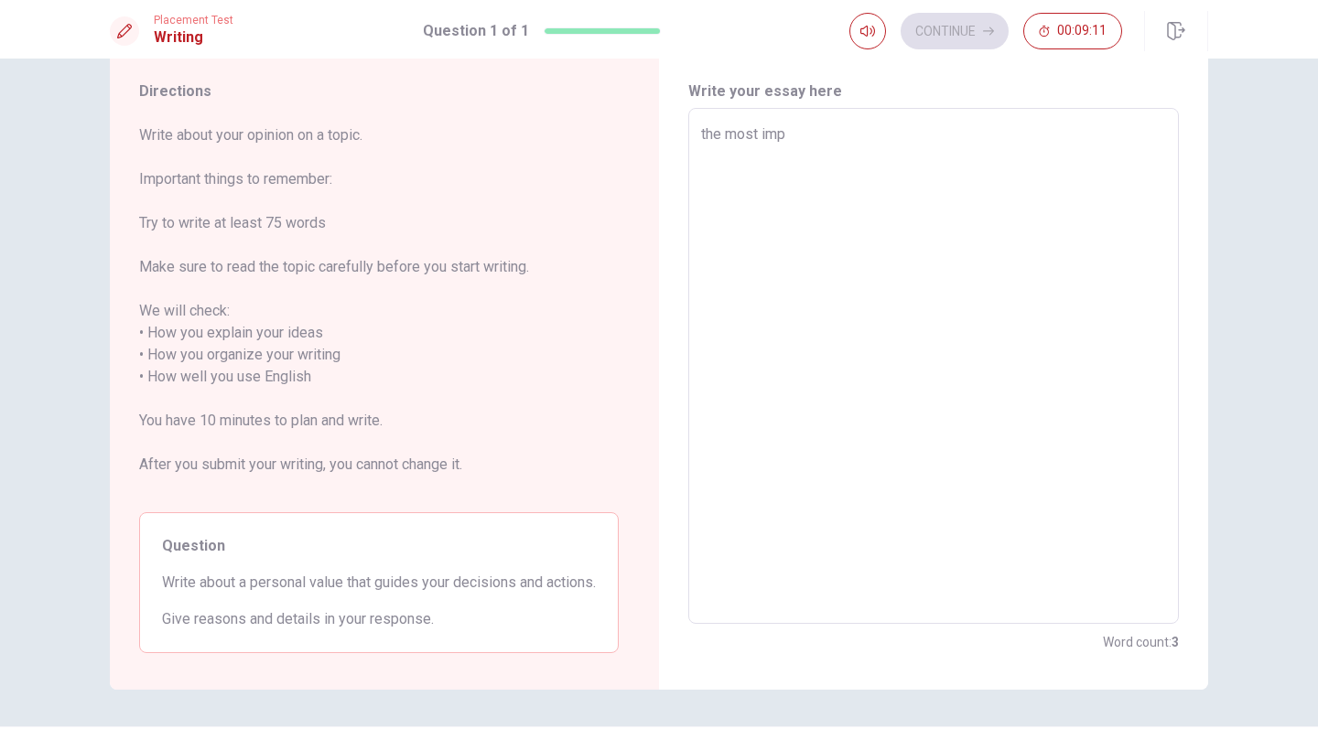
type textarea "x"
type textarea "the most impo"
type textarea "x"
type textarea "the most impor"
type textarea "x"
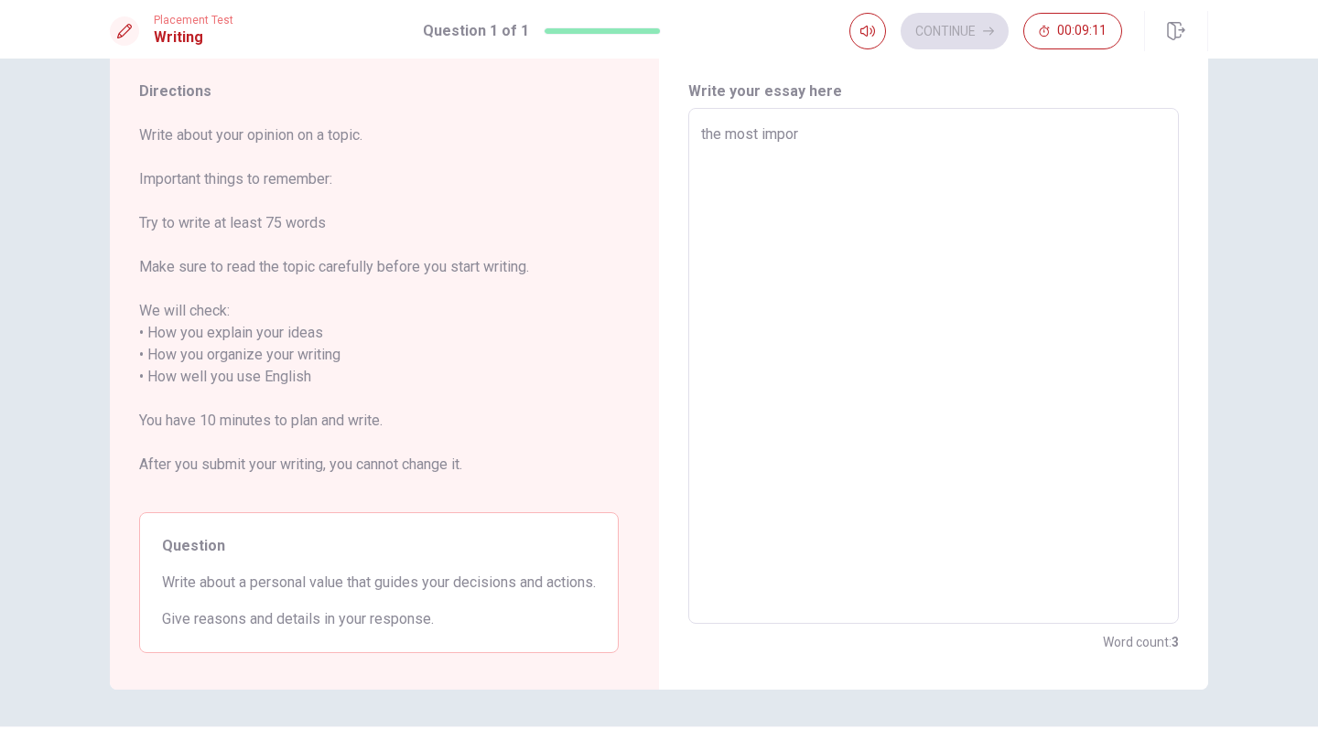
type textarea "the most import"
type textarea "x"
type textarea "the most import"
type textarea "x"
type textarea "the most import"
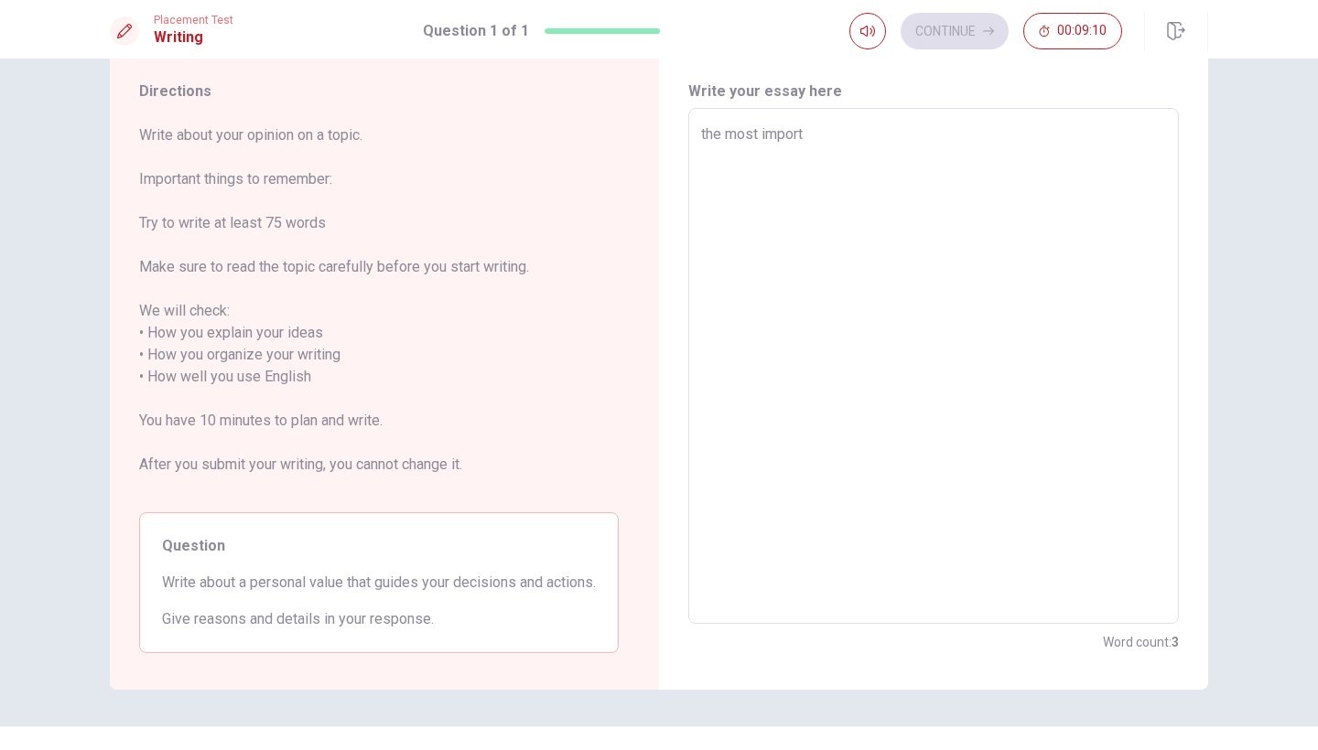
type textarea "x"
type textarea "the most import"
type textarea "x"
click at [807, 134] on textarea "the most import" at bounding box center [933, 367] width 465 height 486
type textarea "x"
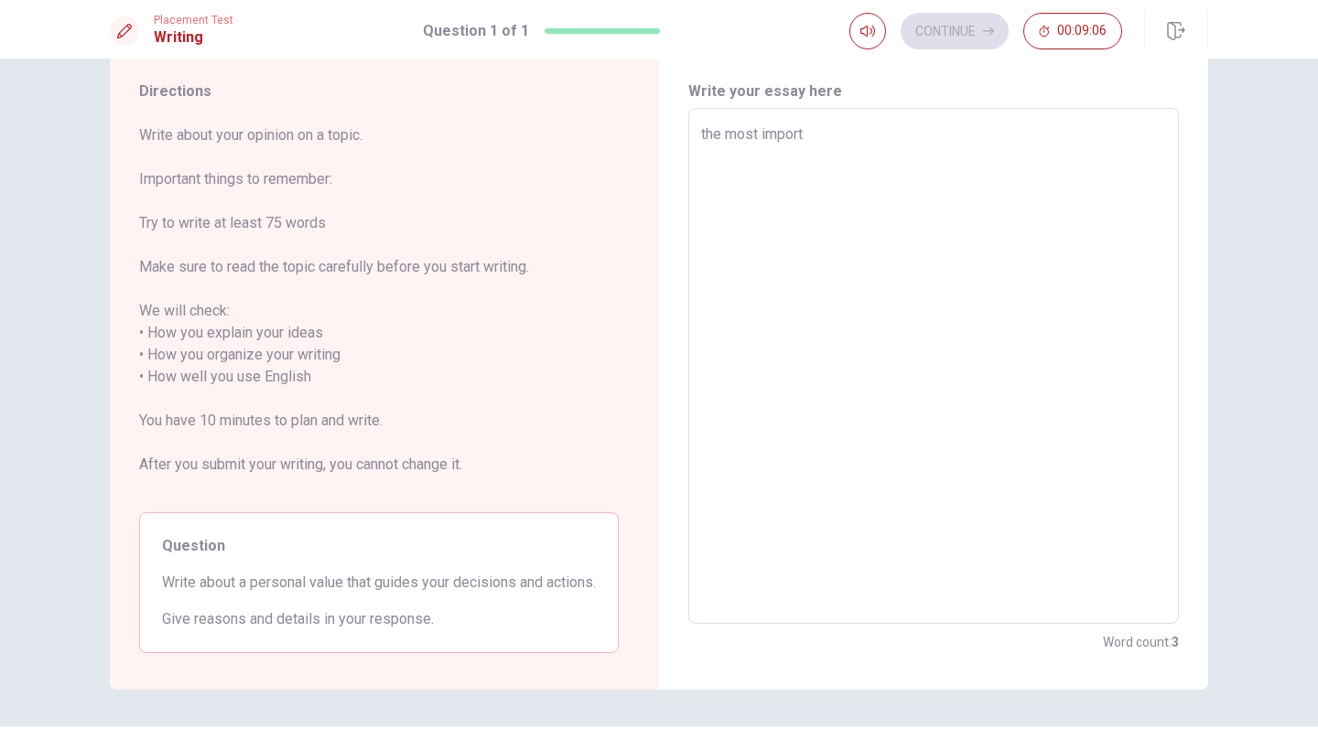
type textarea "the most importa"
type textarea "x"
type textarea "the most importan"
type textarea "x"
type textarea "the most important"
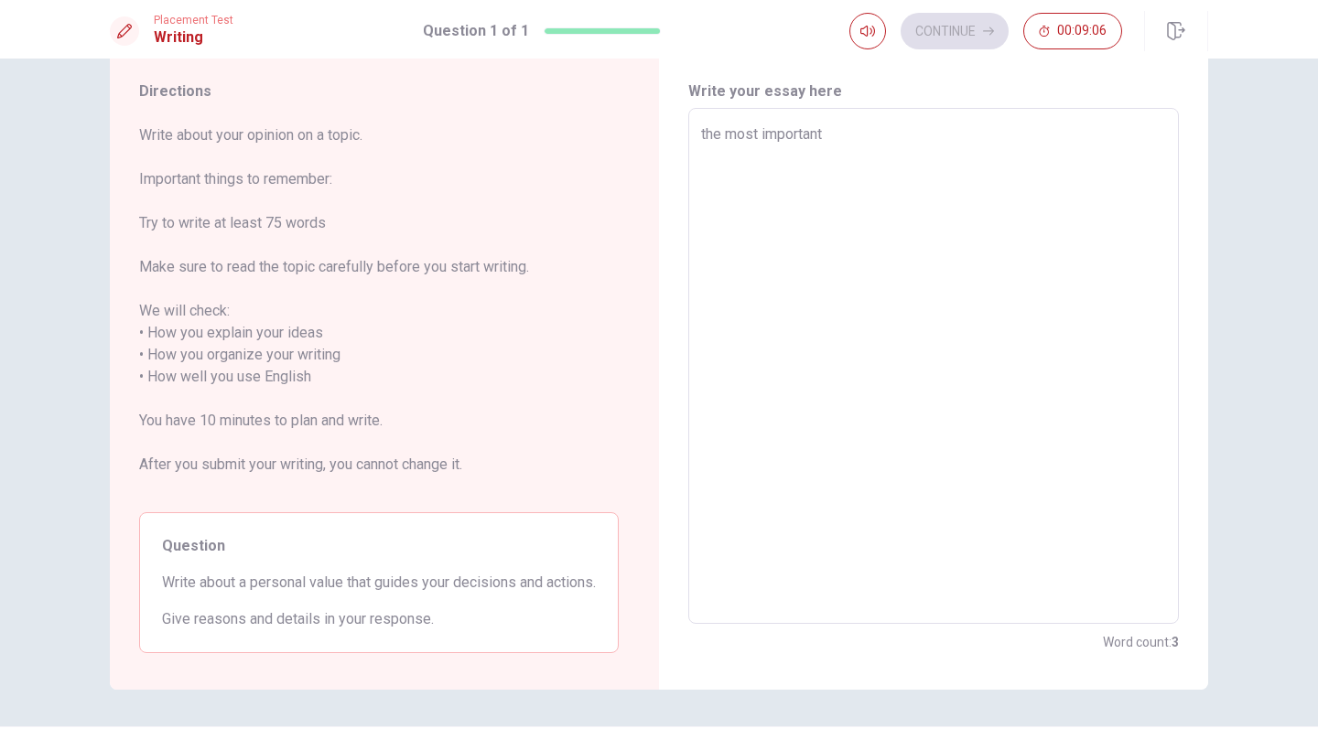
type textarea "x"
type textarea "the most important"
type textarea "x"
type textarea "the most important v"
type textarea "x"
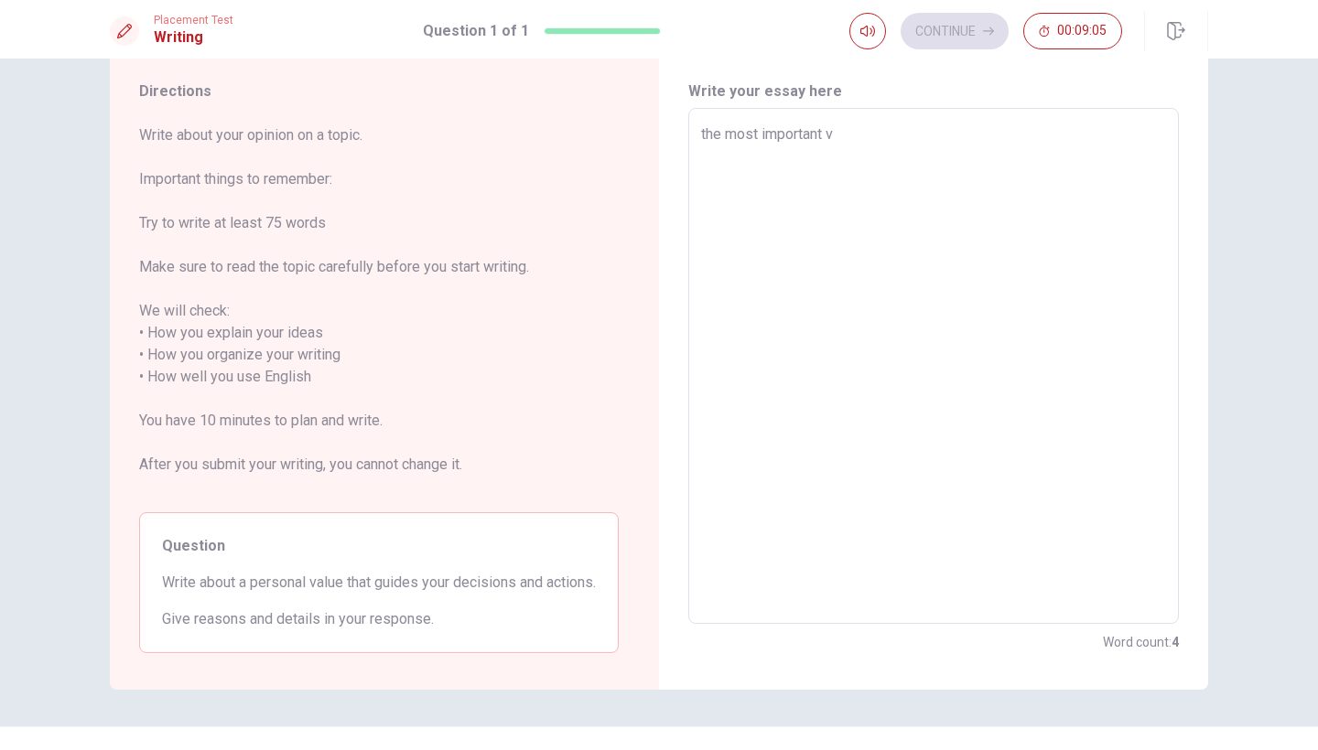
type textarea "the most important va"
type textarea "x"
type textarea "the most important val"
type textarea "x"
type textarea "the most important valu"
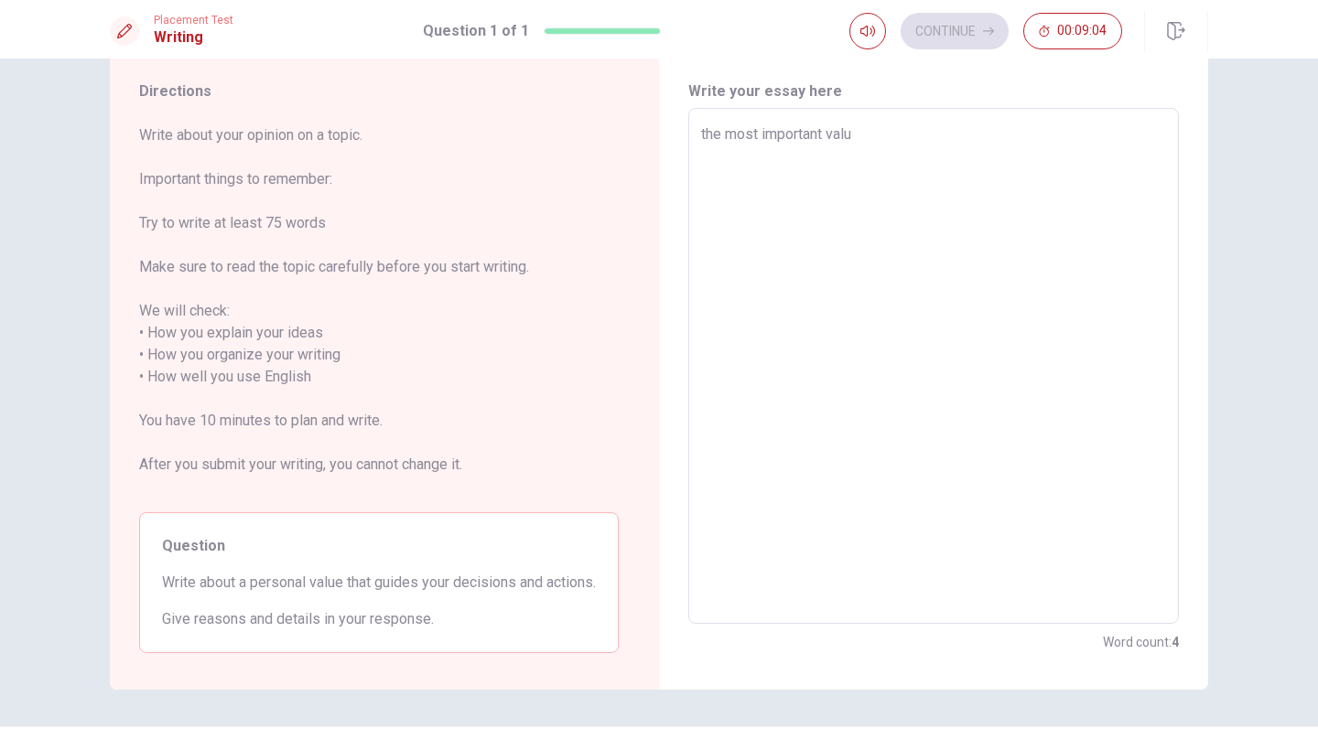
type textarea "x"
type textarea "the most important value"
type textarea "x"
type textarea "the most important value"
type textarea "x"
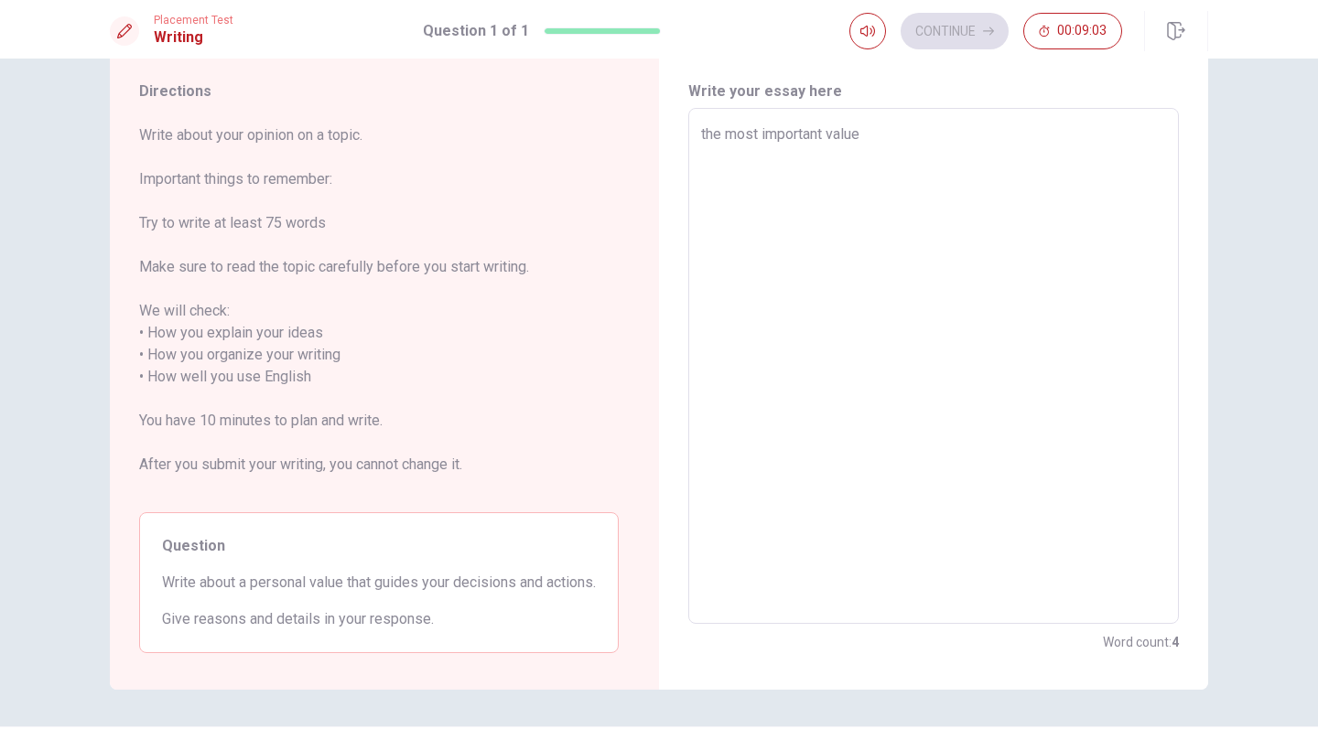
type textarea "the most important value t"
type textarea "x"
type textarea "the most important value th"
type textarea "x"
type textarea "the most important value tha"
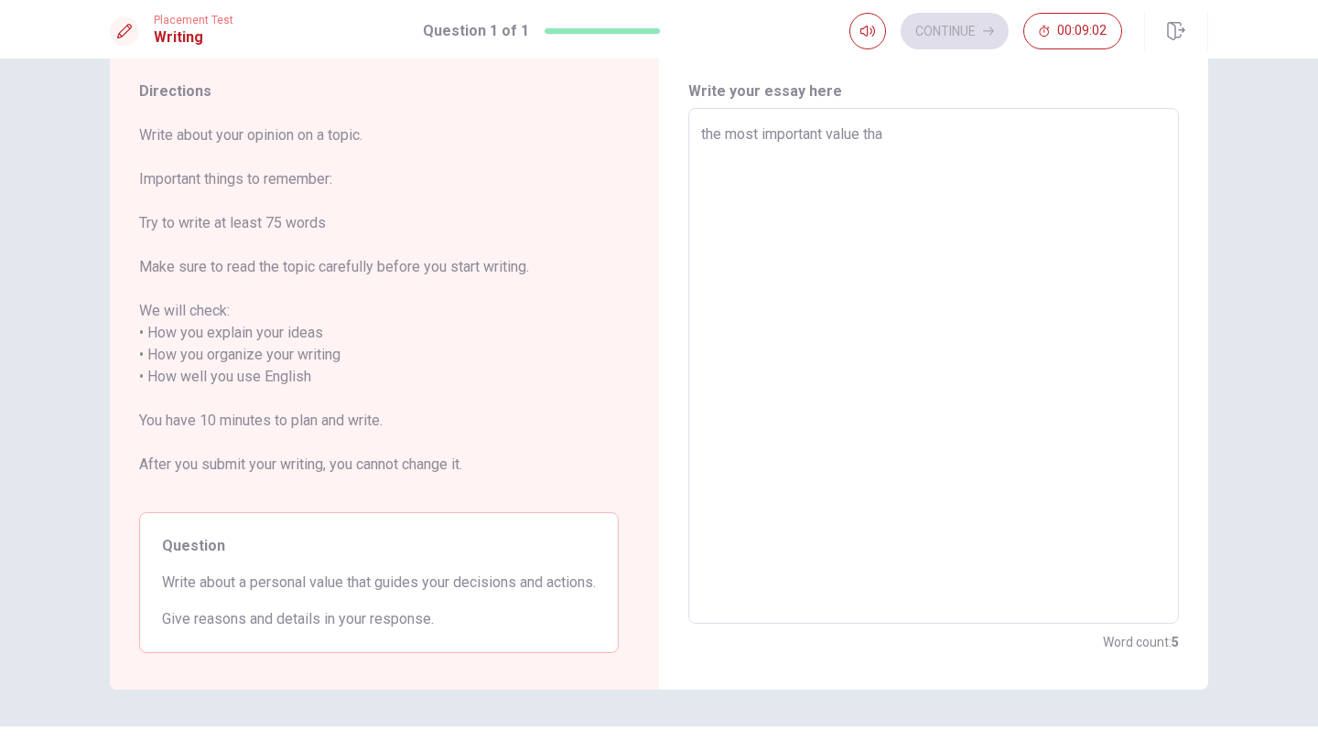
type textarea "x"
type textarea "the most important value that"
type textarea "x"
type textarea "the most important value that"
type textarea "x"
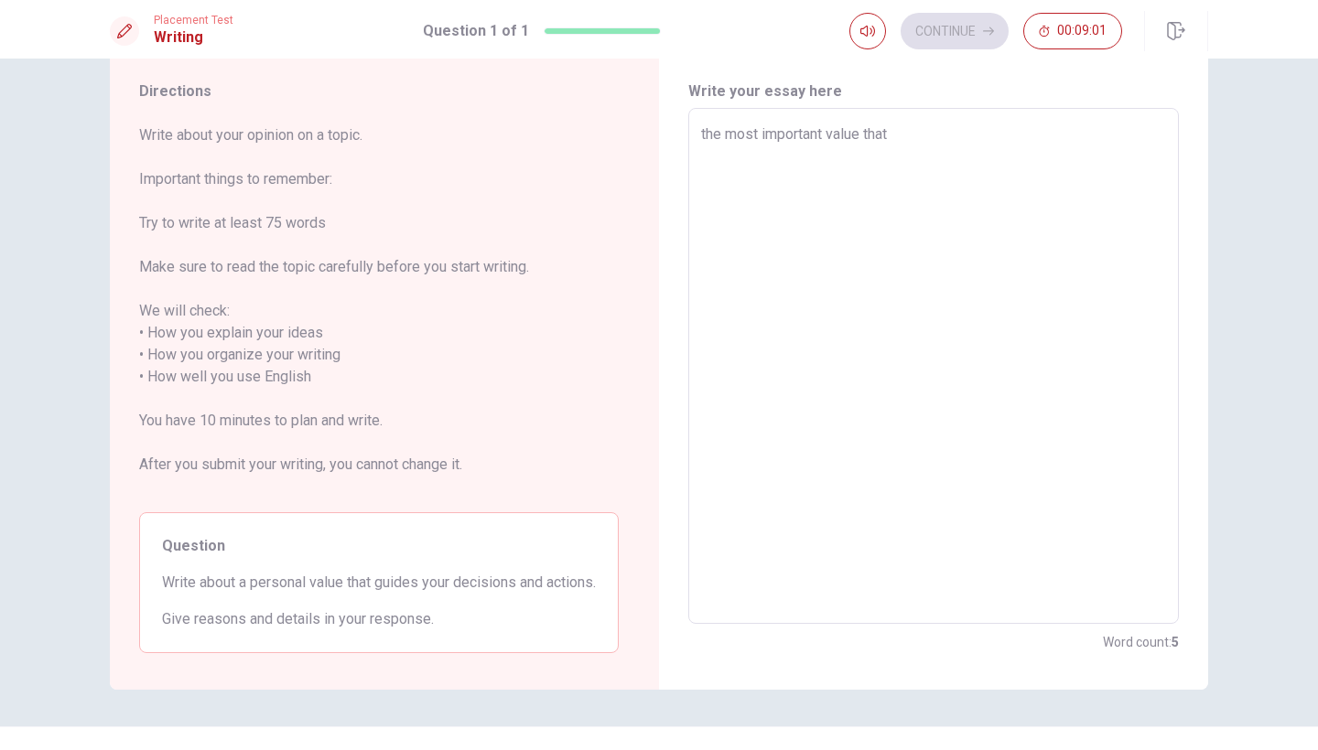
type textarea "the most important value that g"
type textarea "x"
type textarea "the most important value that gu"
type textarea "x"
type textarea "the most important value that gui"
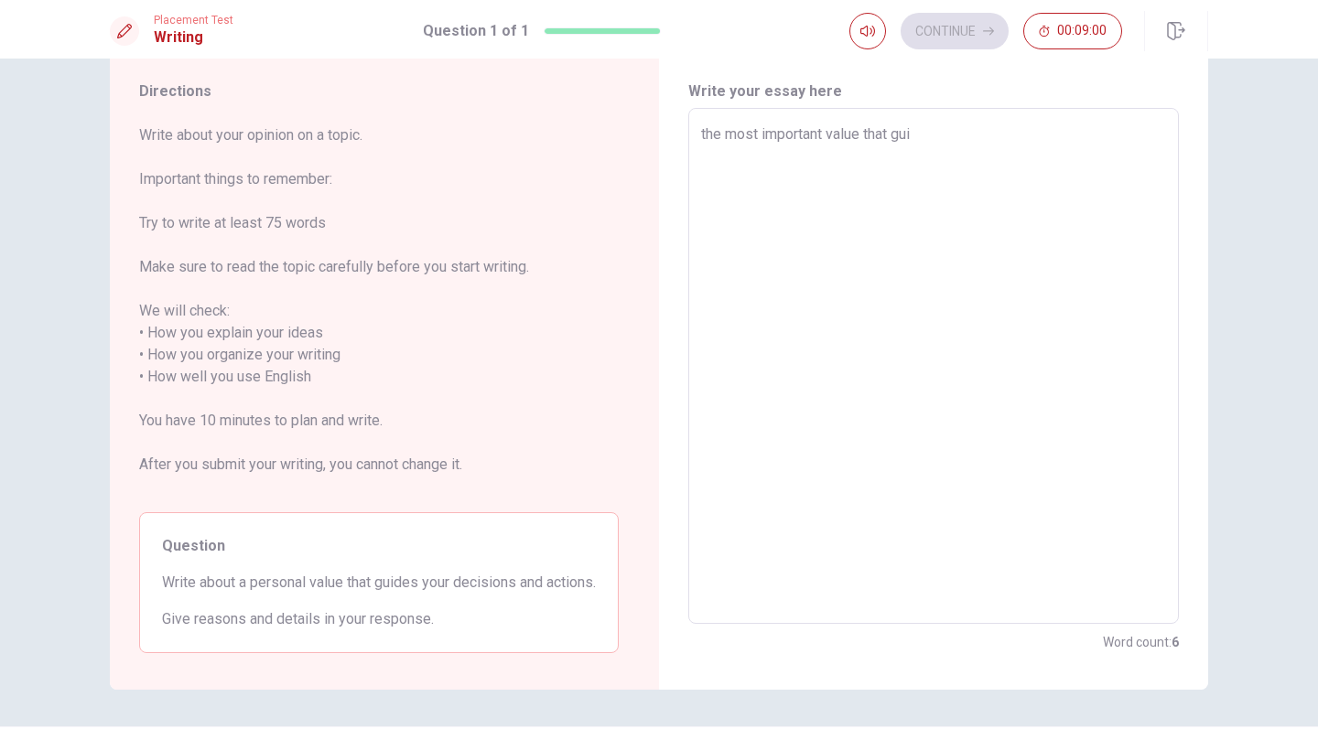
type textarea "x"
type textarea "the most important value that guid"
type textarea "x"
type textarea "the most important value that guide"
type textarea "x"
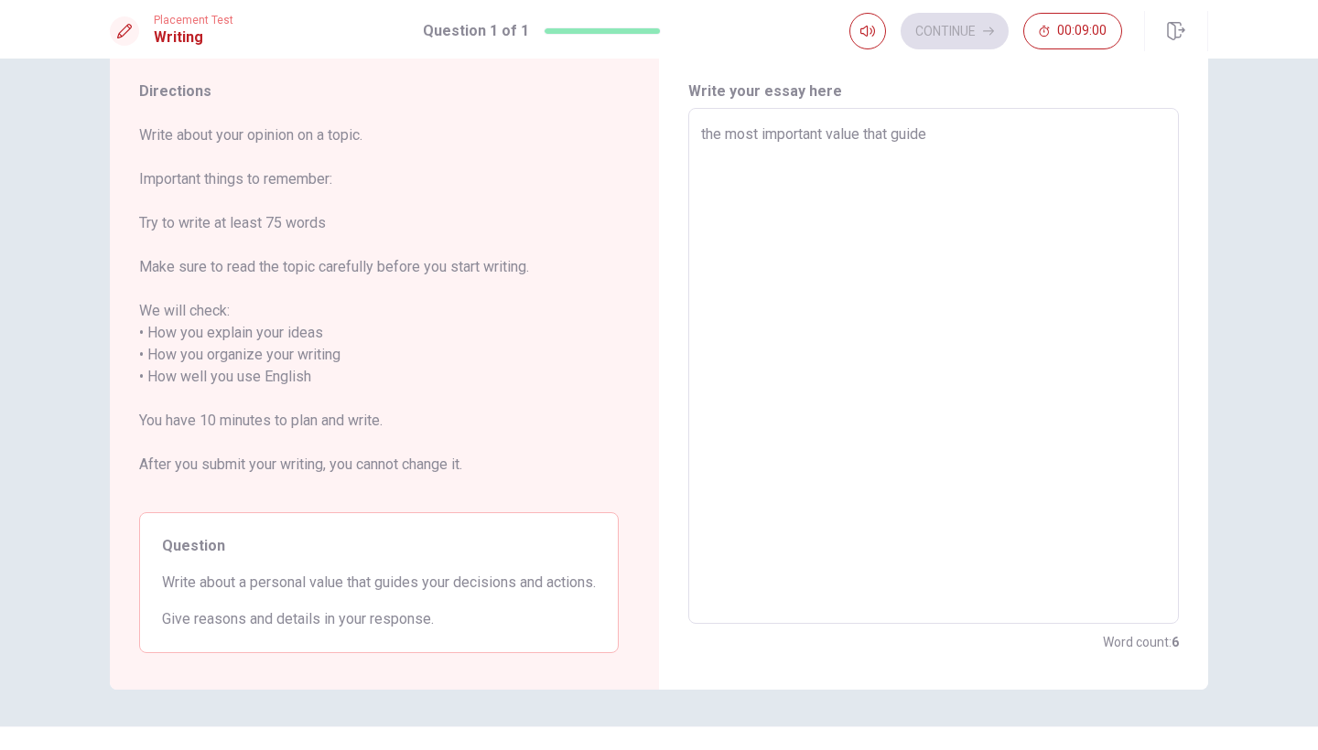
type textarea "the most important value that guides"
type textarea "x"
type textarea "the most important value that guides"
type textarea "x"
type textarea "the most important value that guides m"
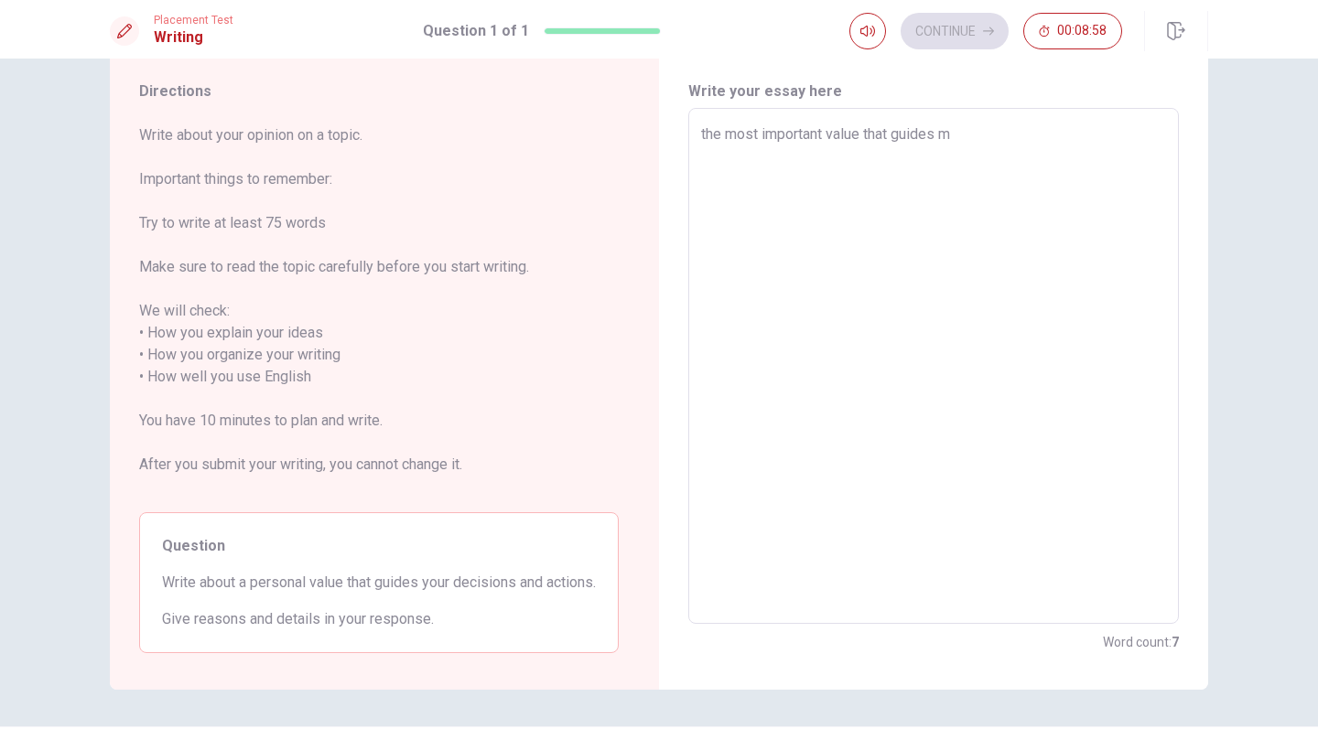
type textarea "x"
type textarea "the most important value that guides my"
type textarea "x"
type textarea "the most important value that guides my"
type textarea "x"
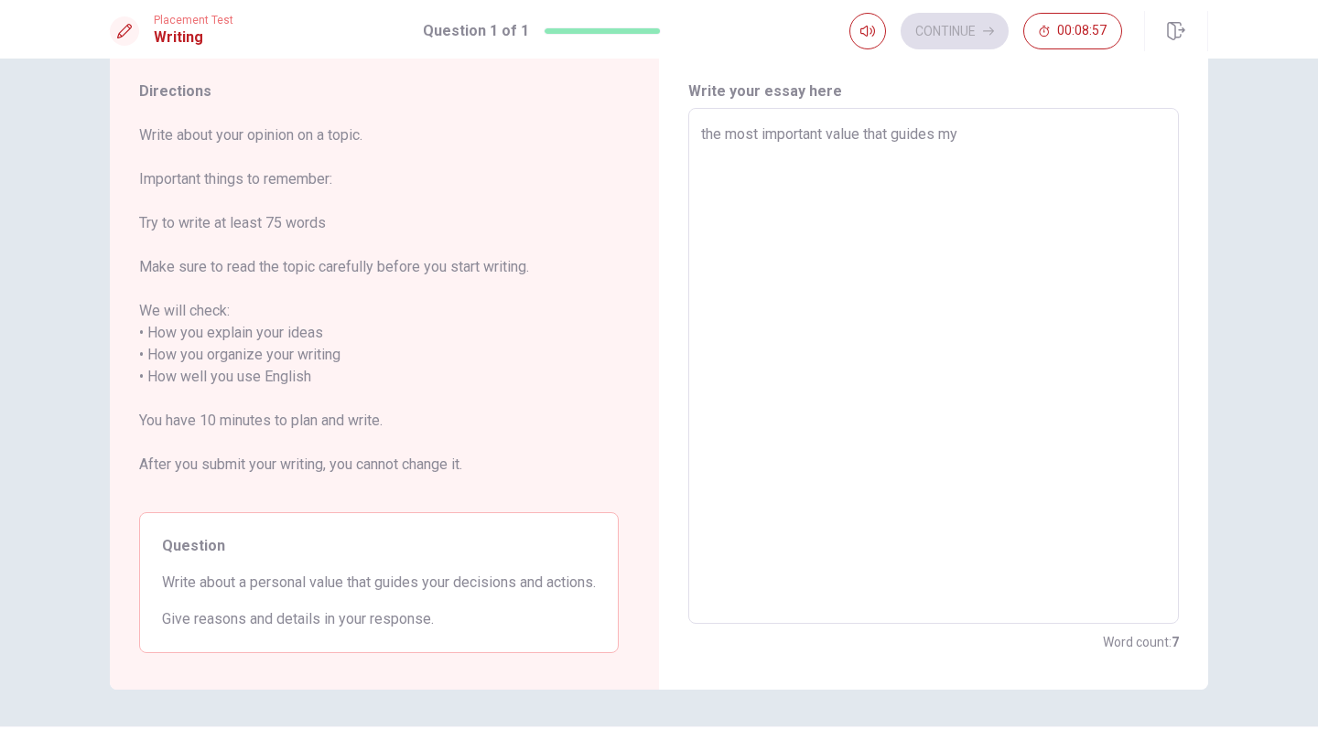
type textarea "the most important value that guides my d"
type textarea "x"
type textarea "the most important value that guides my de"
type textarea "x"
type textarea "the most important value that guides my dec"
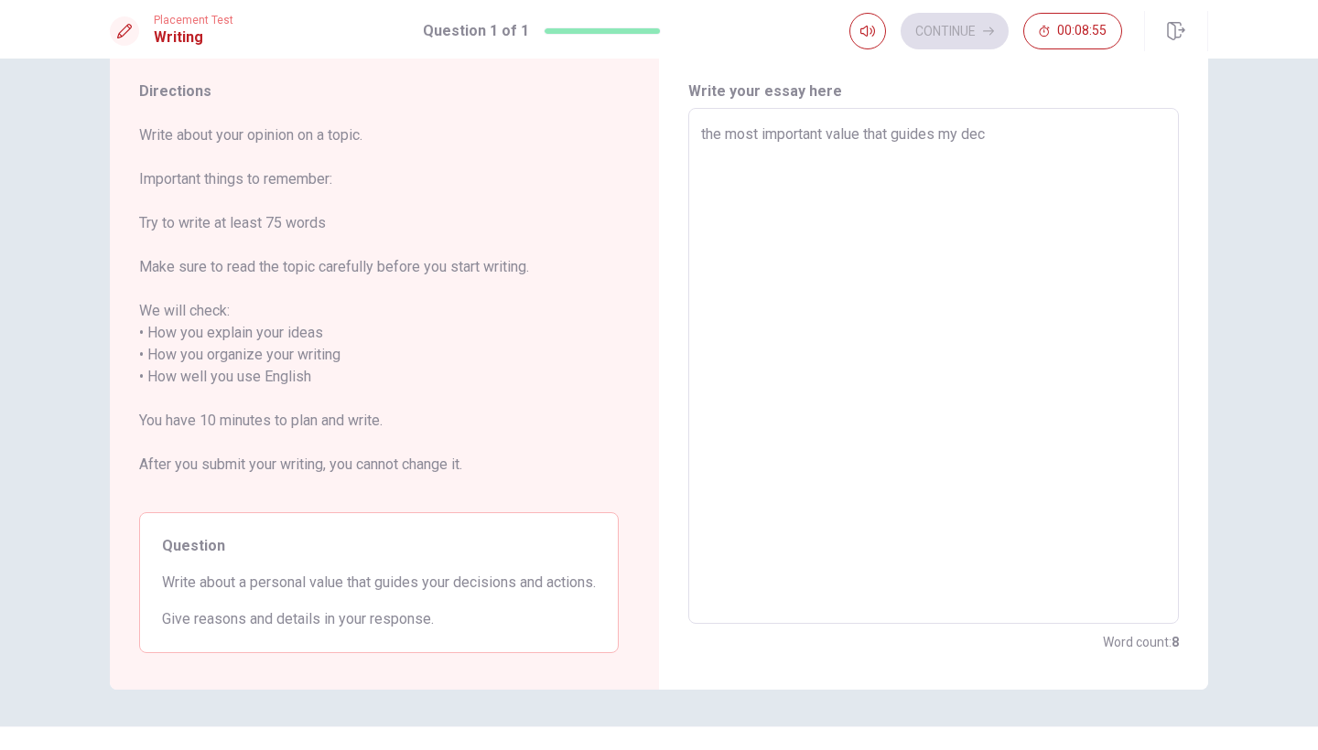
type textarea "x"
type textarea "the most important value that guides my deci"
type textarea "x"
type textarea "the most important value that guides my decis"
type textarea "x"
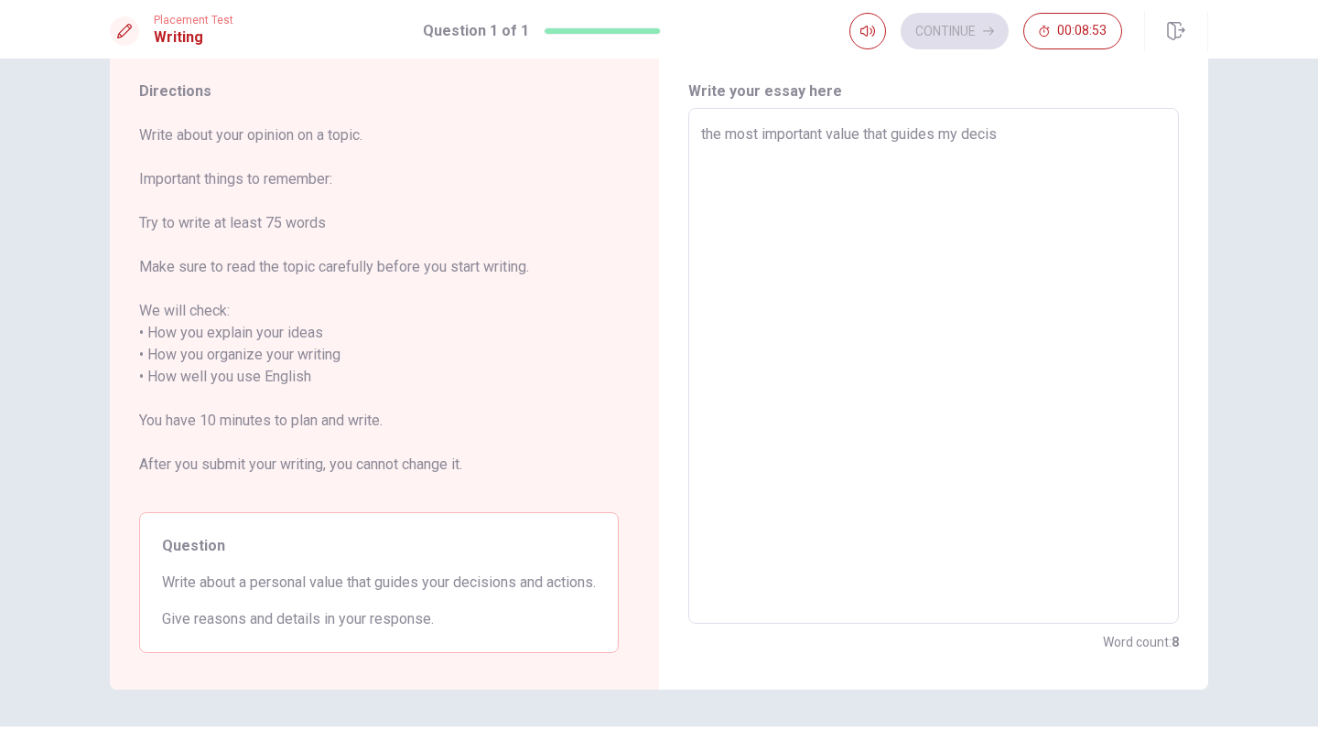
type textarea "the most important value that guides my decisi"
type textarea "x"
type textarea "the most important value that guides my decisio"
type textarea "x"
type textarea "the most important value that guides my decision"
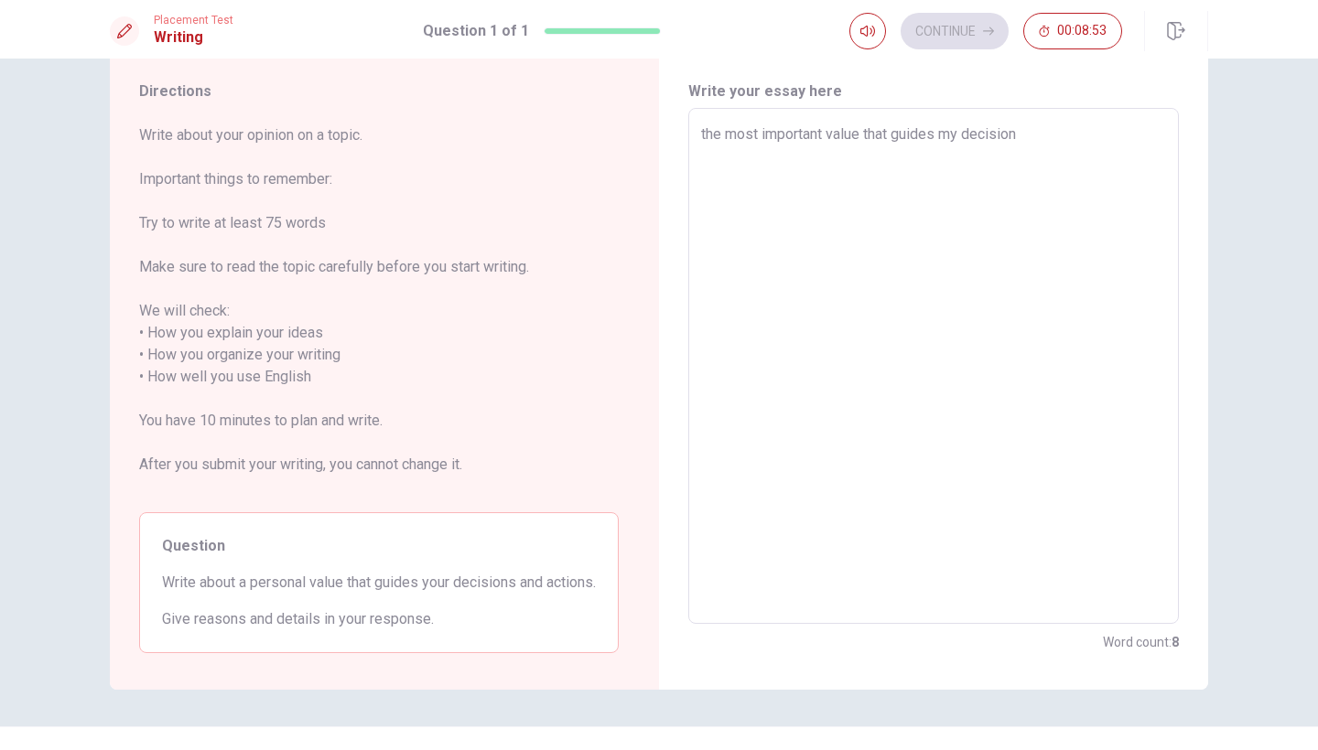
type textarea "x"
type textarea "the most important value that guides my decisions"
type textarea "x"
type textarea "the most important value that guides my decisions"
type textarea "x"
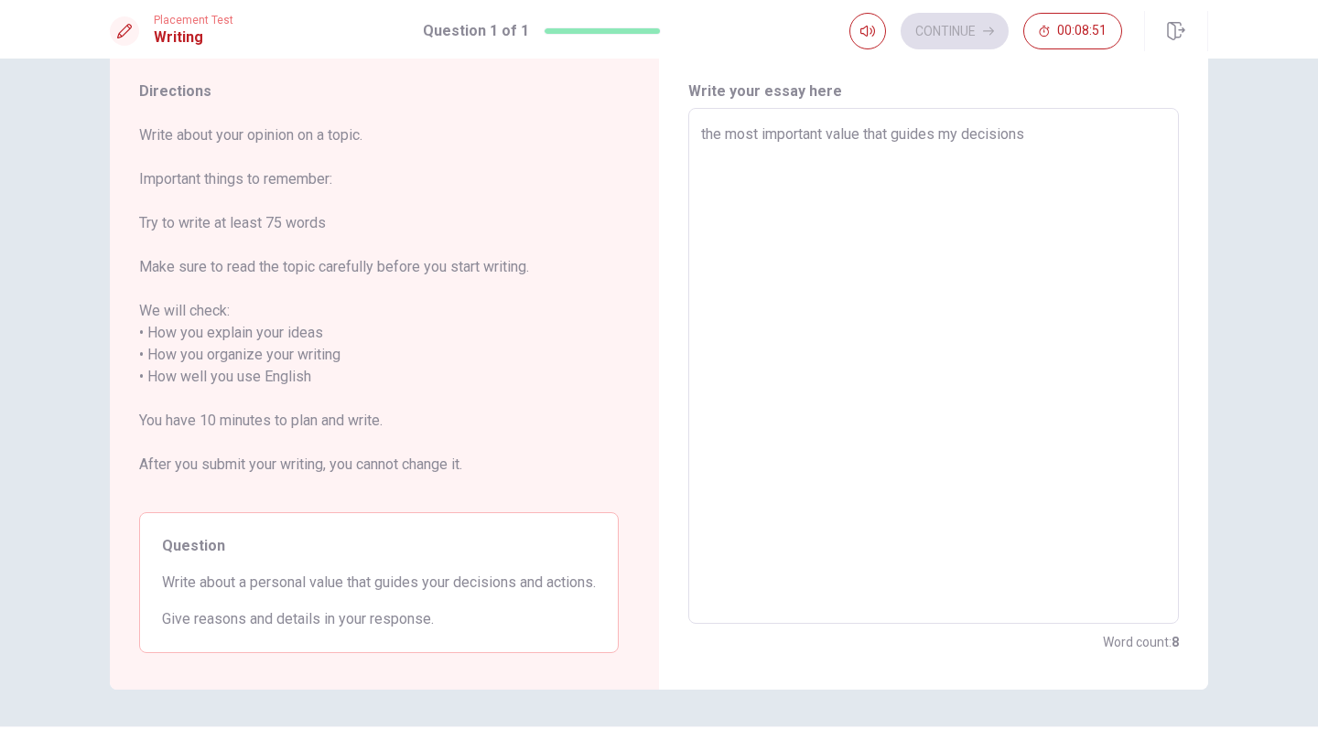
type textarea "the most important value that guides my decisions a"
type textarea "x"
type textarea "the most important value that guides my decisions an"
type textarea "x"
type textarea "the most important value that guides my decisions and"
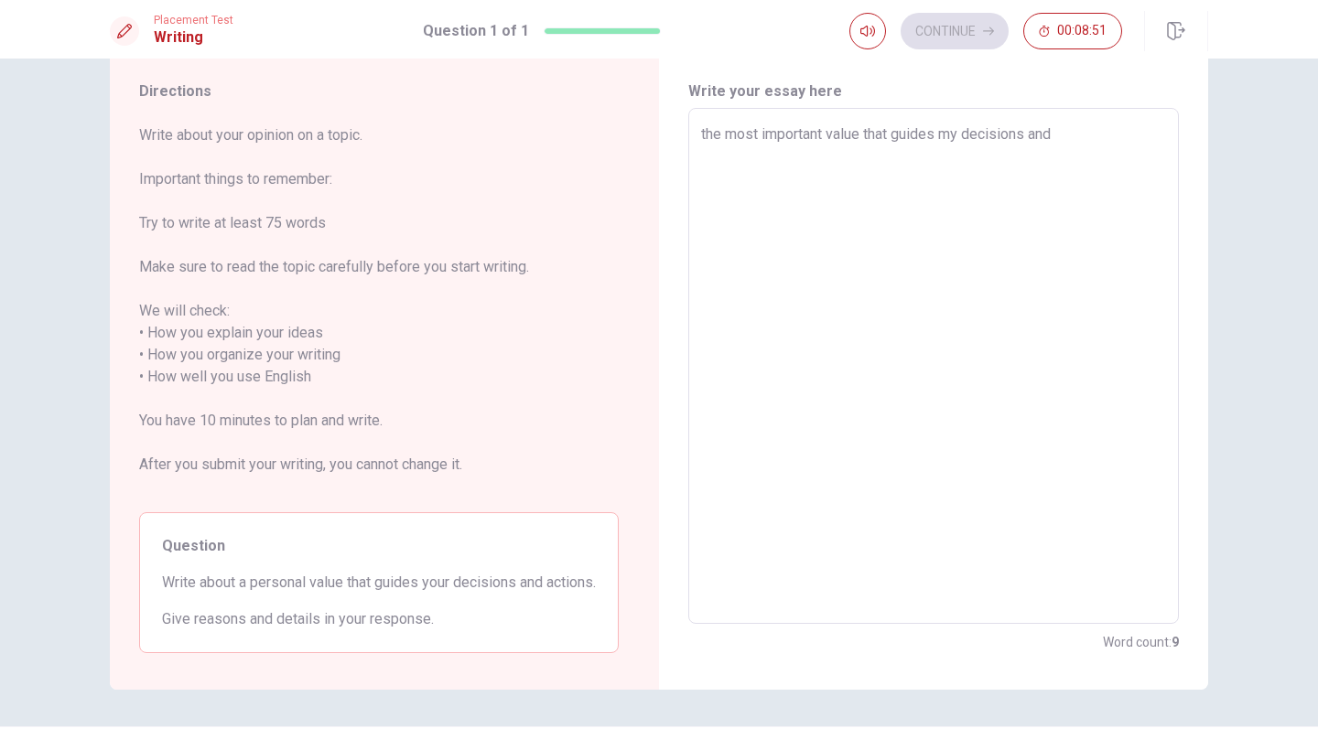
type textarea "x"
type textarea "the most important value that guides my decisions and"
type textarea "x"
type textarea "the most important value that guides my decisions and a"
type textarea "x"
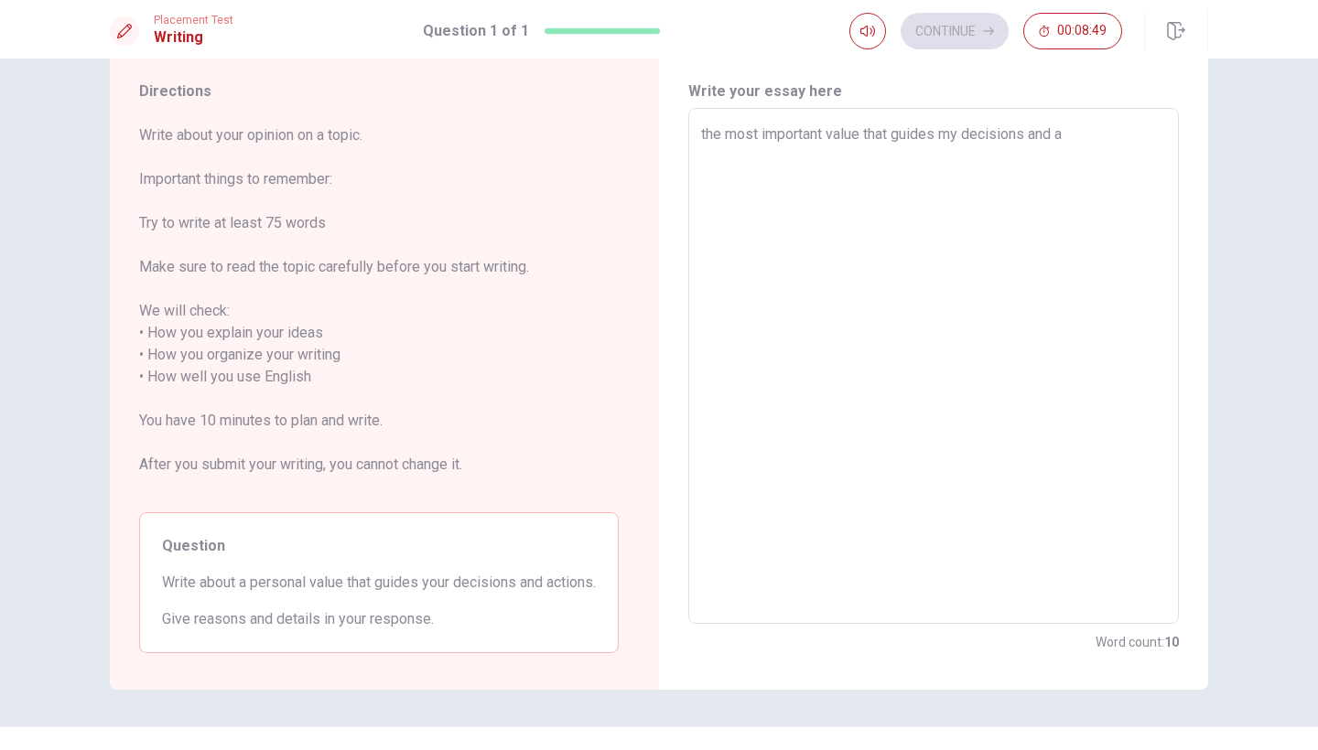
type textarea "the most important value that guides my decisions and ac"
type textarea "x"
type textarea "the most important value that guides my decisions and act"
type textarea "x"
type textarea "the most important value that guides my decisions and acti"
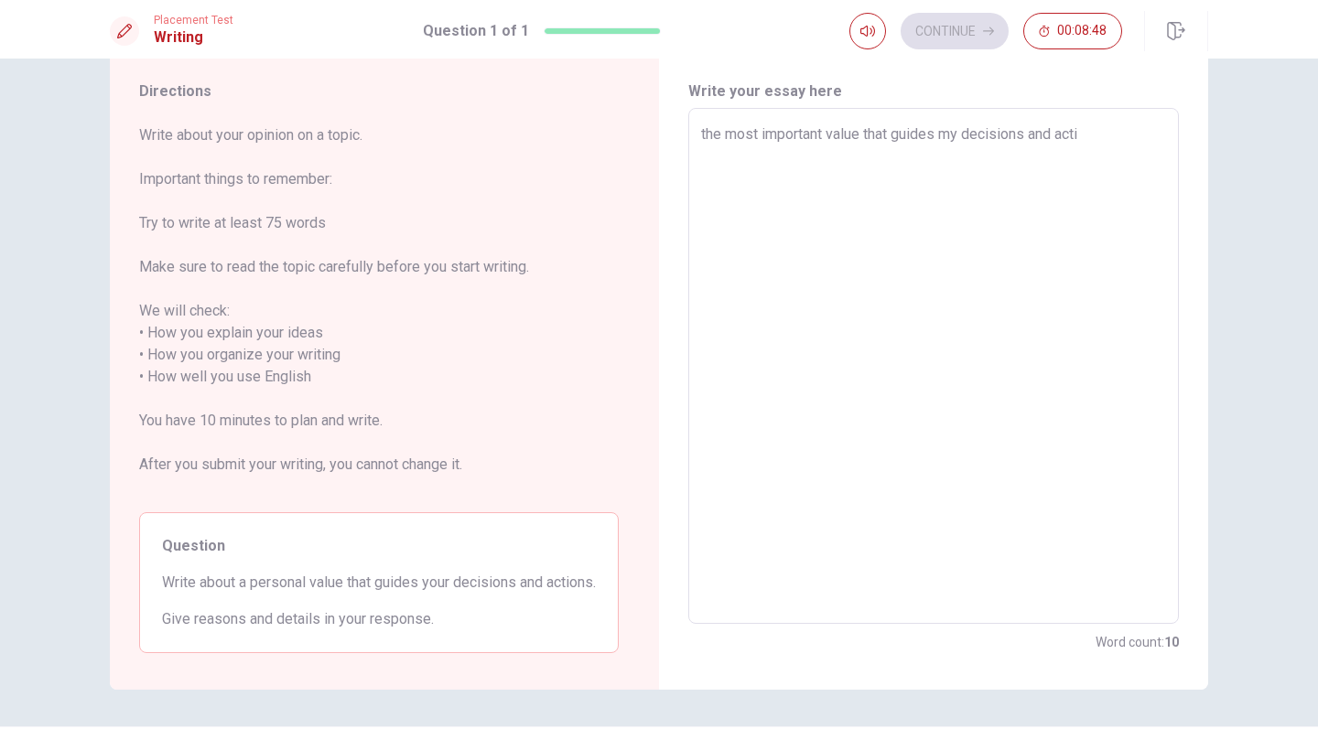
type textarea "x"
type textarea "the most important value that guides my decisions and actio"
type textarea "x"
type textarea "the most important value that guides my decisions and action"
type textarea "x"
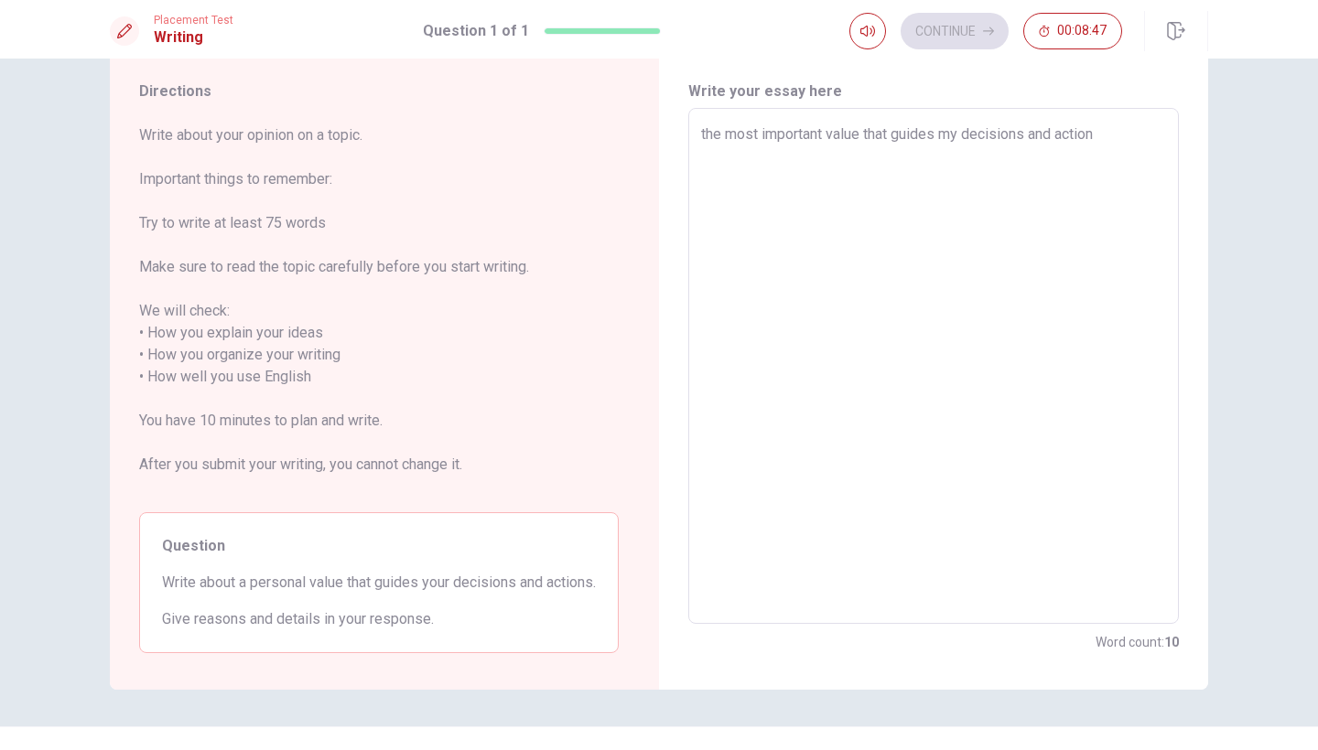
type textarea "the most important value that guides my decisions and actions"
type textarea "x"
type textarea "the most important value that guides my decisions and actions"
type textarea "x"
type textarea "the most important value that guides my decisions and actions"
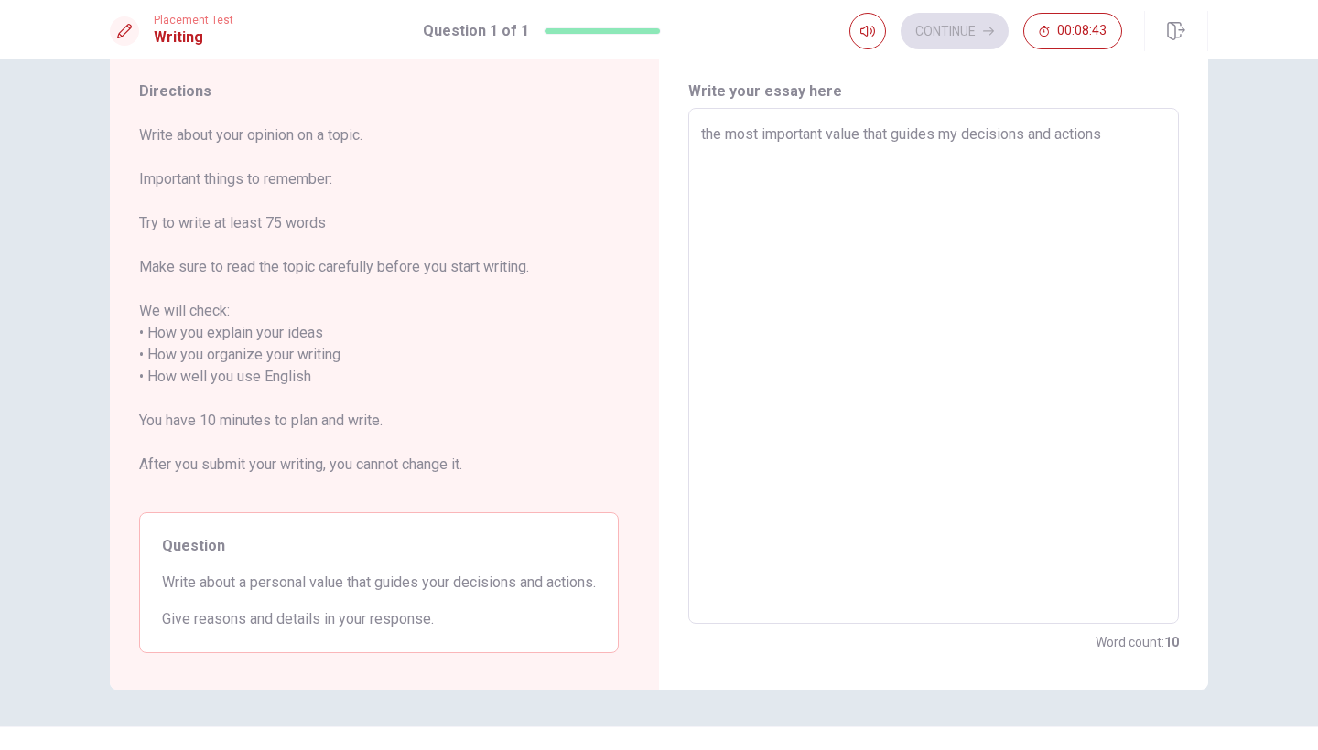
type textarea "x"
type textarea "the most important value that guides my decisions and actions"
type textarea "x"
type textarea "the most important value that guides my decisions and actions i"
type textarea "x"
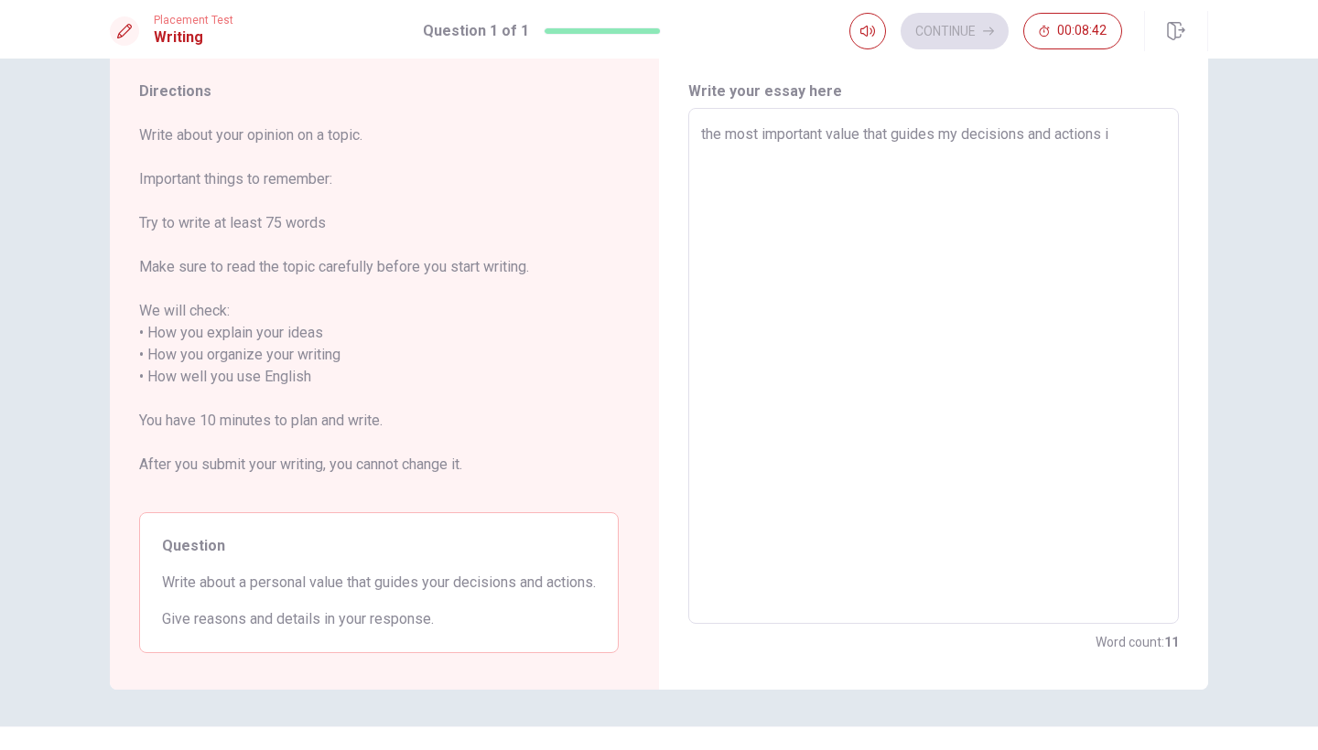
type textarea "the most important value that guides my decisions and actions is"
type textarea "x"
type textarea "the most important value that guides my decisions and actions is"
type textarea "x"
type textarea "the most important value that guides my decisions and actions is the"
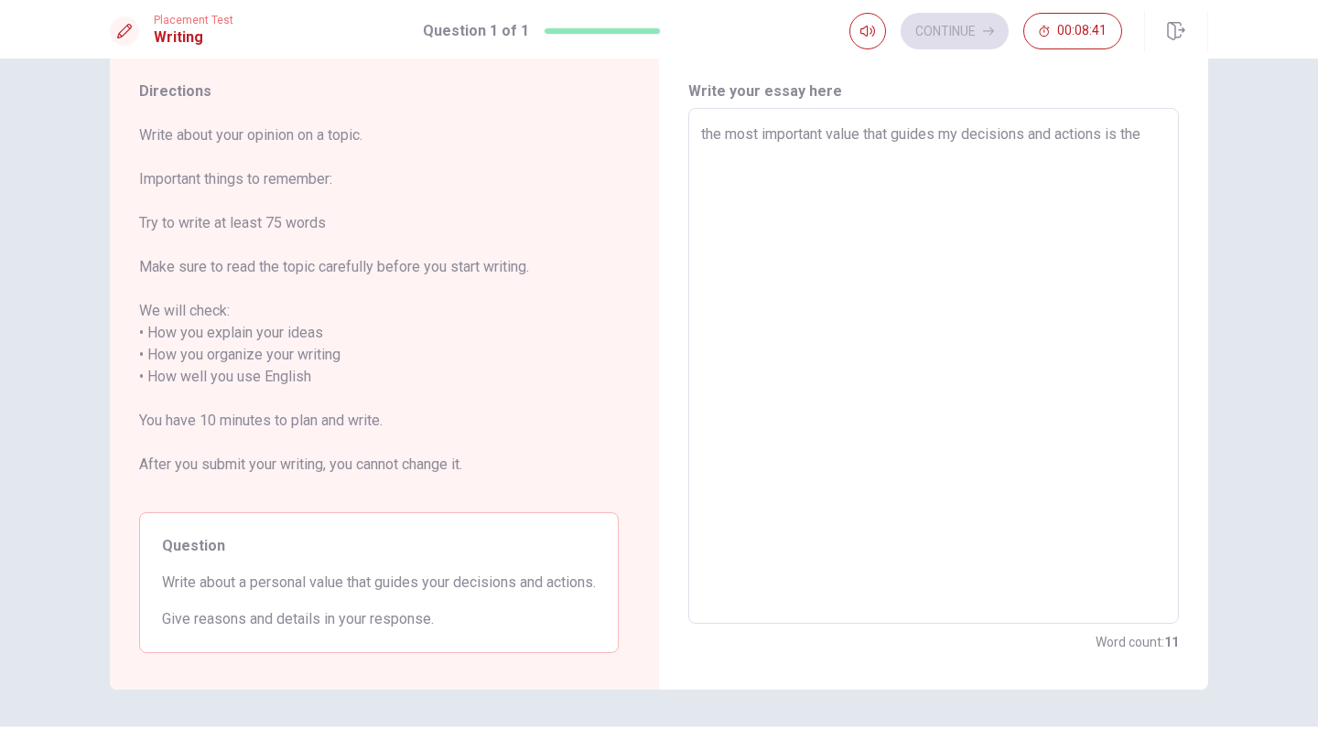
type textarea "x"
type textarea "the most important value that guides my decisions and actions is the"
type textarea "x"
type textarea "the most important value that guides my decisions and actions is the e"
type textarea "x"
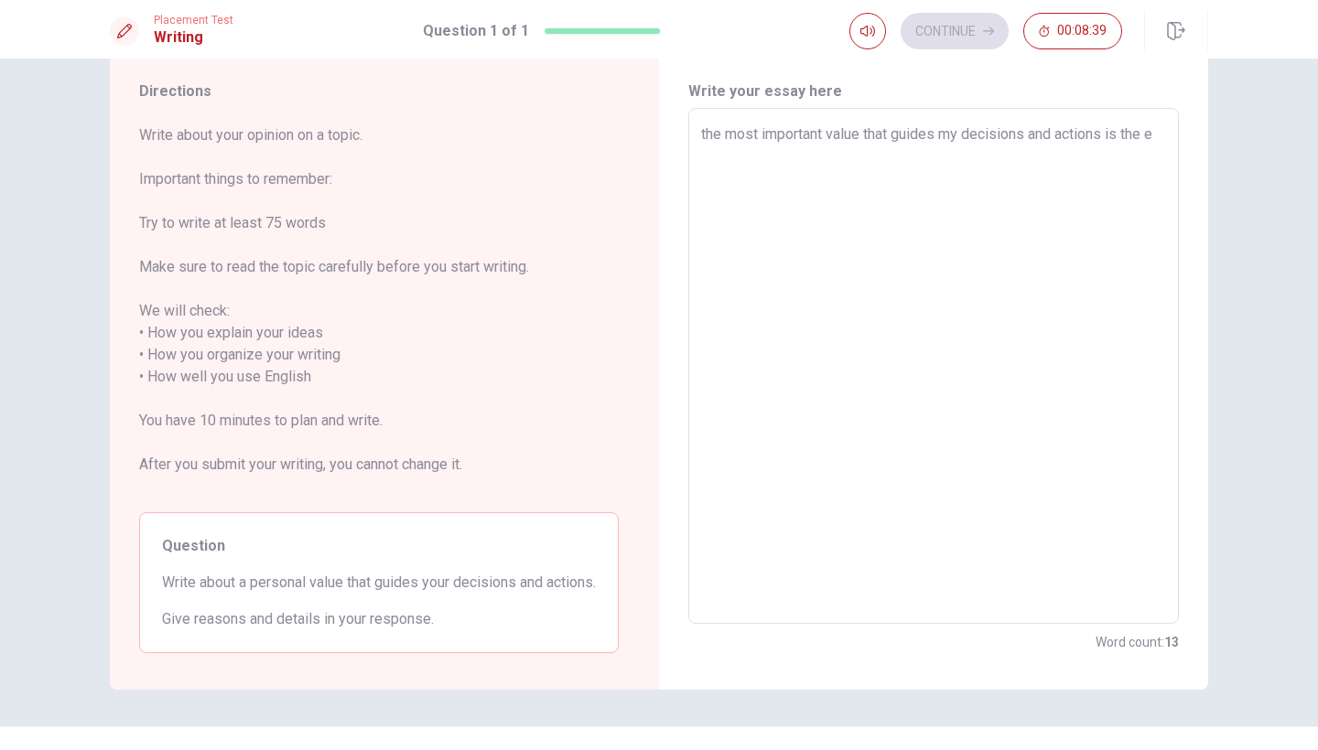
type textarea "the most important value that guides my decisions and actions is the em"
type textarea "x"
type textarea "the most important value that guides my decisions and actions is the emp"
type textarea "x"
type textarea "the most important value that guides my decisions and actions is the emph"
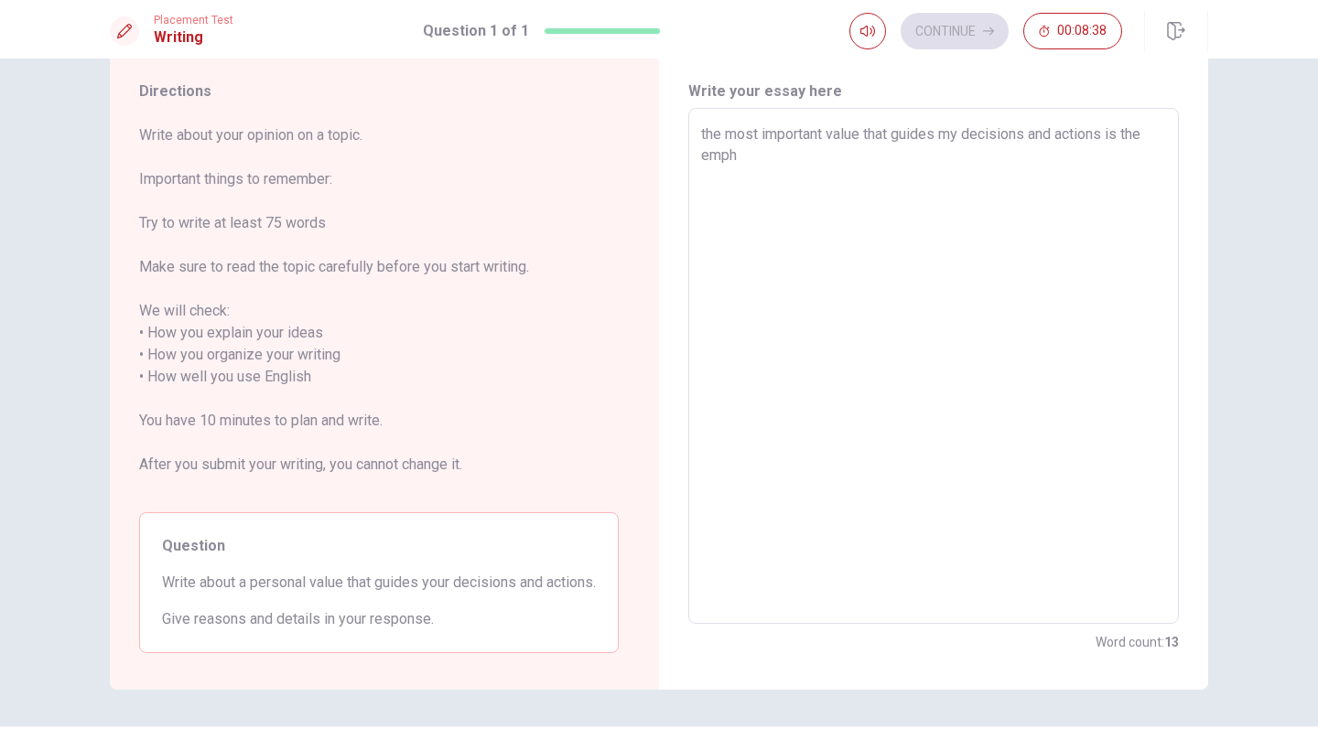
type textarea "x"
type textarea "the most important value that guides my decisions and actions is the empha"
type textarea "x"
type textarea "the most important value that guides my decisions and actions is the emphat"
type textarea "x"
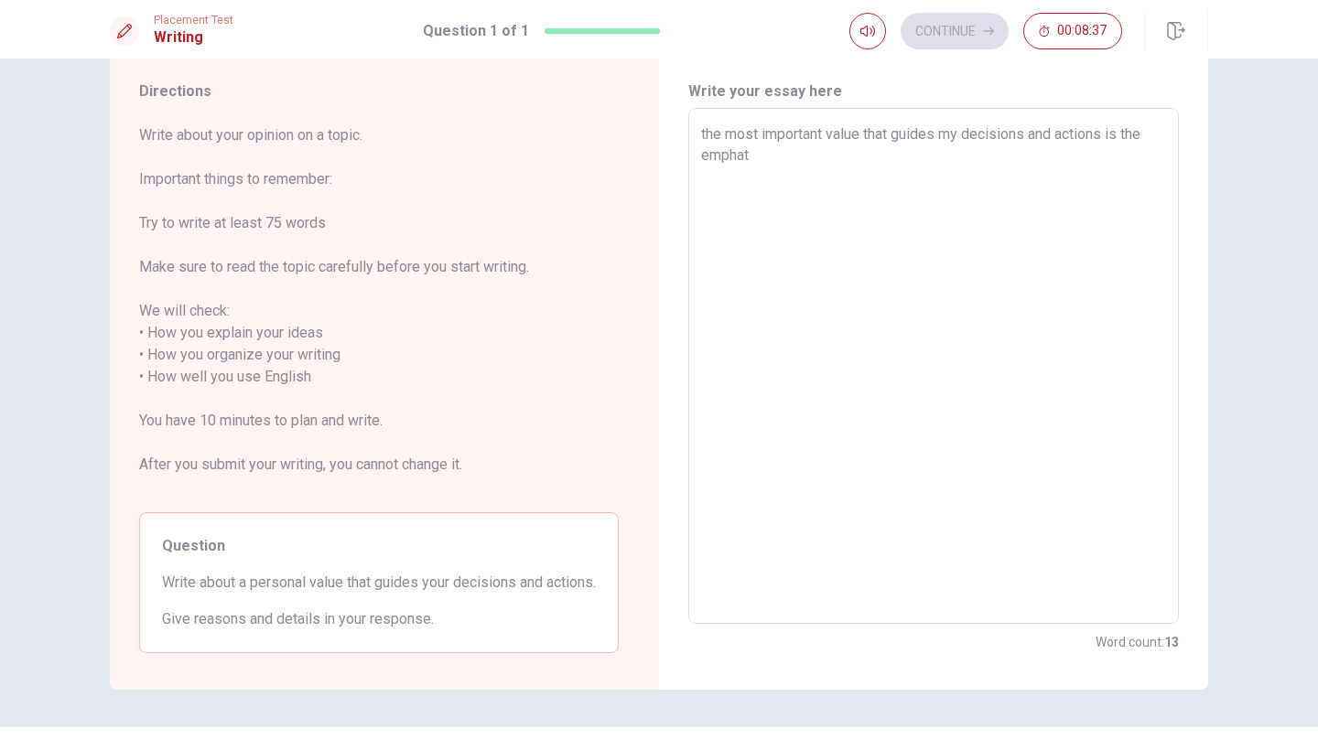
type textarea "the most important value that guides my decisions and actions is the emphati"
type textarea "x"
type textarea "the most important value that guides my decisions and actions is the emphatie"
type textarea "x"
type textarea "the most important value that guides my decisions and actions is the emphatie"
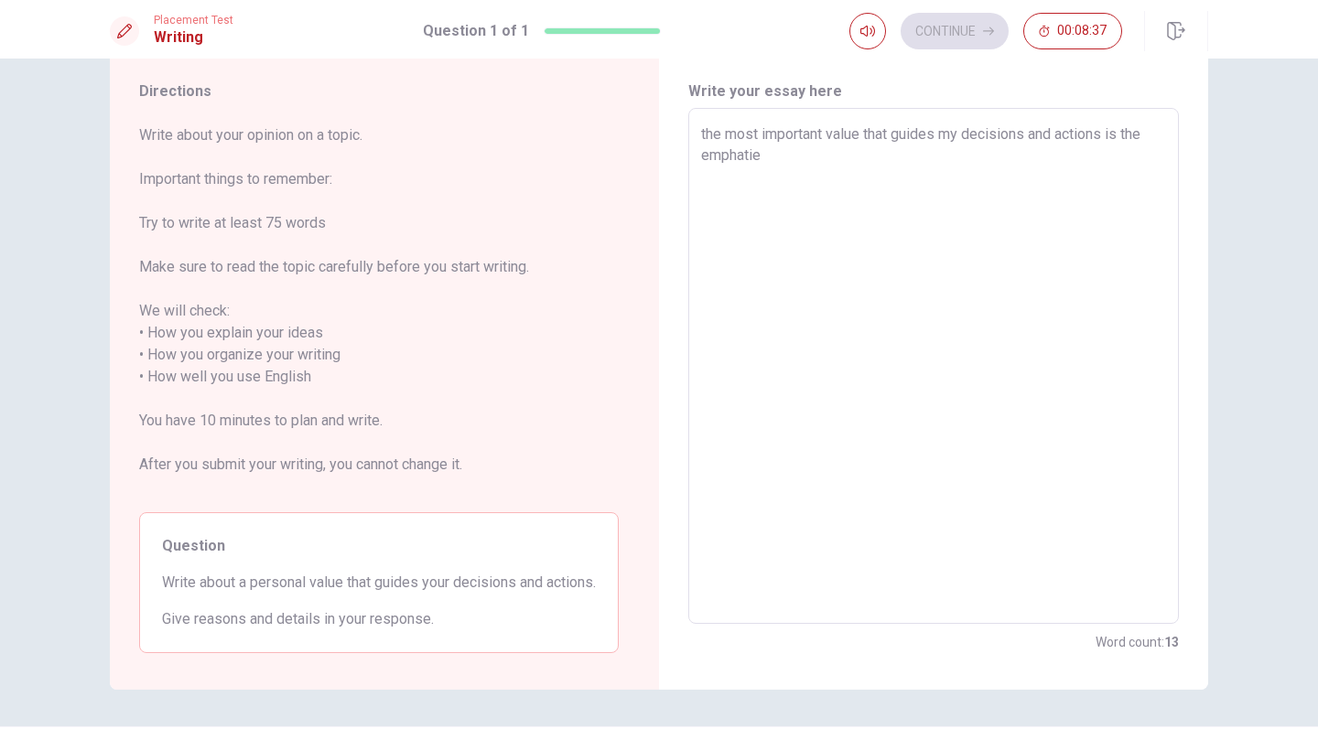
type textarea "x"
type textarea "the most important value that guides my decisions and actions is the emphatie"
type textarea "x"
type textarea "the most important value that guides my decisions and actions is the emphatie"
type textarea "x"
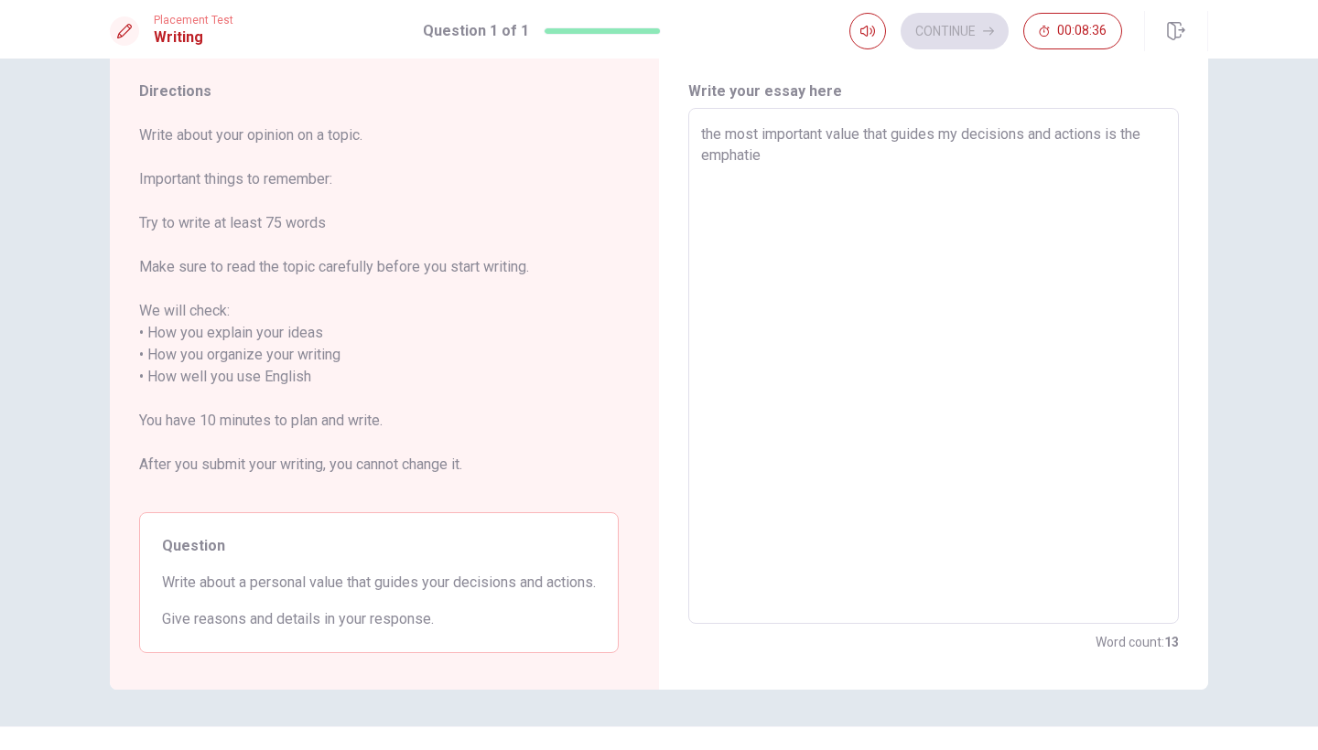
type textarea "the most important value that guides my decisions and actions is the emphatie."
click at [705, 137] on textarea "the most important value that guides my decisions and actions is the emphatie." at bounding box center [933, 367] width 465 height 486
type textarea "x"
type textarea "he most important value that guides my decisions and actions is the emphatie."
type textarea "x"
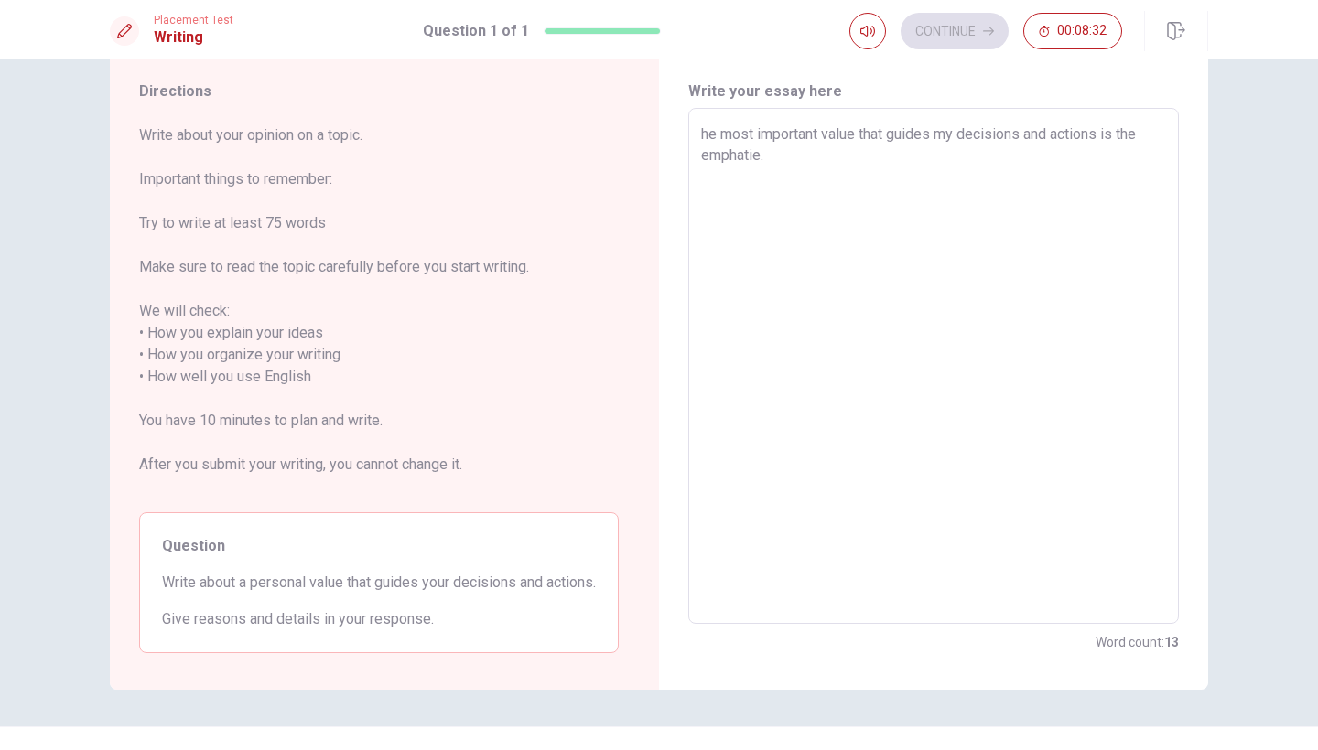
type textarea "The most important value that guides my decisions and actions is the emphatie."
click at [770, 160] on textarea "The most important value that guides my decisions and actions is the emphatie." at bounding box center [933, 367] width 465 height 486
type textarea "x"
type textarea "The most important value that guides my decisions and actions is the emphatie. T"
type textarea "x"
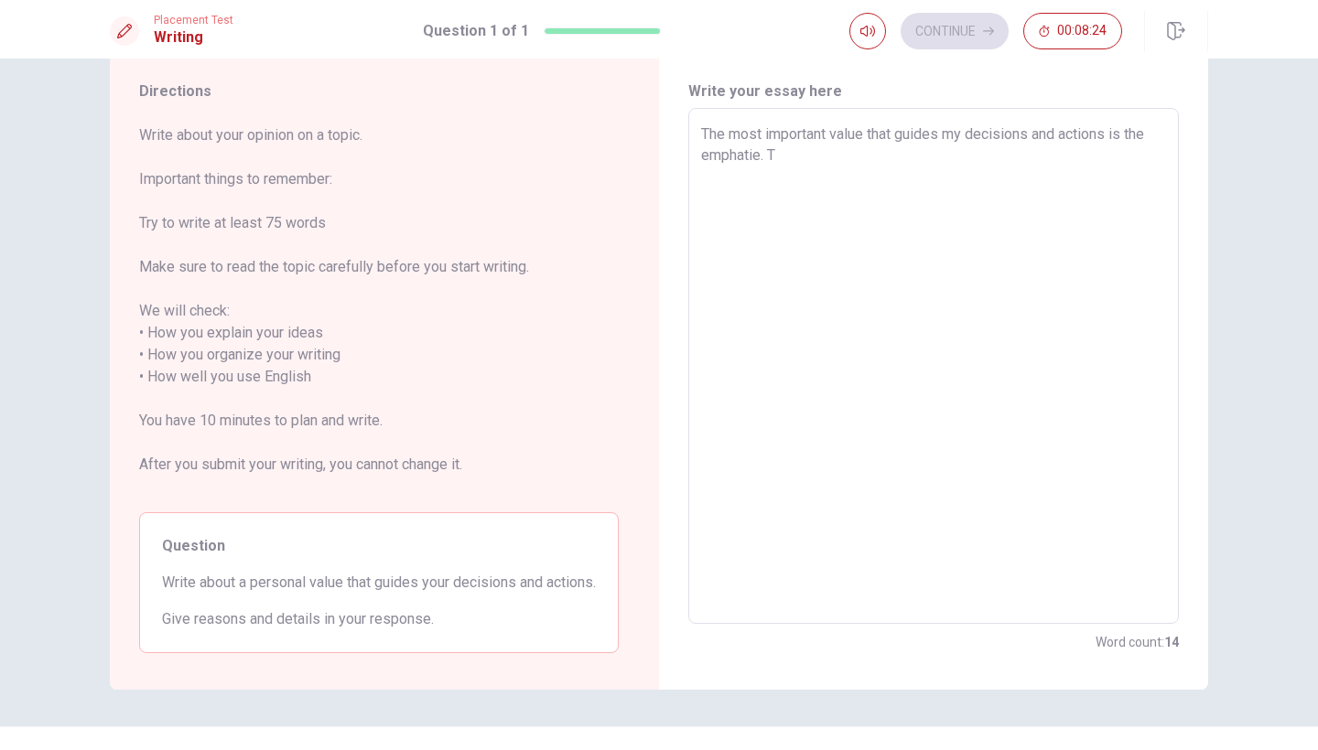
type textarea "The most important value that guides my decisions and actions is the emphatie. …"
type textarea "x"
type textarea "The most important value that guides my decisions and actions is the emphatie. …"
type textarea "x"
type textarea "The most important value that guides my decisions and actions is the emphatie. …"
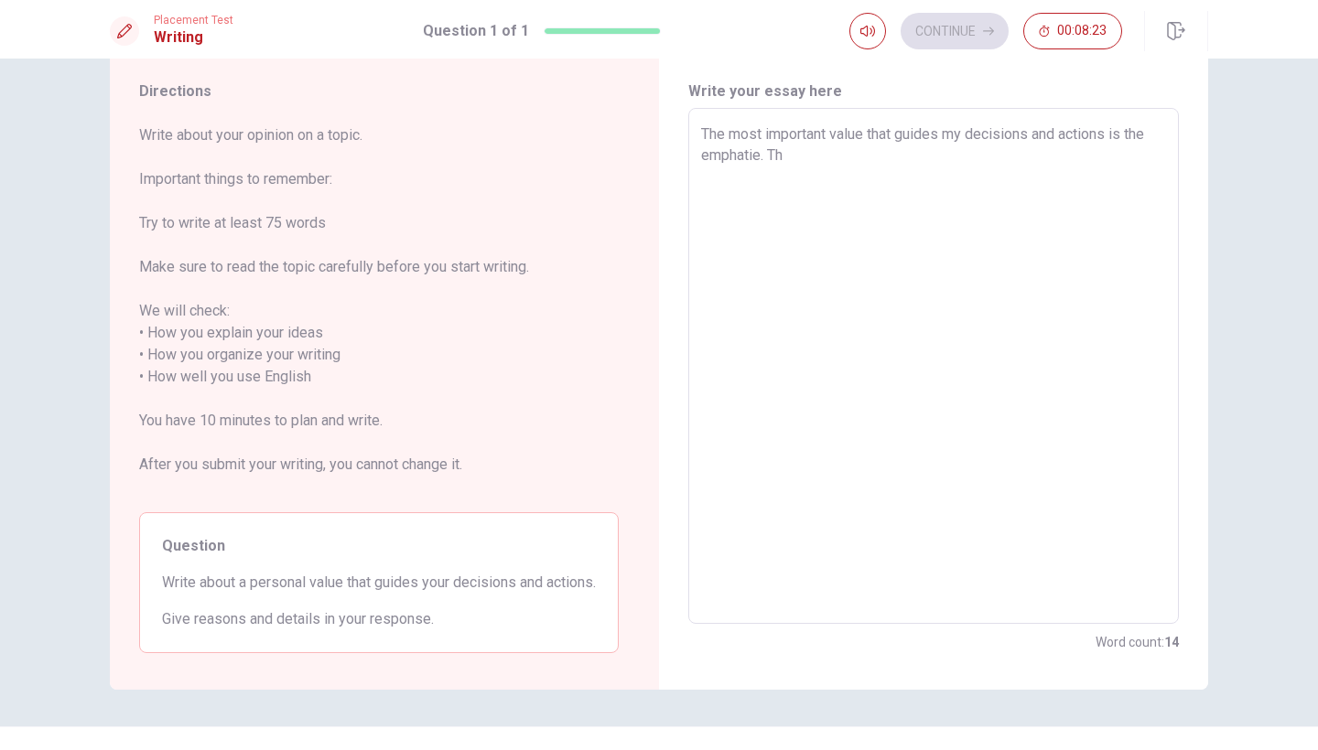
type textarea "x"
type textarea "The most important value that guides my decisions and actions is the emphatie. T"
type textarea "x"
type textarea "The most important value that guides my decisions and actions is the emphatie."
type textarea "x"
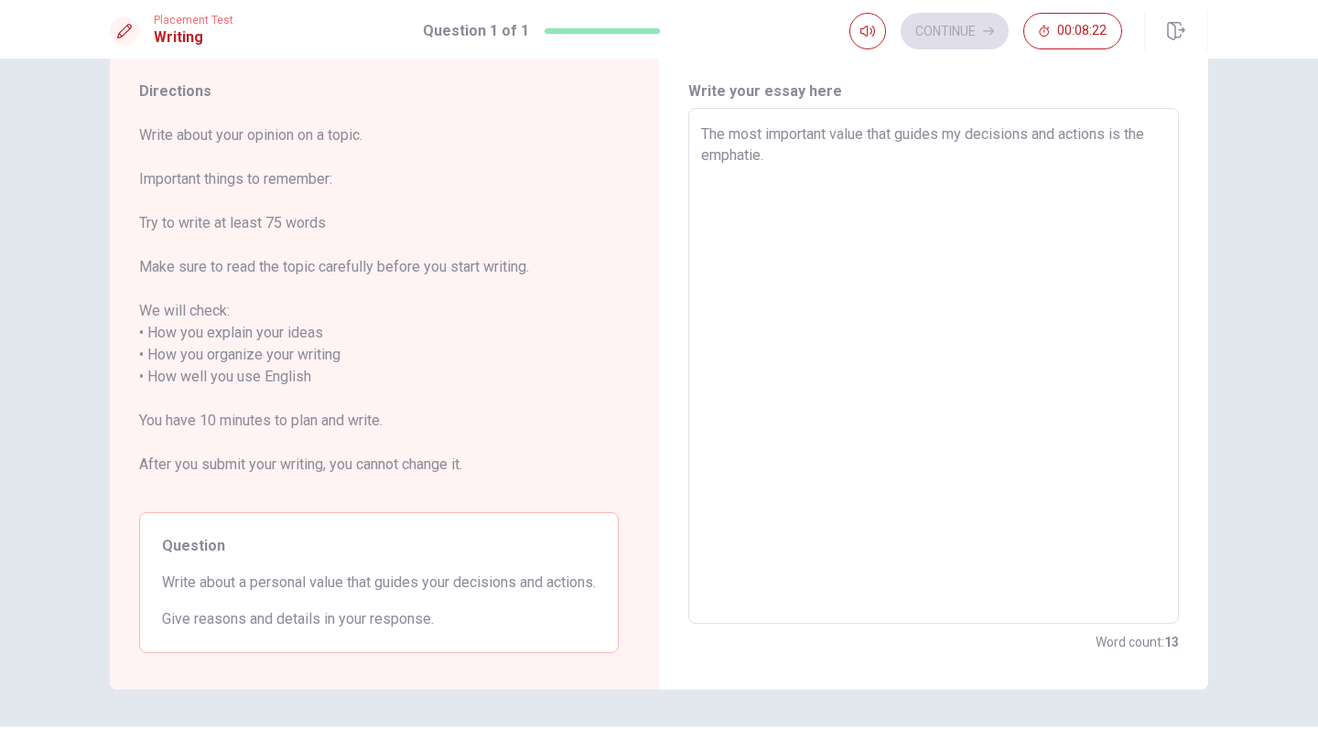
type textarea "The most important value that guides my decisions and actions is the emphatie. I"
type textarea "x"
type textarea "The most important value that guides my decisions and actions is the emphatie. …"
type textarea "x"
type textarea "The most important value that guides my decisions and actions is the emphatie. …"
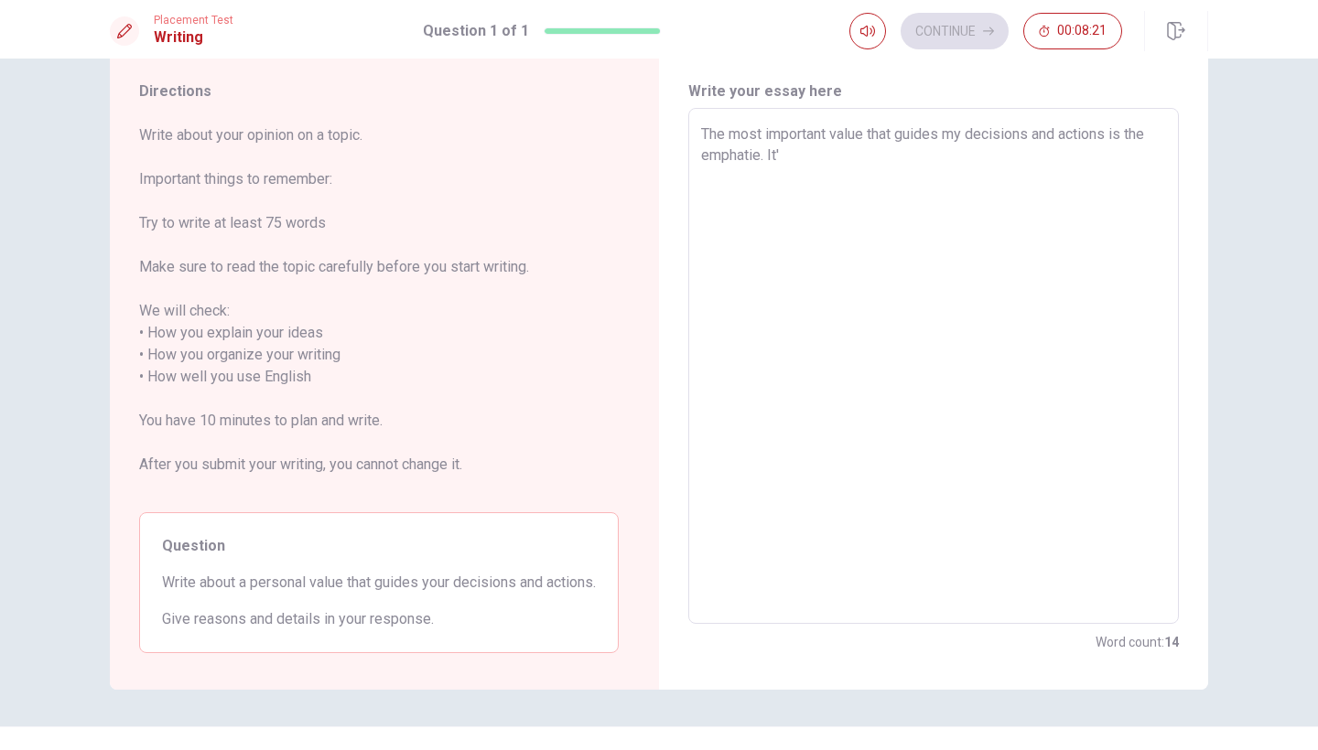
type textarea "x"
type textarea "The most important value that guides my decisions and actions is the emphatie. …"
type textarea "x"
type textarea "The most important value that guides my decisions and actions is the emphatie. …"
type textarea "x"
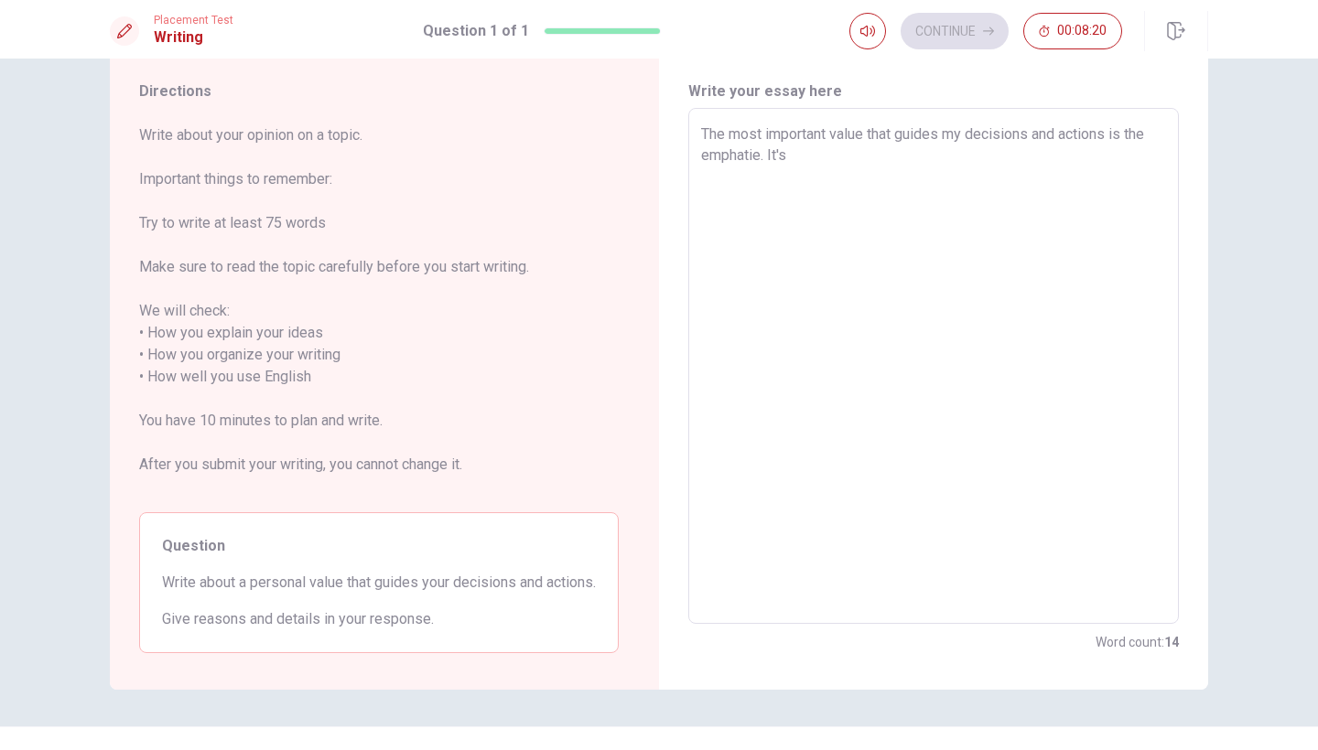
type textarea "The most important value that guides my decisions and actions is the emphatie. …"
